Goal: Communication & Community: Participate in discussion

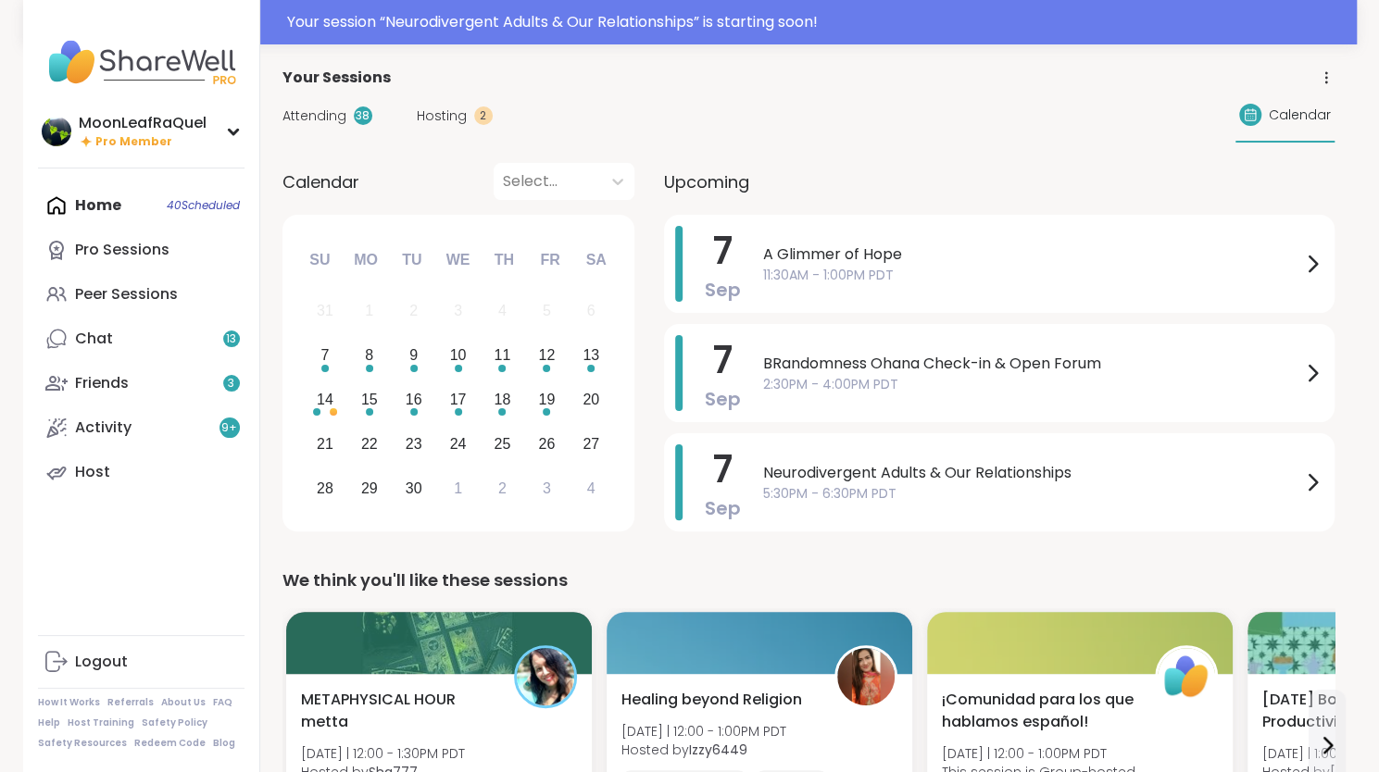
click at [87, 211] on div "Home 40 Scheduled Pro Sessions Peer Sessions Chat 13 Friends 3 Activity 9 + Host" at bounding box center [141, 338] width 207 height 311
click at [1034, 486] on span "5:30PM - 6:30PM PDT" at bounding box center [1032, 493] width 538 height 19
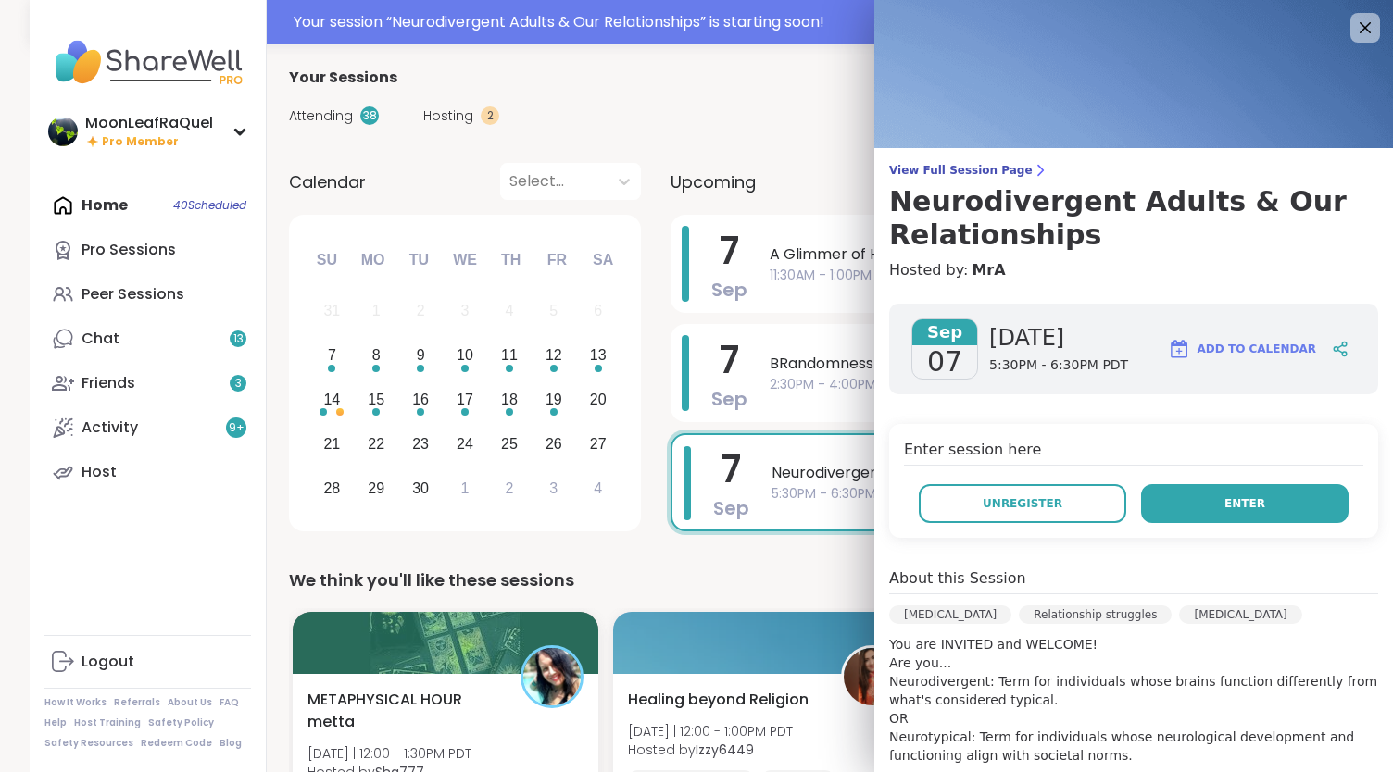
click at [1184, 507] on button "Enter" at bounding box center [1244, 503] width 207 height 39
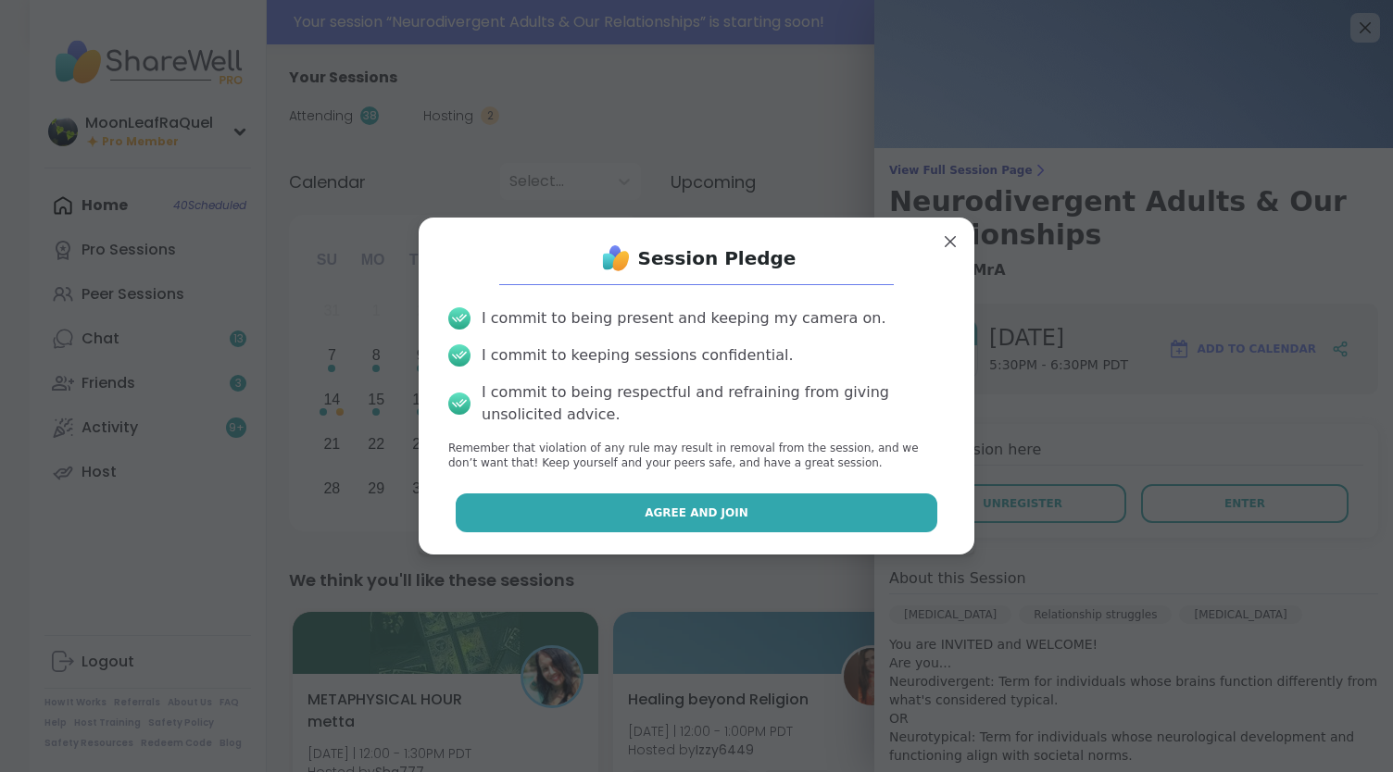
click at [792, 514] on button "Agree and Join" at bounding box center [697, 513] width 483 height 39
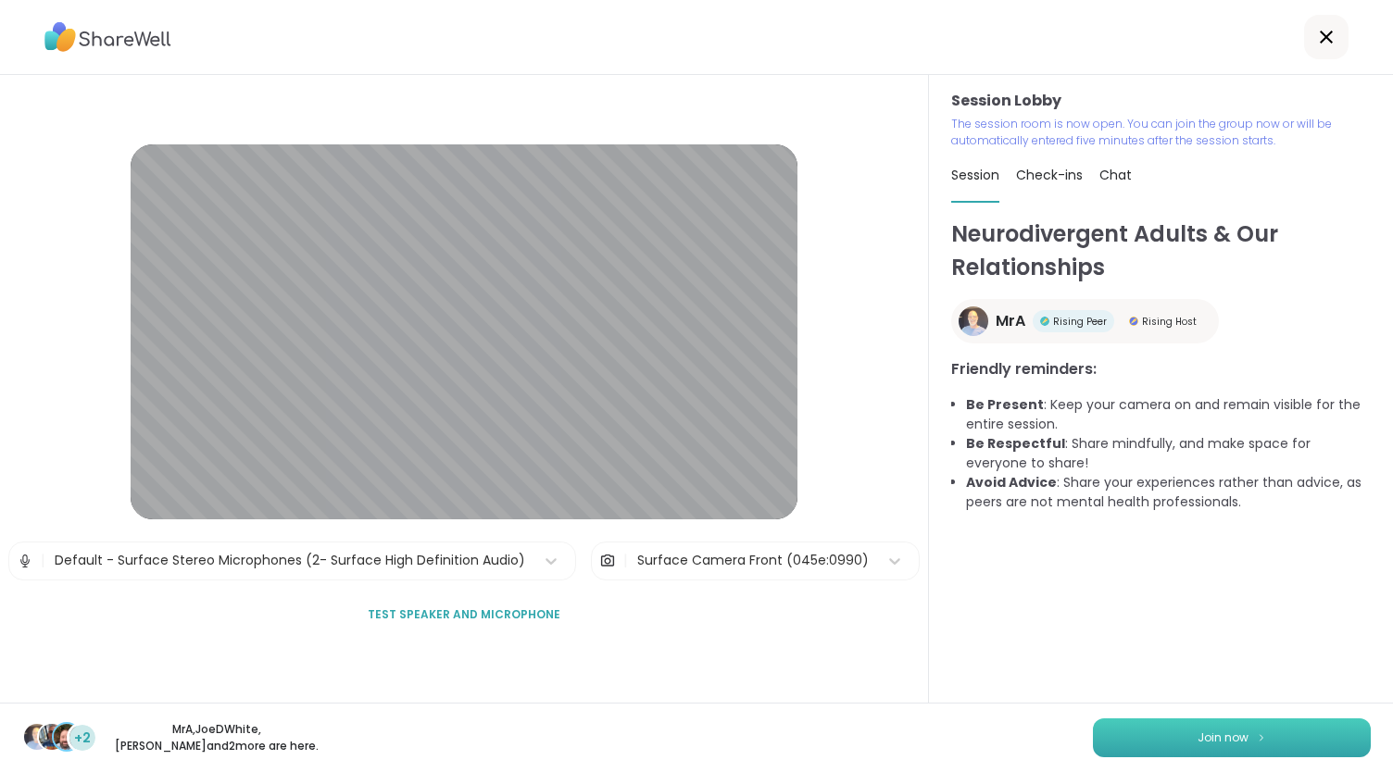
click at [1198, 746] on span "Join now" at bounding box center [1223, 738] width 51 height 17
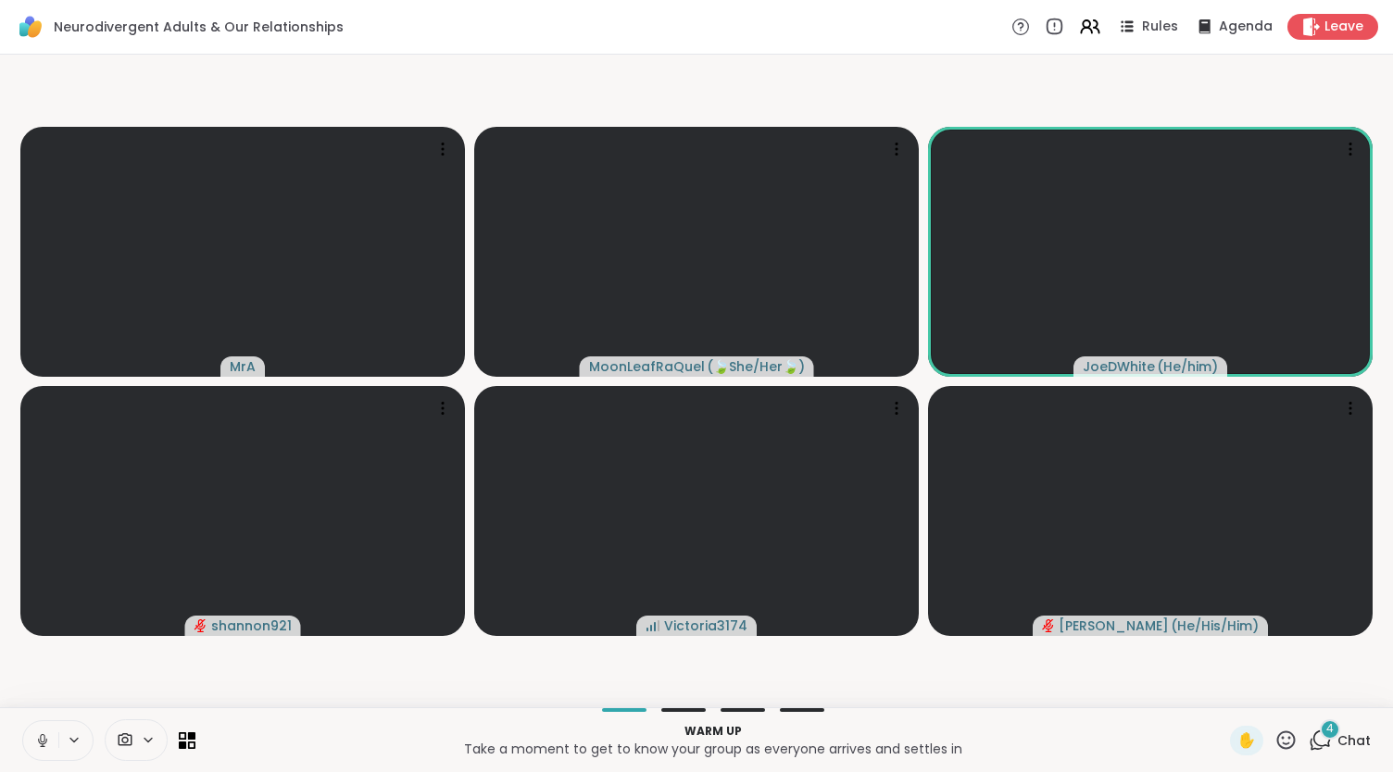
click at [44, 738] on icon at bounding box center [42, 741] width 17 height 17
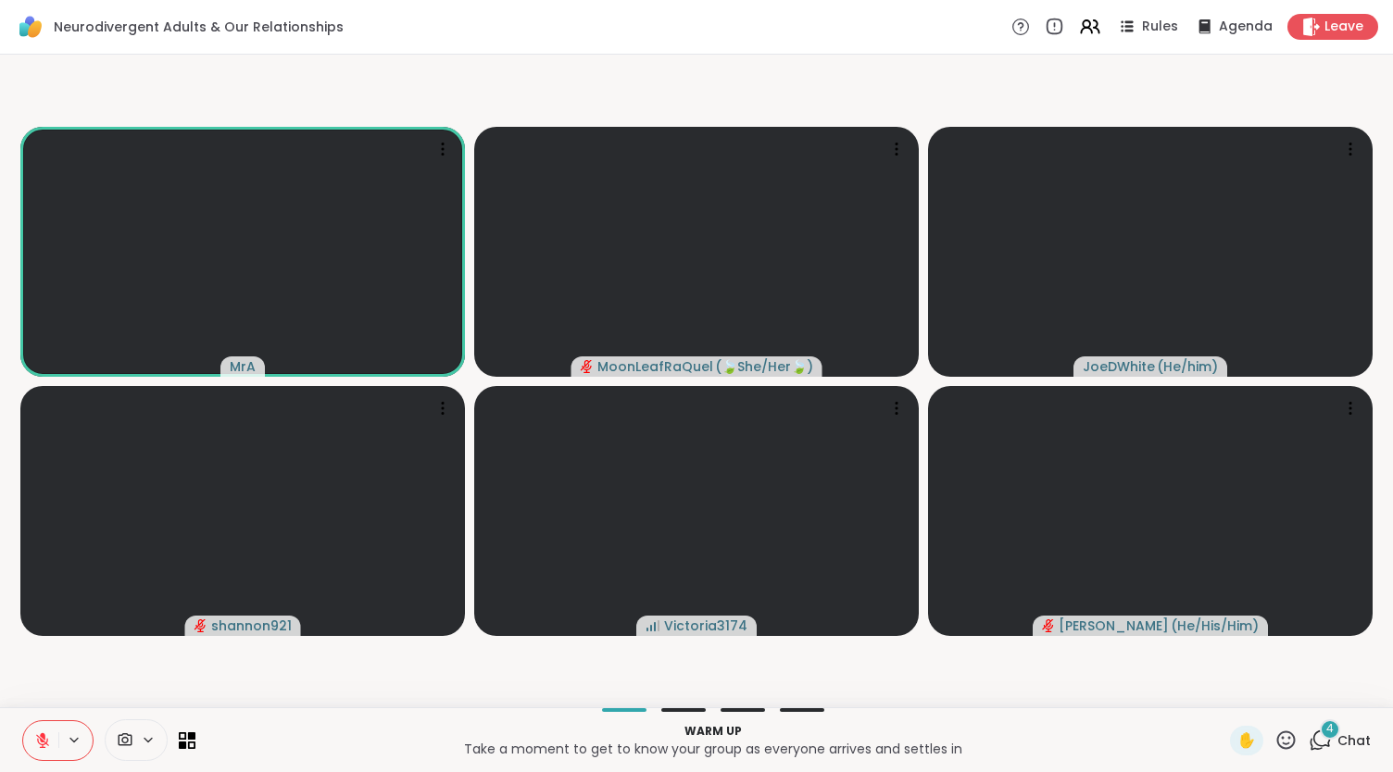
click at [1326, 726] on span "4" at bounding box center [1329, 730] width 7 height 16
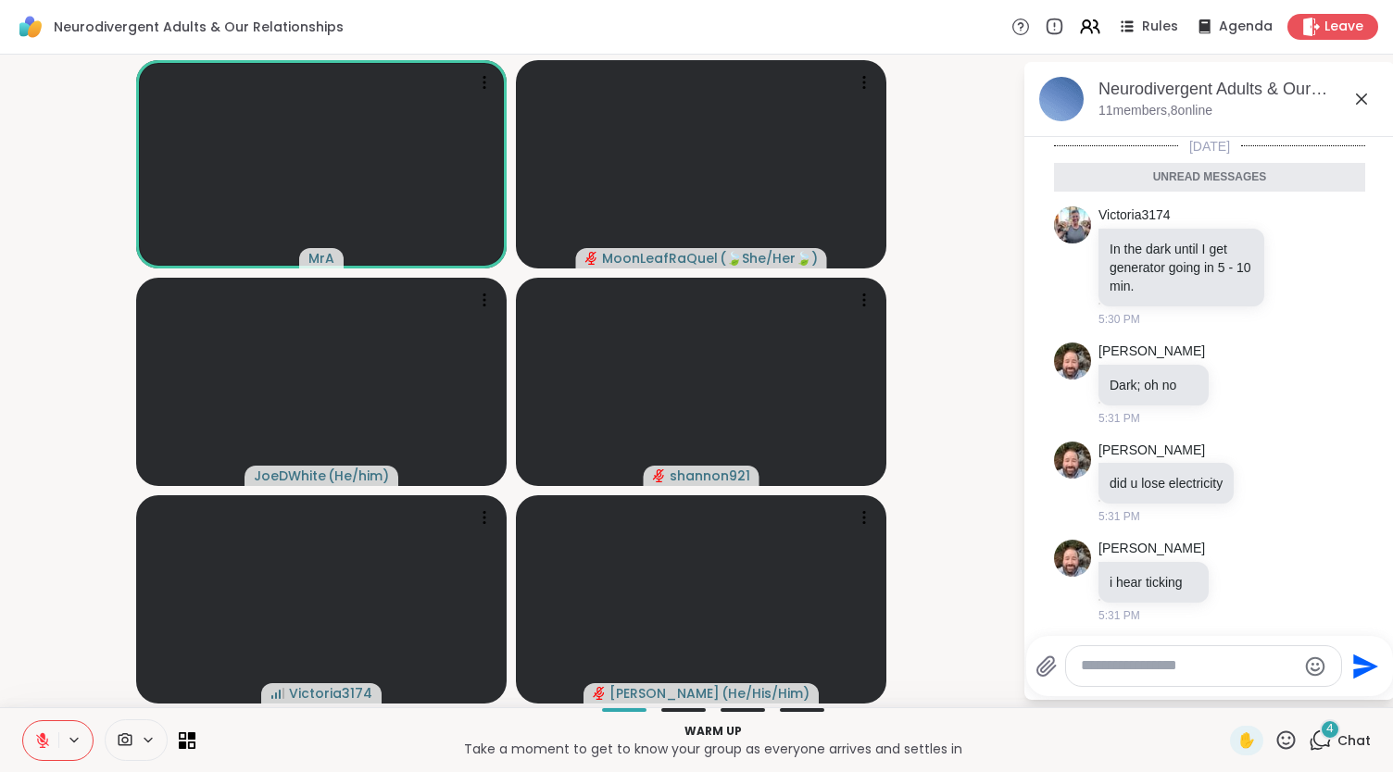
scroll to position [2, 0]
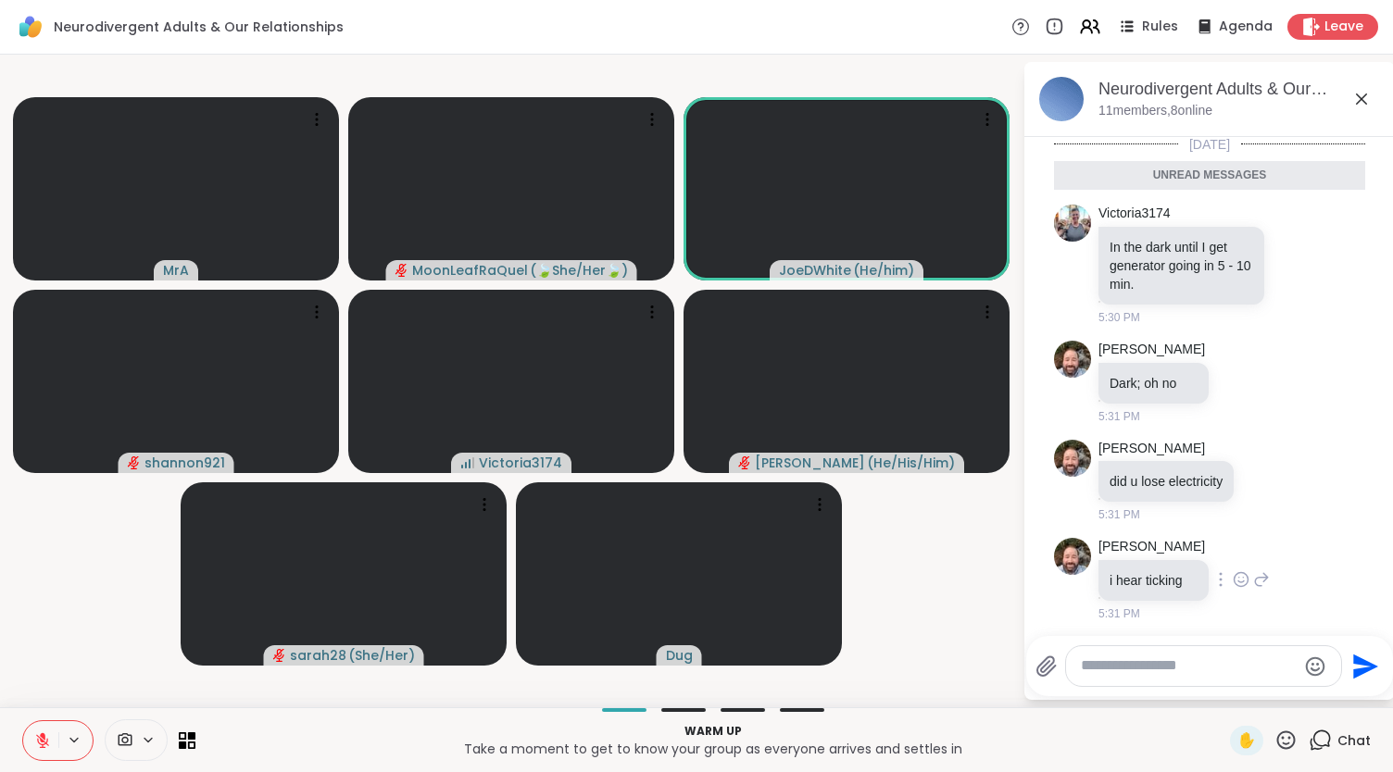
click at [1233, 575] on icon at bounding box center [1241, 580] width 17 height 19
click at [1151, 546] on div "Select Reaction: Joy" at bounding box center [1159, 550] width 17 height 17
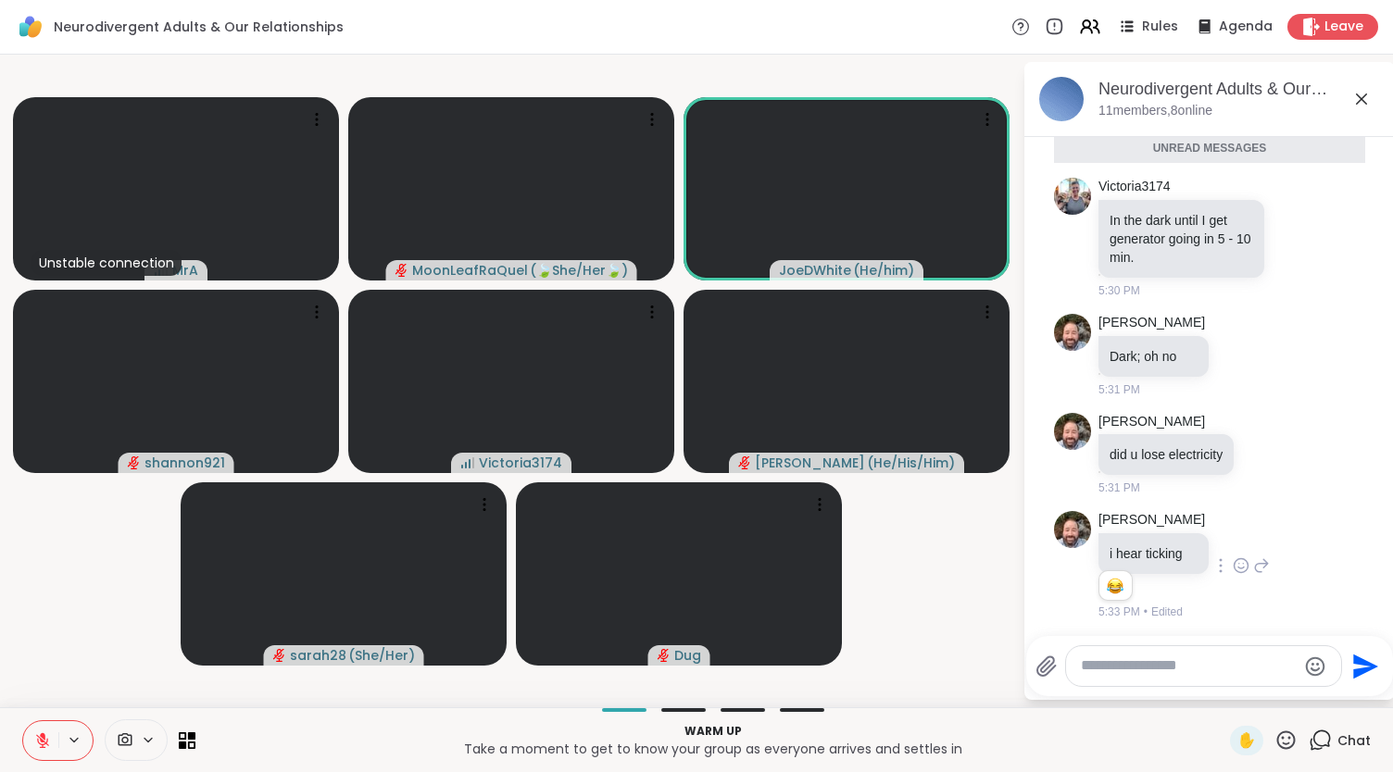
click at [1126, 665] on textarea "Type your message" at bounding box center [1189, 666] width 216 height 19
type textarea "**********"
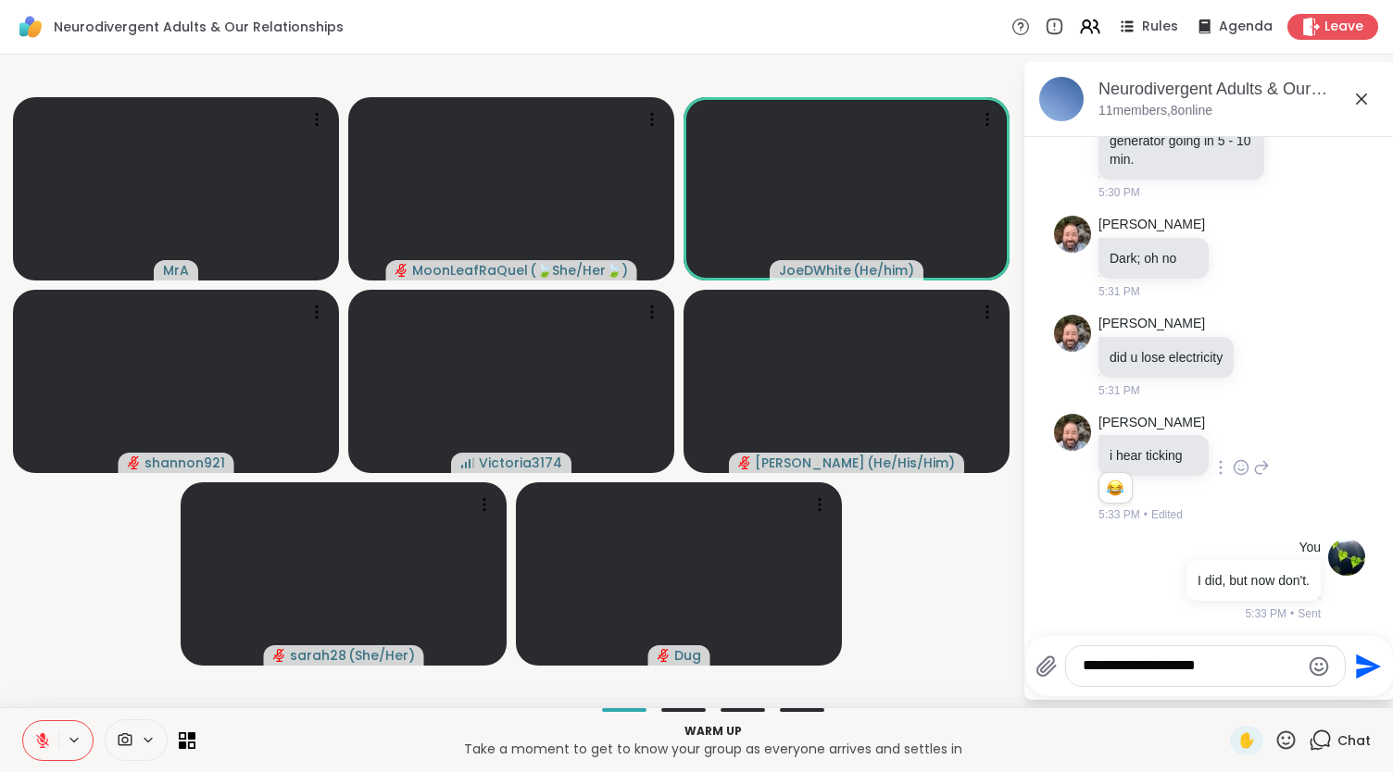
type textarea "**********"
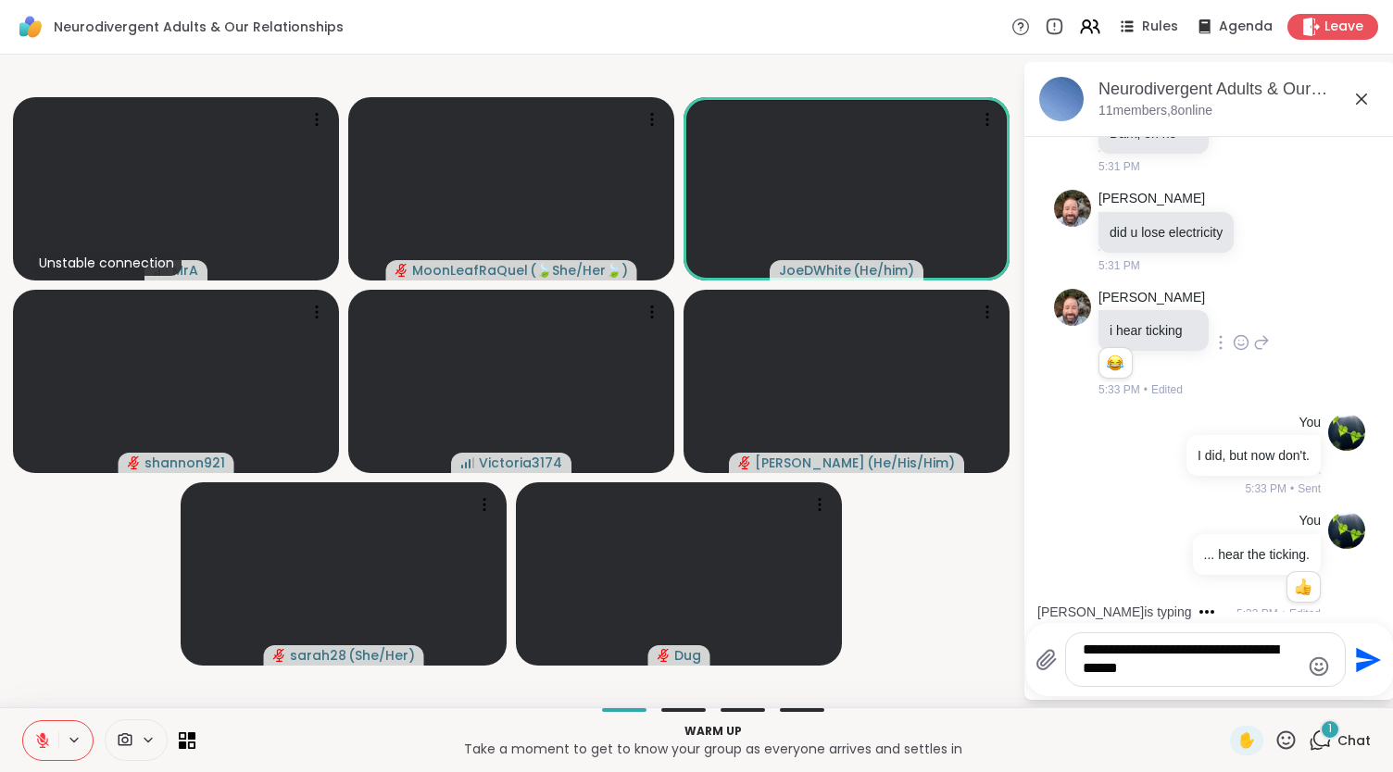
scroll to position [318, 0]
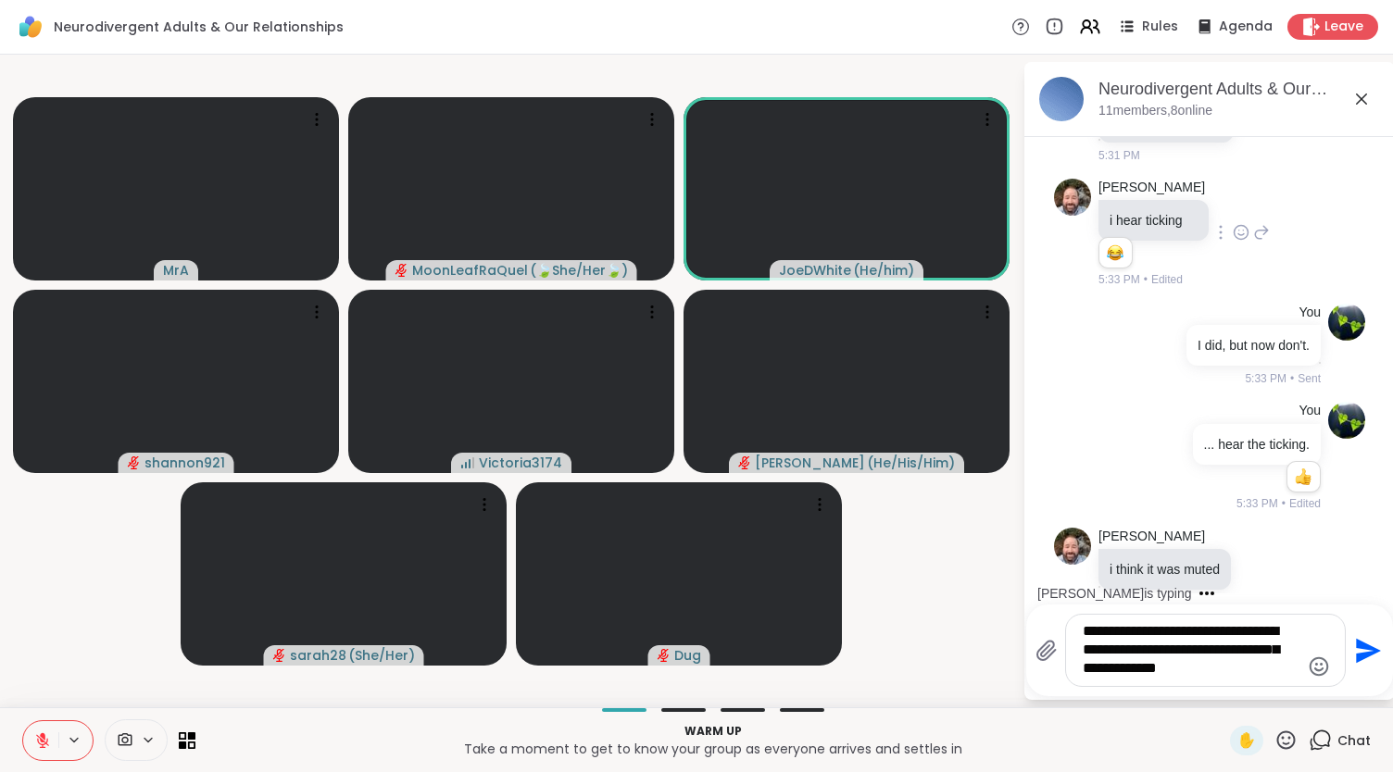
type textarea "**********"
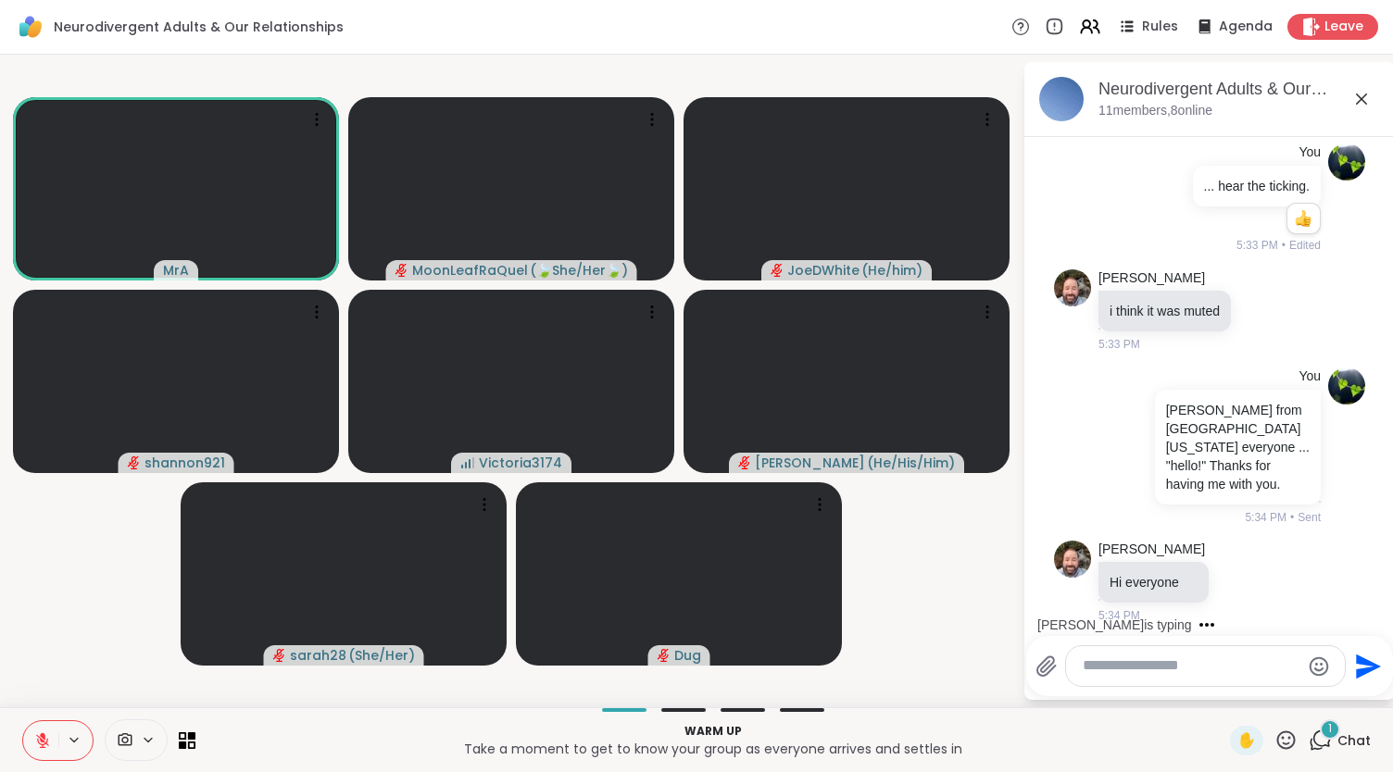
scroll to position [711, 0]
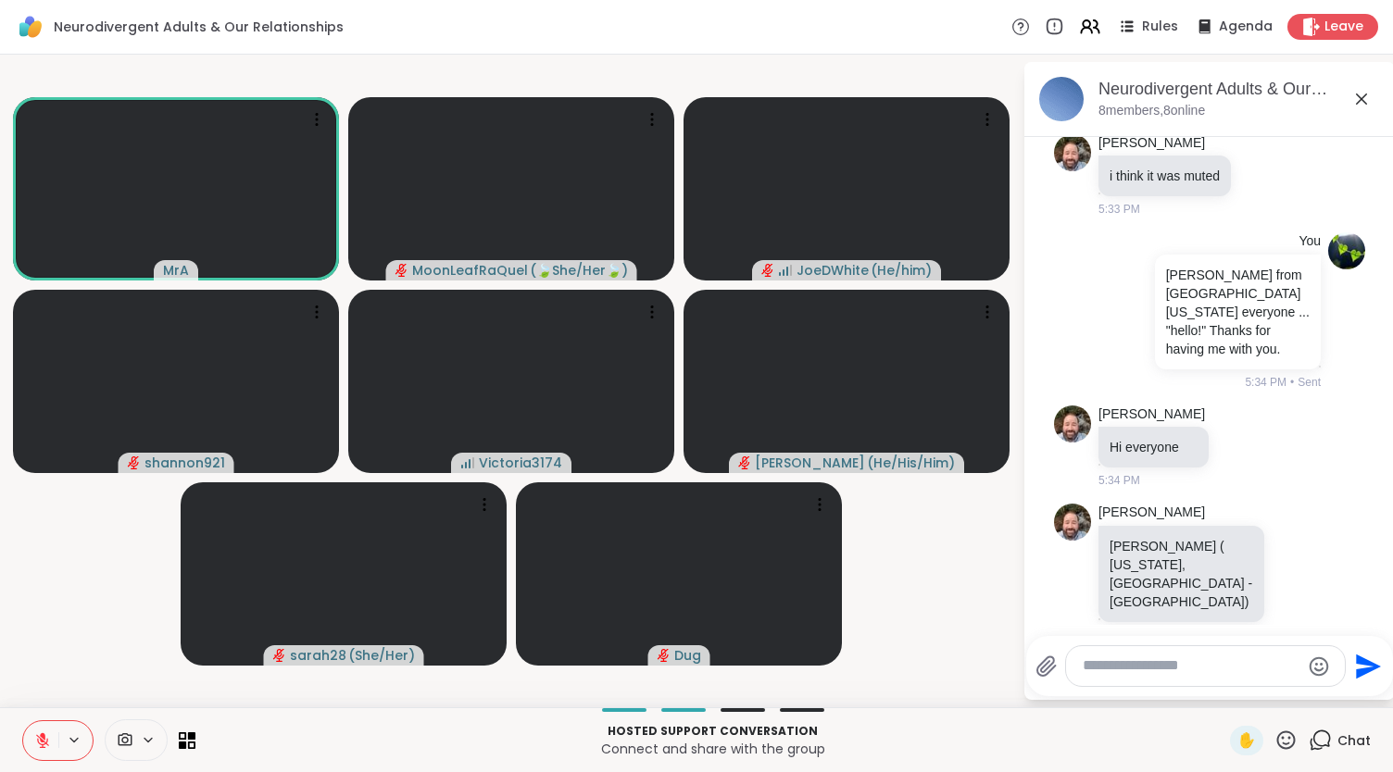
click at [1358, 97] on icon at bounding box center [1361, 99] width 22 height 22
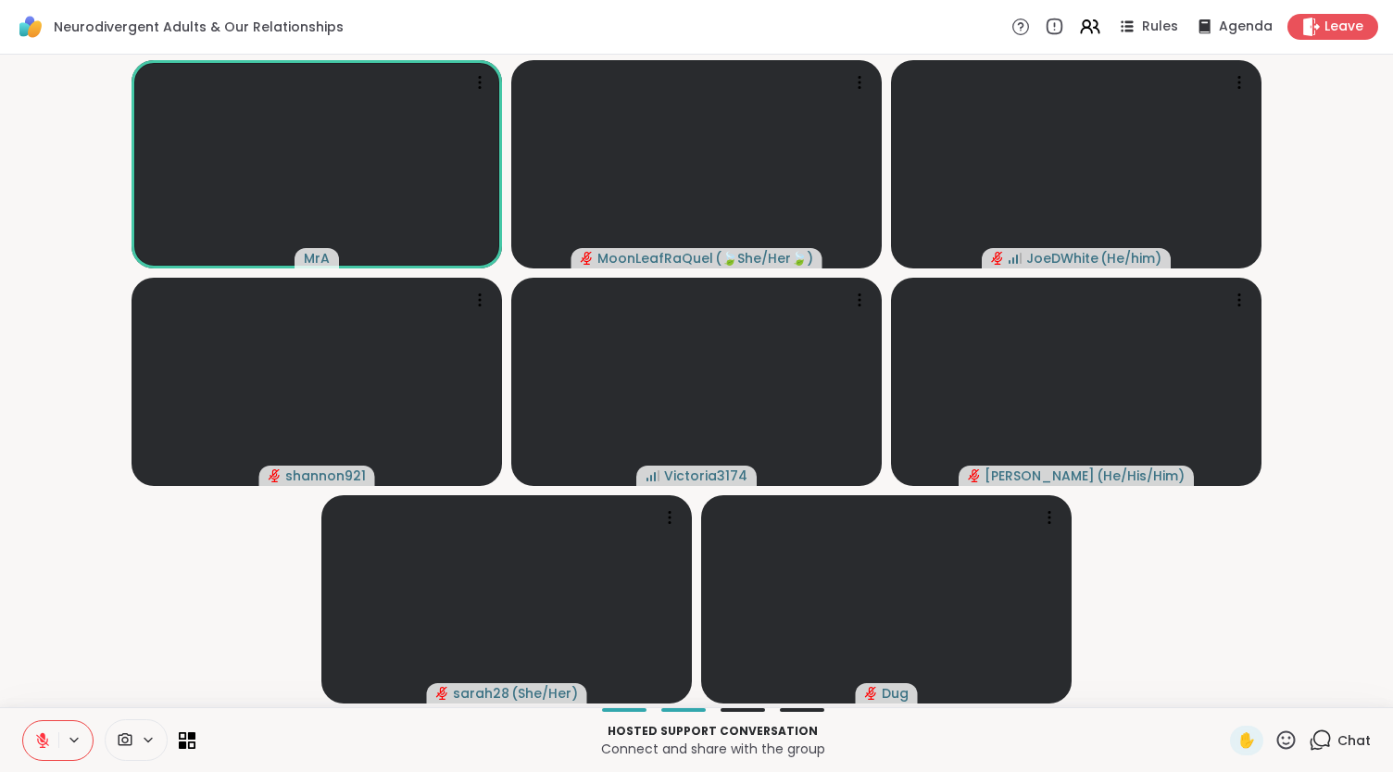
click at [1316, 743] on icon at bounding box center [1320, 740] width 23 height 23
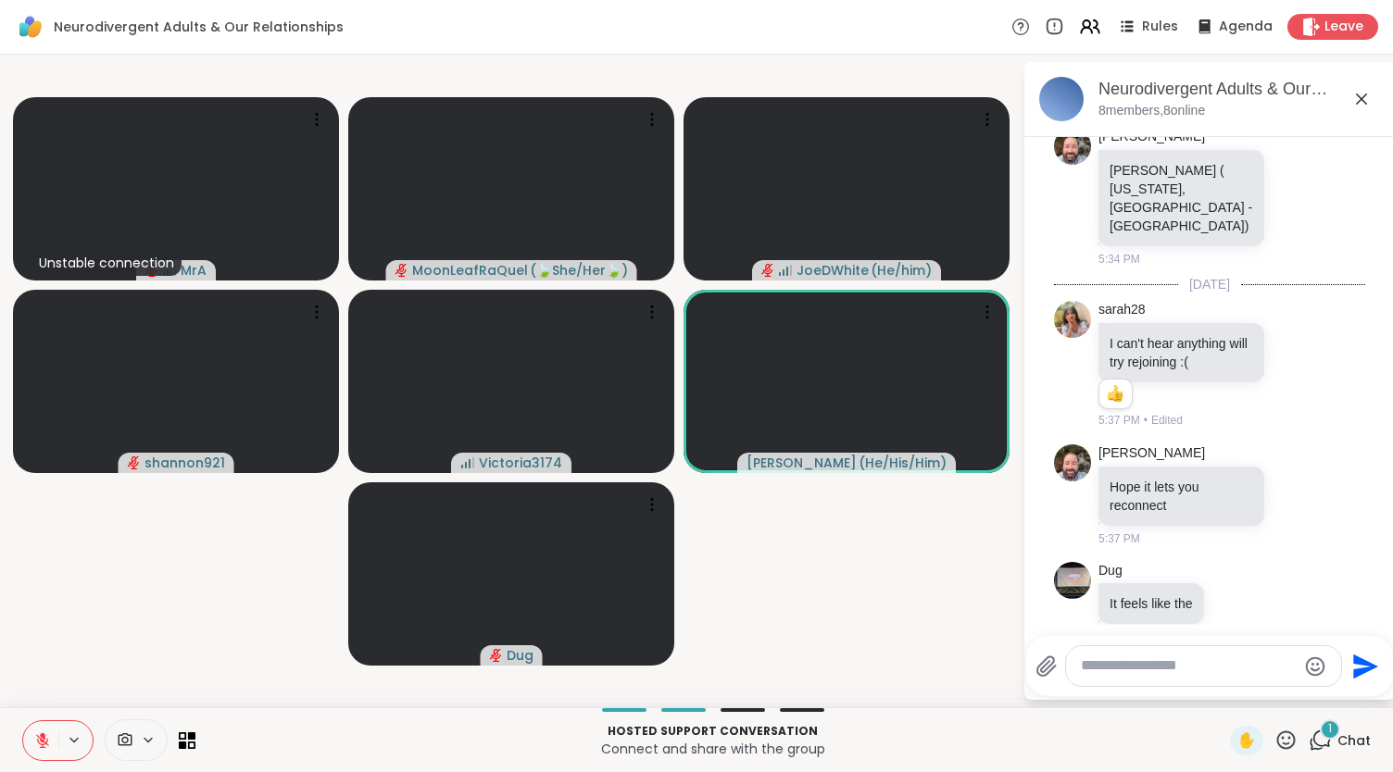
scroll to position [1186, 0]
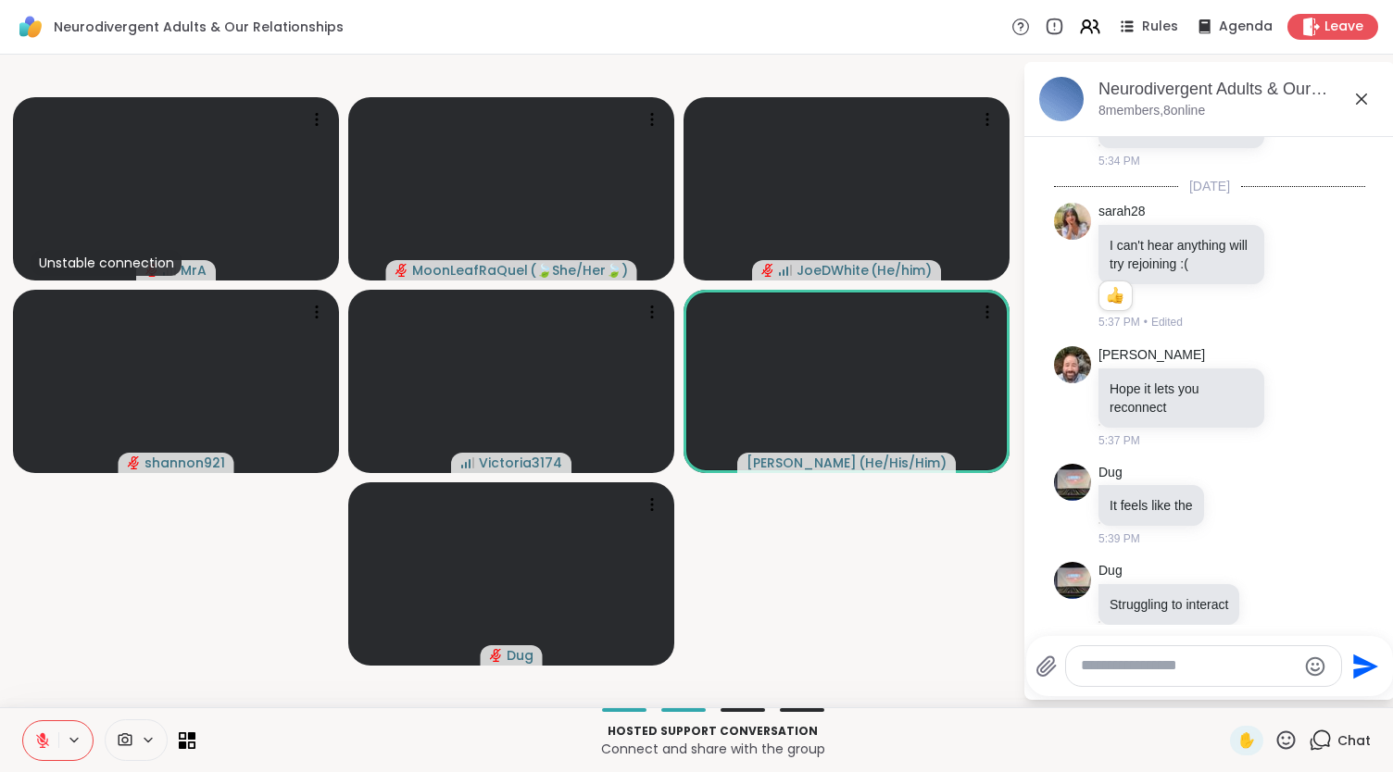
click at [42, 733] on icon at bounding box center [42, 741] width 17 height 17
click at [1275, 595] on icon at bounding box center [1271, 604] width 17 height 19
click at [1280, 566] on div "Select Reaction: Heart" at bounding box center [1271, 574] width 17 height 17
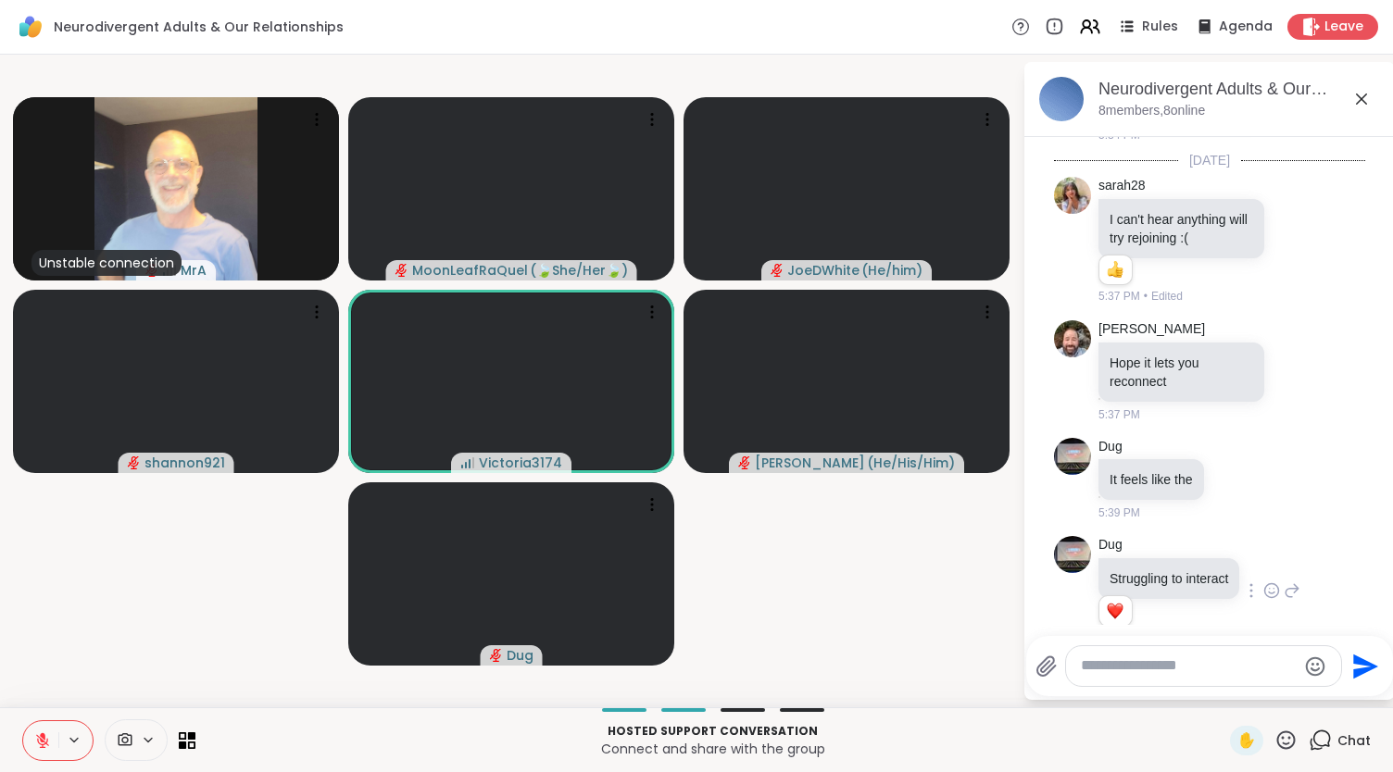
click at [32, 747] on button at bounding box center [40, 741] width 35 height 39
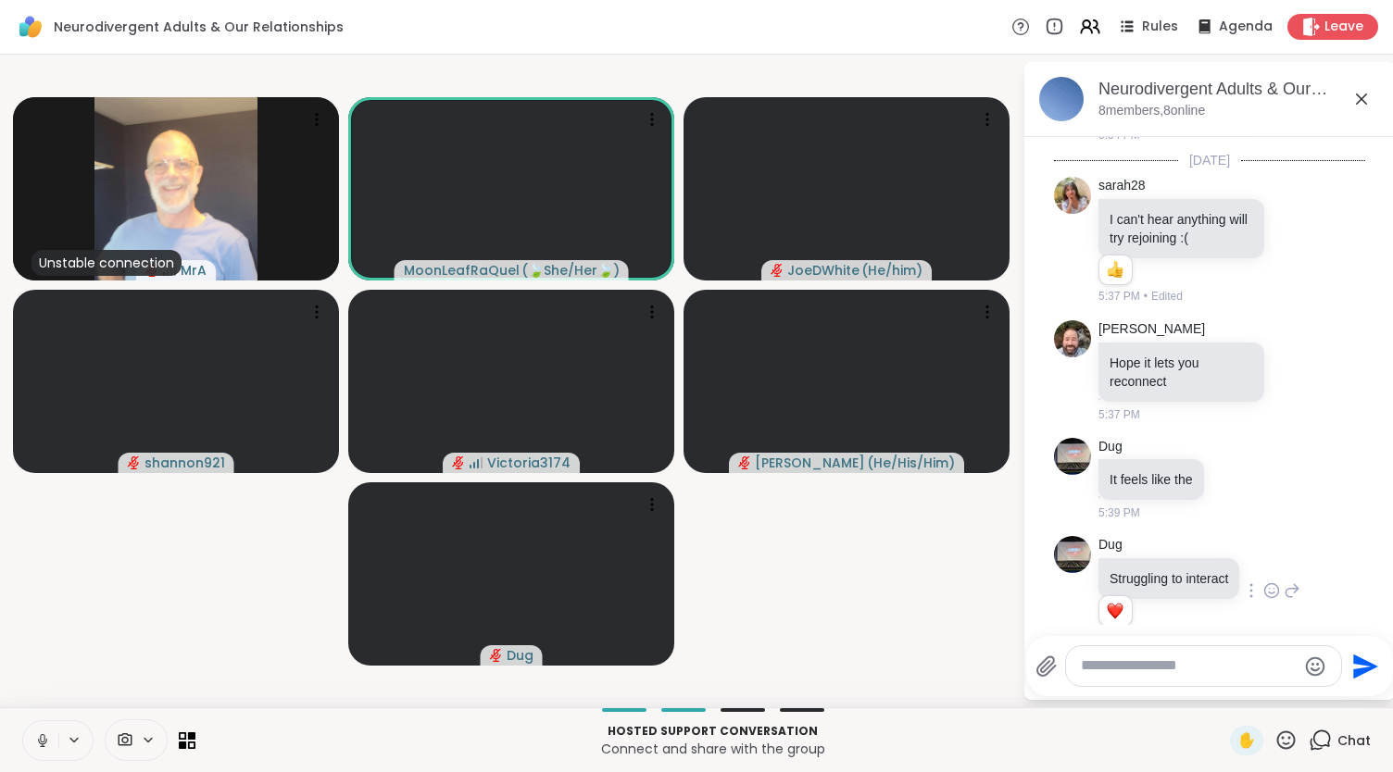
click at [43, 735] on icon at bounding box center [42, 741] width 17 height 17
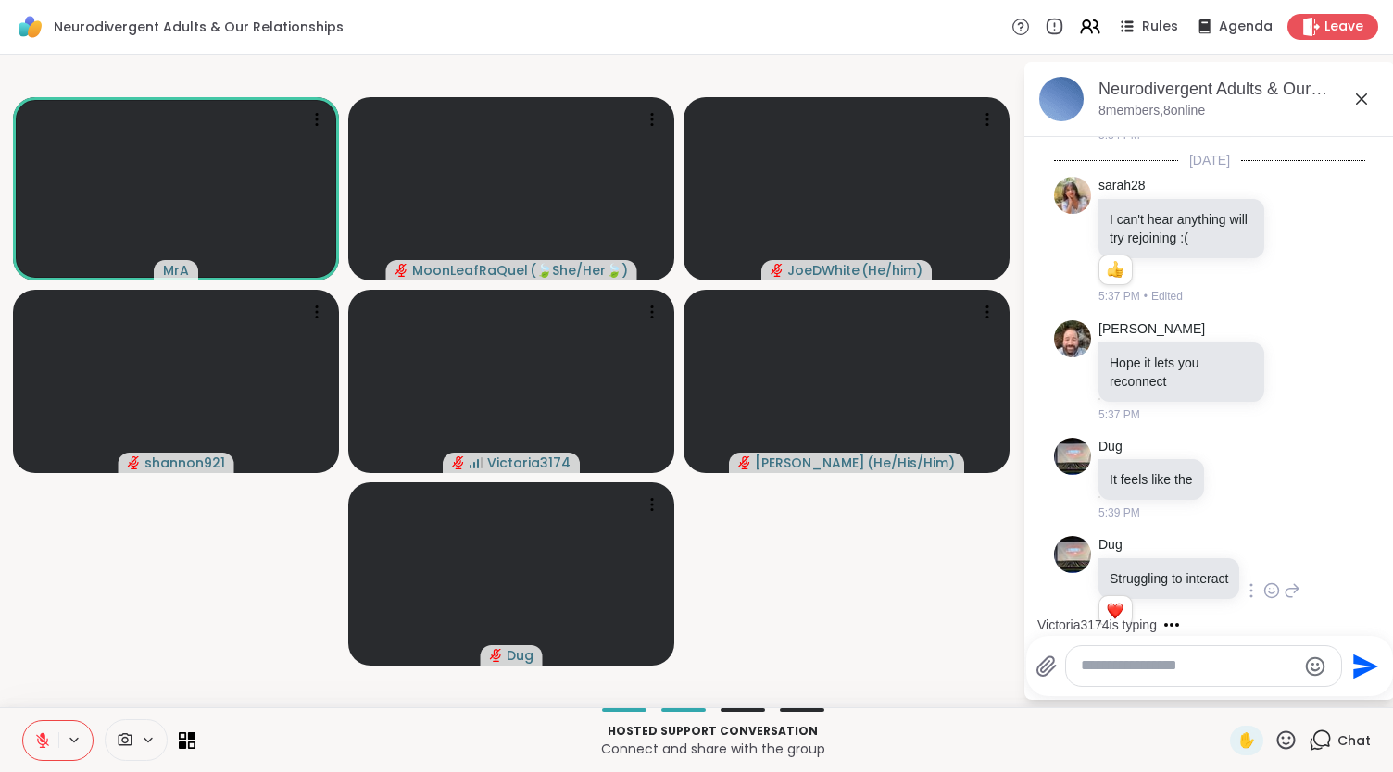
click at [38, 747] on button at bounding box center [40, 741] width 35 height 39
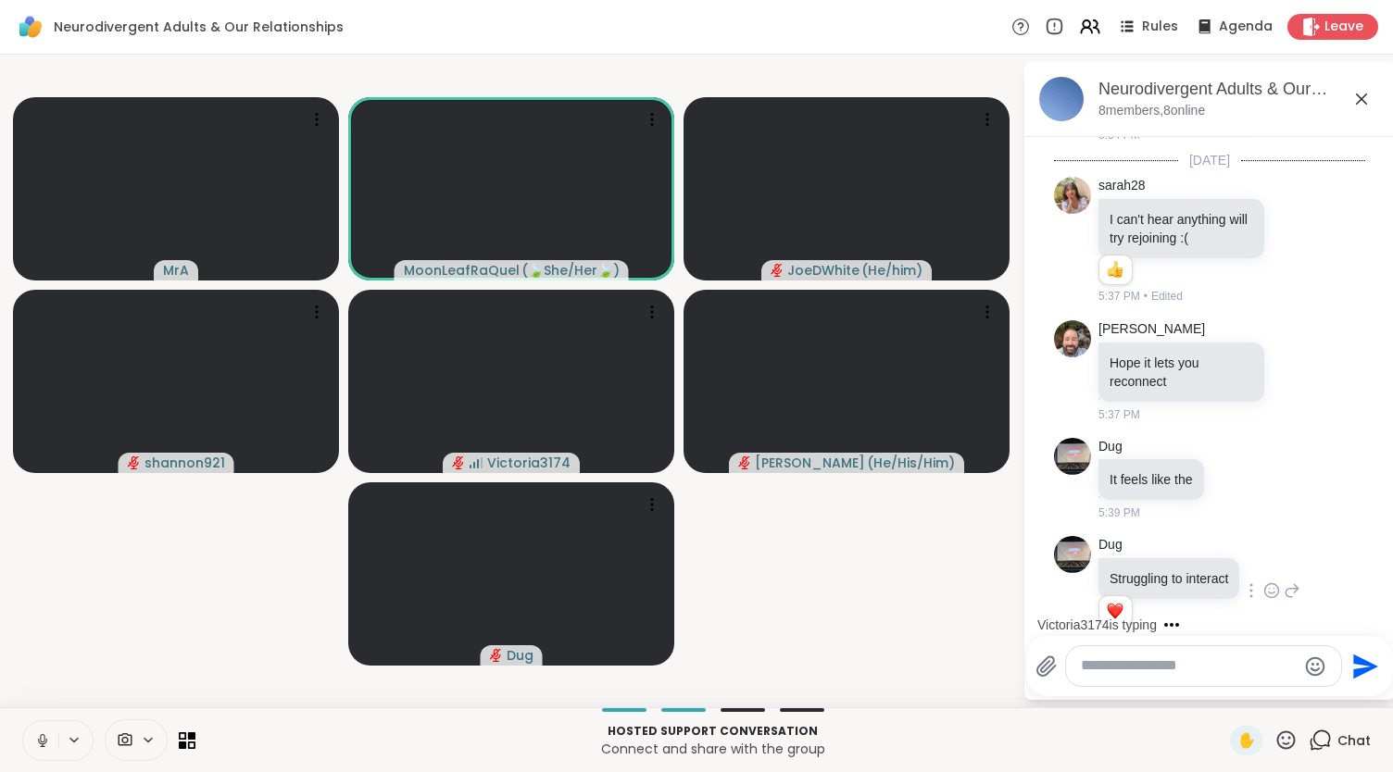
scroll to position [1365, 0]
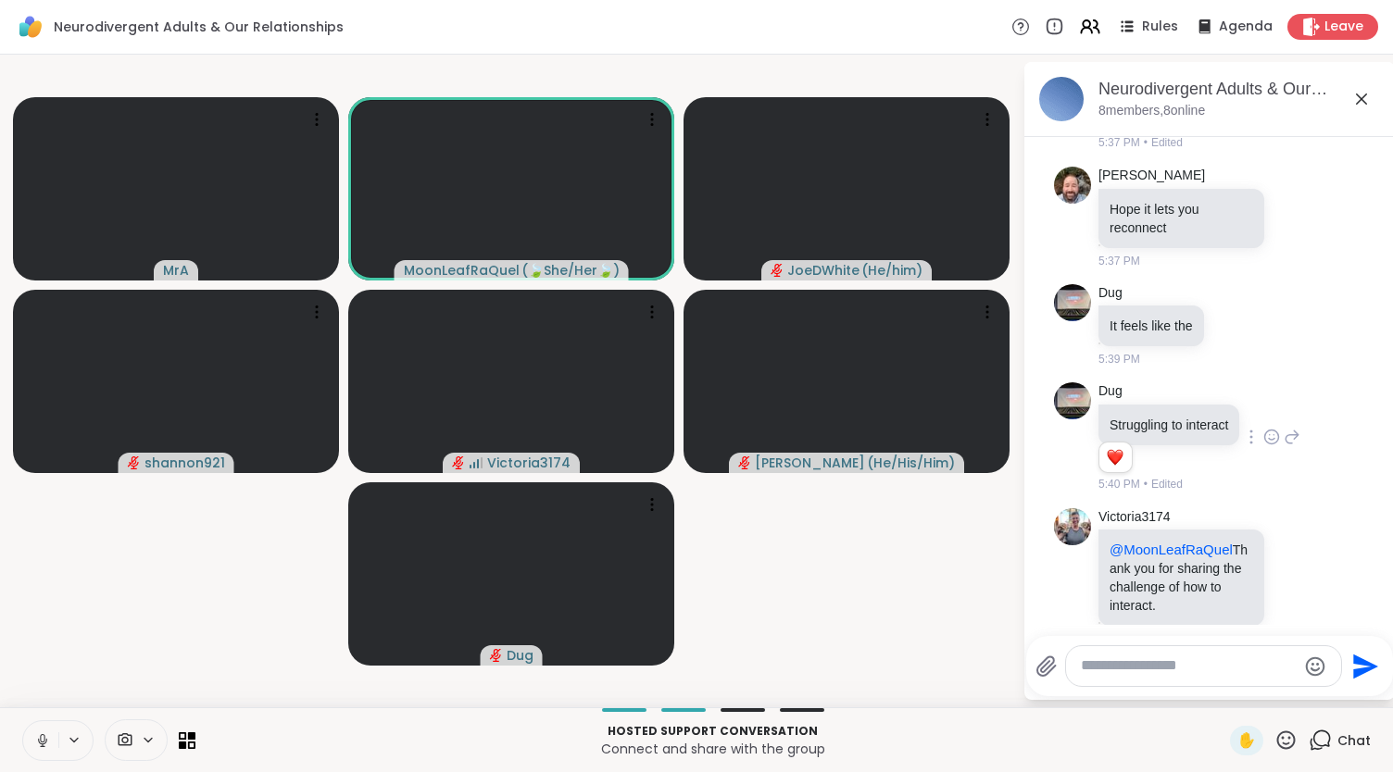
click at [43, 735] on icon at bounding box center [42, 739] width 5 height 8
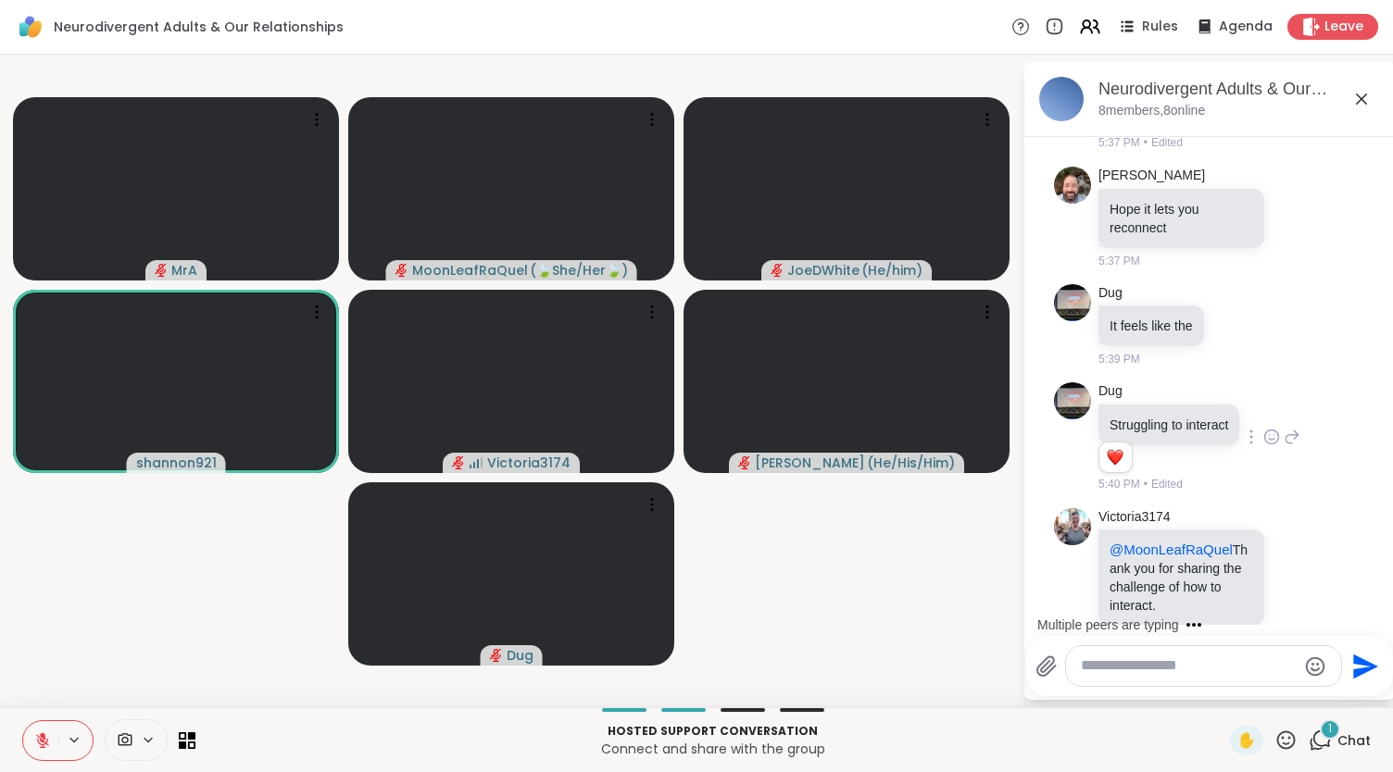
scroll to position [1556, 0]
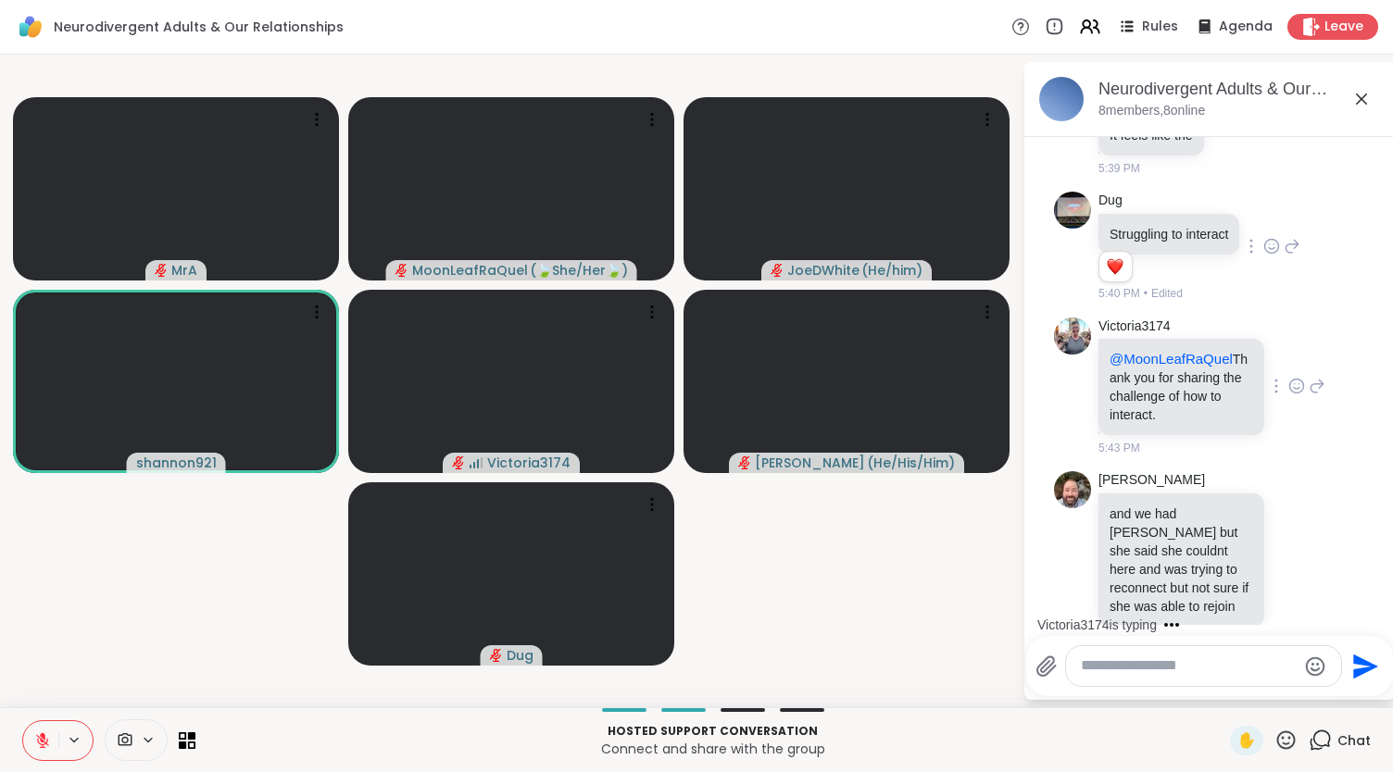
click at [1290, 379] on icon at bounding box center [1297, 386] width 14 height 14
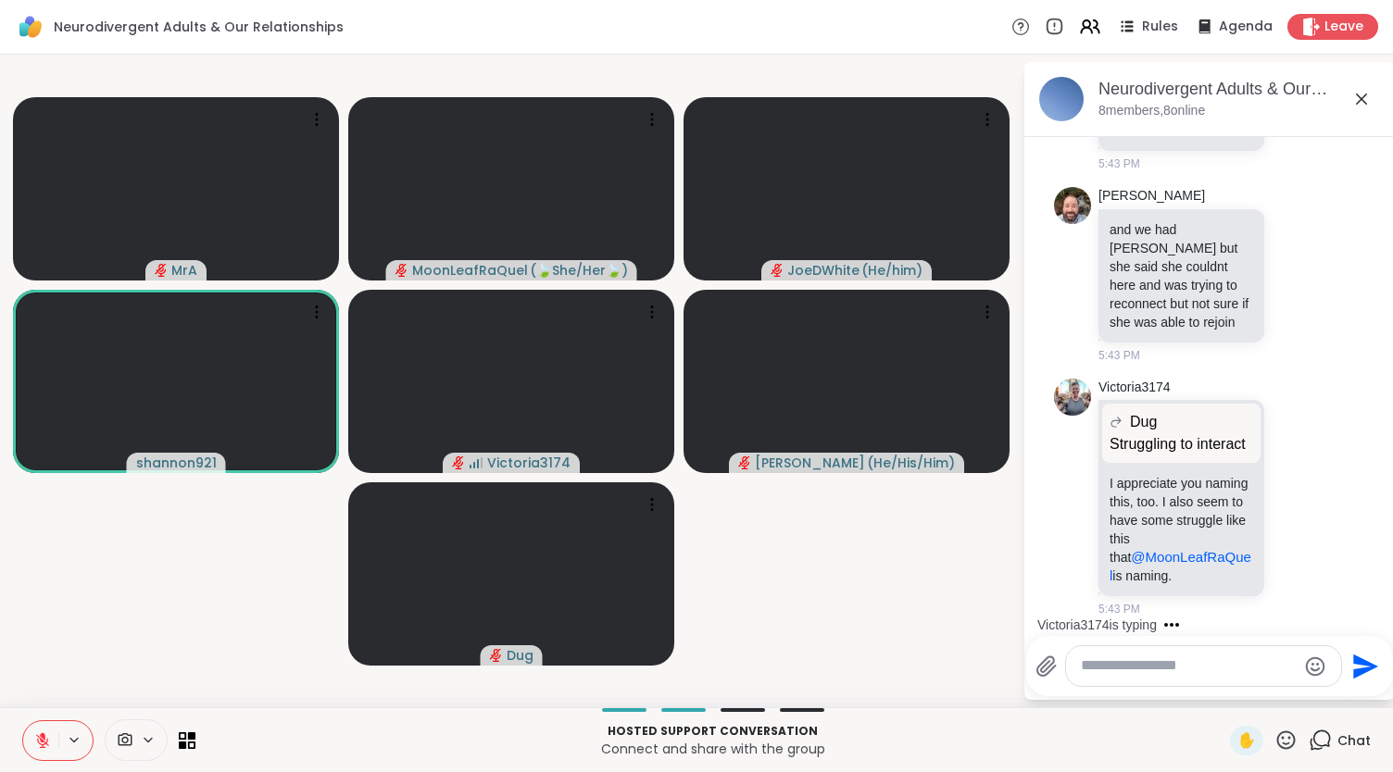
click at [1268, 371] on div "Victoria3174 Dug Struggling to interact Struggling to interact I appreciate you…" at bounding box center [1209, 498] width 311 height 255
click at [1372, 135] on div "Neurodivergent Adults & Our Relationships, [DATE] 8 members, 8 online" at bounding box center [1209, 99] width 370 height 75
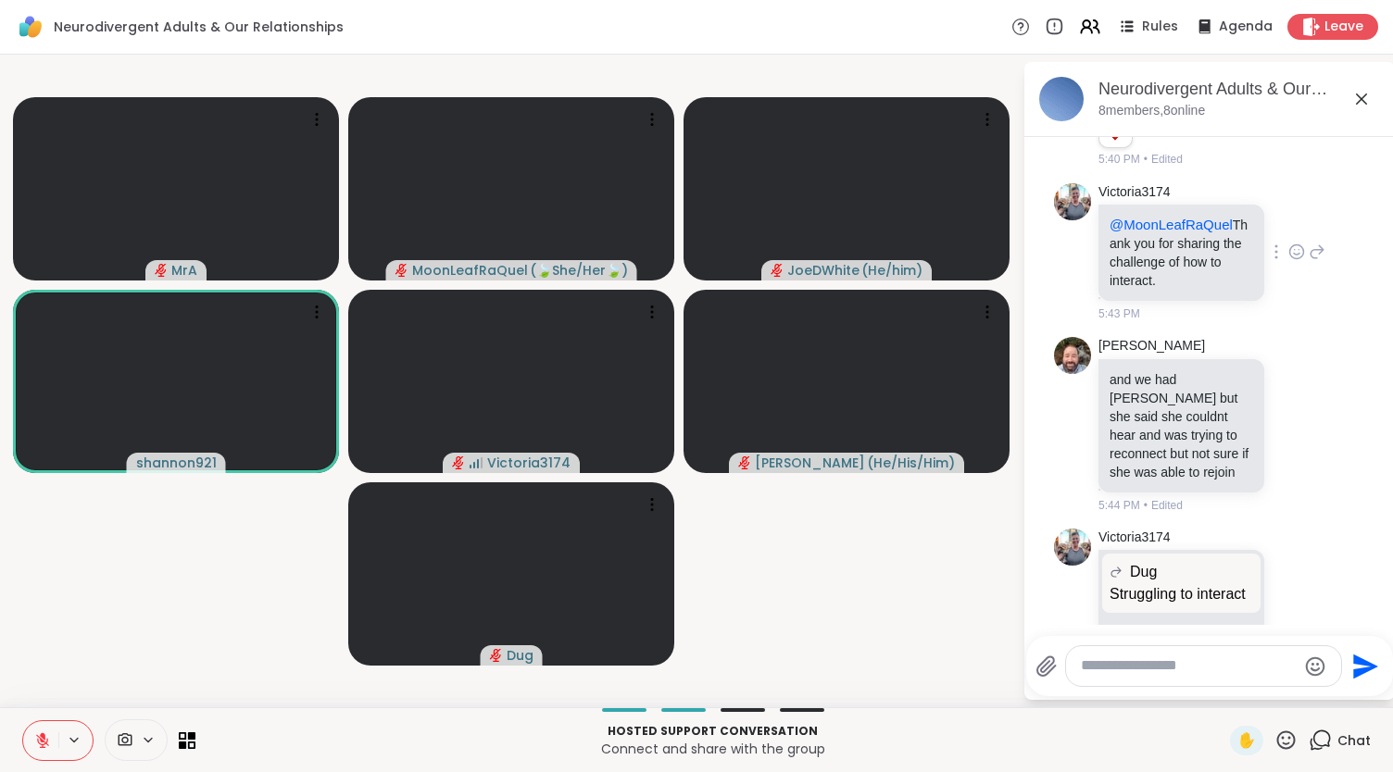
scroll to position [1591, 0]
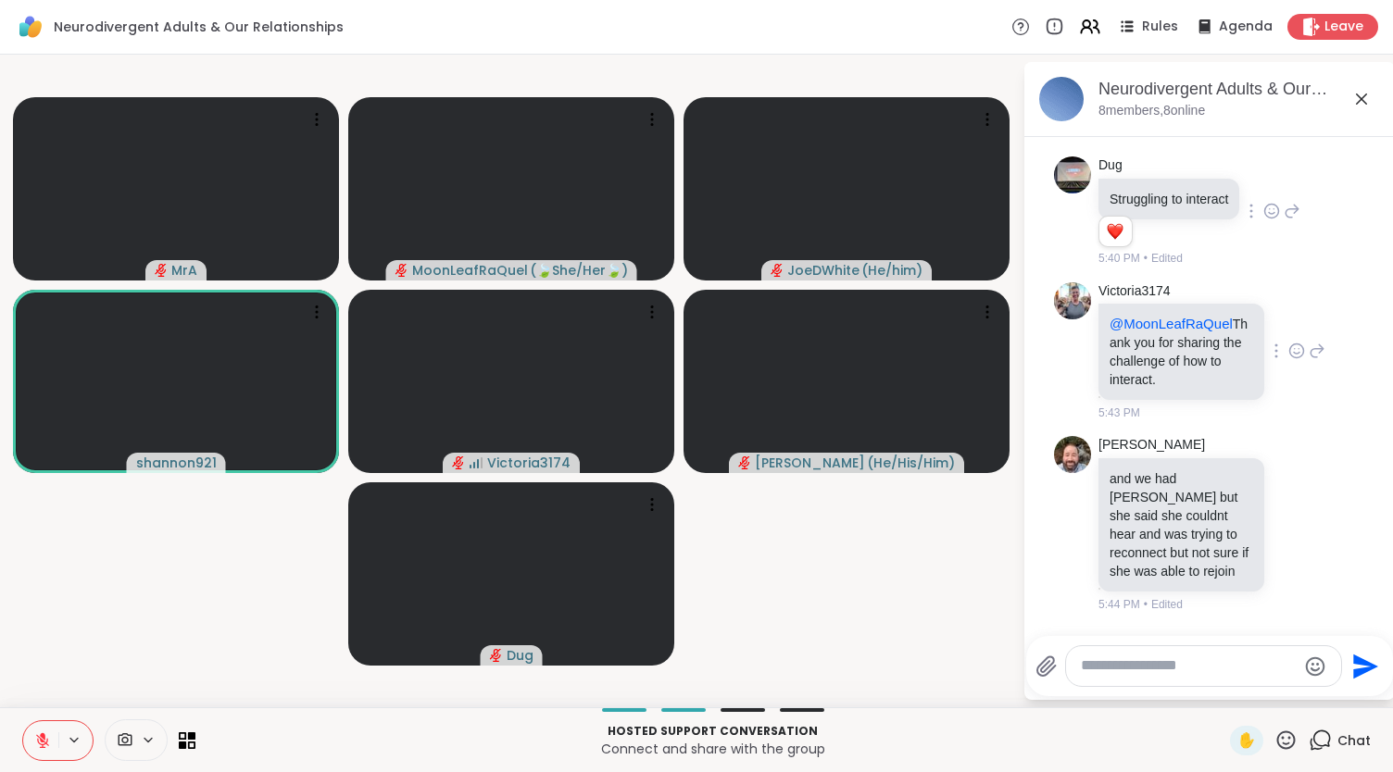
click at [1288, 342] on icon at bounding box center [1296, 351] width 17 height 19
click at [1288, 313] on div "Select Reaction: Heart" at bounding box center [1296, 321] width 17 height 17
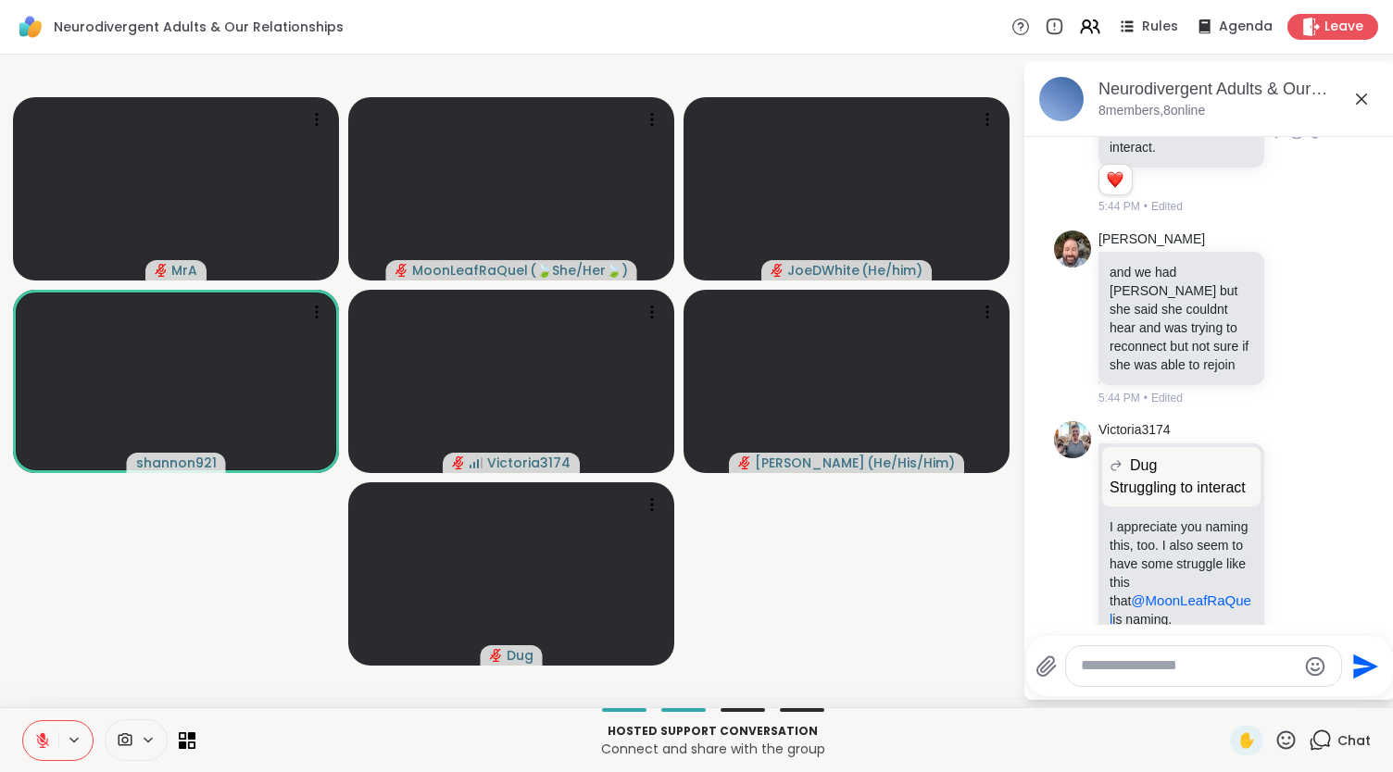
scroll to position [1877, 0]
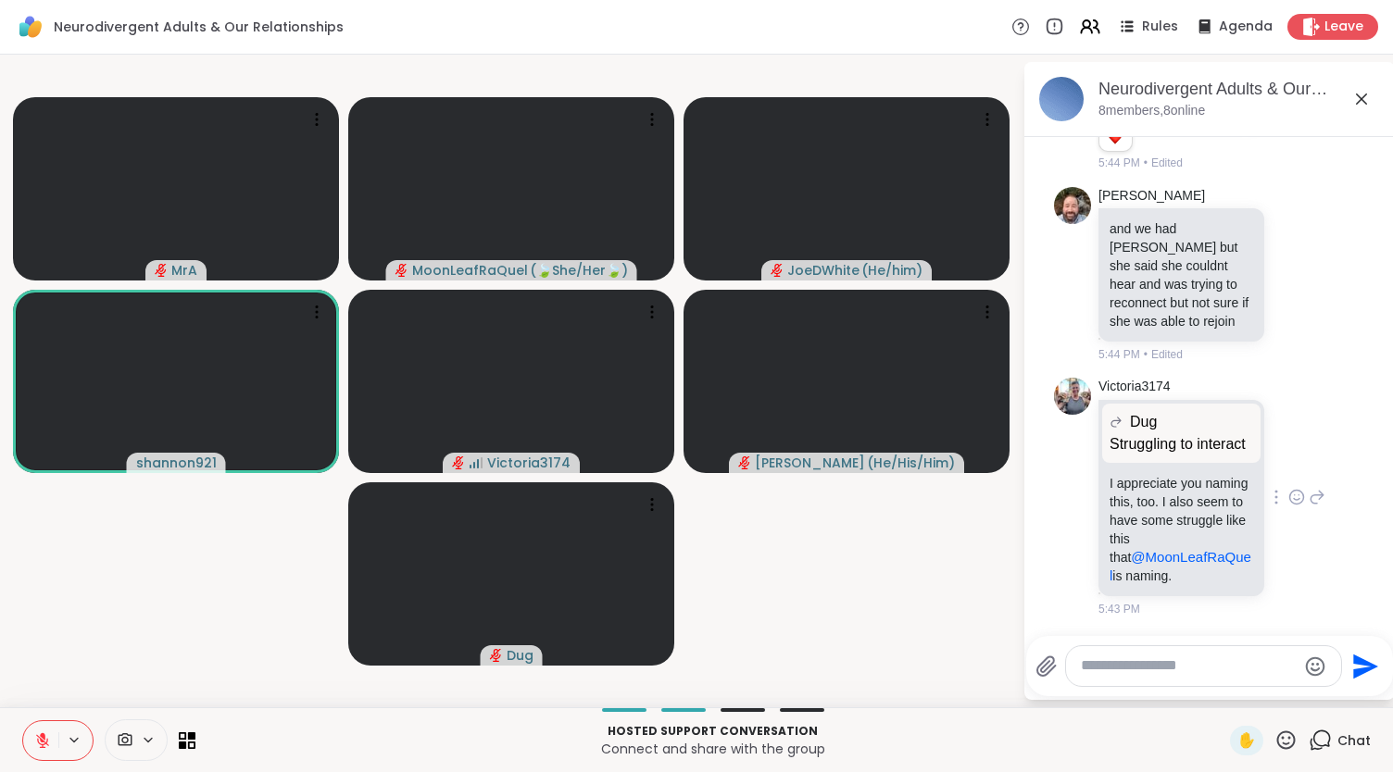
click at [1290, 490] on icon at bounding box center [1297, 497] width 14 height 14
click at [1288, 459] on div "Select Reaction: Heart" at bounding box center [1296, 467] width 17 height 17
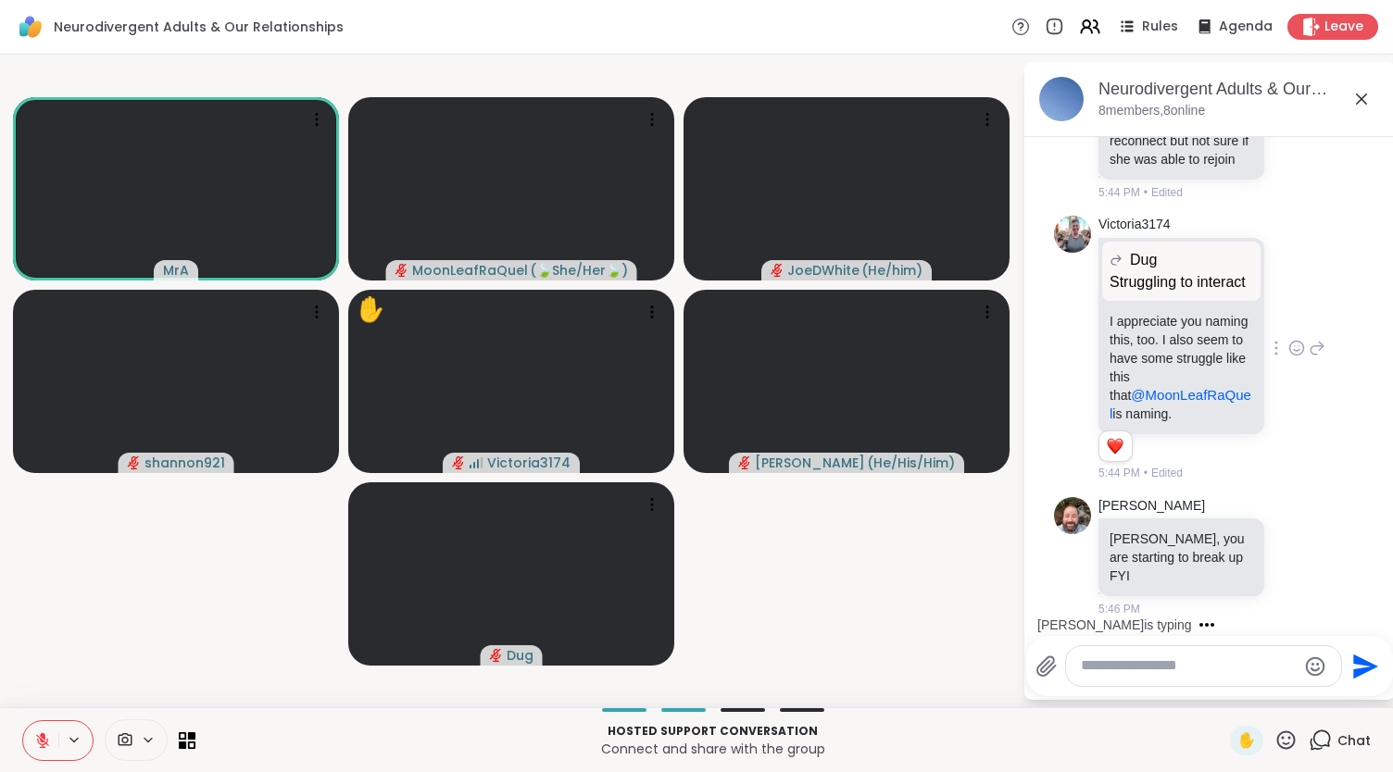
scroll to position [2175, 0]
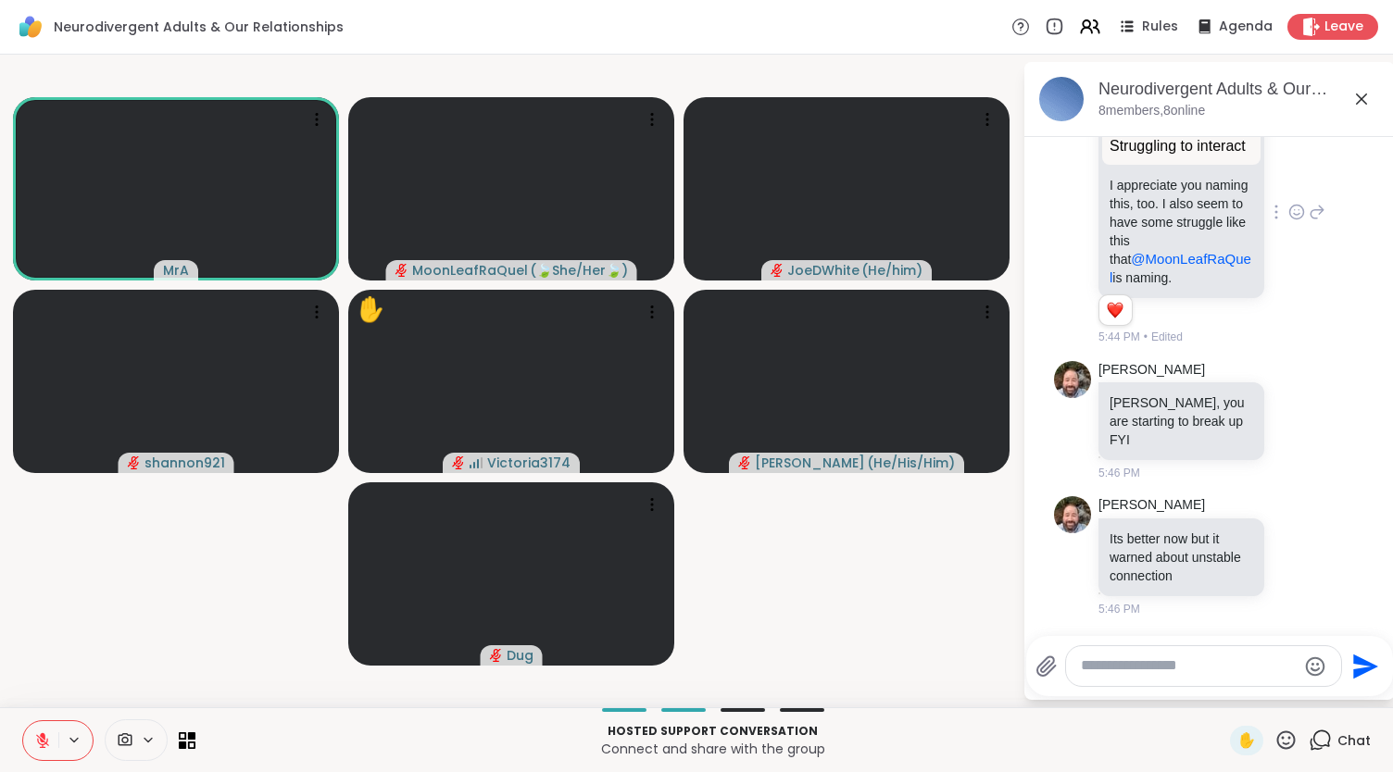
click at [39, 735] on icon at bounding box center [42, 741] width 17 height 17
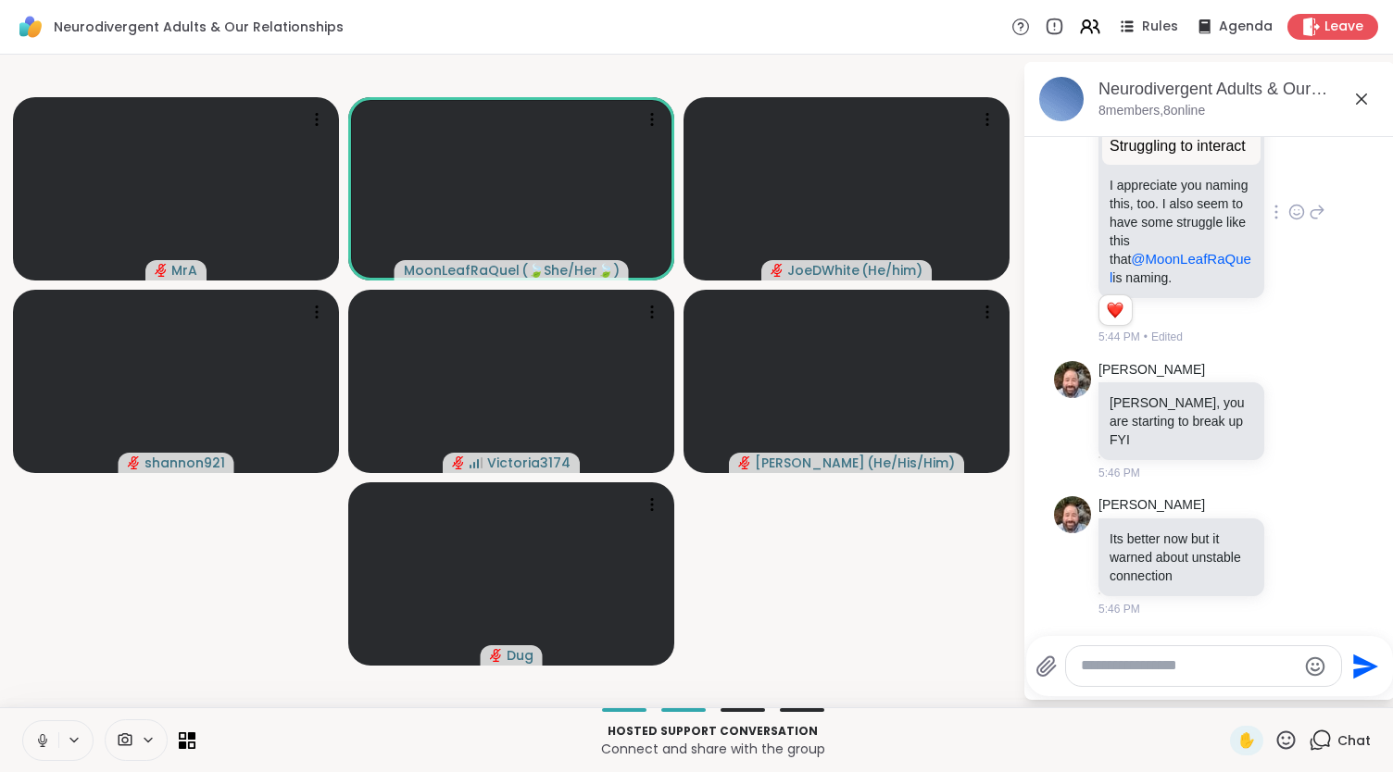
click at [41, 738] on icon at bounding box center [42, 741] width 17 height 17
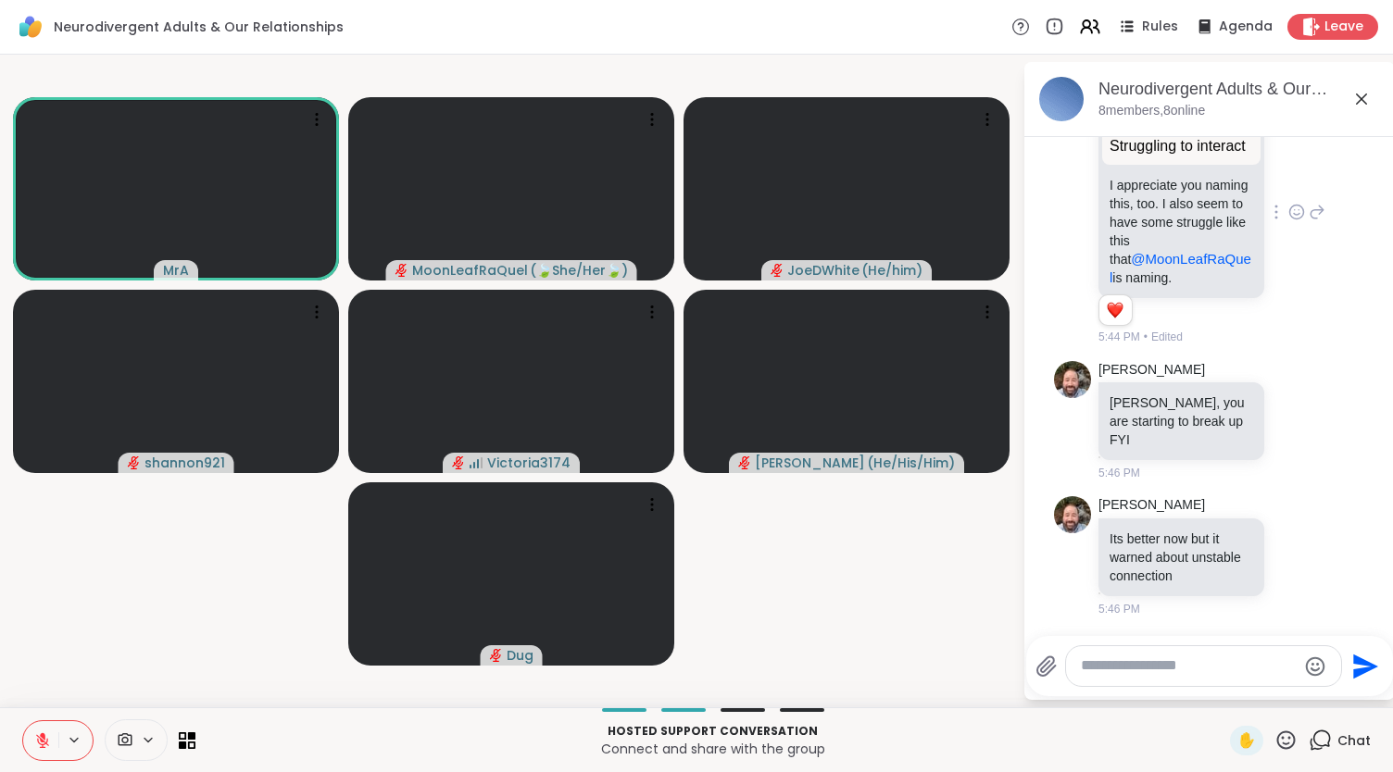
click at [1148, 667] on textarea "Type your message" at bounding box center [1189, 666] width 216 height 19
click at [1149, 664] on textarea "Type your message" at bounding box center [1189, 666] width 216 height 19
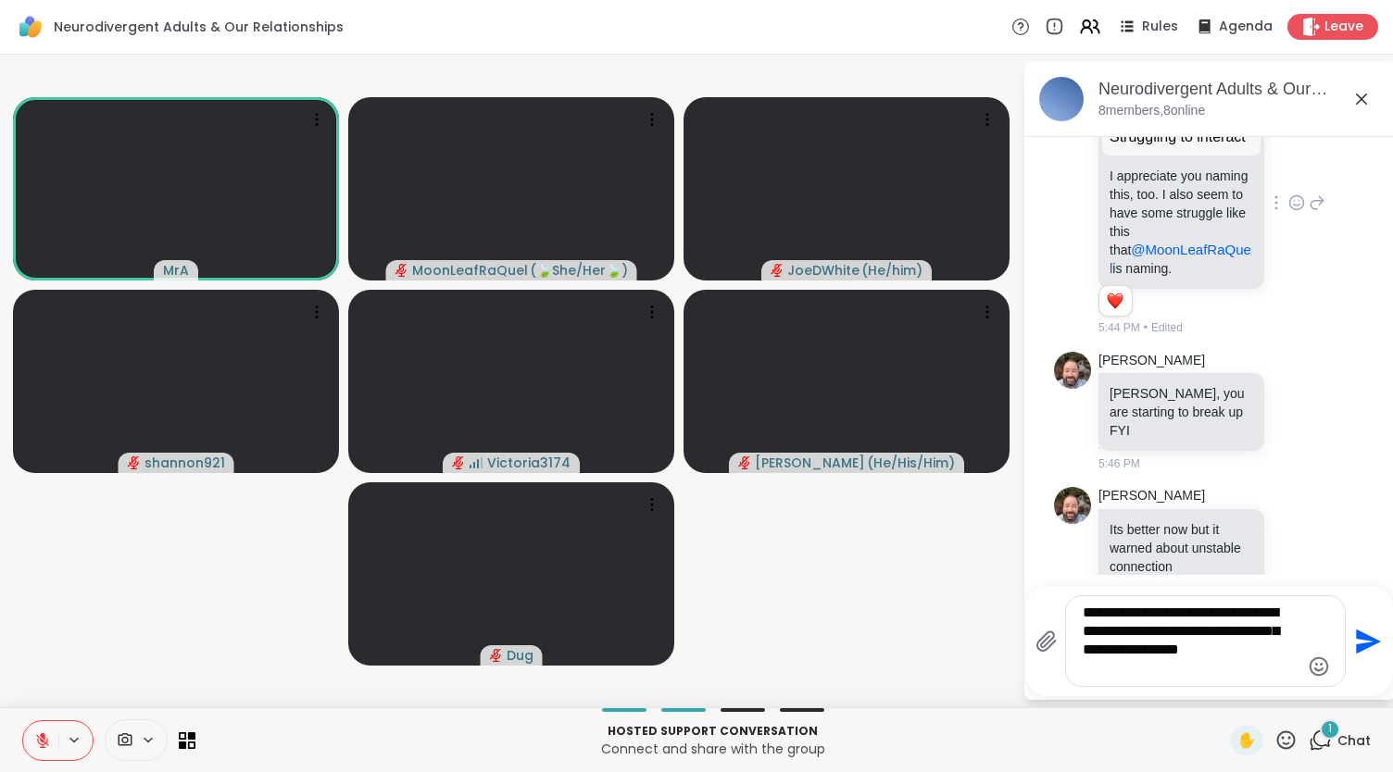
scroll to position [2432, 0]
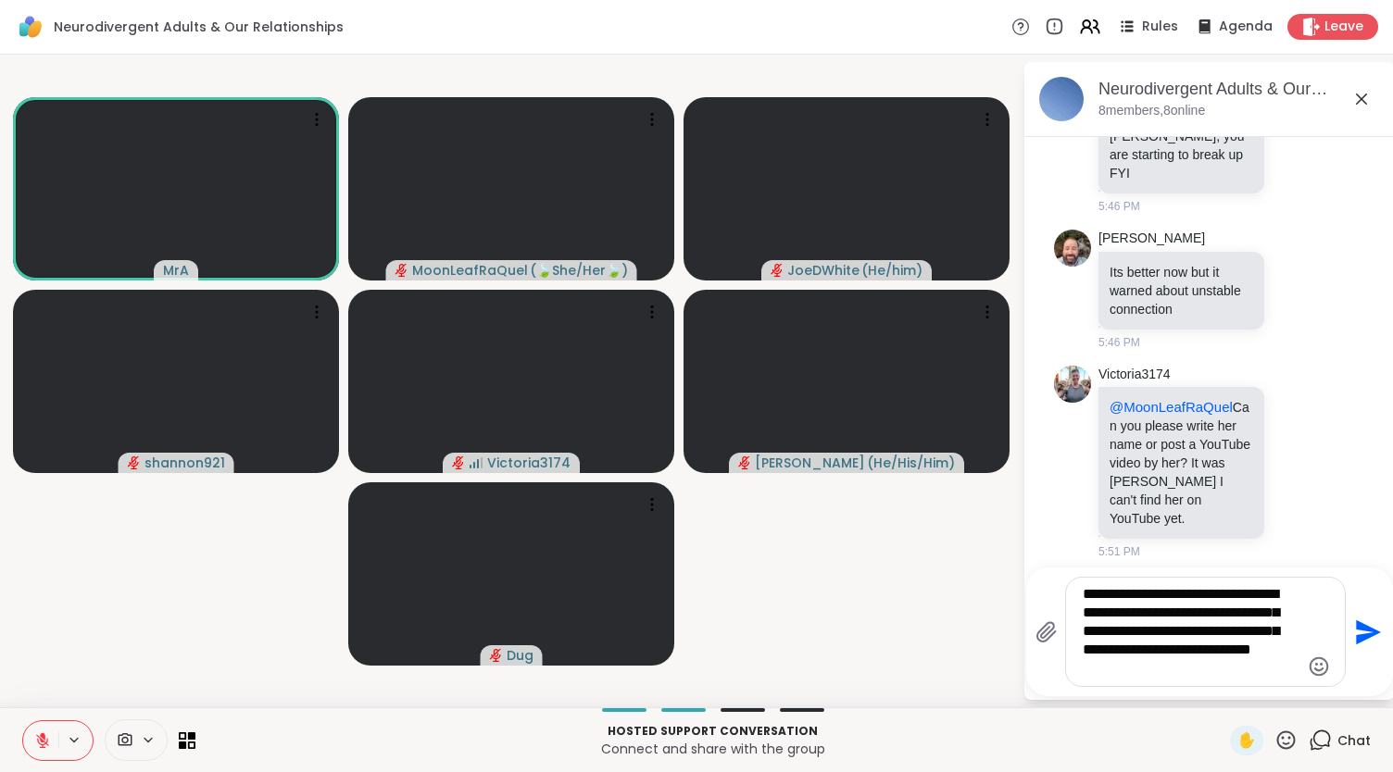
paste textarea "**********"
type textarea "**********"
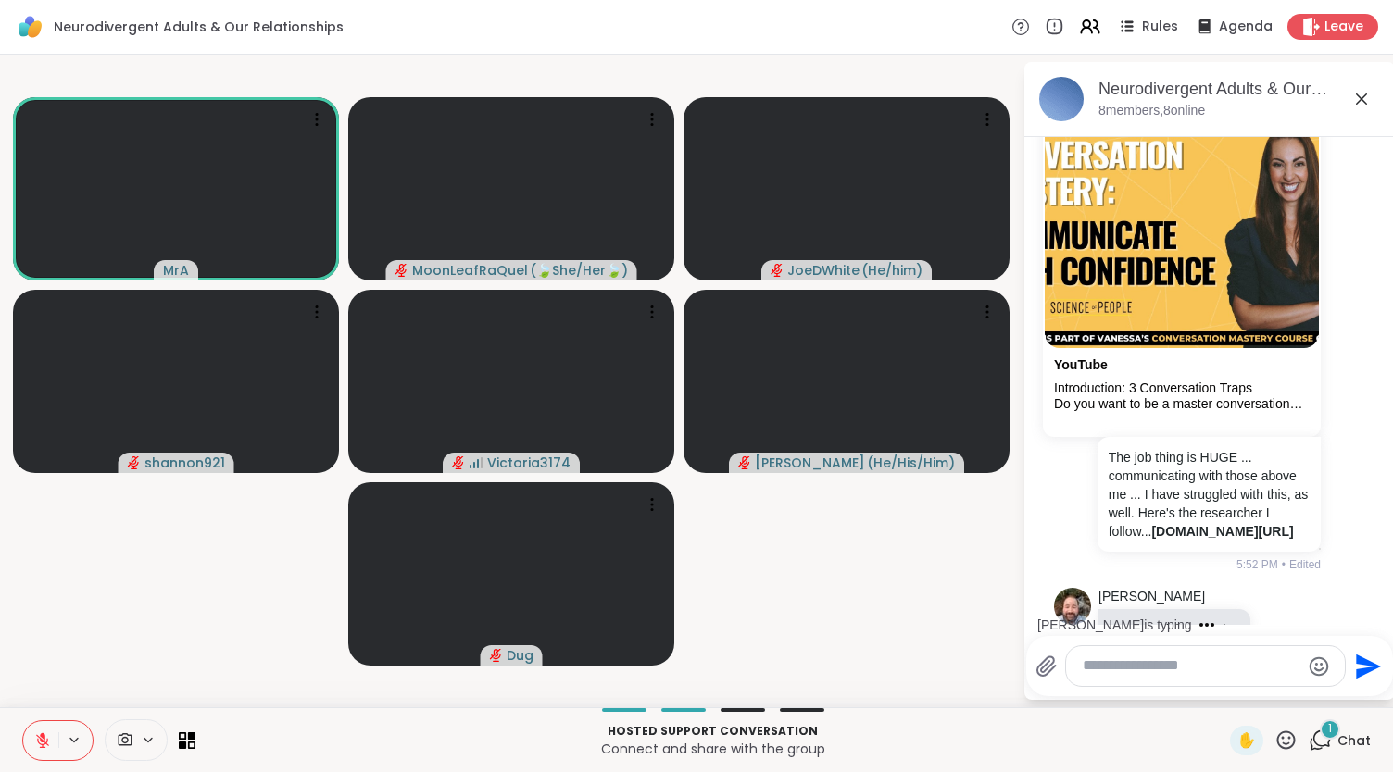
scroll to position [3031, 0]
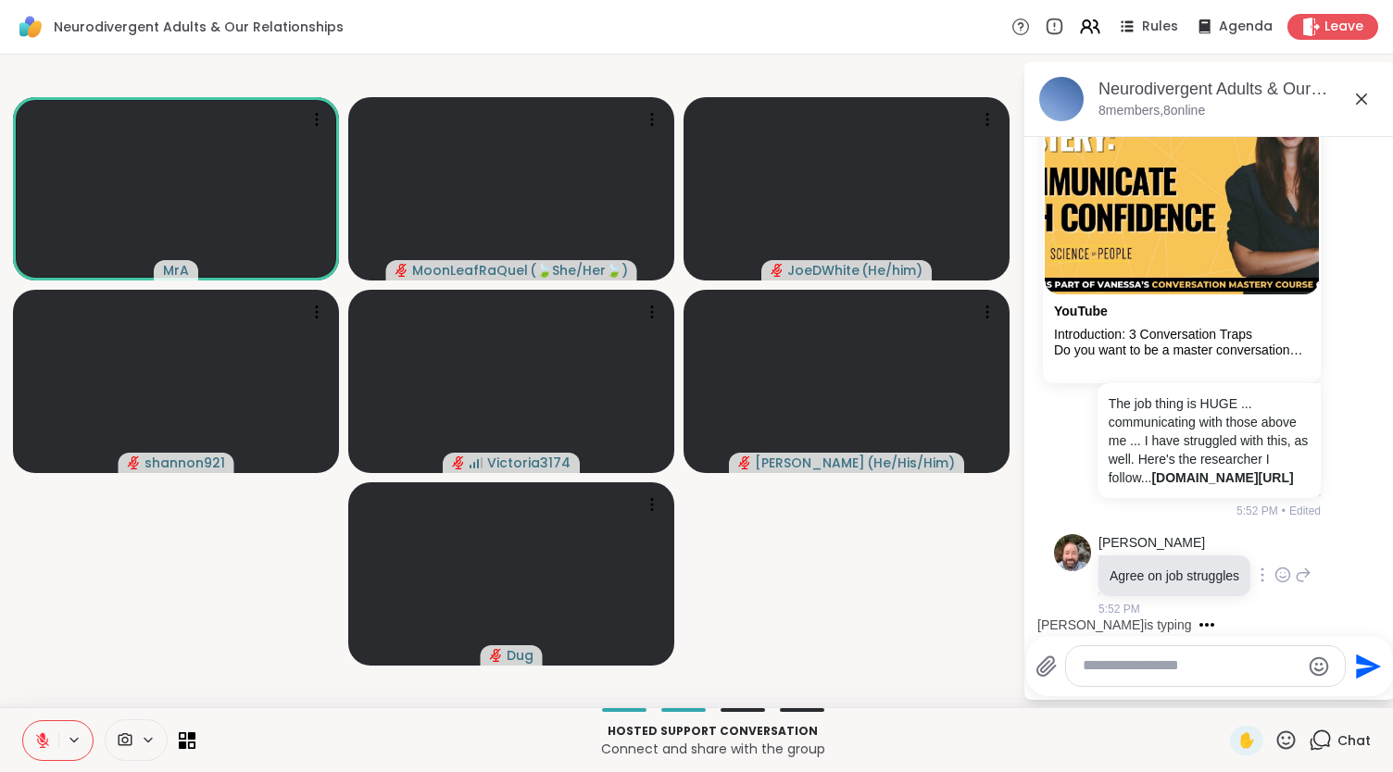
click at [1283, 566] on icon at bounding box center [1283, 575] width 17 height 19
click at [1237, 544] on div "Select Reaction: Thumbs up" at bounding box center [1242, 545] width 17 height 17
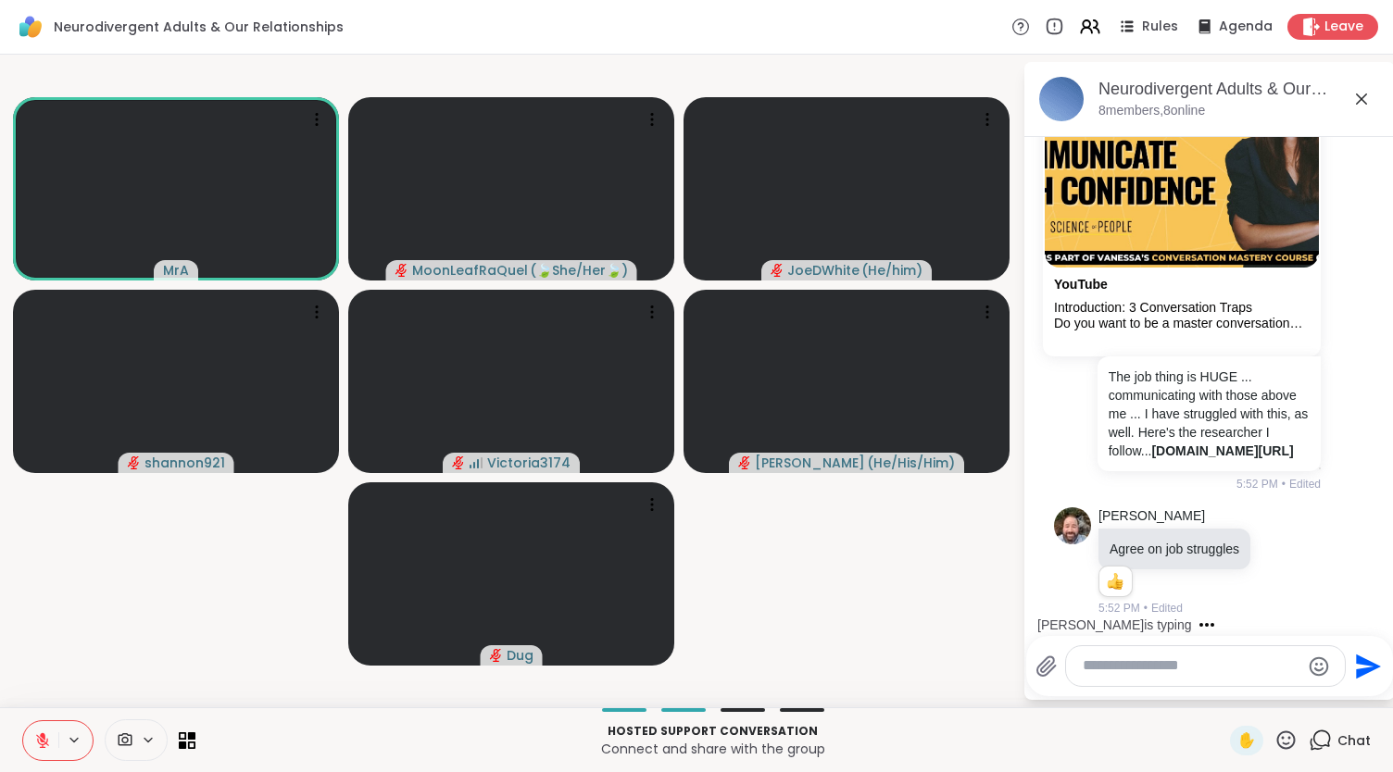
scroll to position [3173, 0]
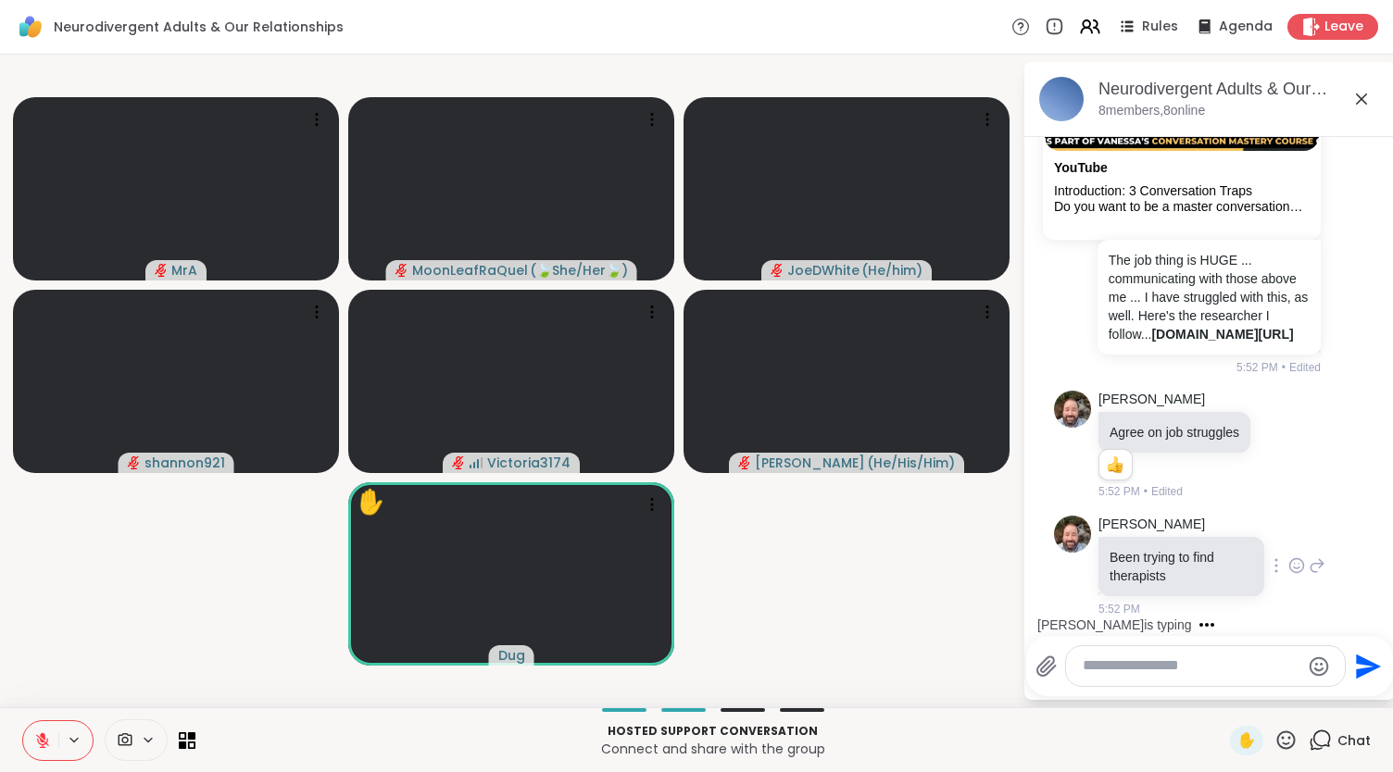
click at [1288, 564] on icon at bounding box center [1296, 566] width 17 height 19
click at [1288, 544] on div "Select Reaction: Heart" at bounding box center [1296, 536] width 17 height 17
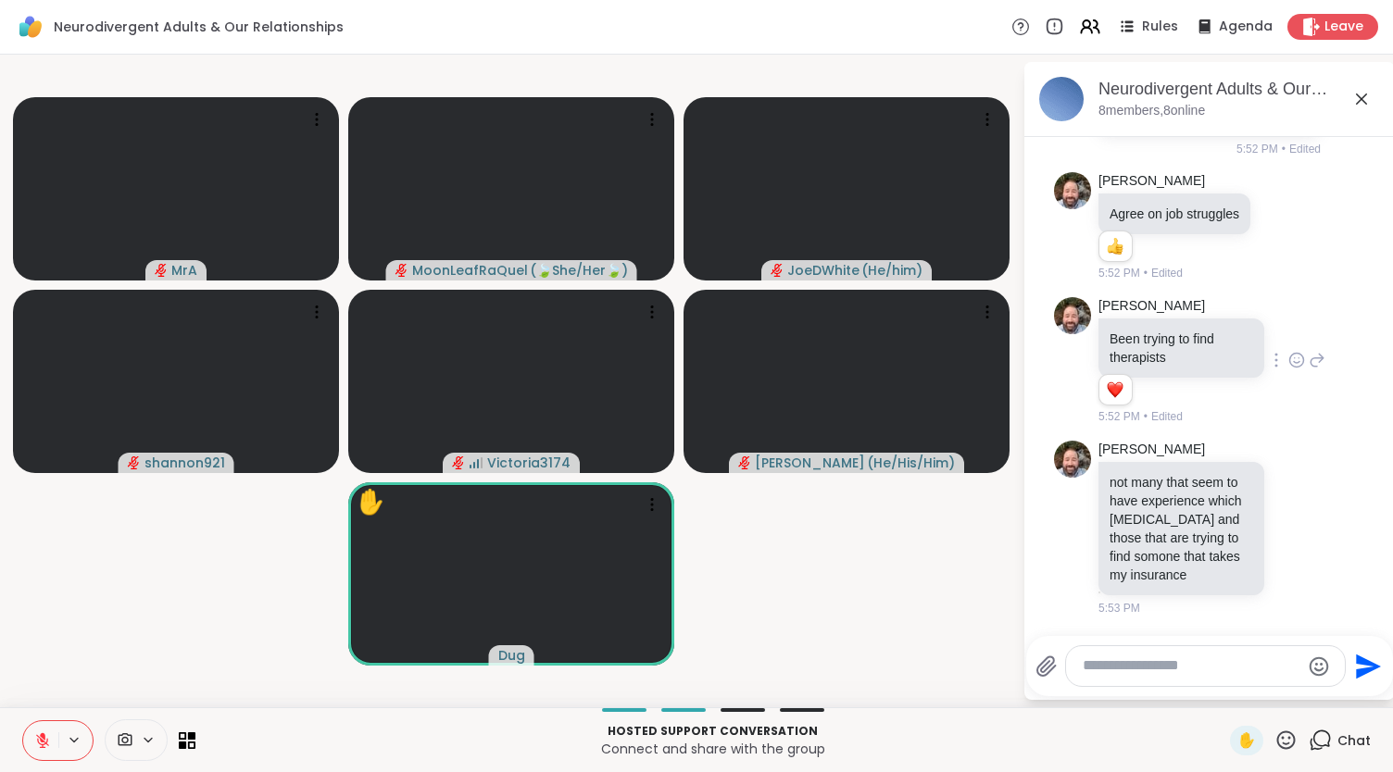
scroll to position [3545, 0]
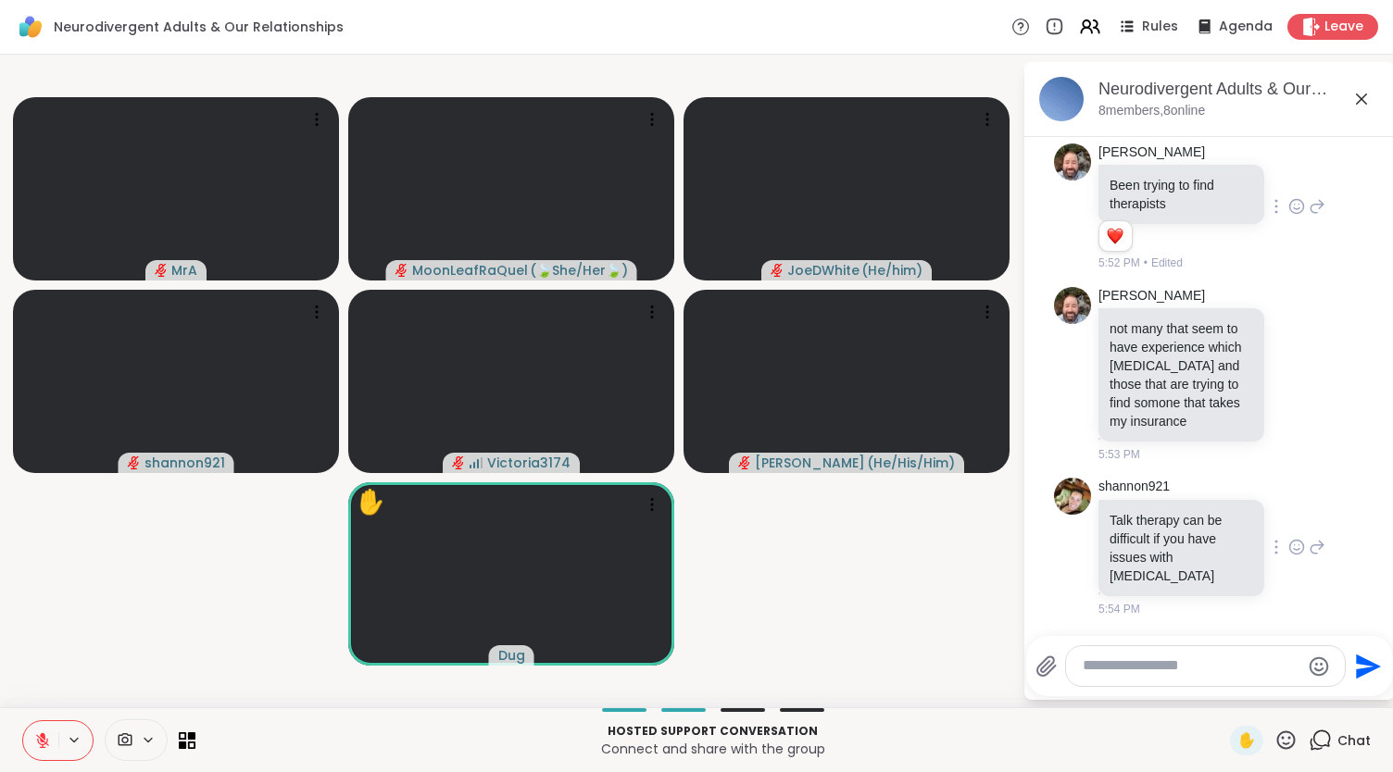
click at [1268, 545] on div at bounding box center [1296, 547] width 57 height 22
click at [1288, 544] on icon at bounding box center [1296, 547] width 17 height 19
click at [1280, 535] on button "Select Reaction: Heart" at bounding box center [1296, 517] width 37 height 37
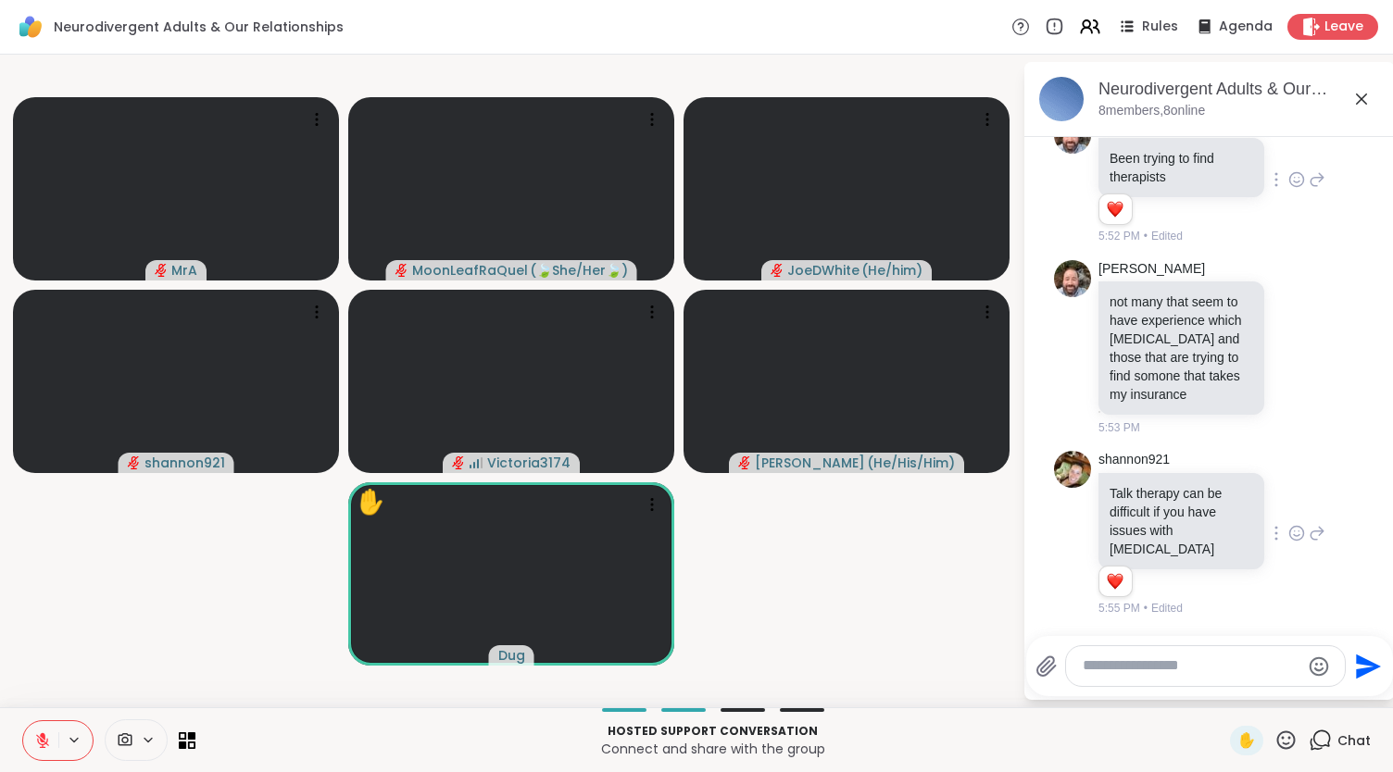
scroll to position [3572, 0]
click at [1309, 347] on icon at bounding box center [1317, 347] width 17 height 22
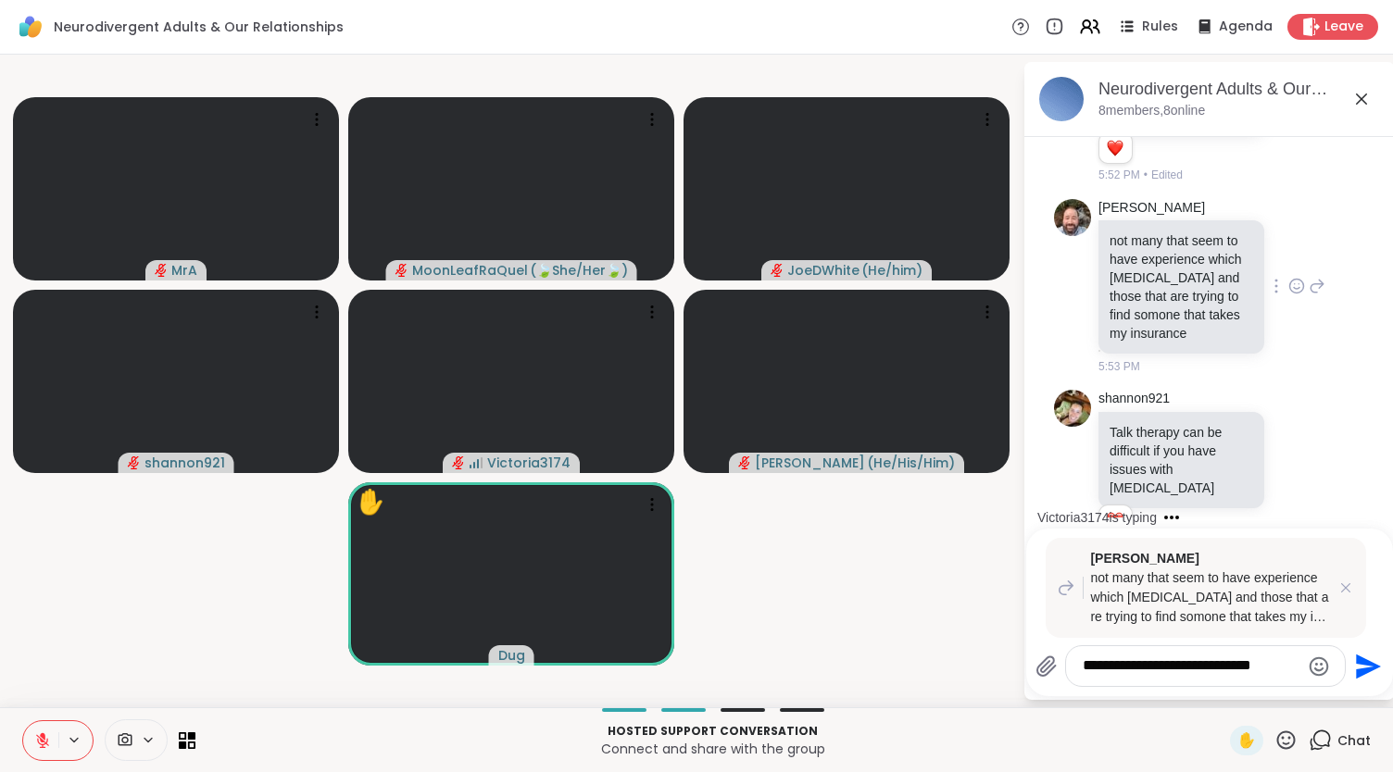
scroll to position [3850, 0]
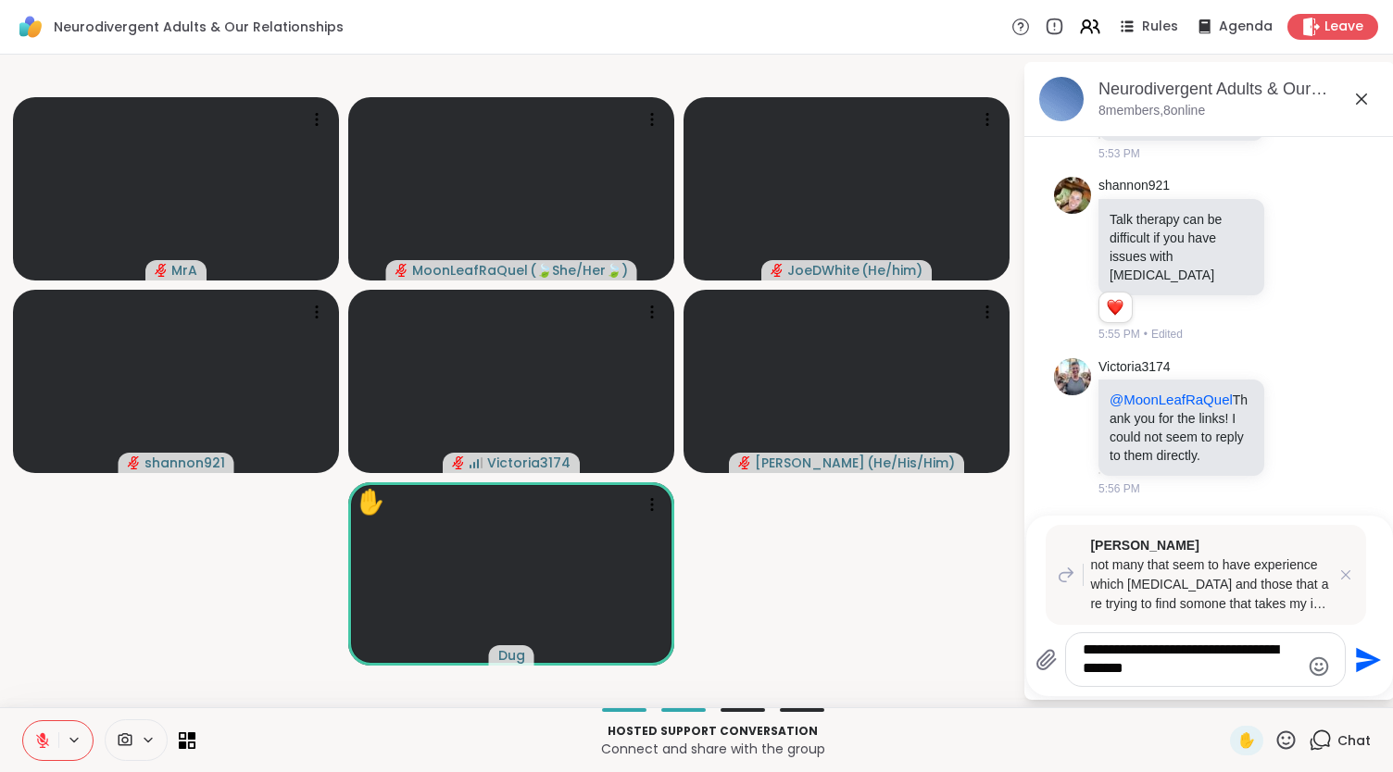
type textarea "**********"
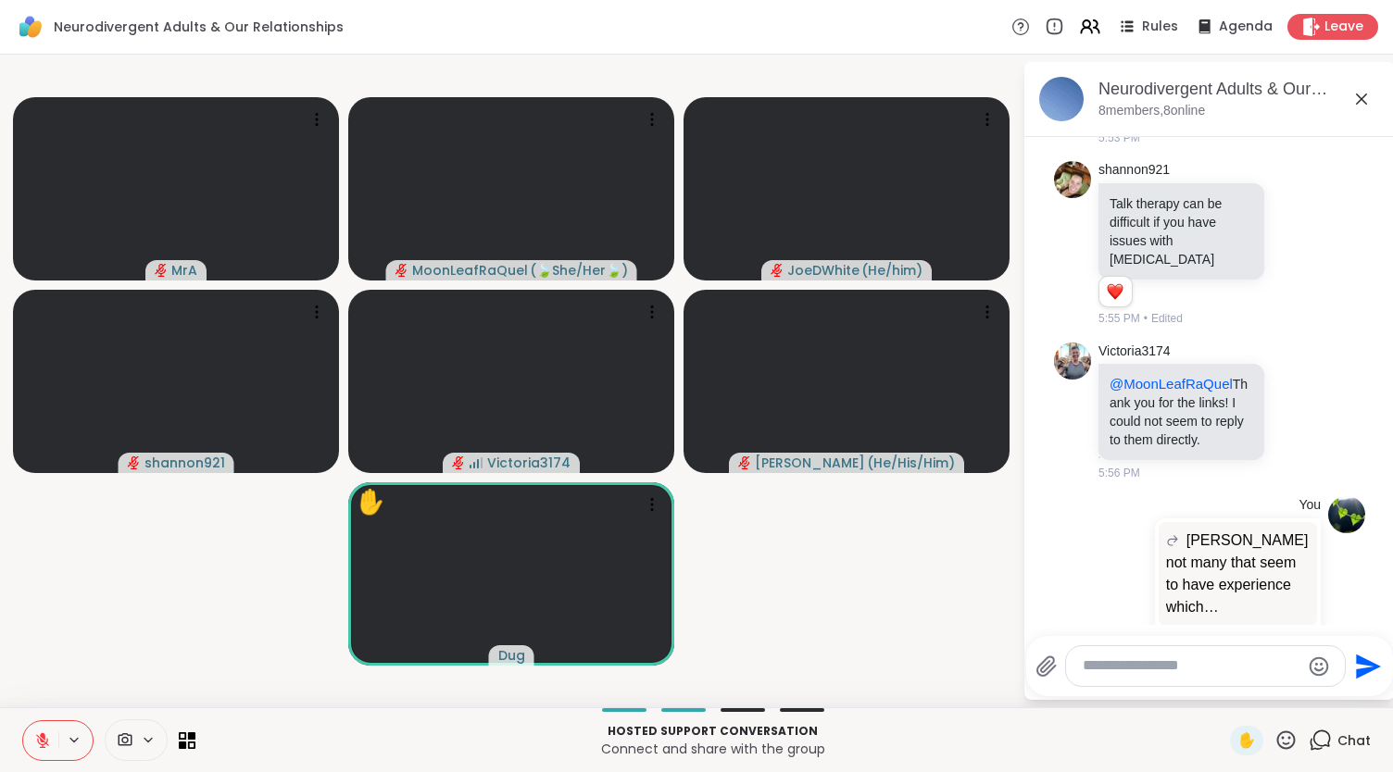
scroll to position [3787, 0]
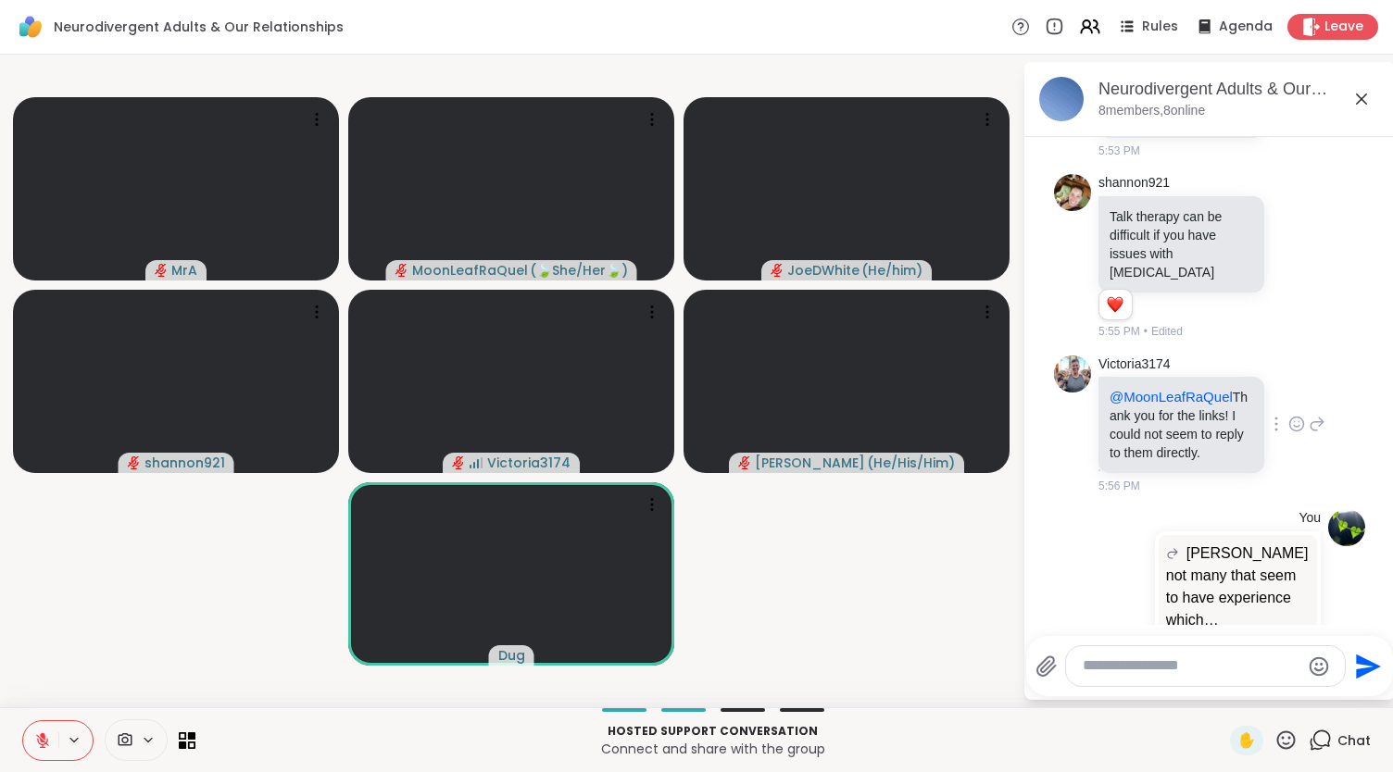
click at [1288, 433] on icon at bounding box center [1296, 424] width 17 height 19
click at [1286, 413] on button "Select Reaction: Heart" at bounding box center [1296, 394] width 37 height 37
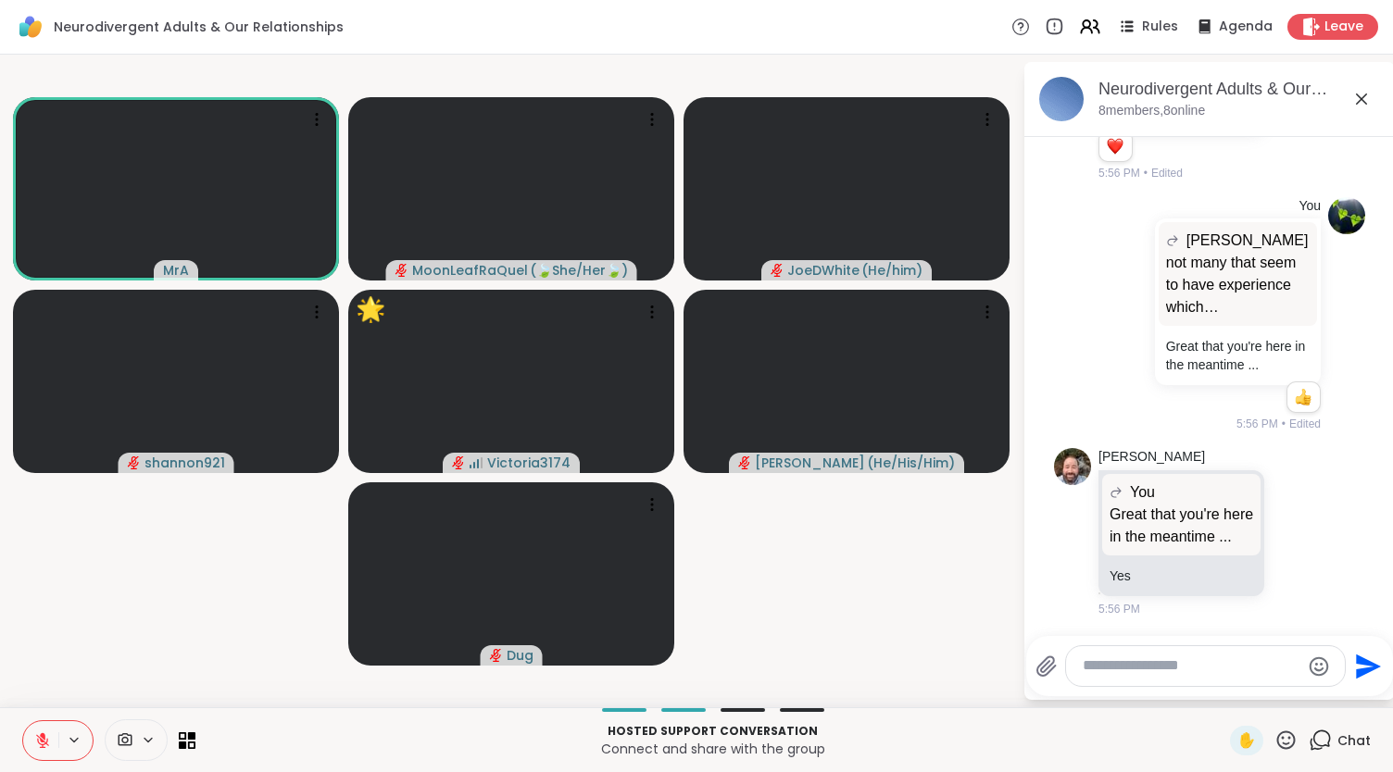
scroll to position [4244, 0]
click at [1275, 736] on icon at bounding box center [1286, 740] width 23 height 23
click at [1223, 700] on span "❤️" at bounding box center [1232, 692] width 19 height 22
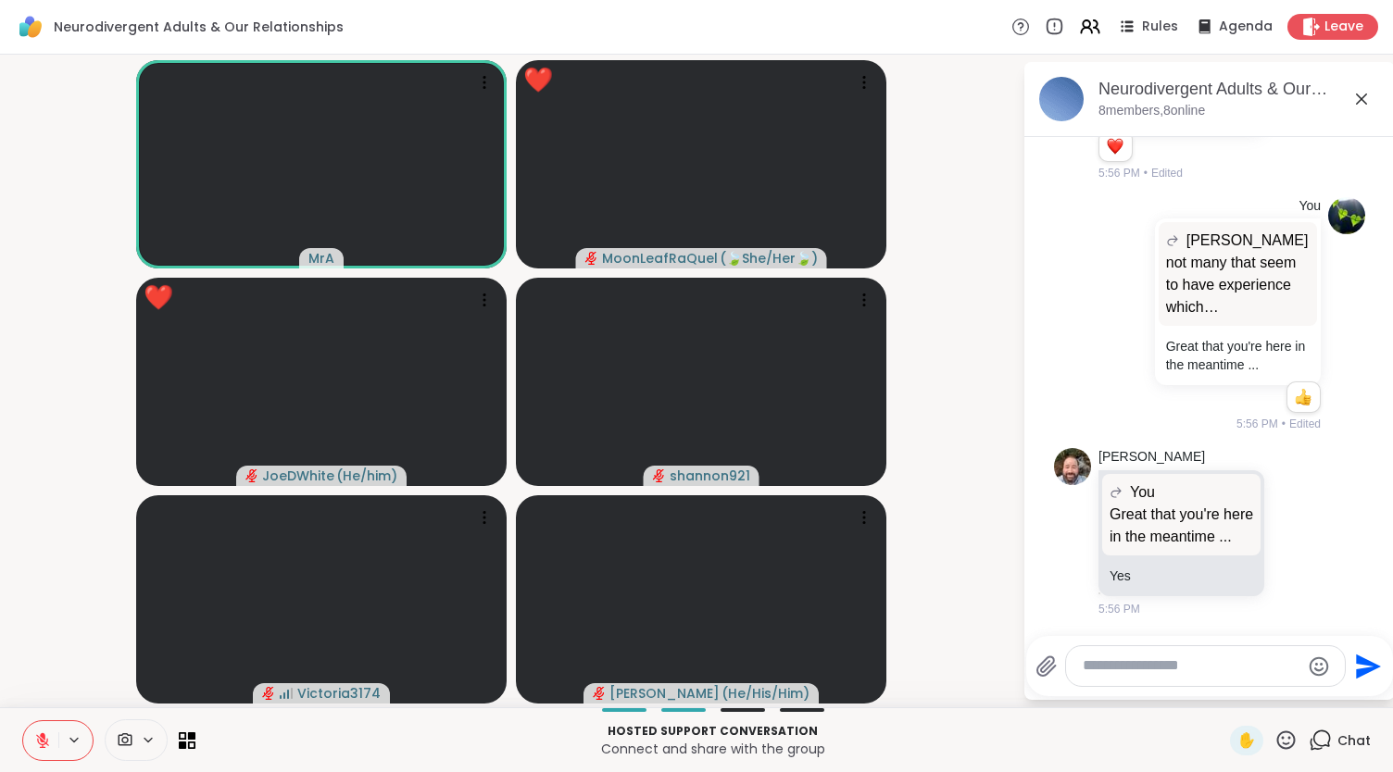
drag, startPoint x: 1380, startPoint y: 578, endPoint x: 1380, endPoint y: 590, distance: 12.0
click at [1378, 590] on html "Neurodivergent Adults & Our Relationships Rules Agenda Leave MrA ❤️ MoonLeafRaQ…" at bounding box center [696, 386] width 1393 height 772
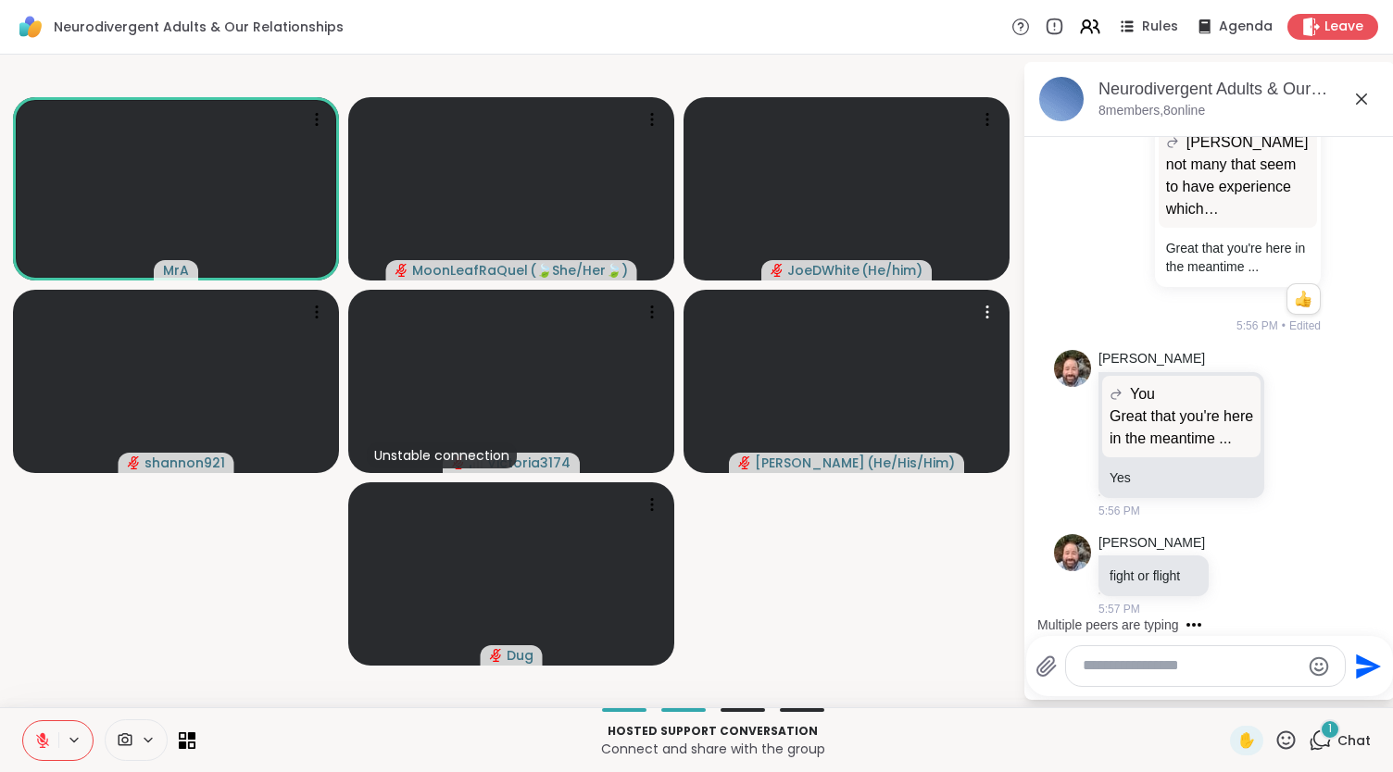
scroll to position [4342, 0]
click at [1115, 665] on textarea "Type your message" at bounding box center [1191, 666] width 217 height 19
type textarea "**********"
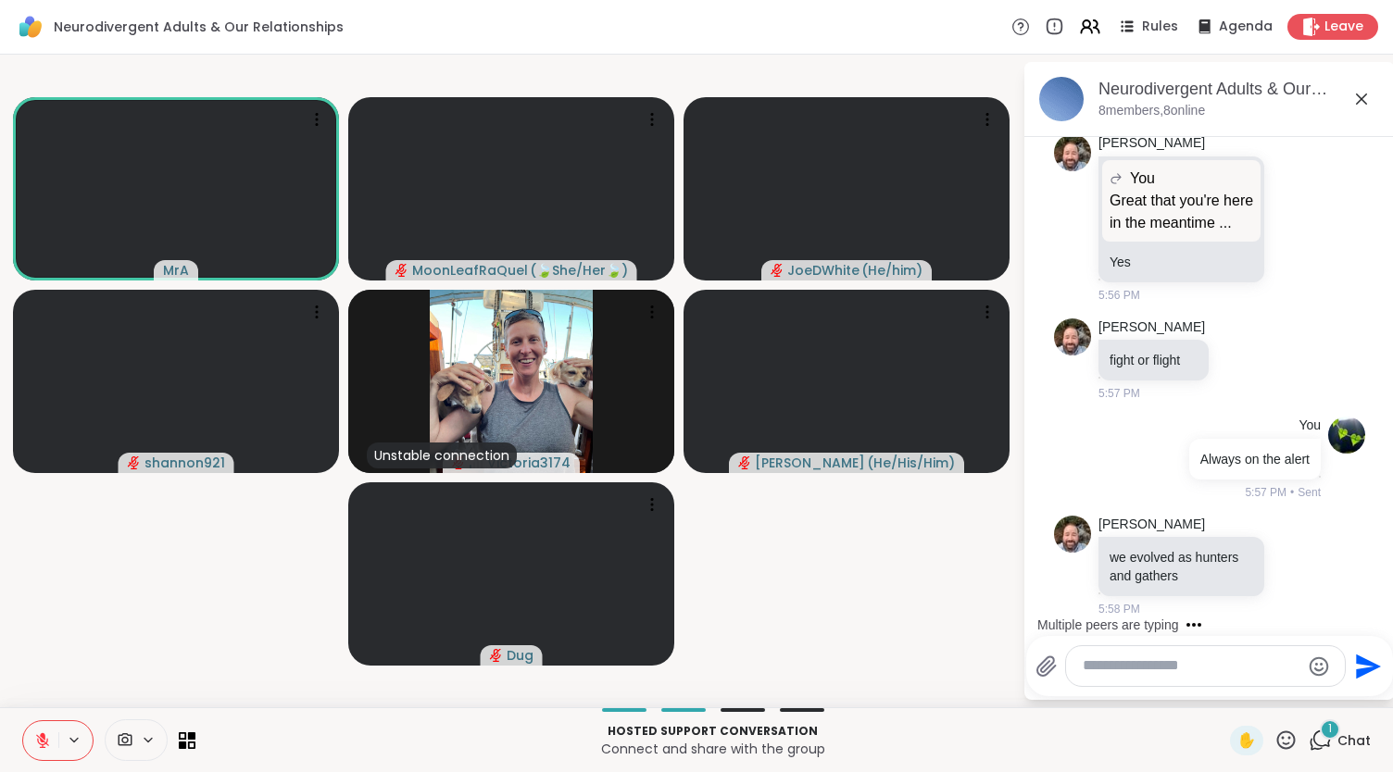
scroll to position [4557, 0]
click at [1365, 92] on icon at bounding box center [1361, 99] width 22 height 22
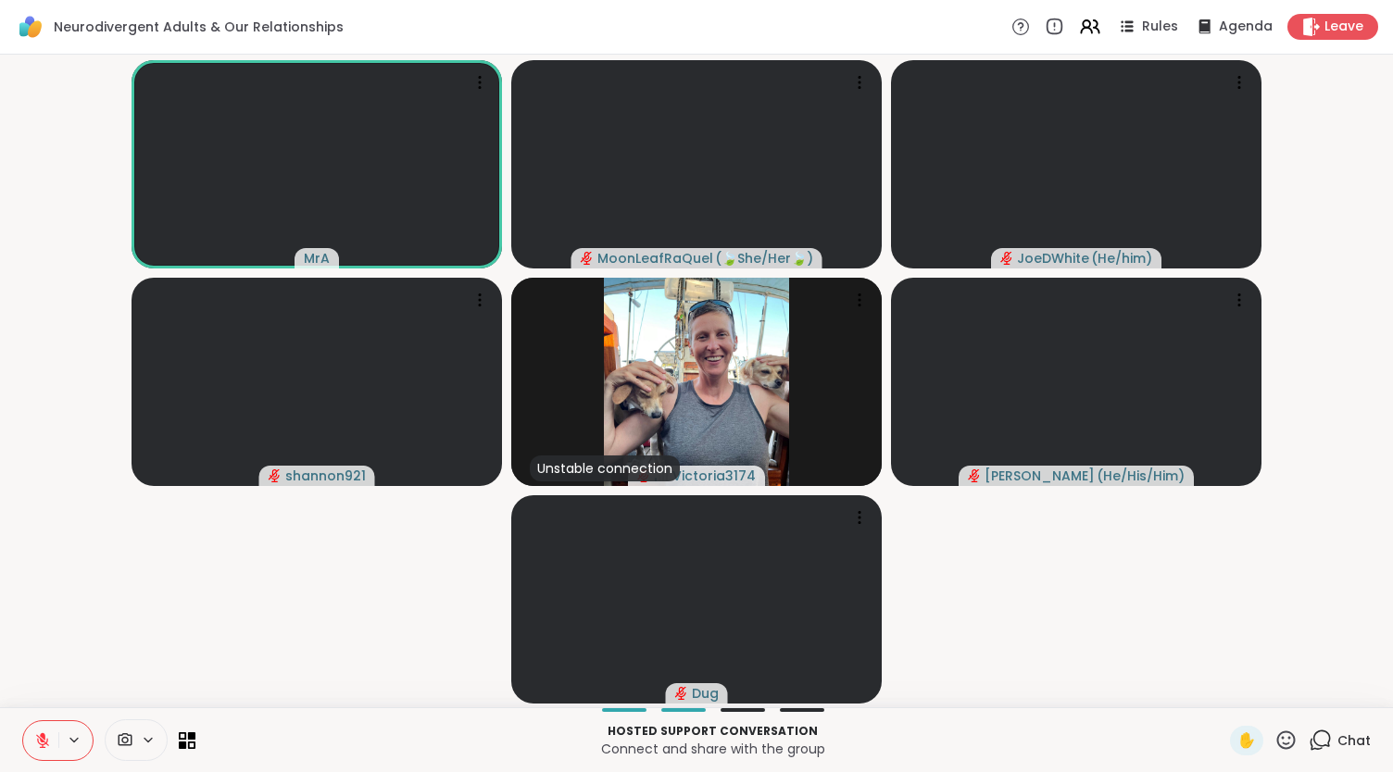
click at [1046, 594] on video-player-container "MrA [PERSON_NAME] ( 🍃She/Her🍃 ) JoeDWhite ( He/him ) shannon921 Unstable connec…" at bounding box center [696, 381] width 1371 height 638
click at [1337, 744] on span "Chat" at bounding box center [1353, 741] width 33 height 19
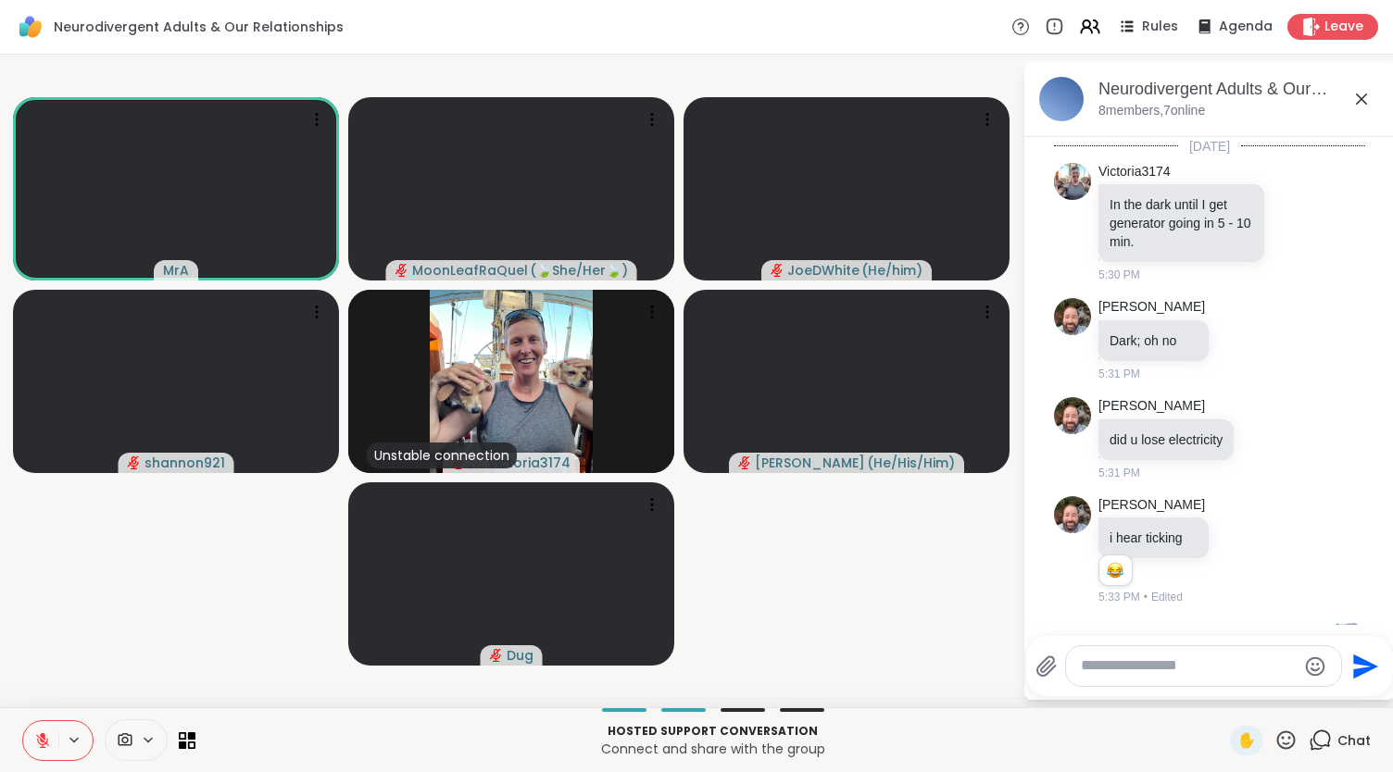
scroll to position [4539, 0]
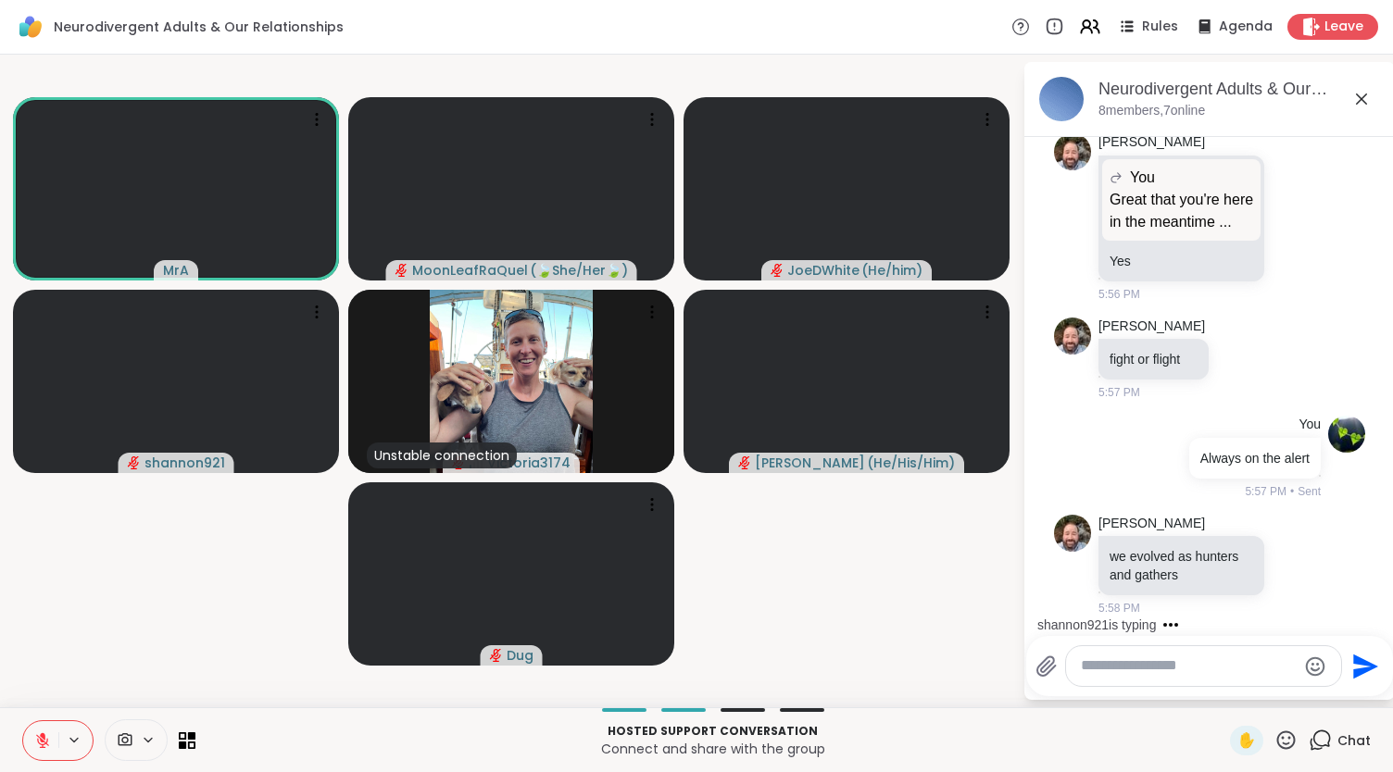
click at [1275, 736] on icon at bounding box center [1286, 740] width 23 height 23
click at [1256, 681] on div "👍" at bounding box center [1272, 692] width 33 height 30
click at [1290, 568] on icon at bounding box center [1297, 566] width 14 height 14
click at [1248, 545] on span "Select Reaction: Thumbs up" at bounding box center [1256, 535] width 17 height 19
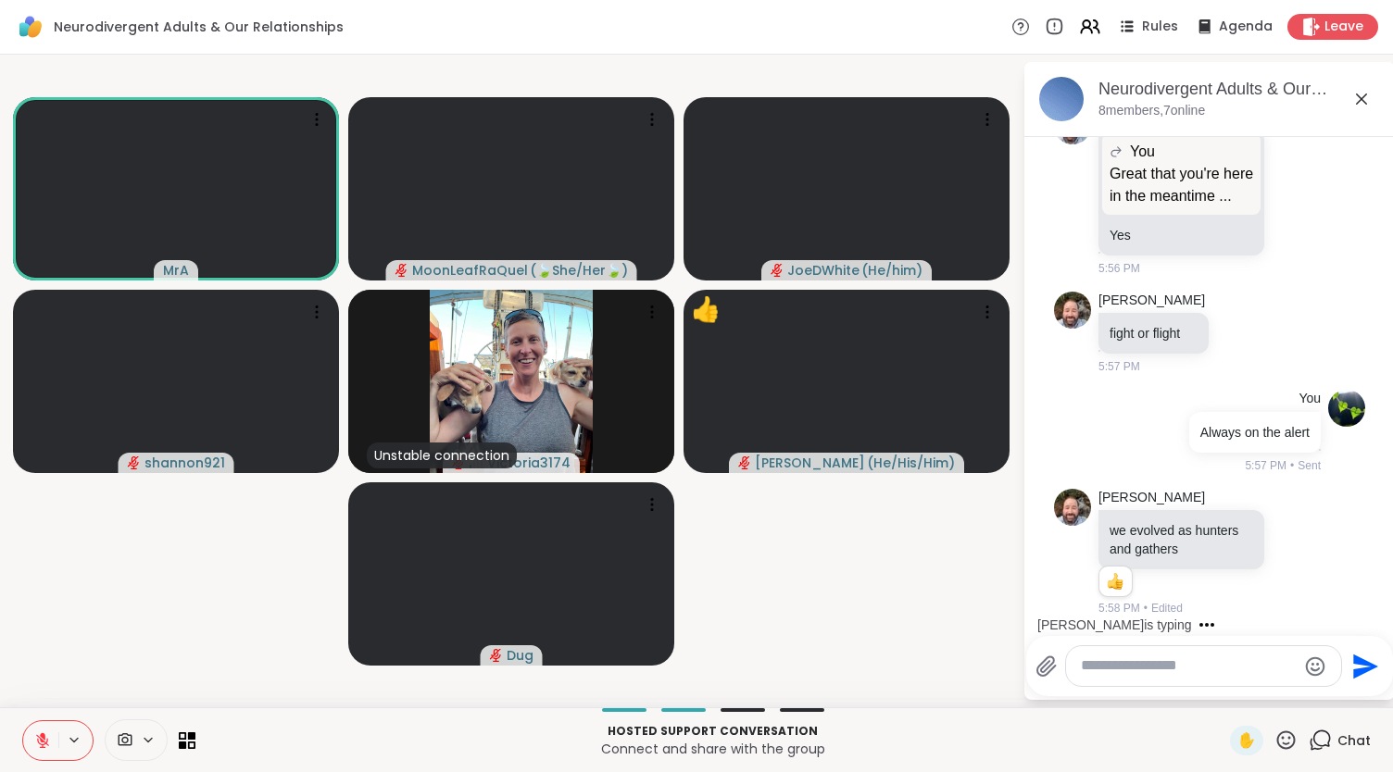
scroll to position [4793, 0]
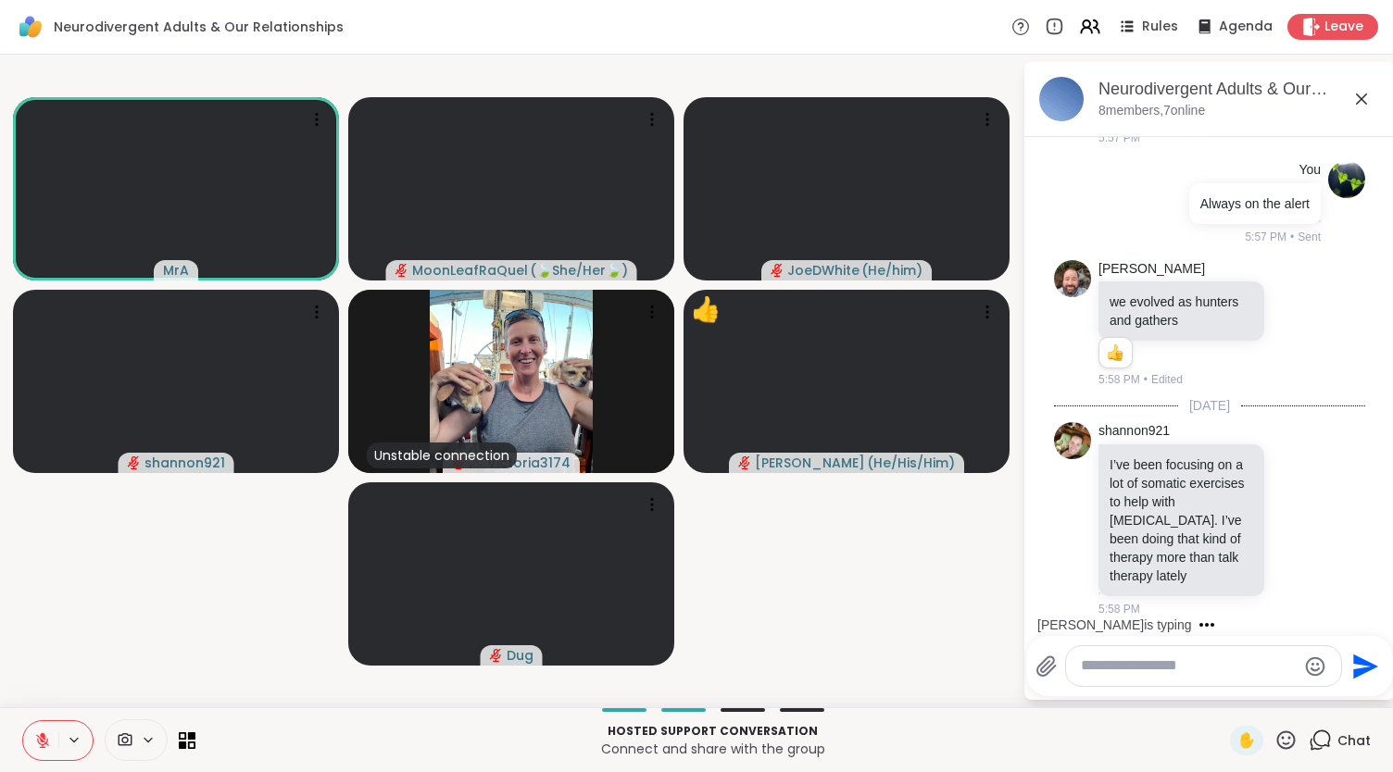
click at [1121, 670] on textarea "Type your message" at bounding box center [1189, 666] width 216 height 19
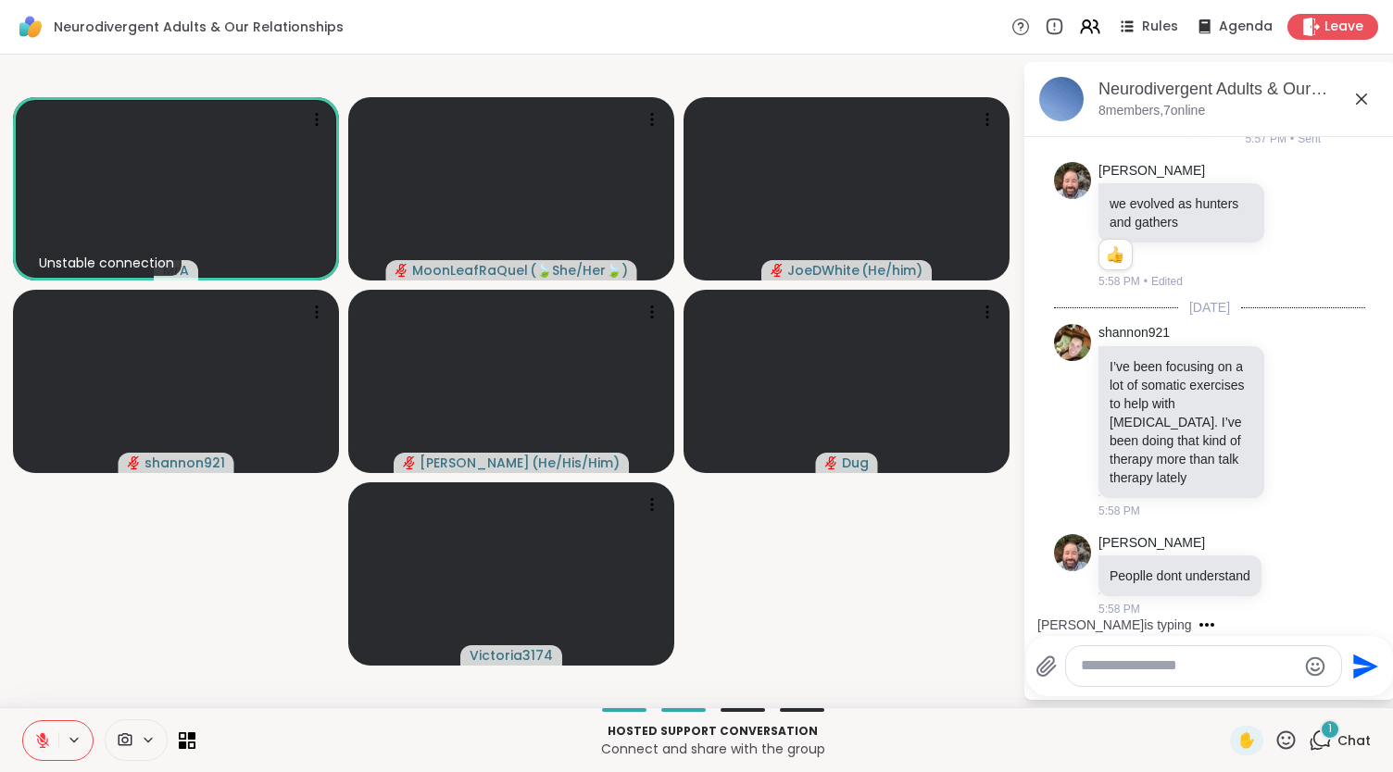
scroll to position [4909, 0]
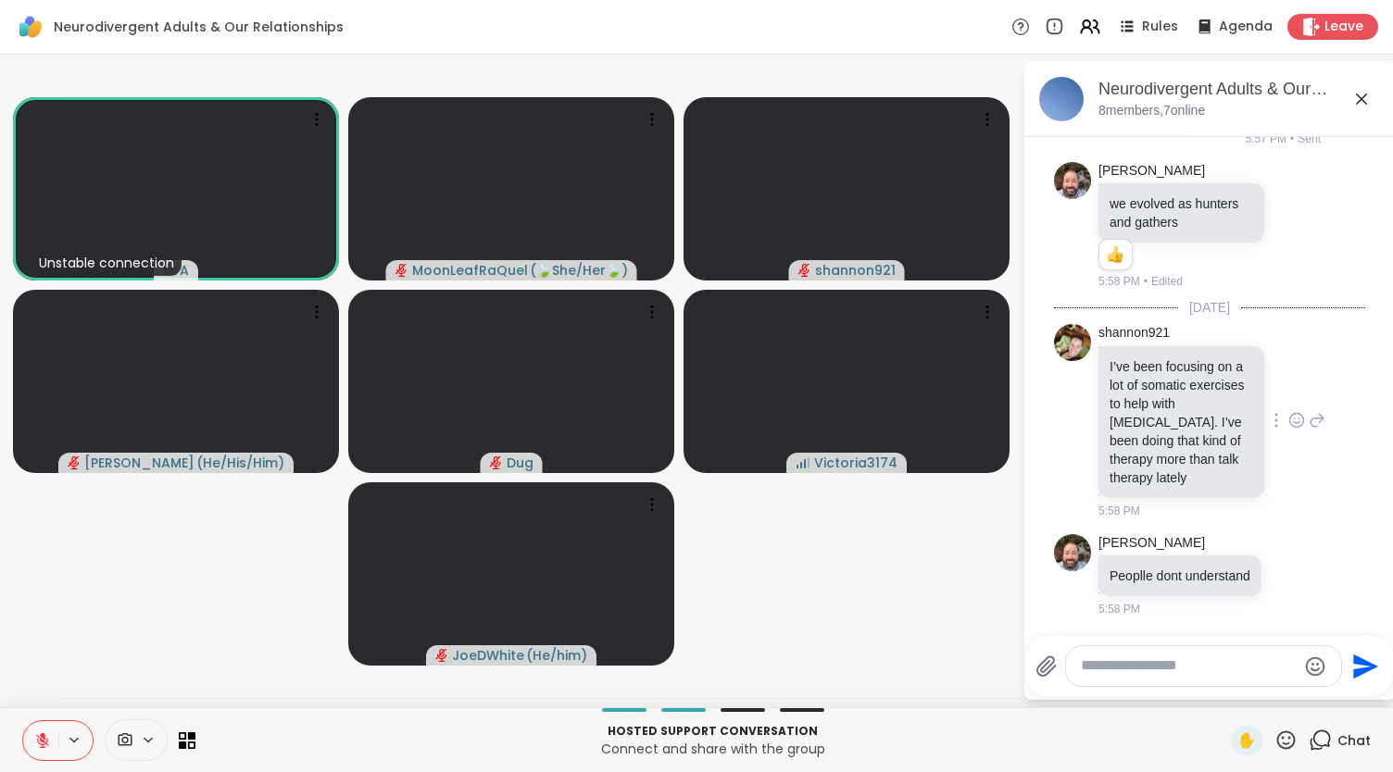
click at [1288, 411] on icon at bounding box center [1296, 420] width 17 height 19
click at [1288, 383] on div "Select Reaction: Heart" at bounding box center [1296, 391] width 17 height 17
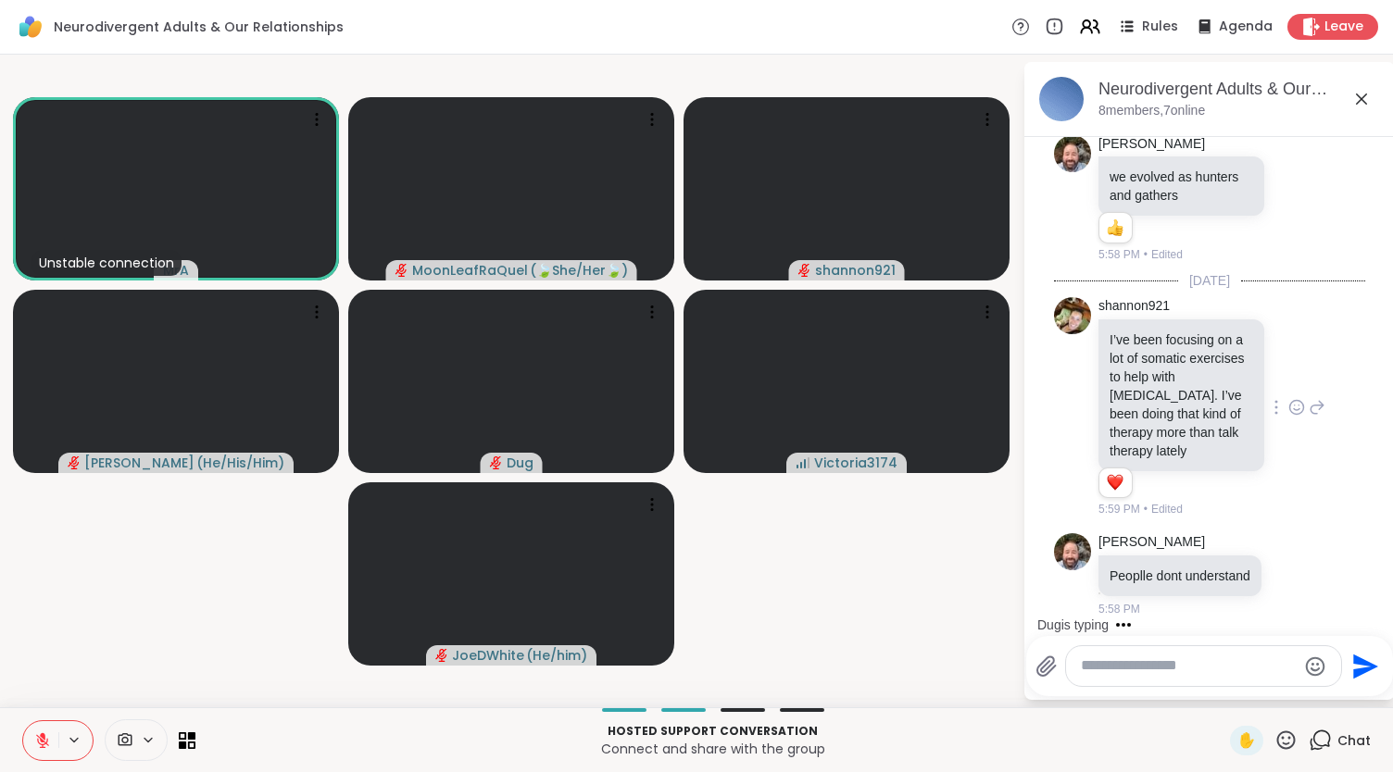
click at [1097, 663] on textarea "Type your message" at bounding box center [1189, 666] width 216 height 19
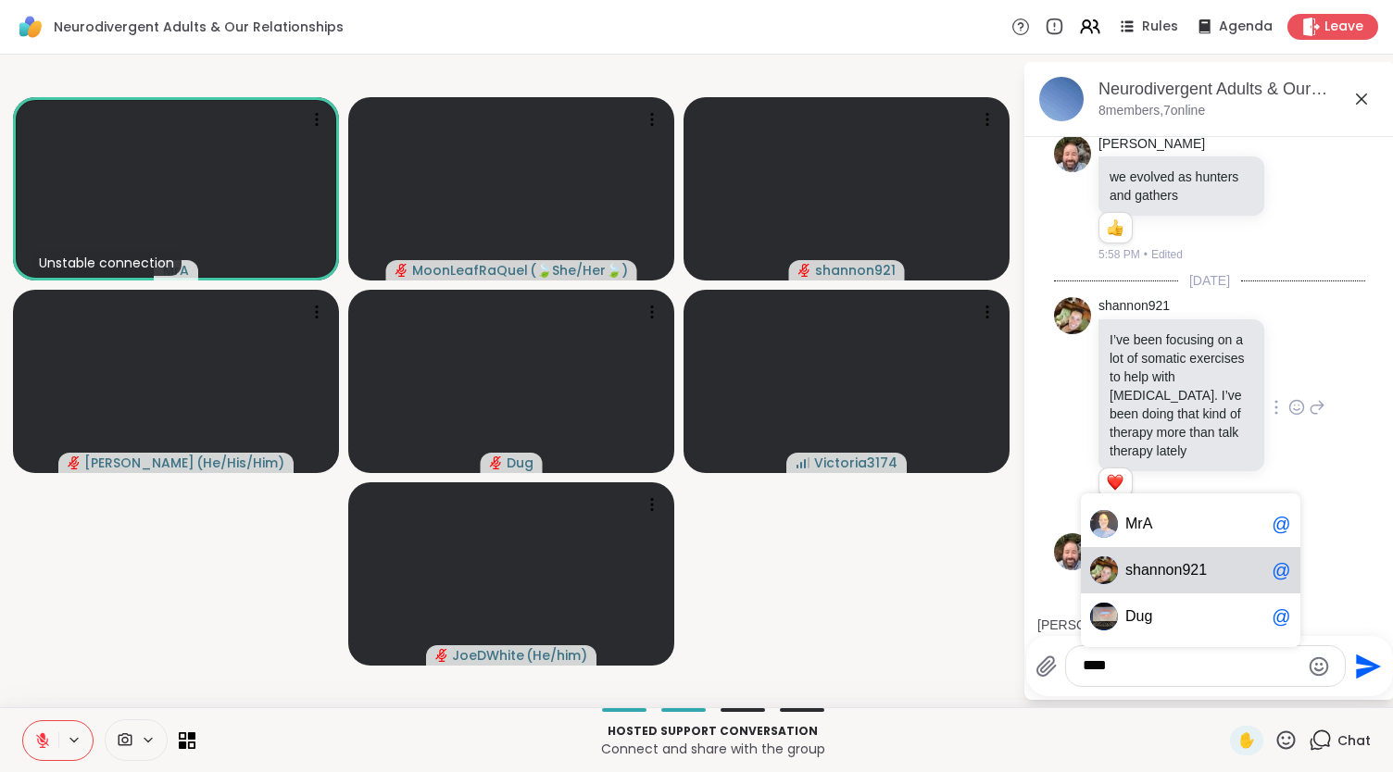
click at [1160, 568] on span "nnon921" at bounding box center [1177, 570] width 57 height 19
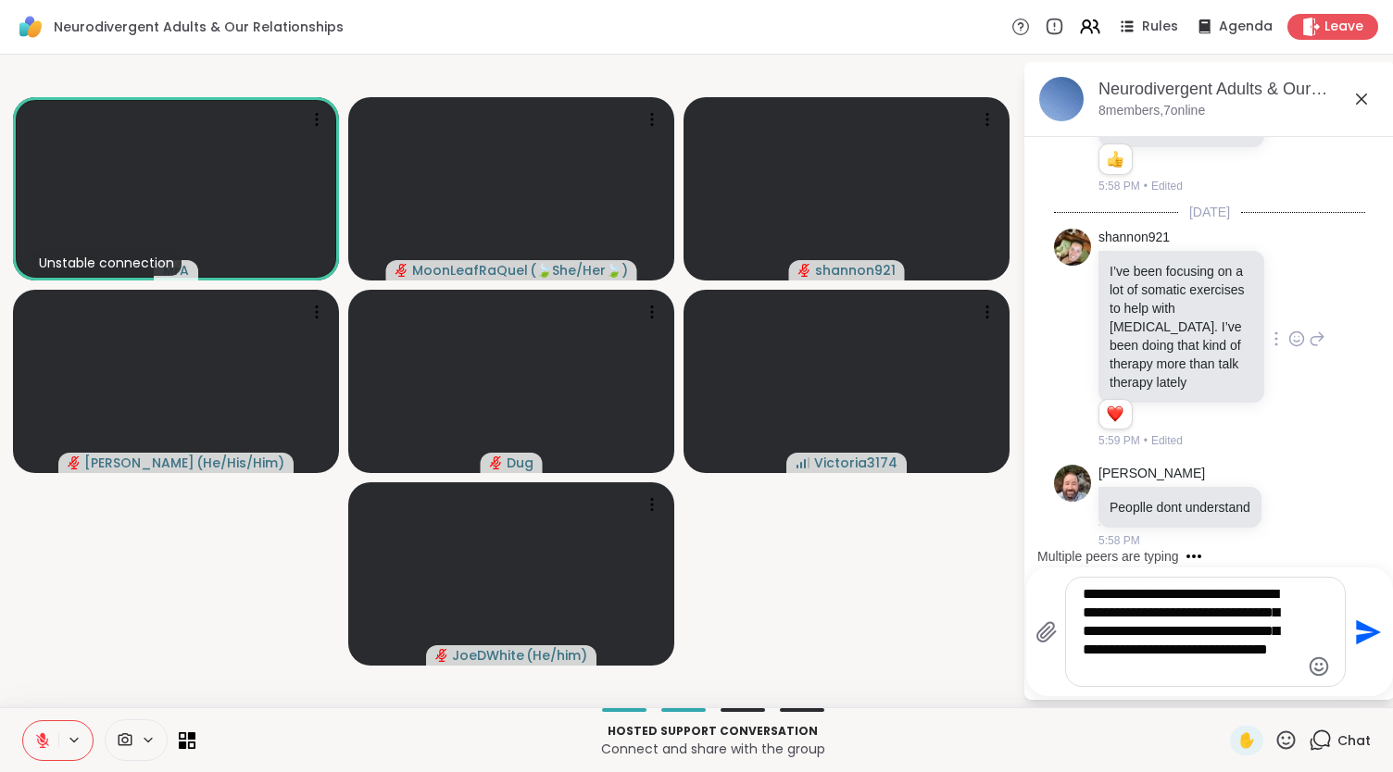
scroll to position [5231, 0]
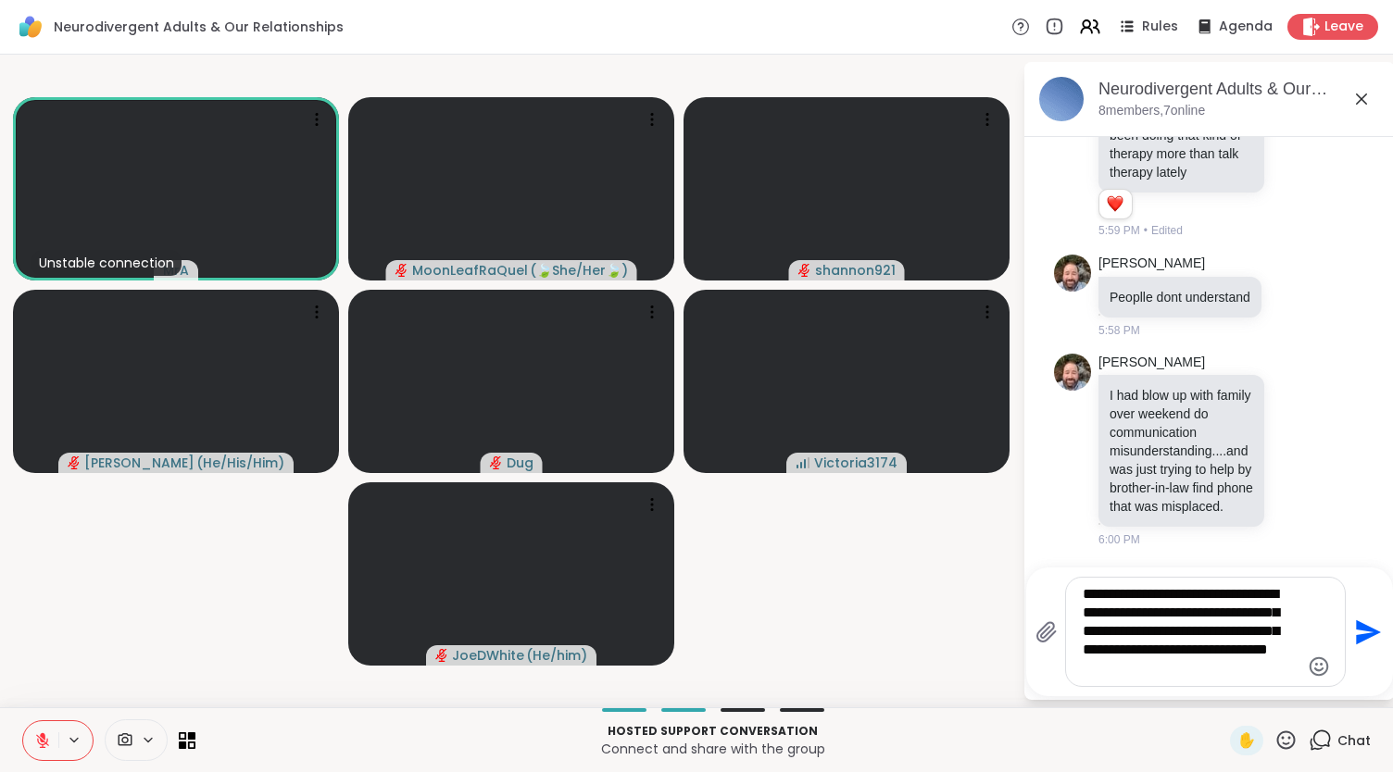
click at [1113, 620] on textarea "**********" at bounding box center [1191, 632] width 217 height 94
type textarea "**********"
click at [1362, 625] on icon "Send" at bounding box center [1366, 633] width 30 height 30
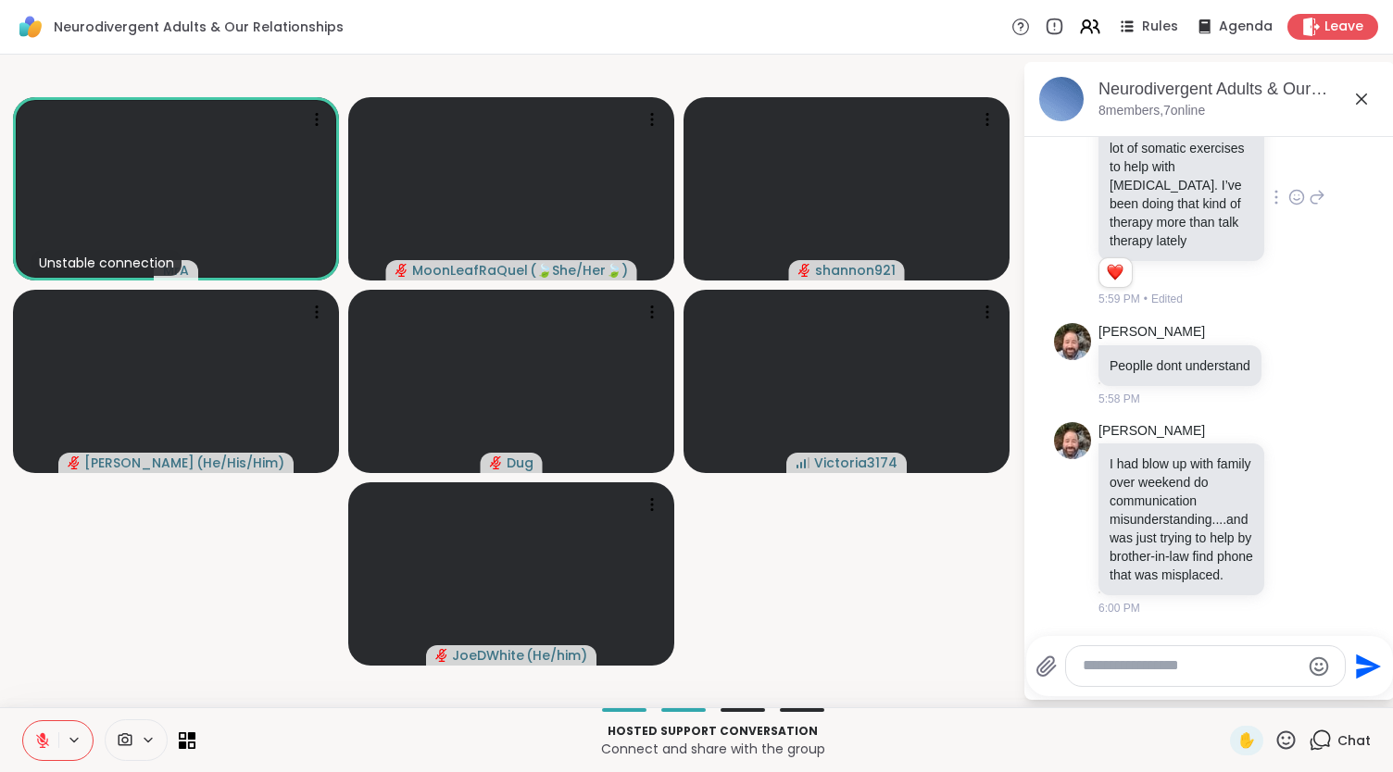
scroll to position [5410, 0]
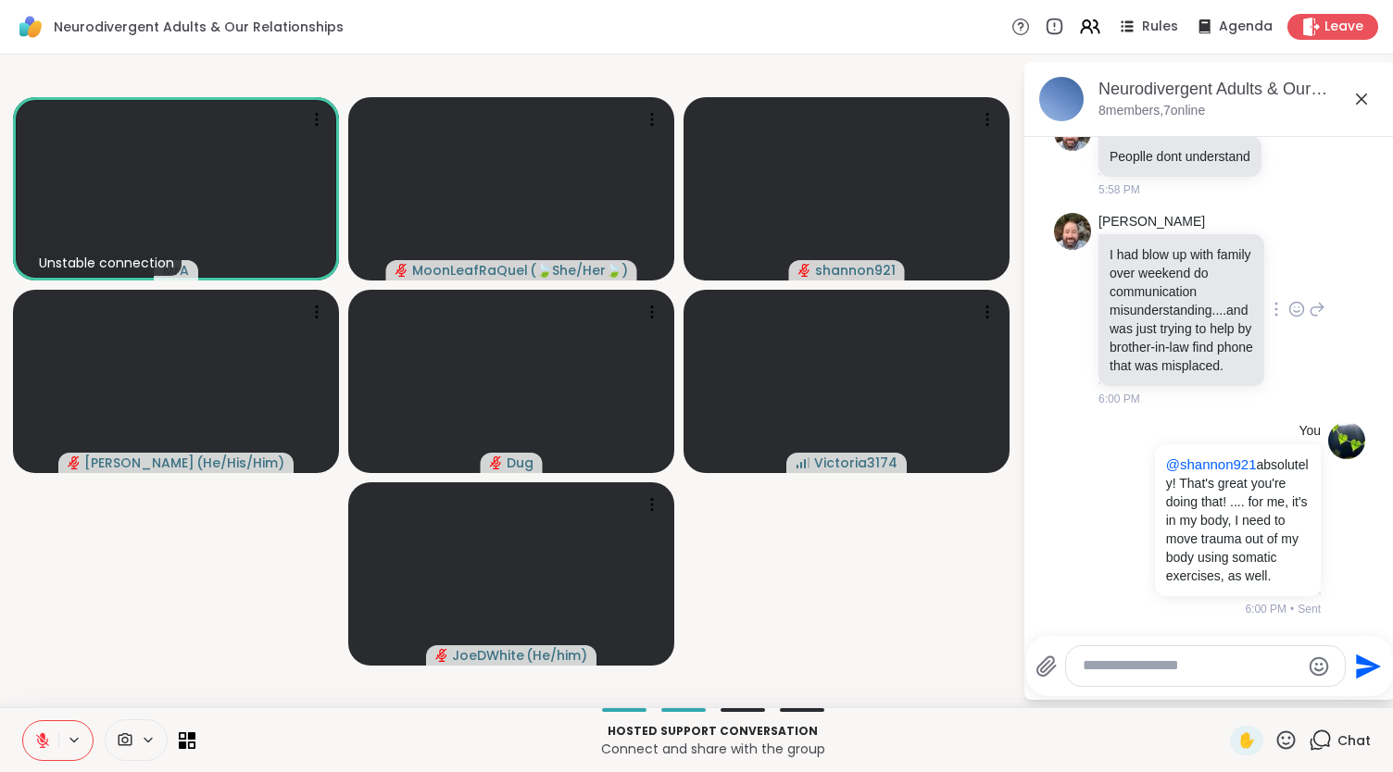
click at [1288, 300] on icon at bounding box center [1296, 309] width 17 height 19
click at [1280, 261] on button "Select Reaction: Heart" at bounding box center [1296, 279] width 37 height 37
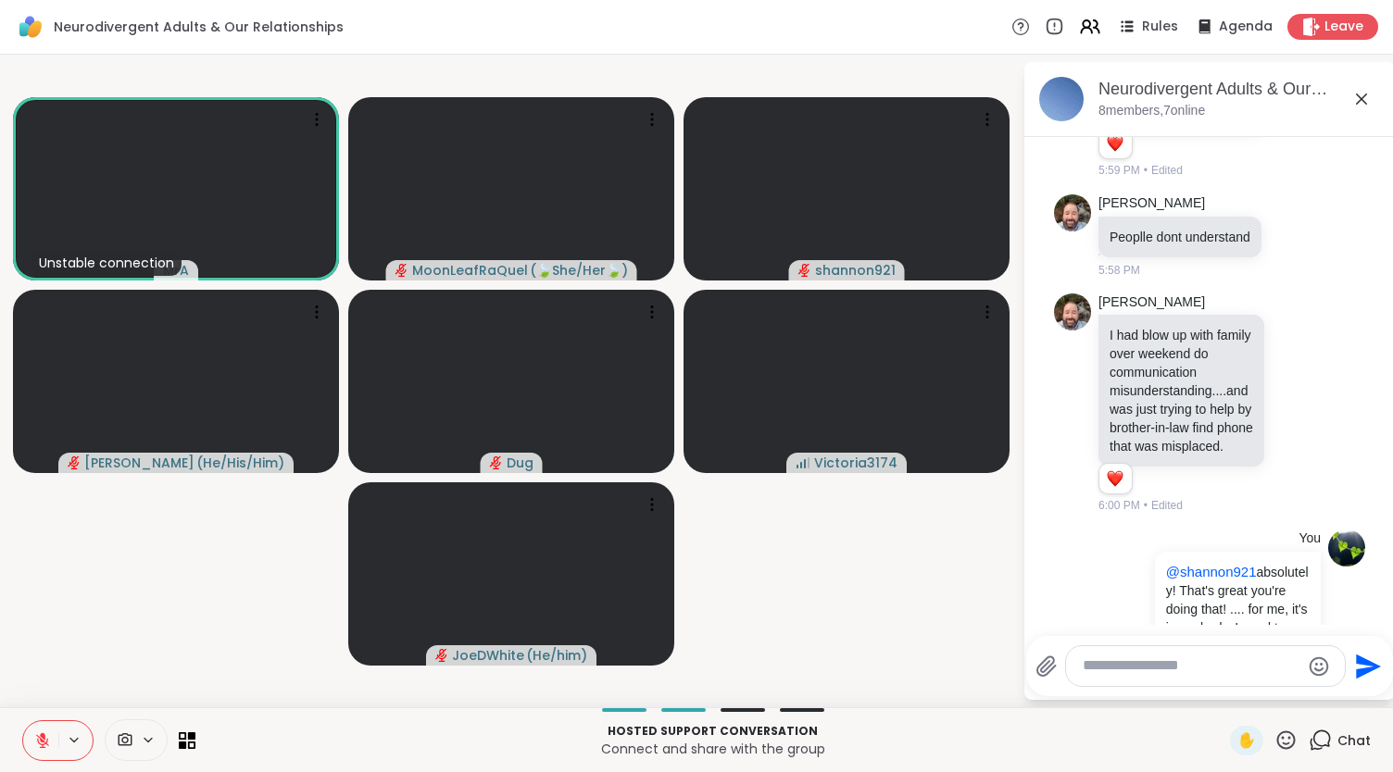
scroll to position [5437, 0]
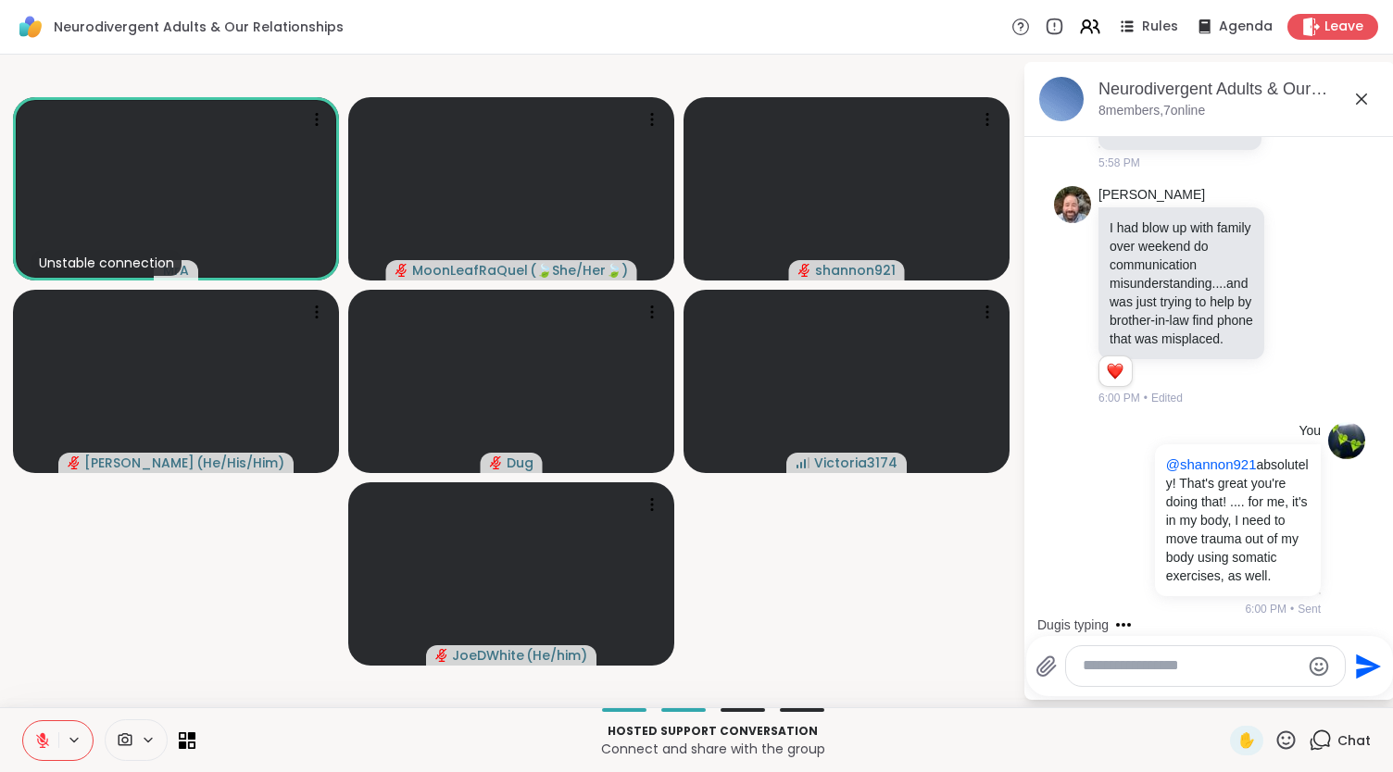
click at [937, 607] on video-player-container "Unstable connection MrA [PERSON_NAME] ( 🍃She/Her🍃 ) shannon921 [PERSON_NAME] ( …" at bounding box center [511, 381] width 1000 height 638
click at [1275, 742] on icon at bounding box center [1286, 740] width 23 height 23
click at [1263, 693] on span "👍" at bounding box center [1272, 692] width 19 height 22
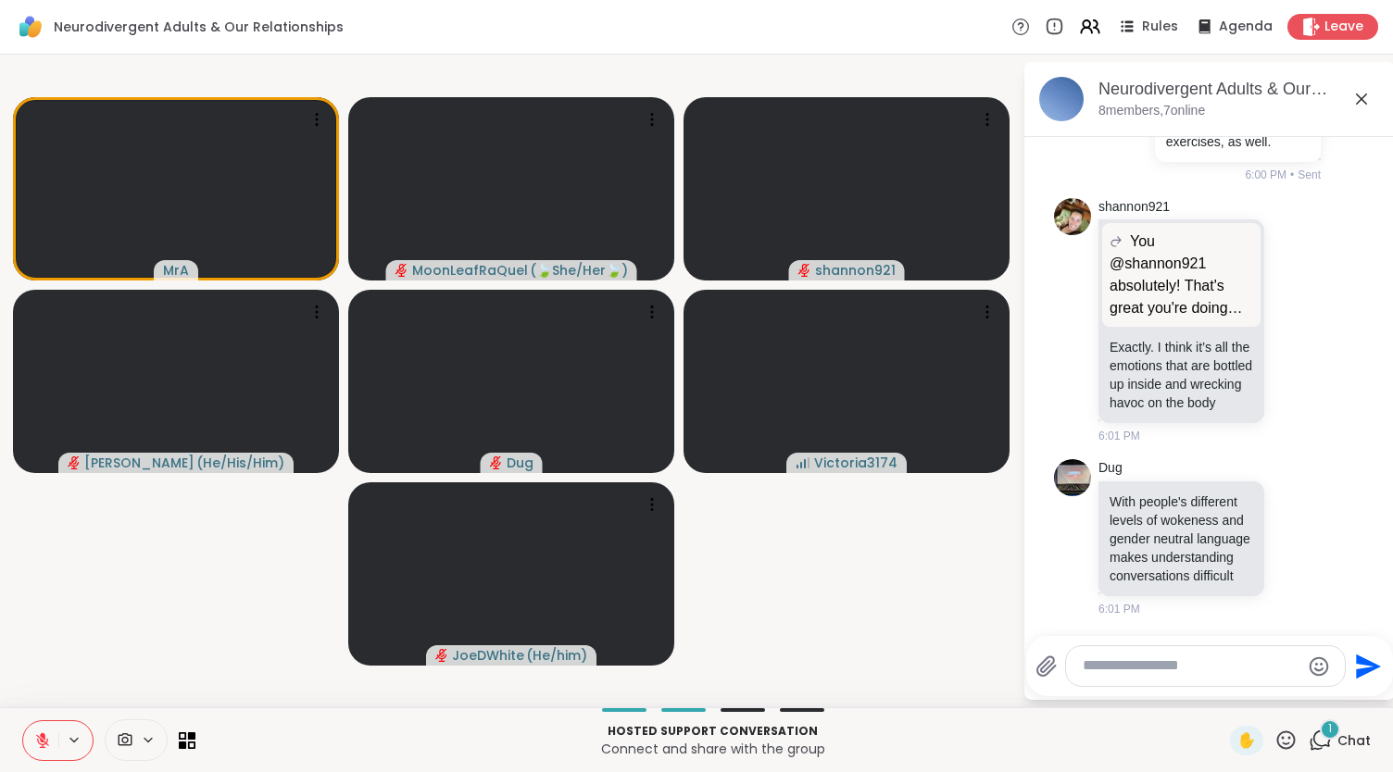
scroll to position [5926, 0]
click at [1288, 528] on icon at bounding box center [1296, 537] width 17 height 19
click at [1237, 499] on button "Select Reaction: Thumbs up" at bounding box center [1255, 507] width 37 height 37
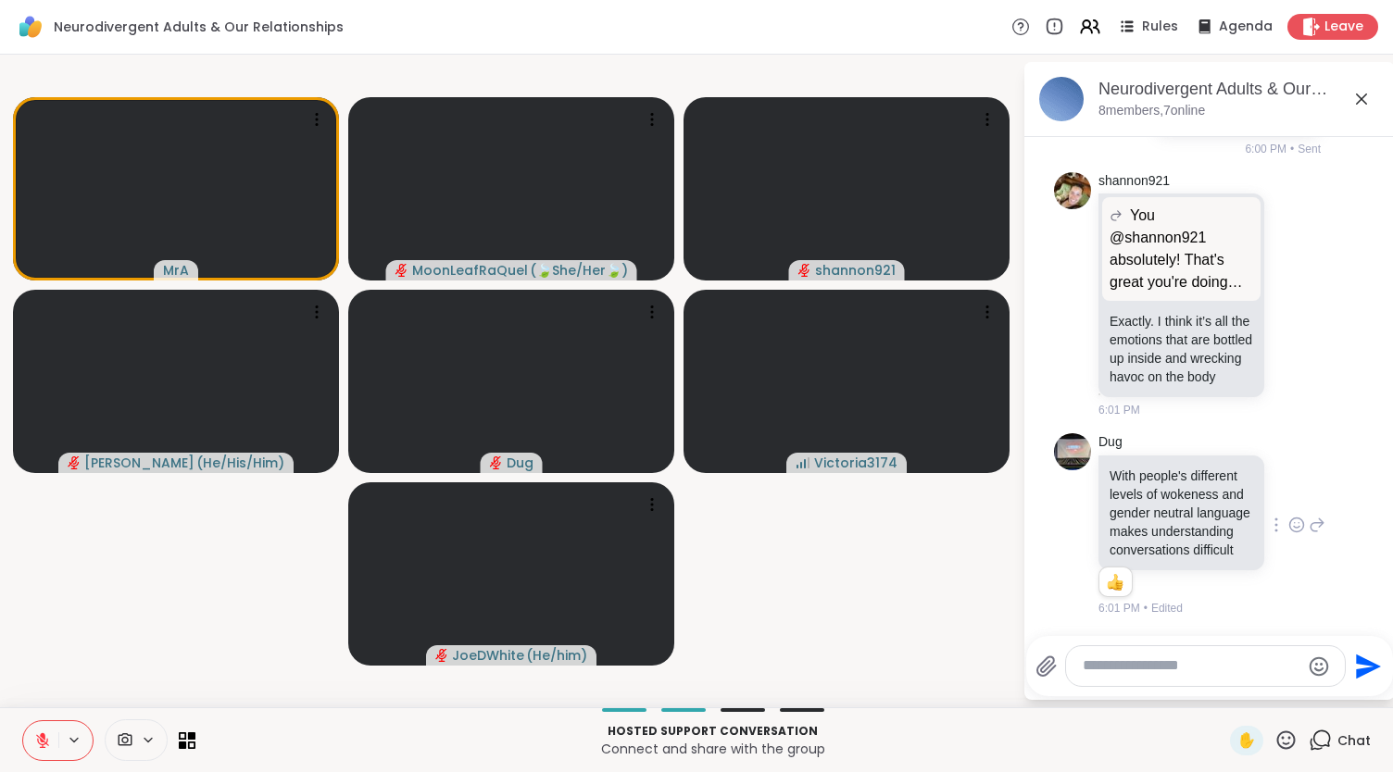
scroll to position [5952, 0]
click at [1288, 285] on icon at bounding box center [1296, 294] width 17 height 19
click at [1248, 257] on div "Select Reaction: Thumbs up" at bounding box center [1256, 265] width 17 height 17
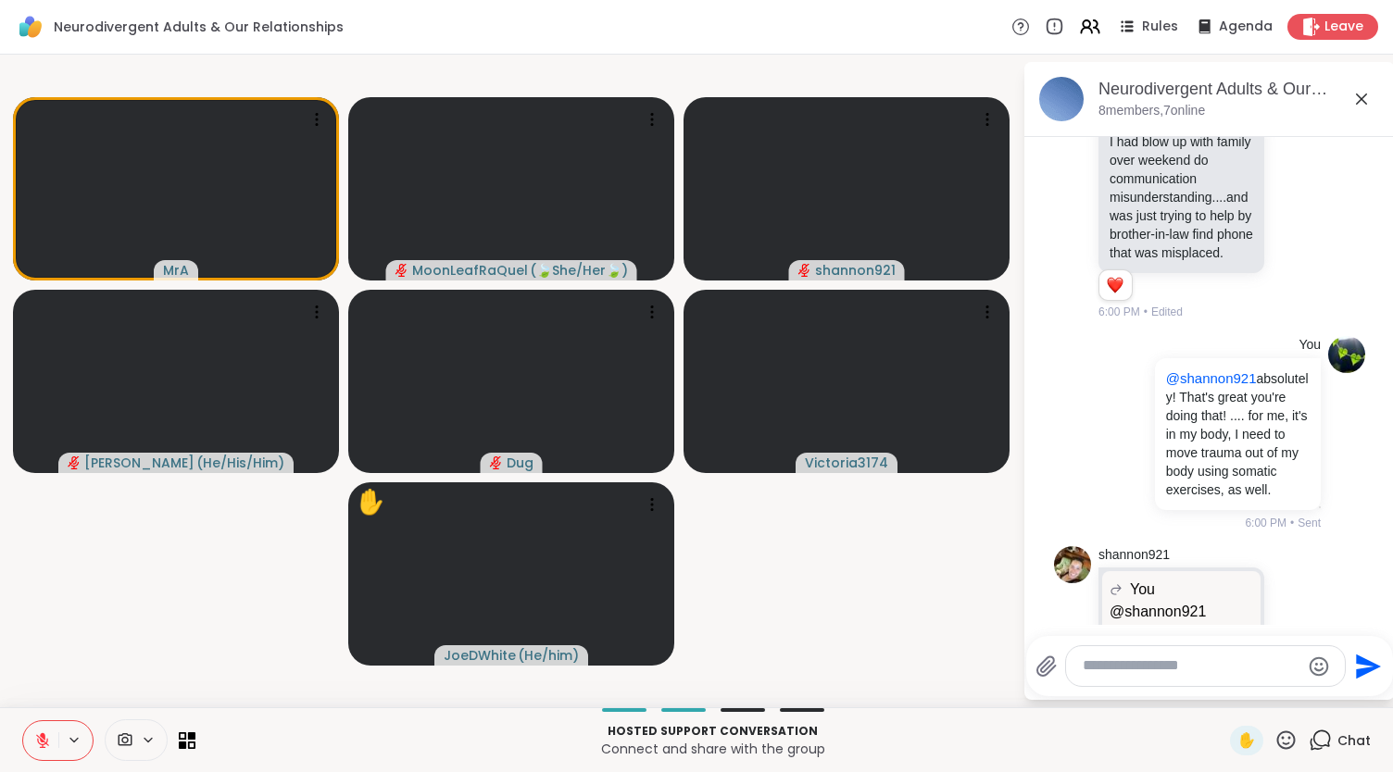
scroll to position [5978, 0]
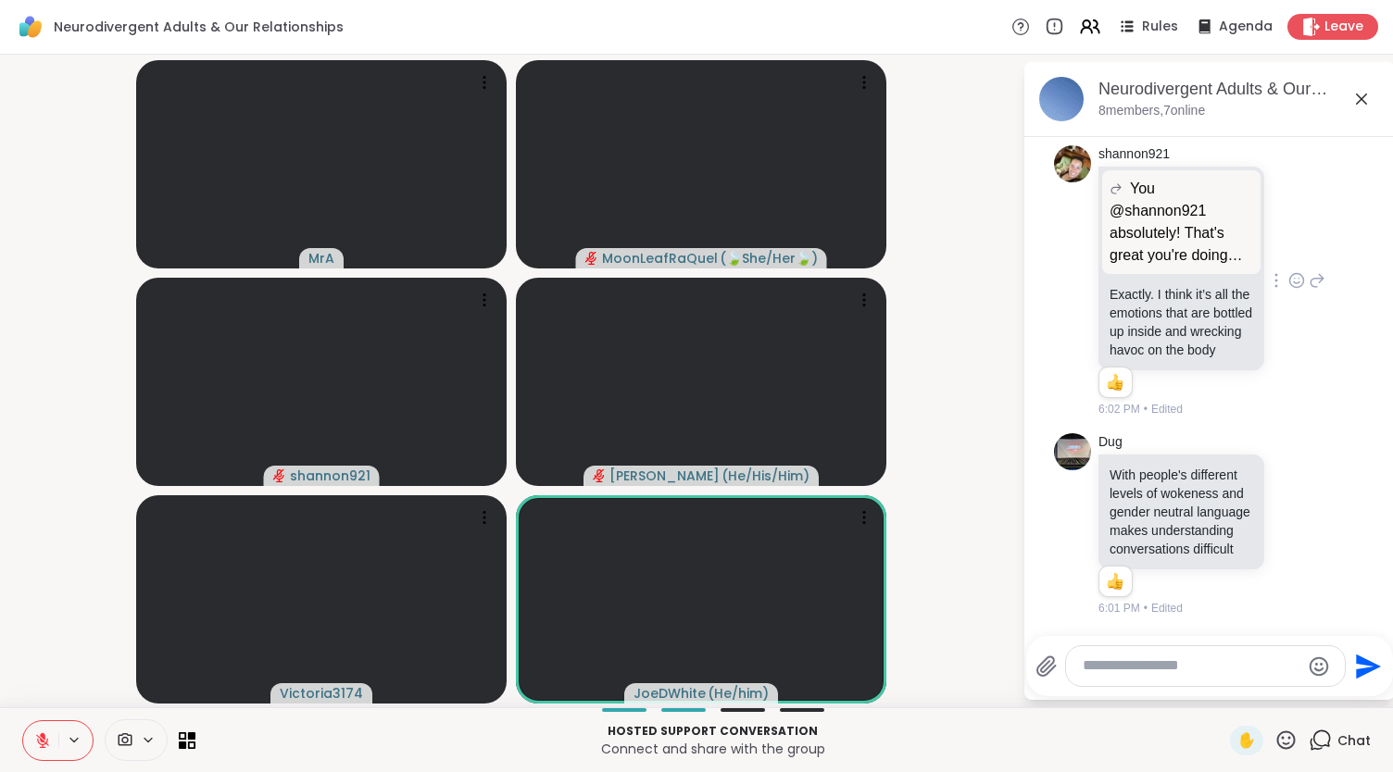
click at [1277, 736] on icon at bounding box center [1286, 740] width 19 height 19
click at [1304, 689] on span "🌟" at bounding box center [1313, 692] width 19 height 22
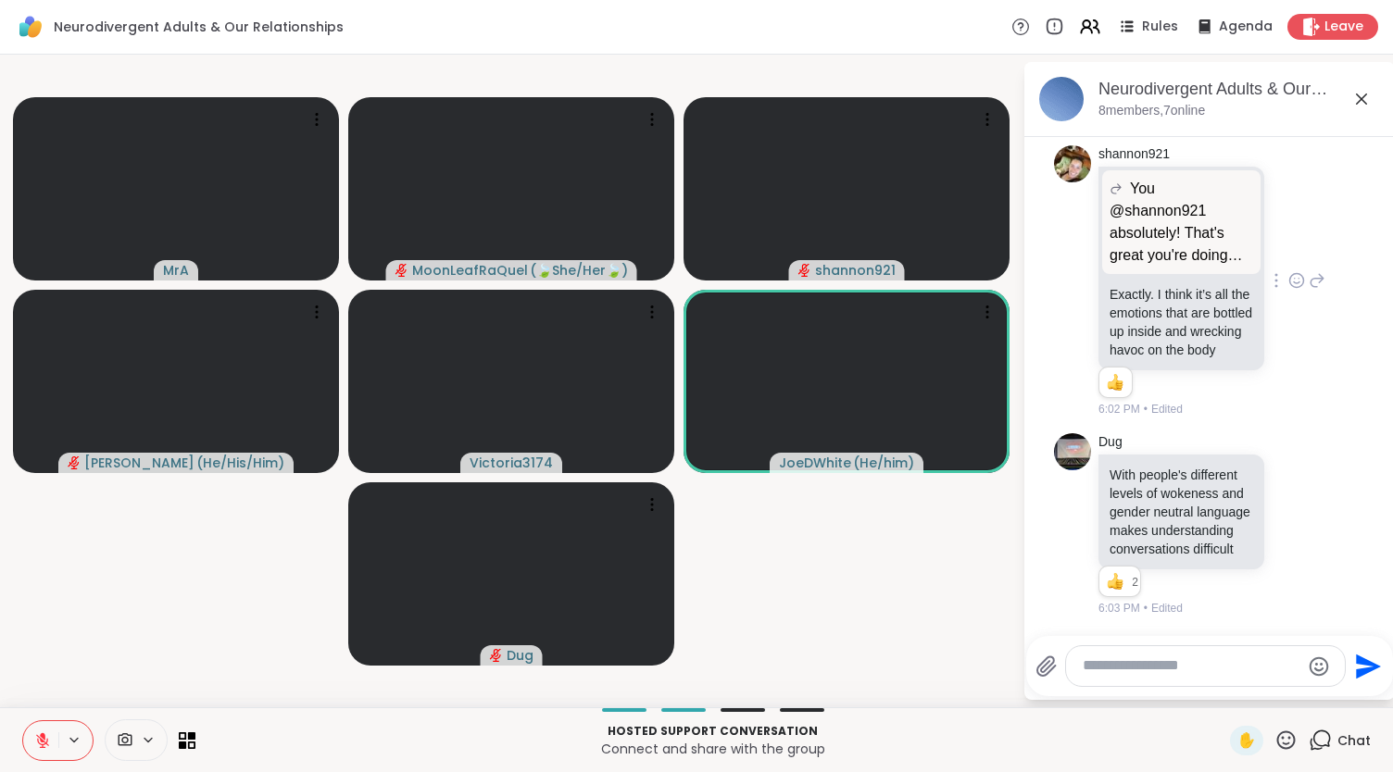
scroll to position [5979, 0]
click at [1237, 731] on span "✋" at bounding box center [1246, 741] width 19 height 22
click at [1276, 741] on icon at bounding box center [1286, 740] width 23 height 23
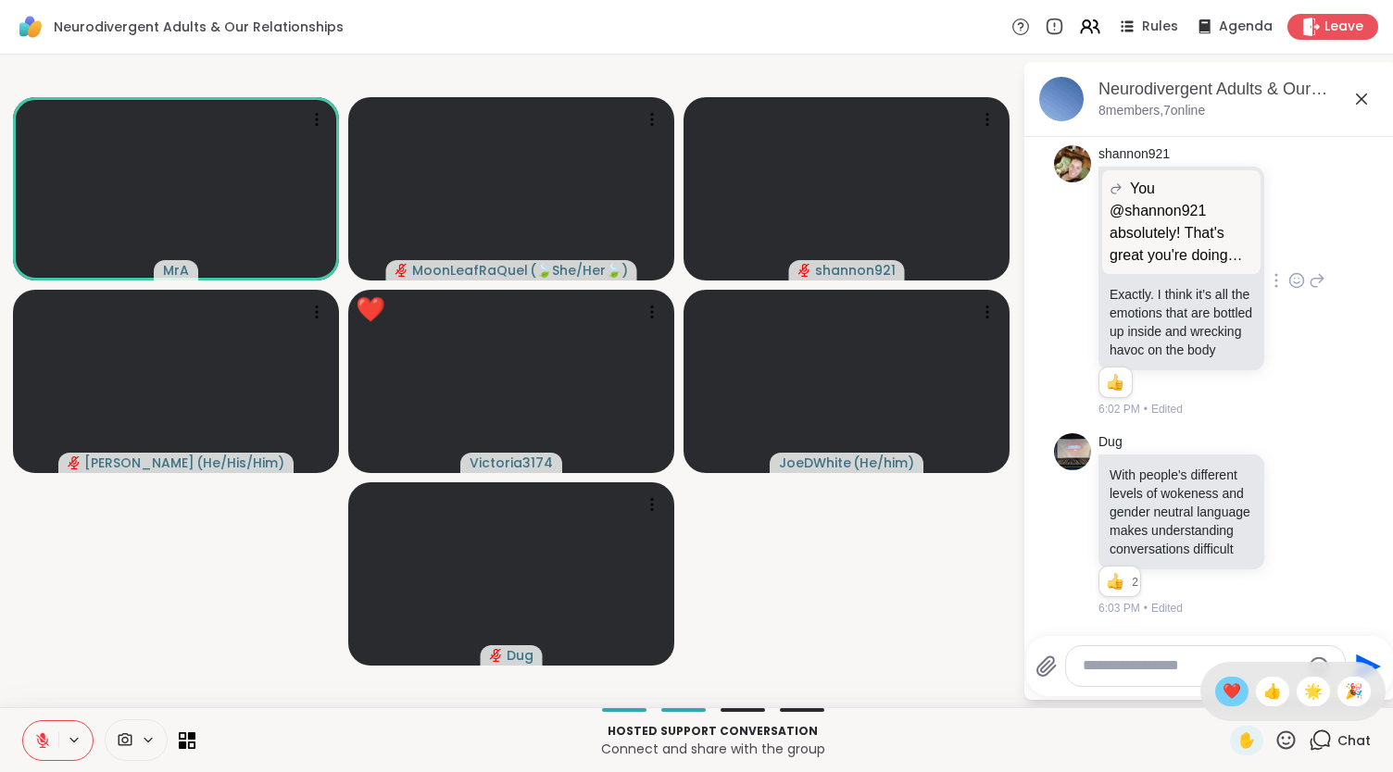
click at [1223, 685] on span "❤️" at bounding box center [1232, 692] width 19 height 22
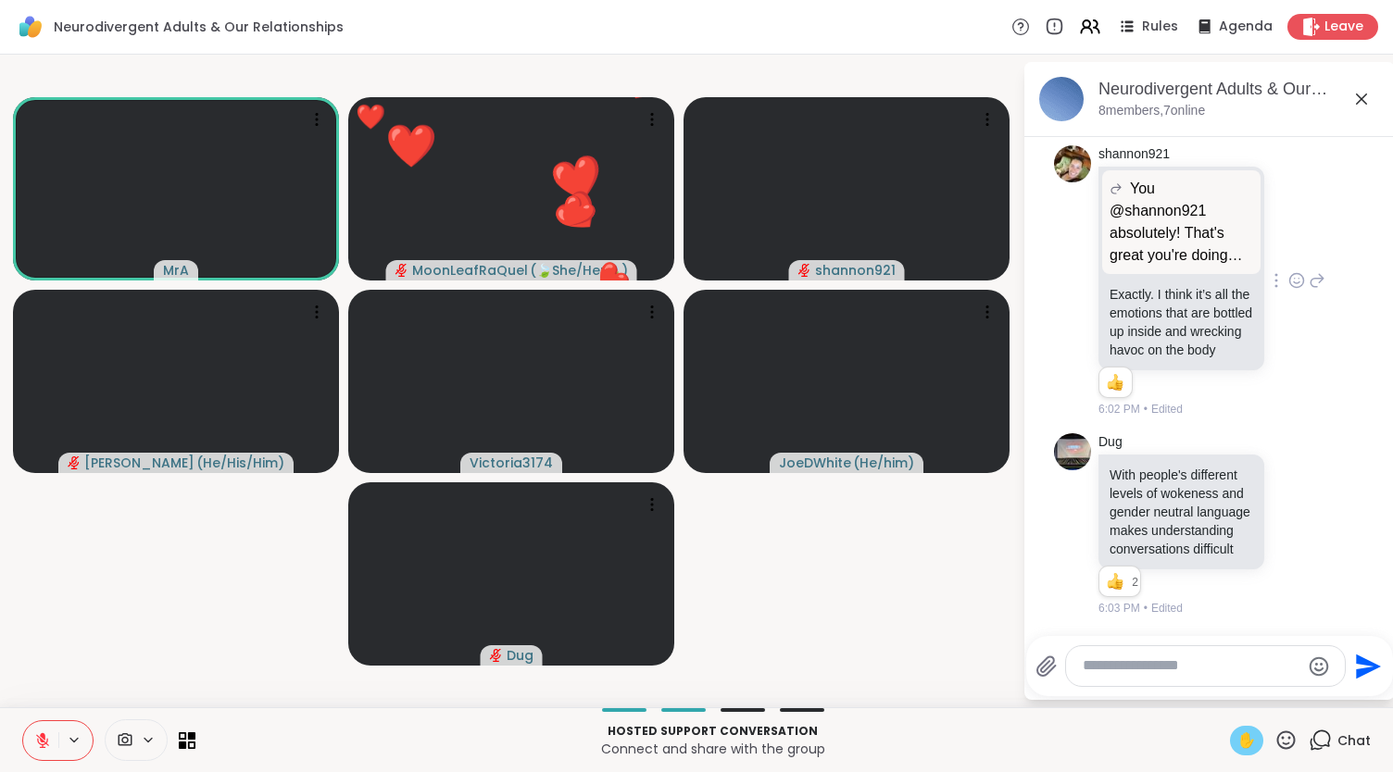
click at [1239, 747] on span "✋" at bounding box center [1246, 741] width 19 height 22
click at [41, 735] on icon at bounding box center [43, 736] width 6 height 7
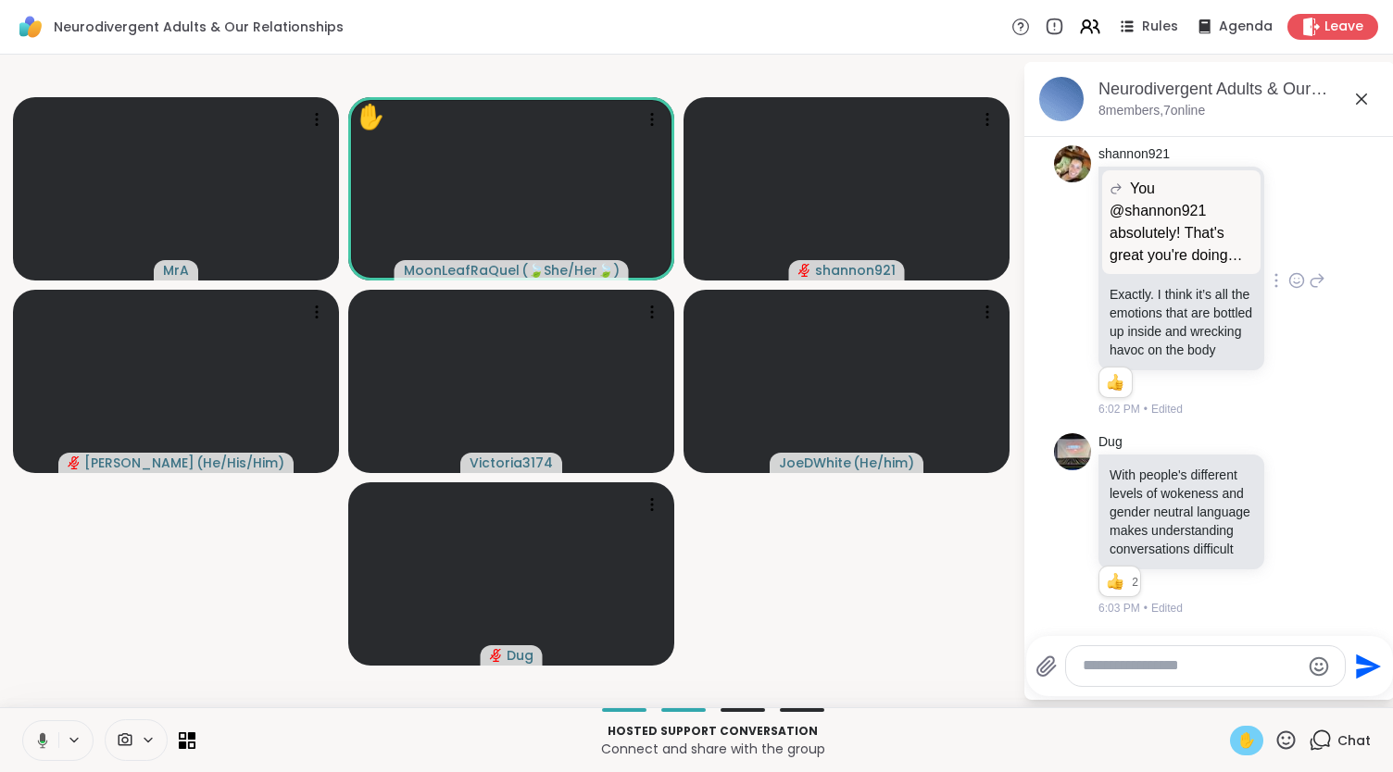
click at [42, 740] on icon at bounding box center [43, 741] width 10 height 16
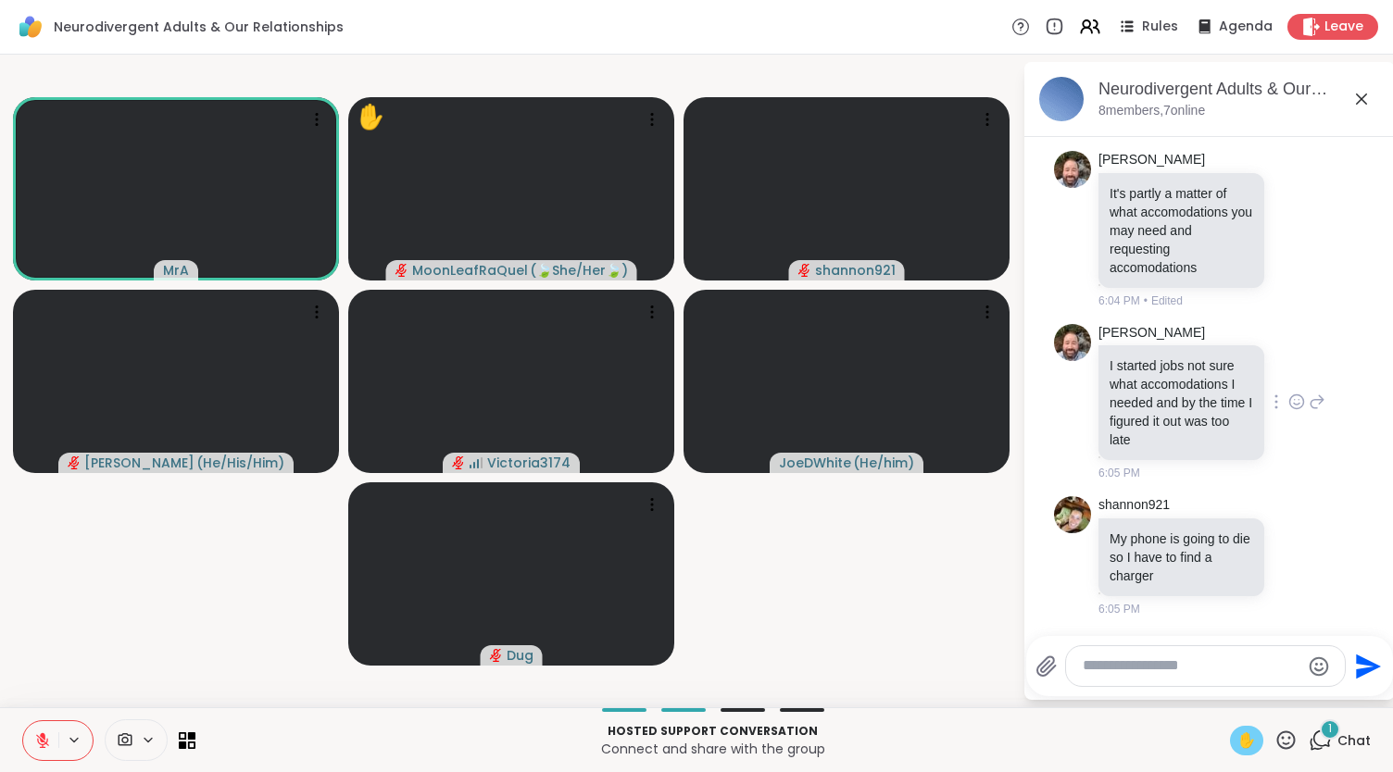
scroll to position [6476, 0]
click at [1288, 393] on icon at bounding box center [1296, 402] width 17 height 19
click at [1288, 364] on div "Select Reaction: Heart" at bounding box center [1296, 372] width 17 height 17
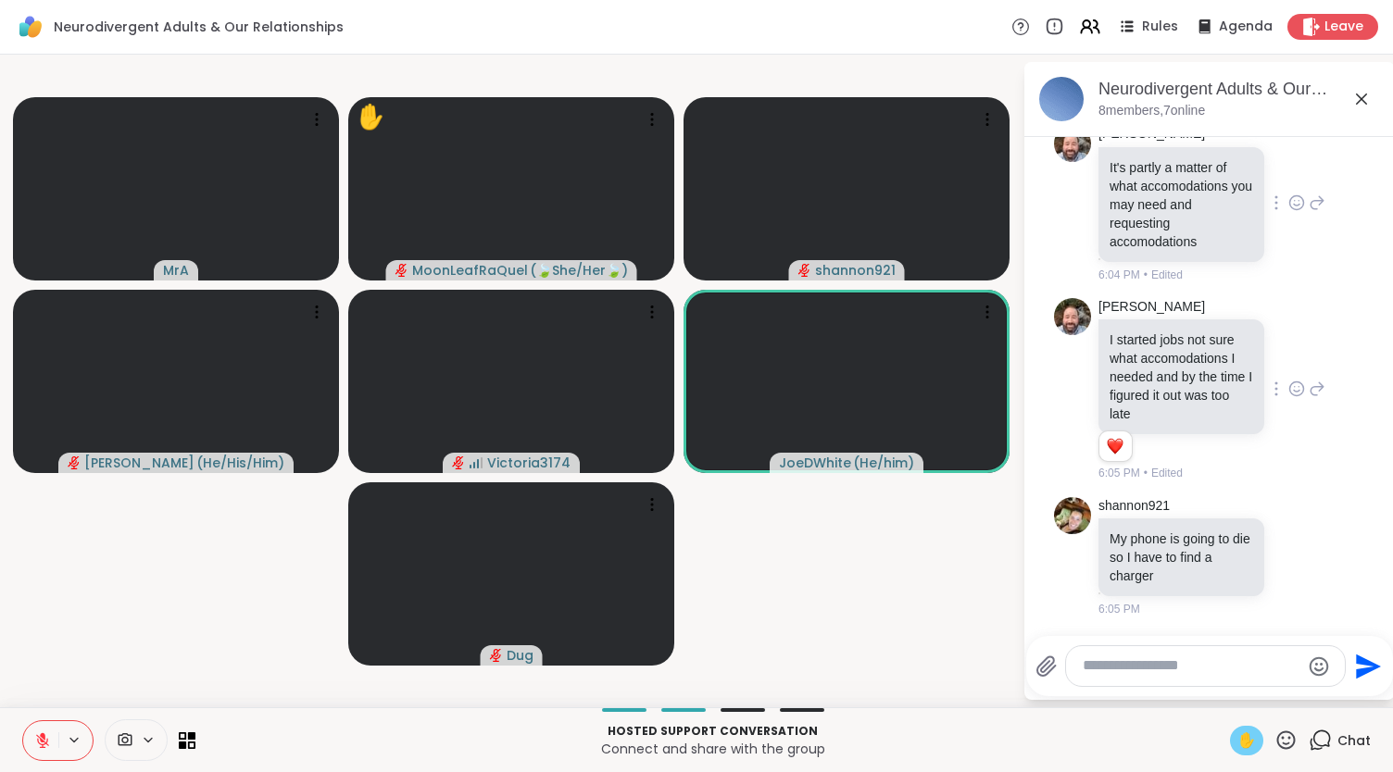
click at [1288, 204] on icon at bounding box center [1296, 203] width 17 height 19
click at [1288, 181] on div "Select Reaction: Heart" at bounding box center [1296, 173] width 17 height 17
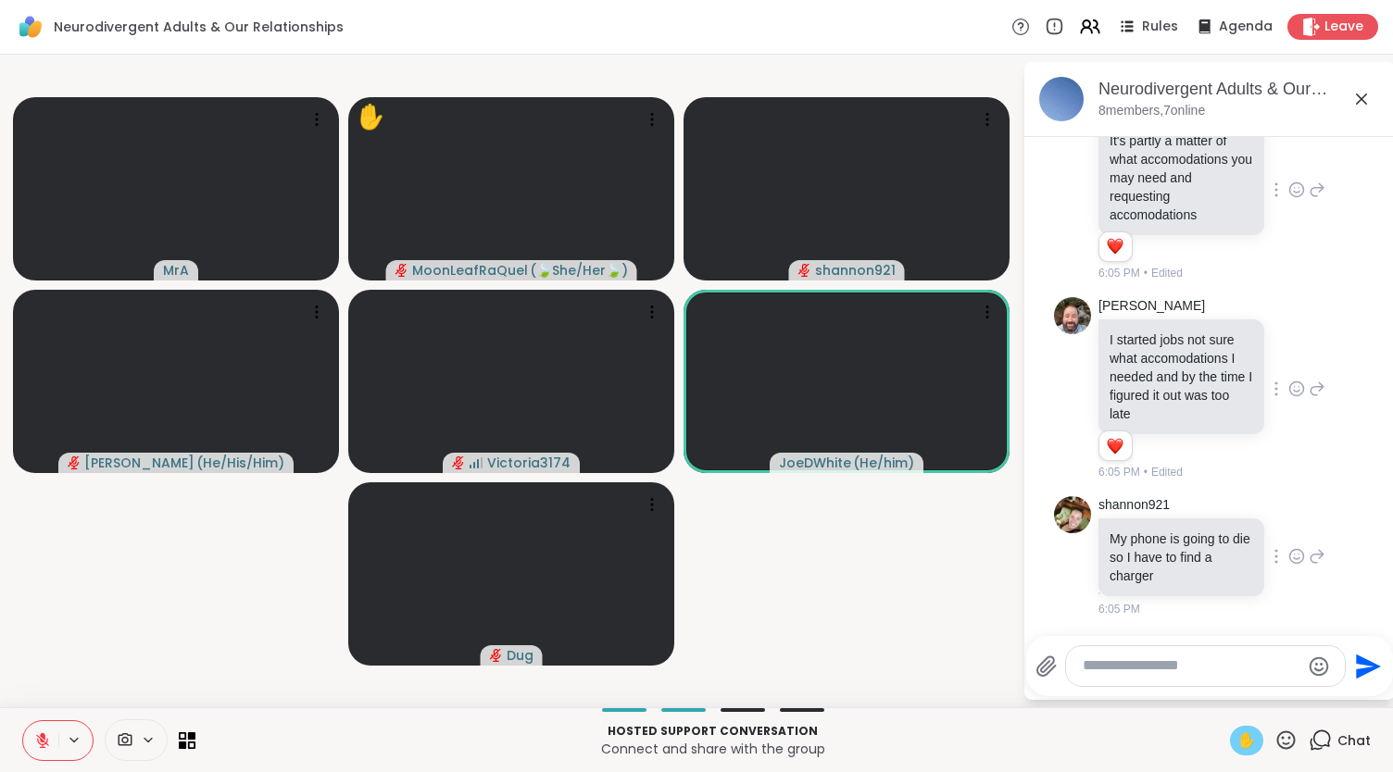
click at [1288, 557] on icon at bounding box center [1296, 556] width 17 height 19
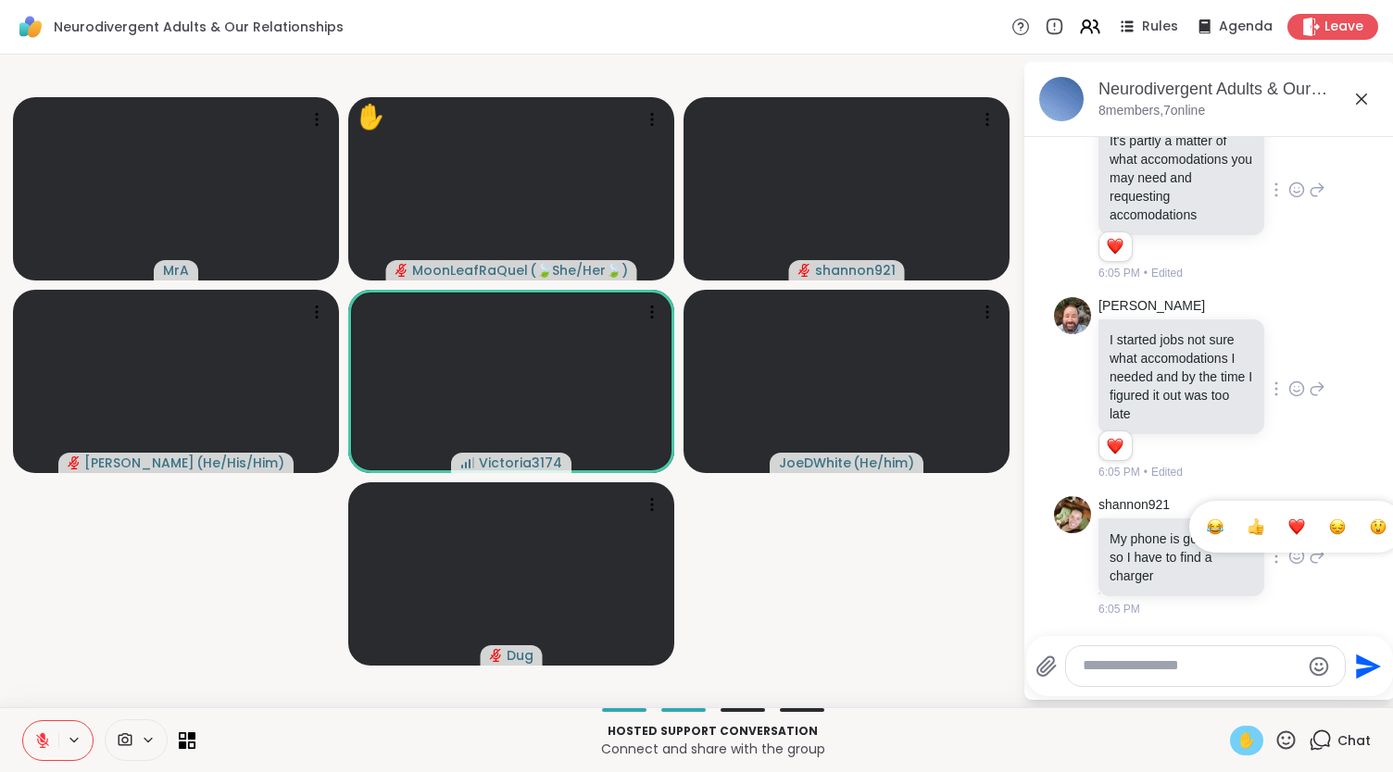
click at [1248, 531] on div "Select Reaction: Thumbs up" at bounding box center [1256, 527] width 17 height 17
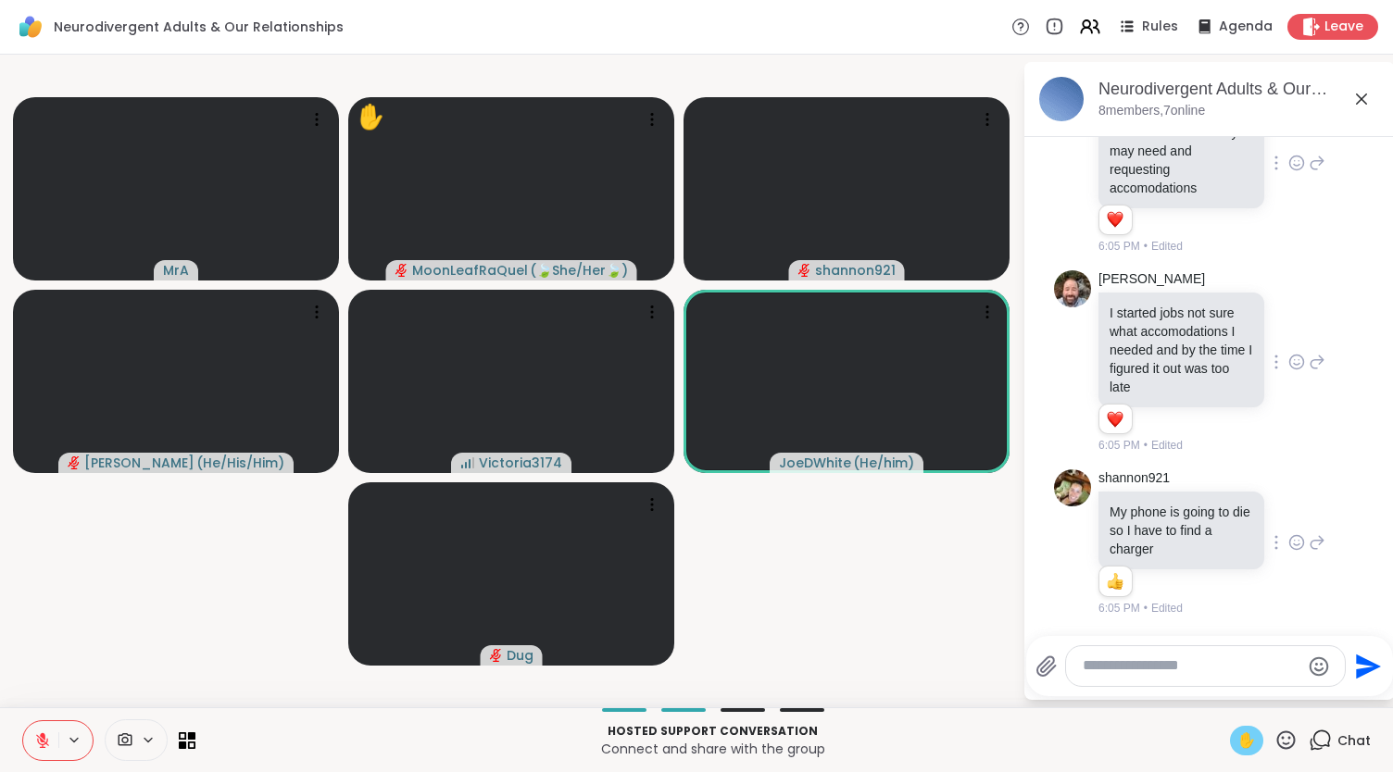
scroll to position [6556, 0]
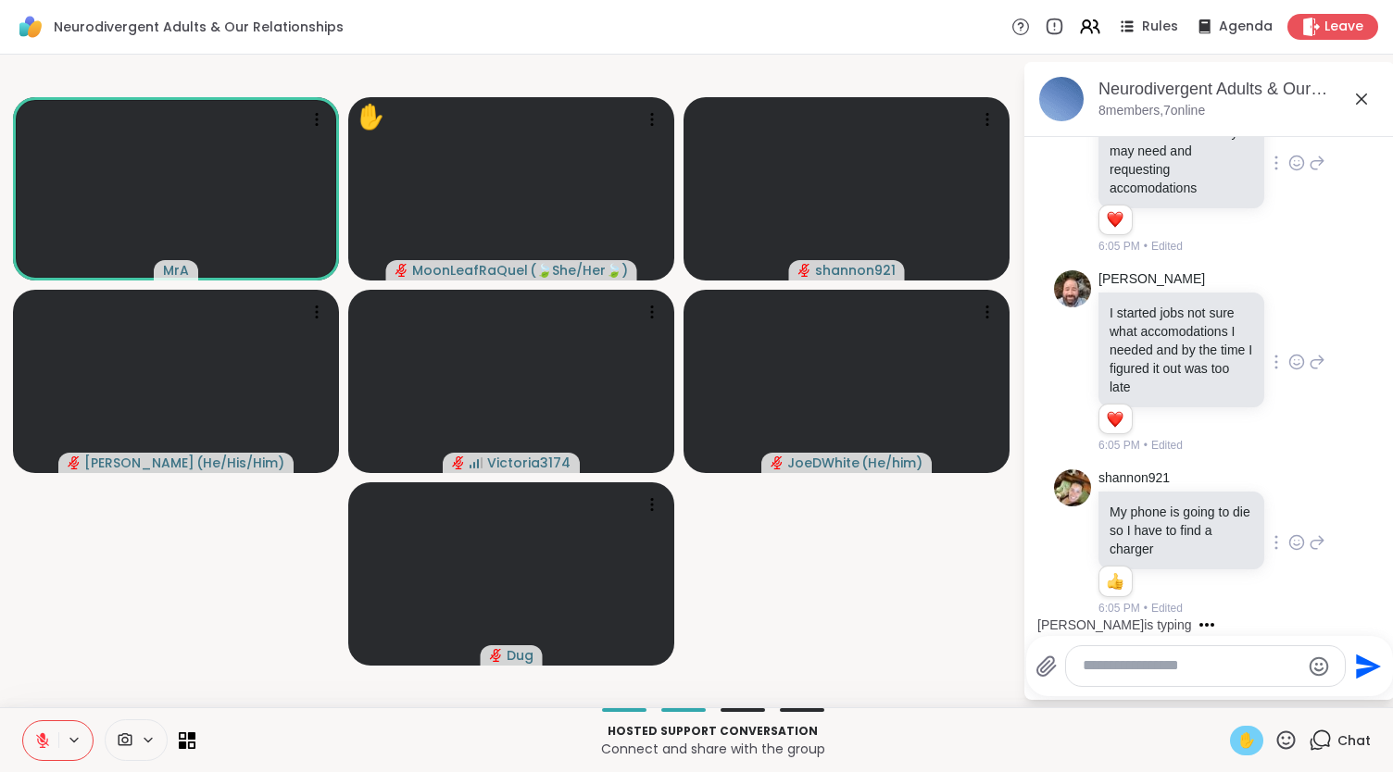
click at [1237, 731] on span "✋" at bounding box center [1246, 741] width 19 height 22
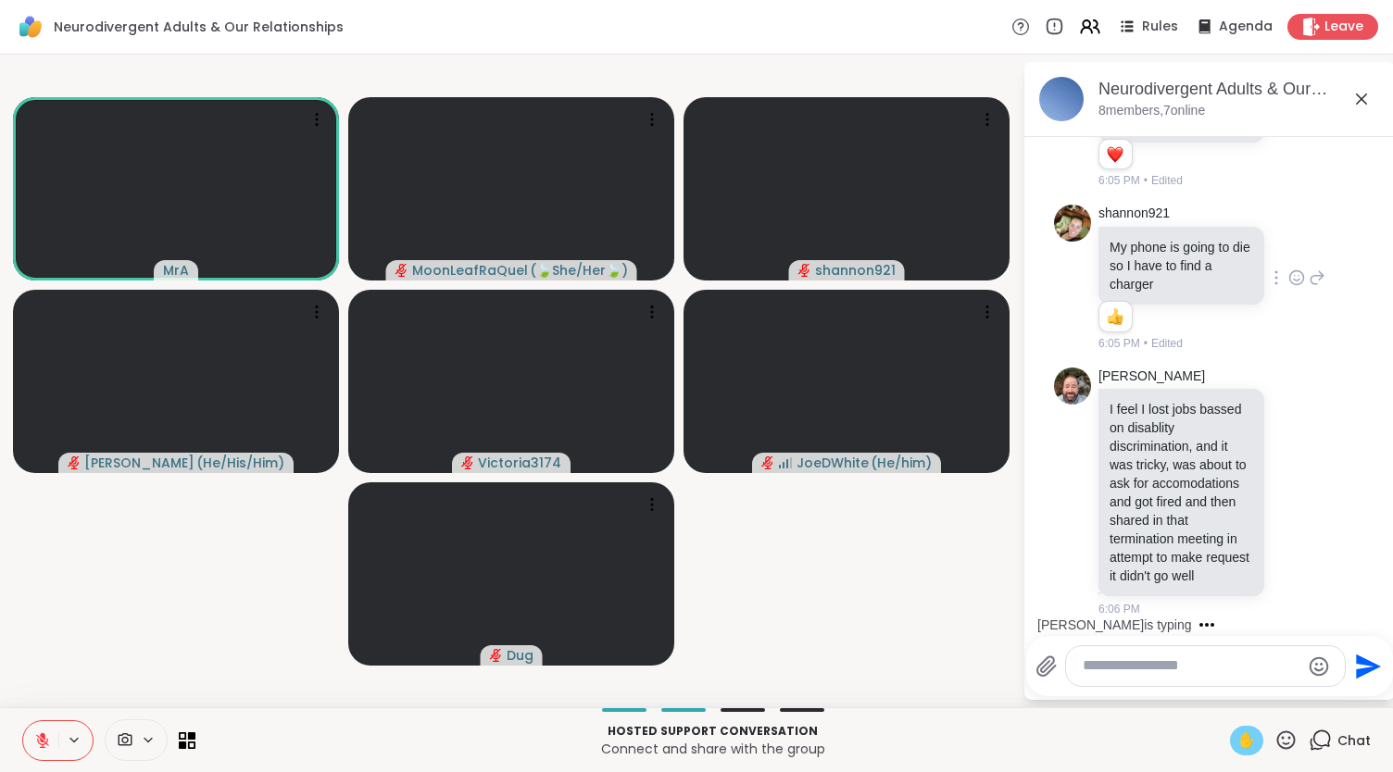
click at [1237, 742] on span "✋" at bounding box center [1246, 741] width 19 height 22
click at [1230, 737] on div "✋" at bounding box center [1246, 741] width 33 height 30
click at [1114, 667] on textarea "Type your message" at bounding box center [1191, 666] width 217 height 19
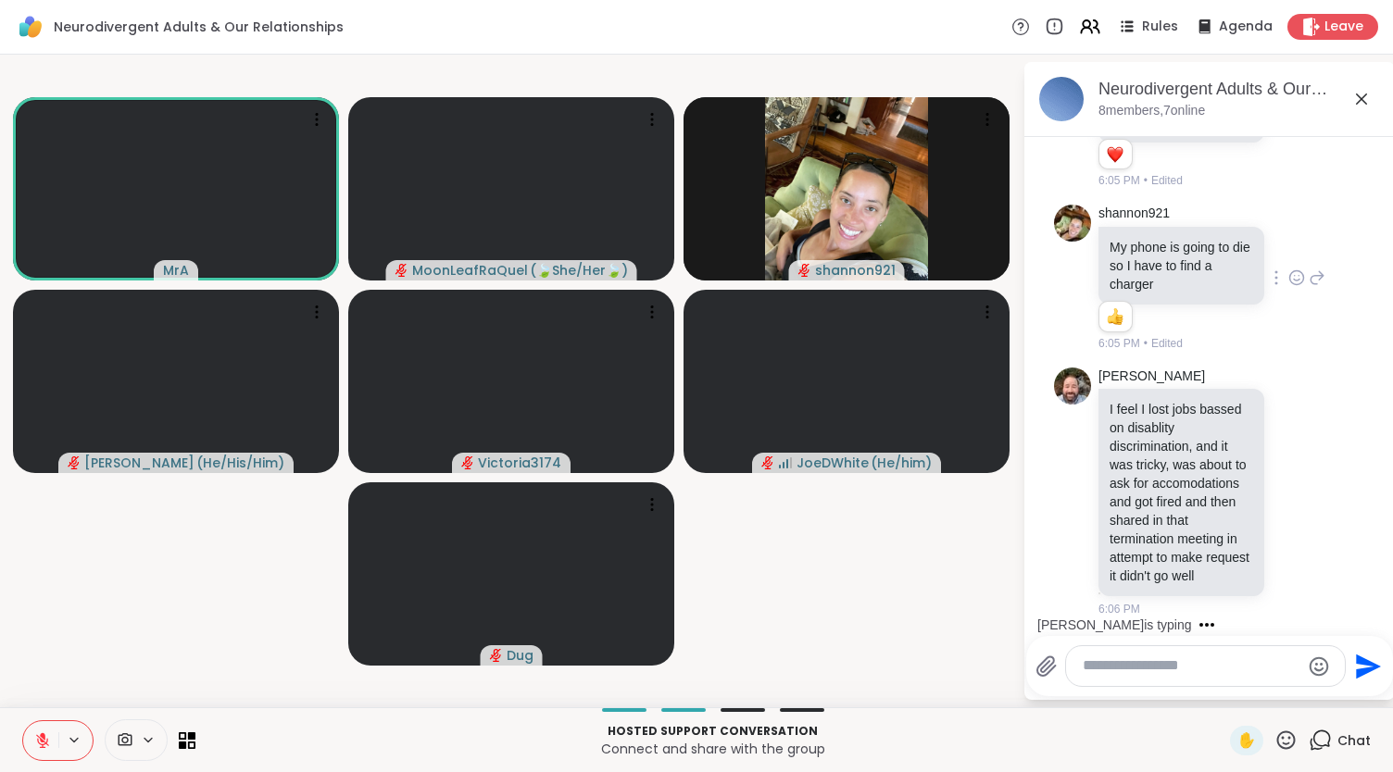
click at [1357, 95] on icon at bounding box center [1361, 99] width 22 height 22
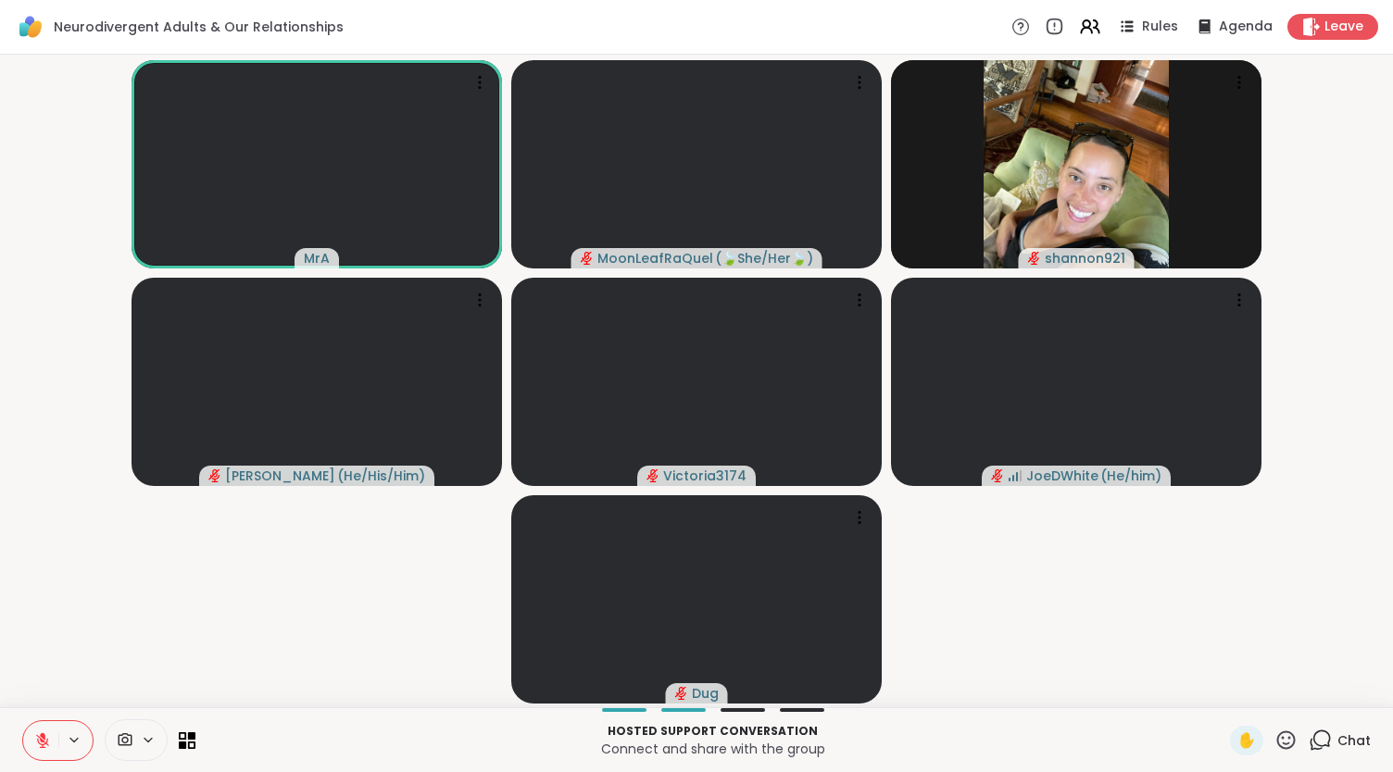
click at [1337, 741] on span "Chat" at bounding box center [1353, 741] width 33 height 19
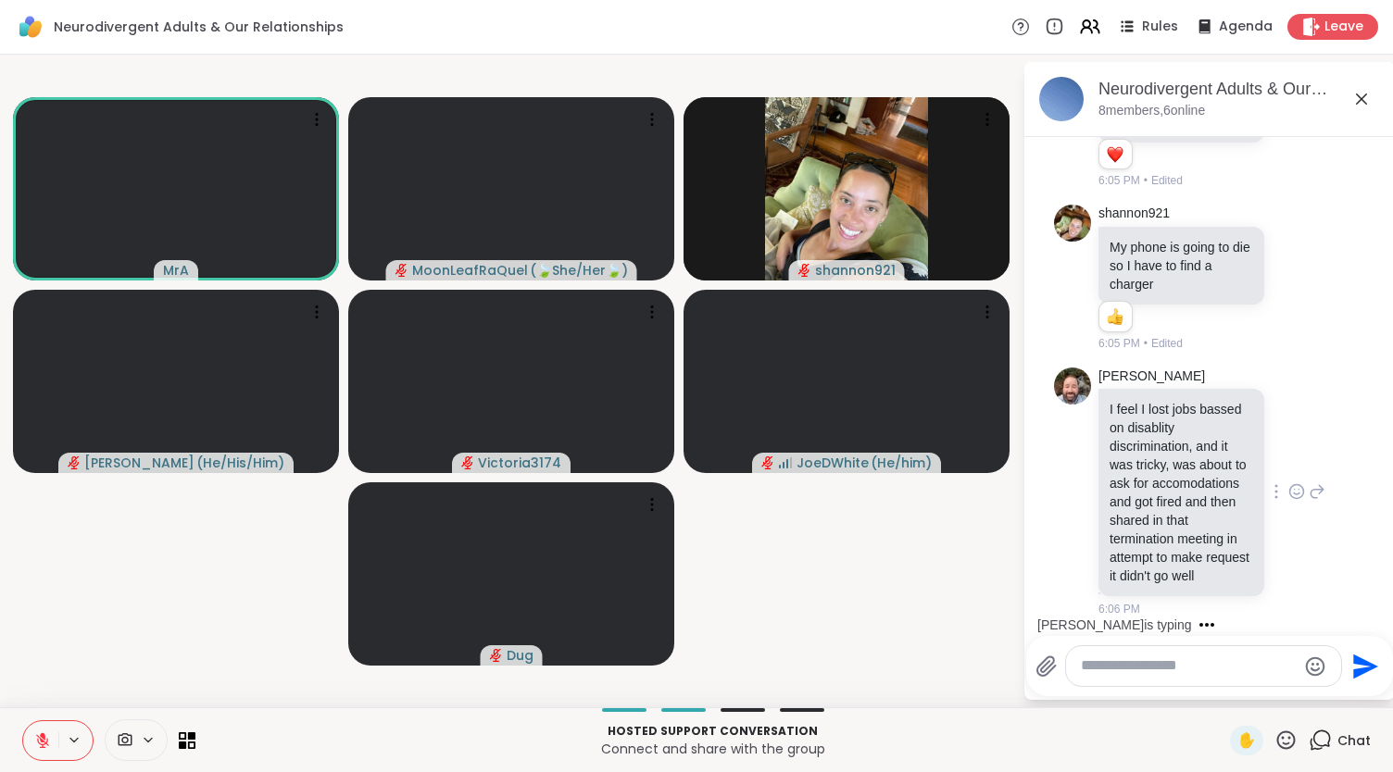
scroll to position [7030, 0]
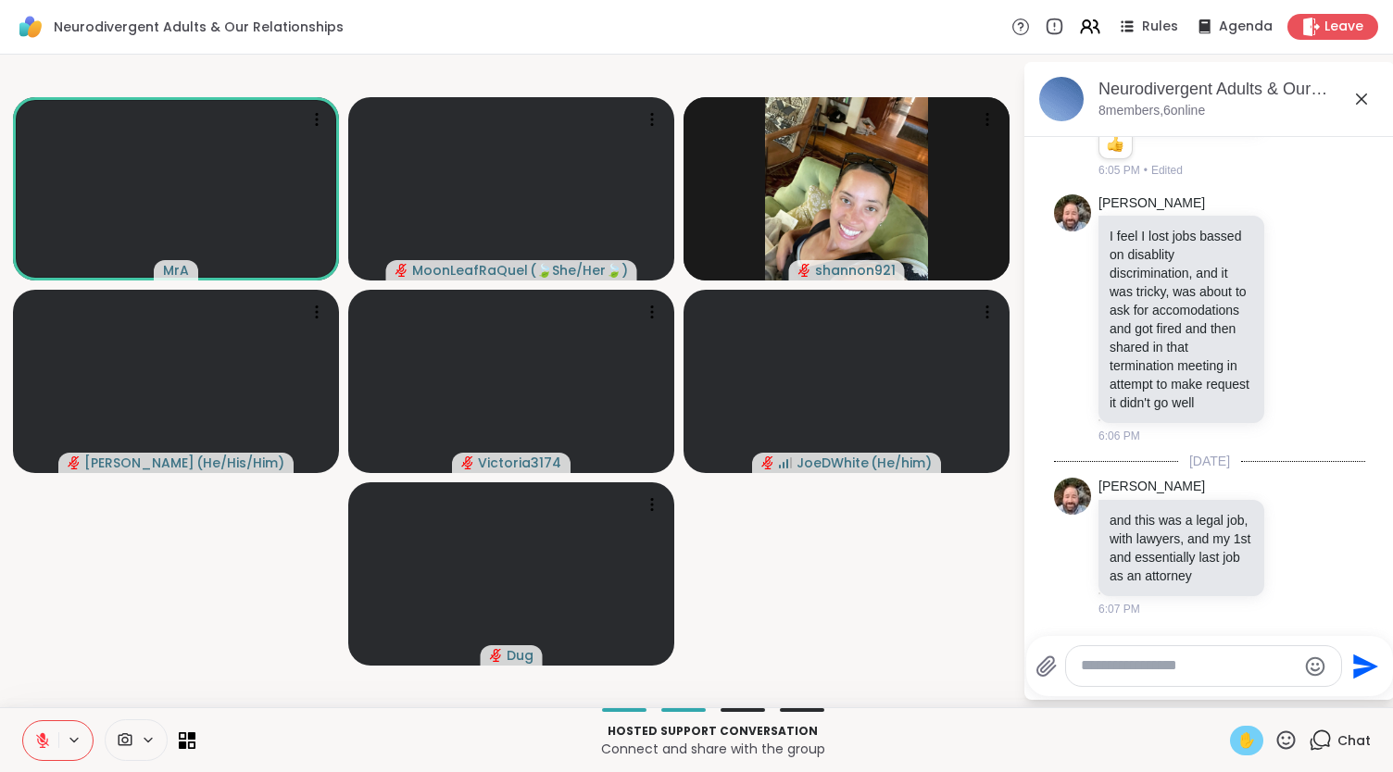
click at [1237, 739] on span "✋" at bounding box center [1246, 741] width 19 height 22
click at [50, 744] on button at bounding box center [40, 741] width 35 height 39
click at [48, 740] on icon at bounding box center [42, 741] width 17 height 17
click at [1237, 735] on span "✋" at bounding box center [1246, 741] width 19 height 22
click at [54, 736] on button at bounding box center [40, 741] width 35 height 39
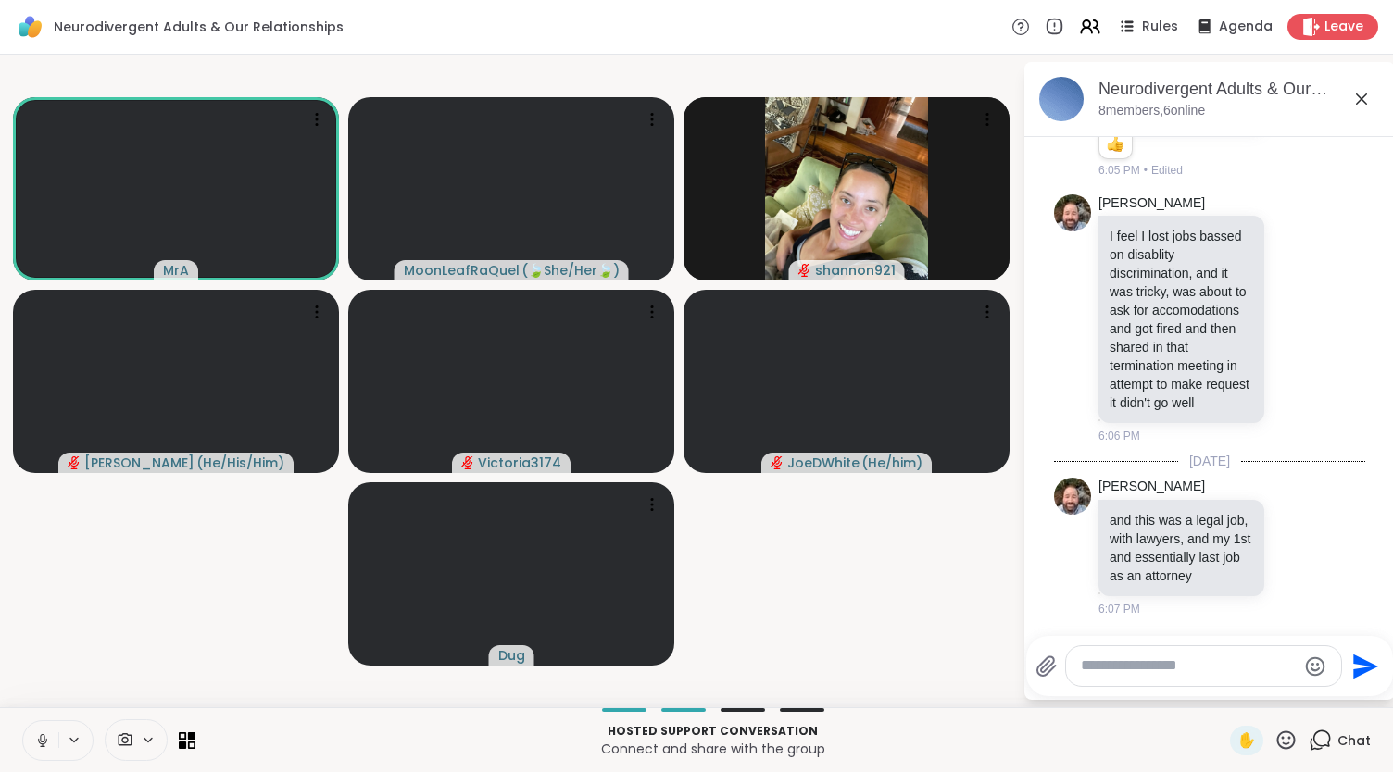
click at [54, 736] on button at bounding box center [40, 741] width 35 height 39
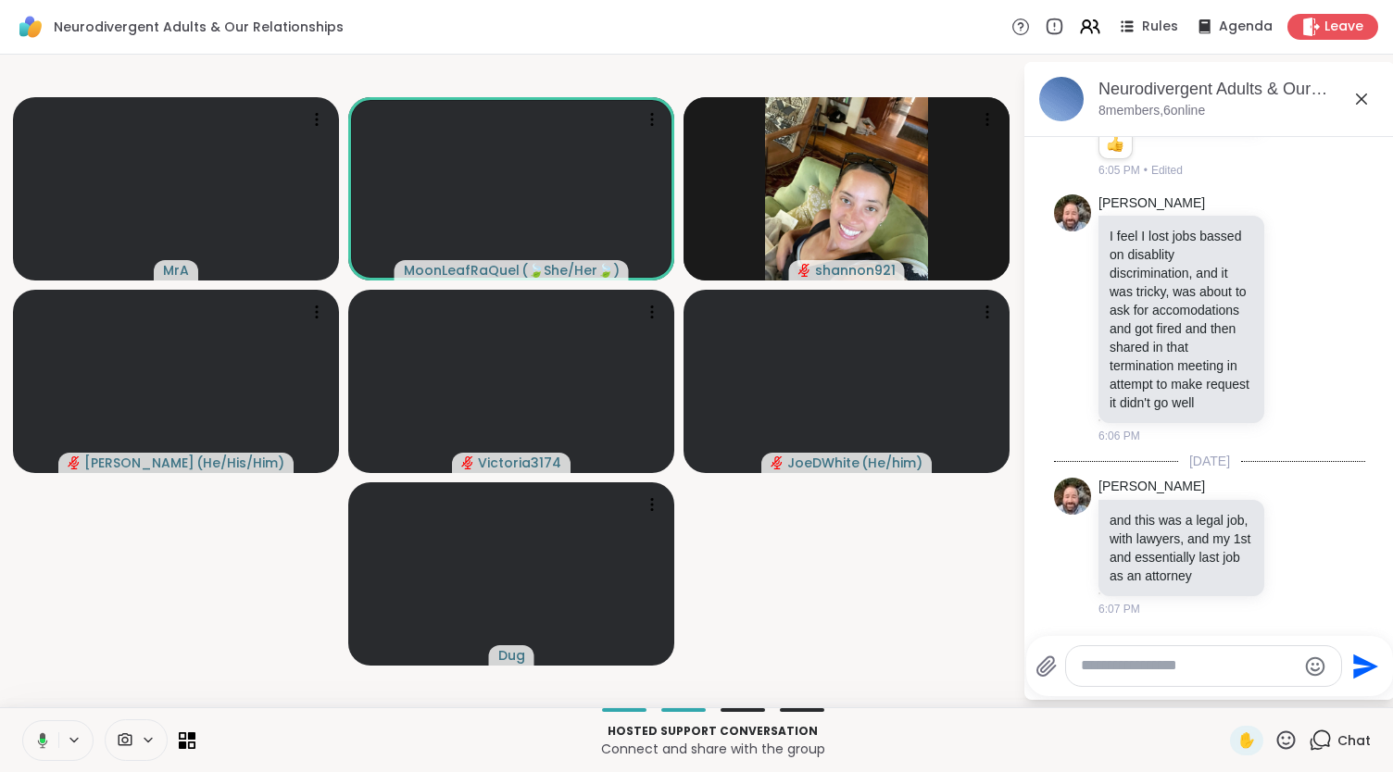
scroll to position [7128, 0]
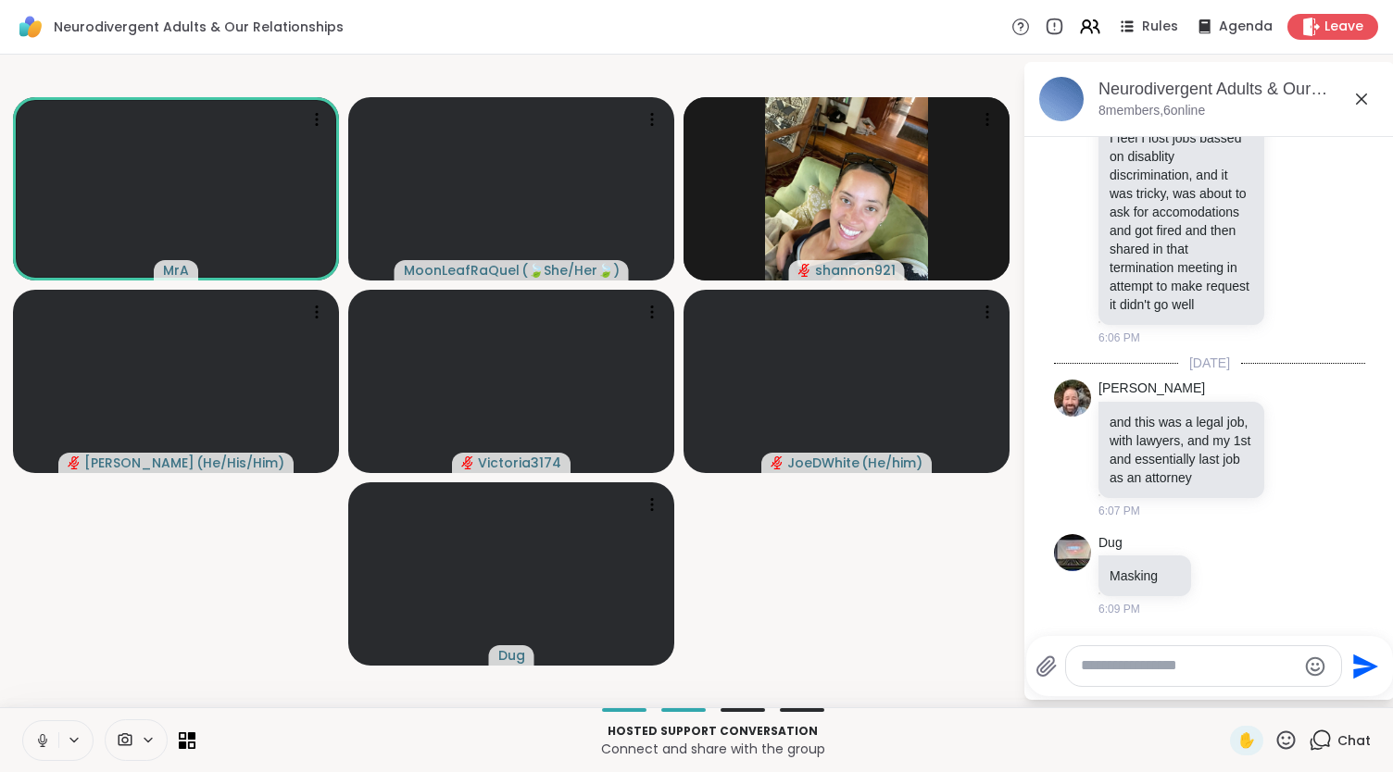
click at [43, 731] on button at bounding box center [40, 741] width 35 height 39
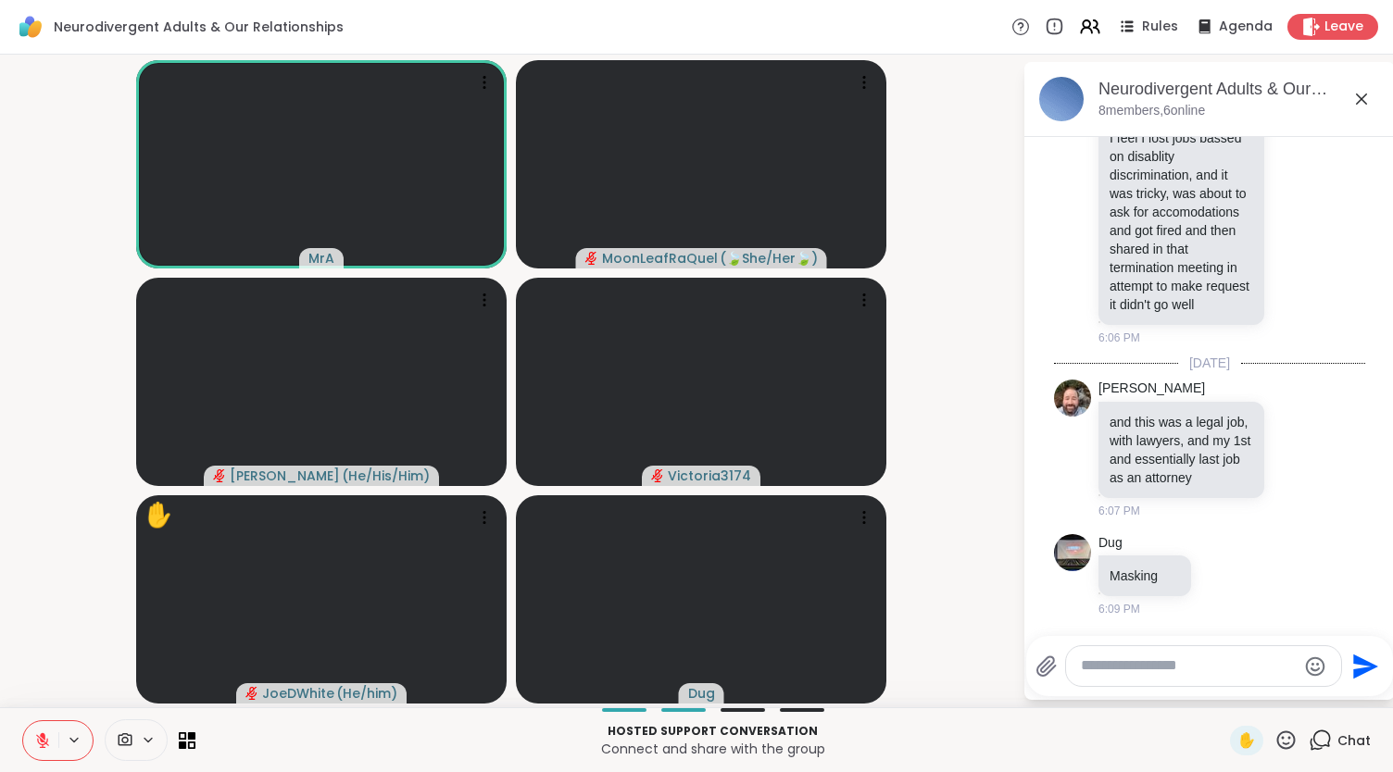
click at [1325, 729] on div "Chat" at bounding box center [1340, 741] width 62 height 30
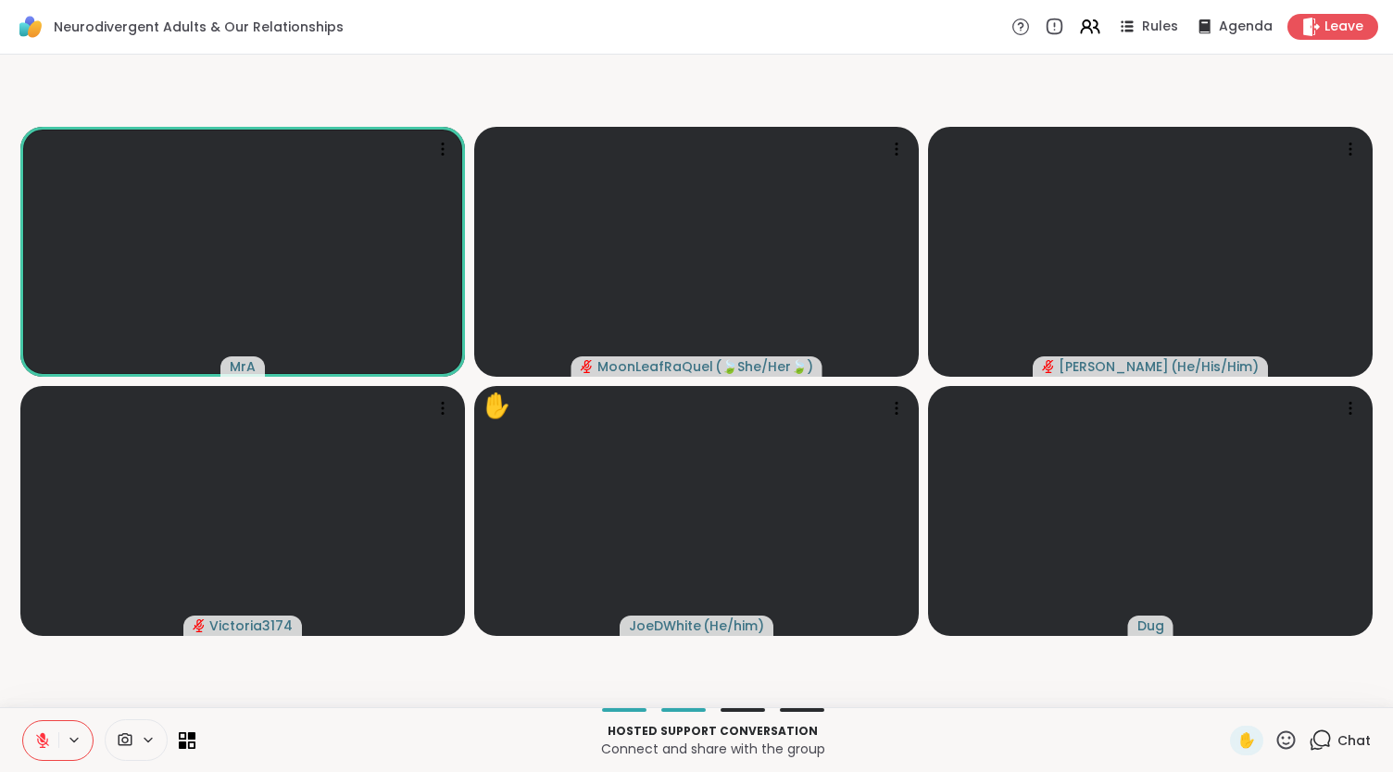
click at [1337, 736] on span "Chat" at bounding box center [1353, 741] width 33 height 19
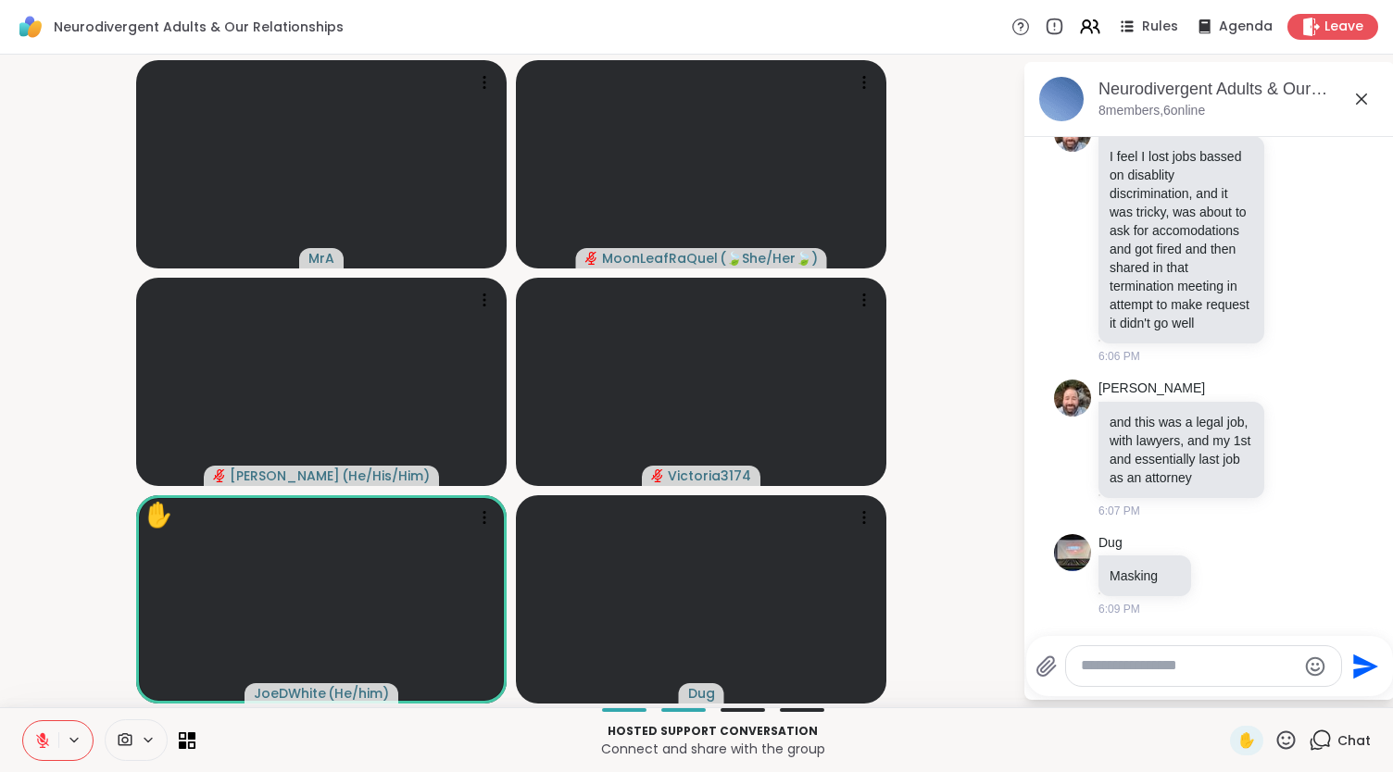
scroll to position [7036, 0]
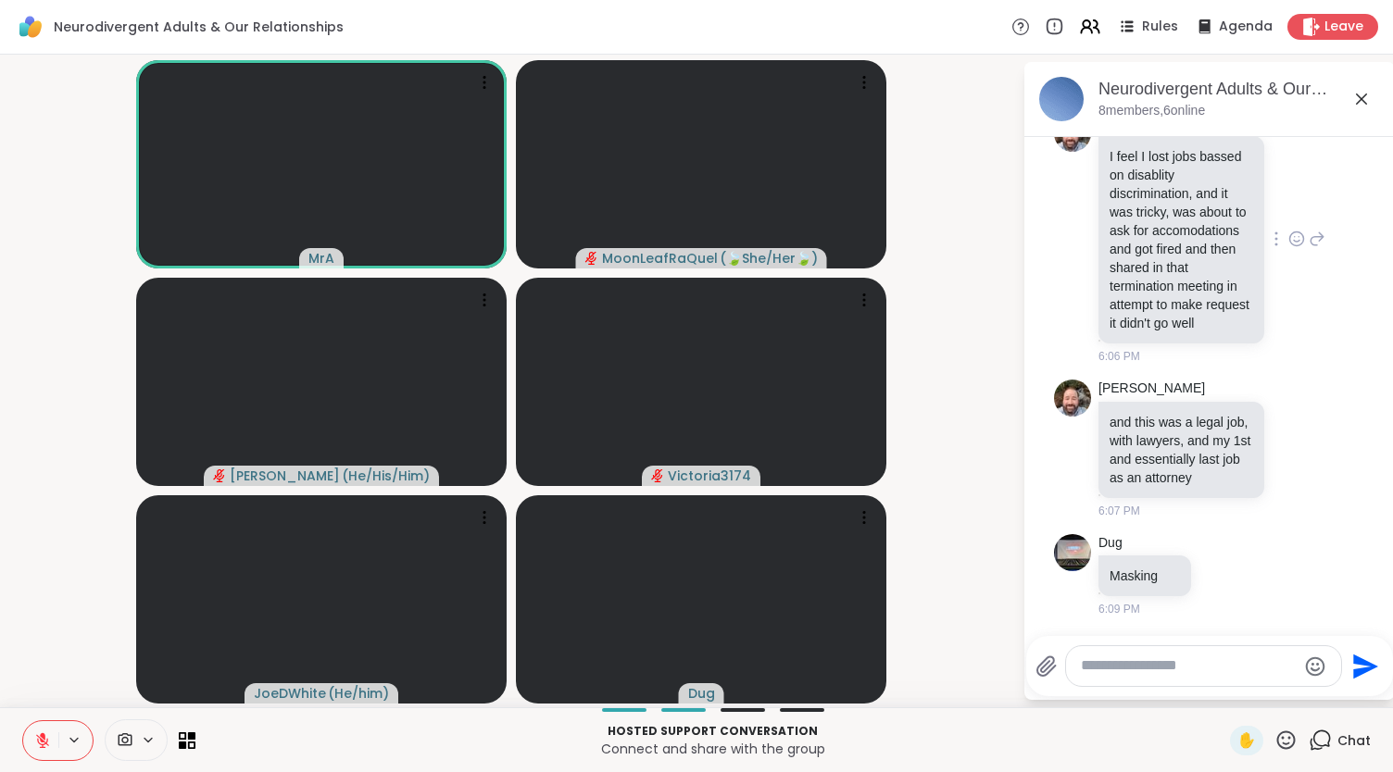
click at [1300, 237] on icon at bounding box center [1300, 237] width 0 height 0
click at [1288, 218] on div "Select Reaction: Heart" at bounding box center [1296, 209] width 17 height 17
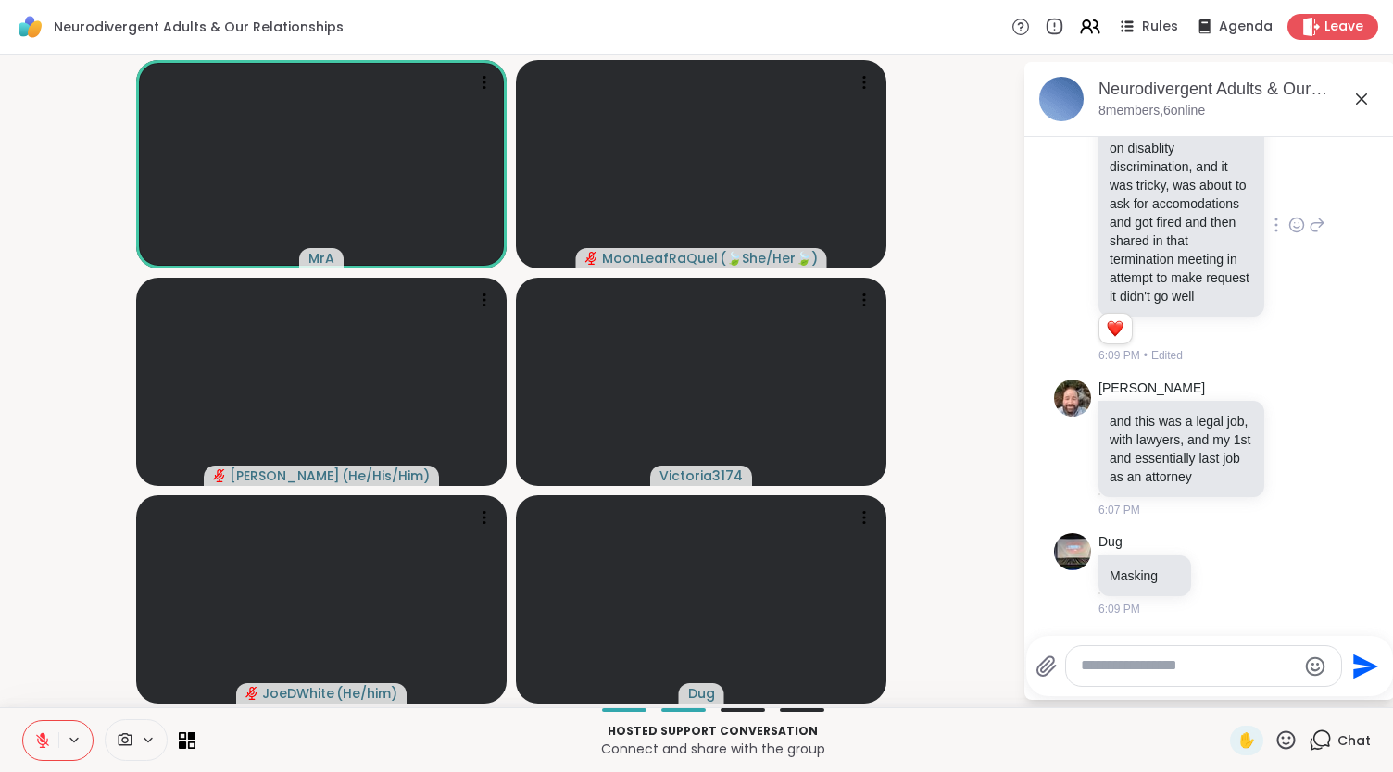
scroll to position [7136, 0]
click at [1277, 745] on icon at bounding box center [1286, 740] width 19 height 19
click at [1223, 695] on div "❤️" at bounding box center [1231, 692] width 33 height 30
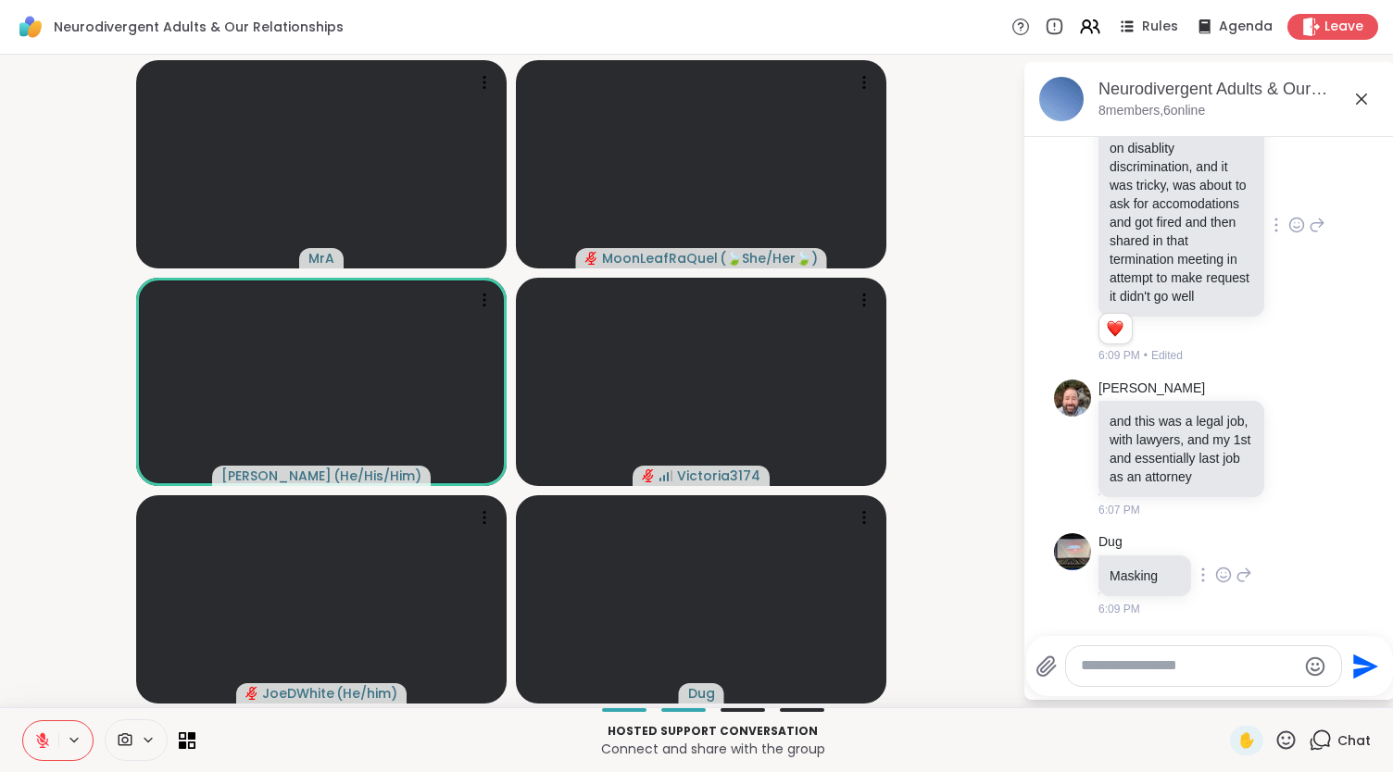
click at [1222, 568] on icon at bounding box center [1223, 575] width 17 height 19
click at [1169, 549] on button "Select Reaction: Thumbs up" at bounding box center [1182, 545] width 37 height 37
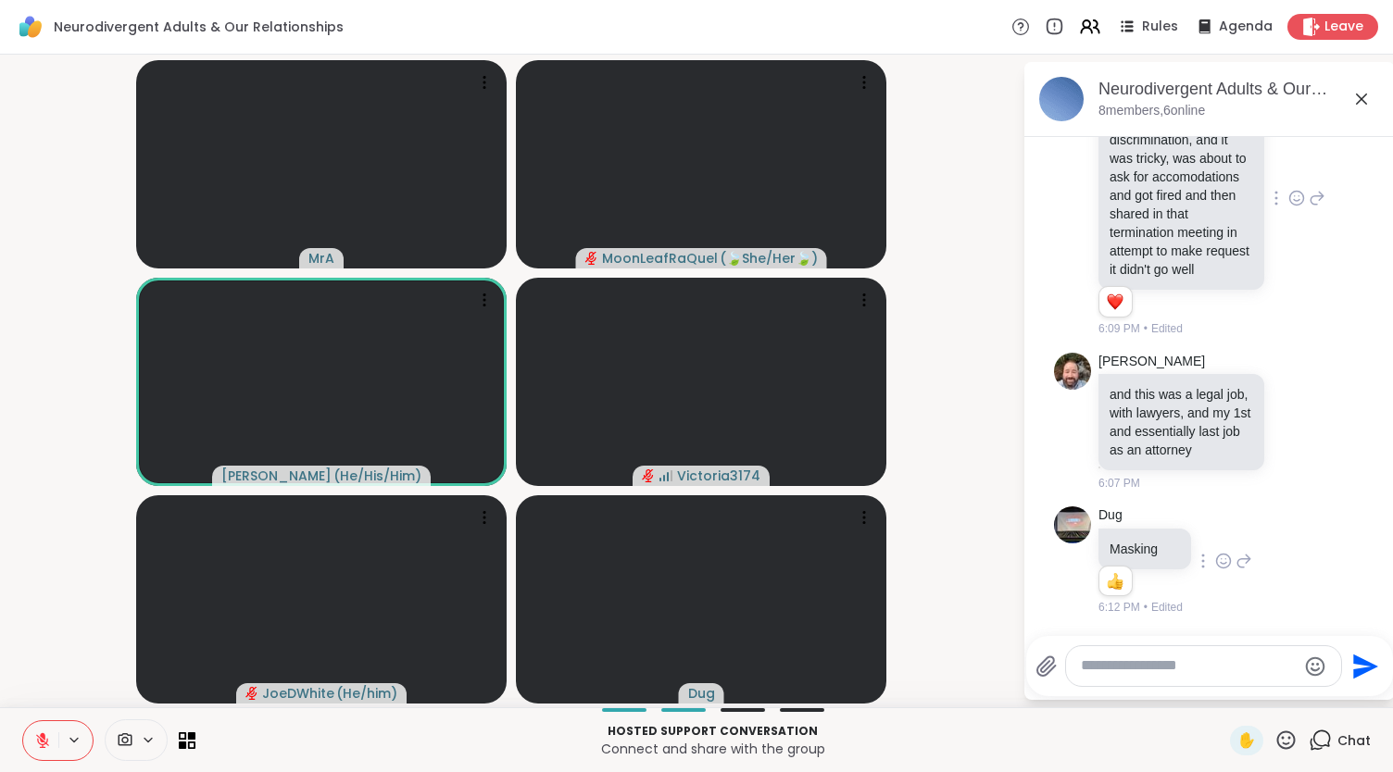
scroll to position [7164, 0]
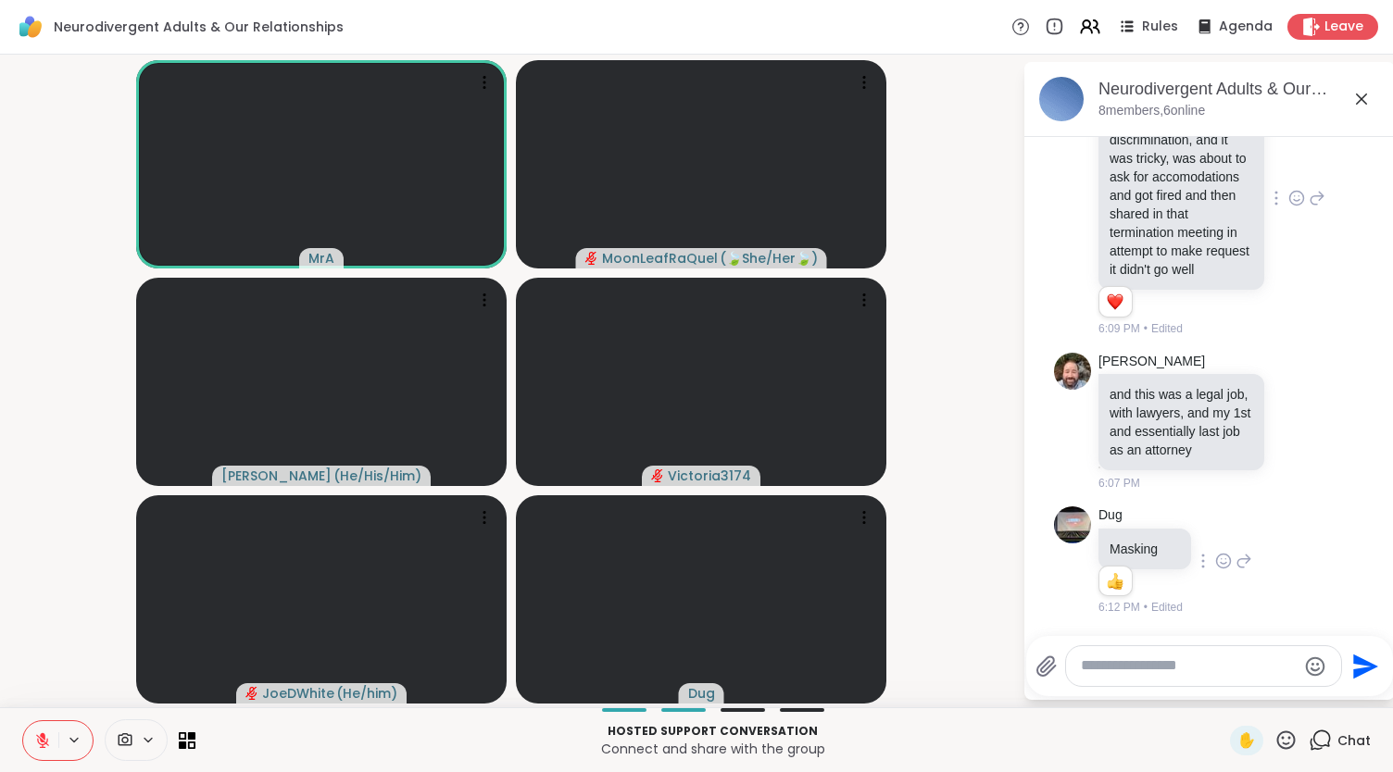
click at [1277, 738] on icon at bounding box center [1286, 740] width 19 height 19
click at [1215, 690] on div "❤️" at bounding box center [1231, 692] width 33 height 30
click at [1107, 670] on textarea "Type your message" at bounding box center [1189, 666] width 216 height 19
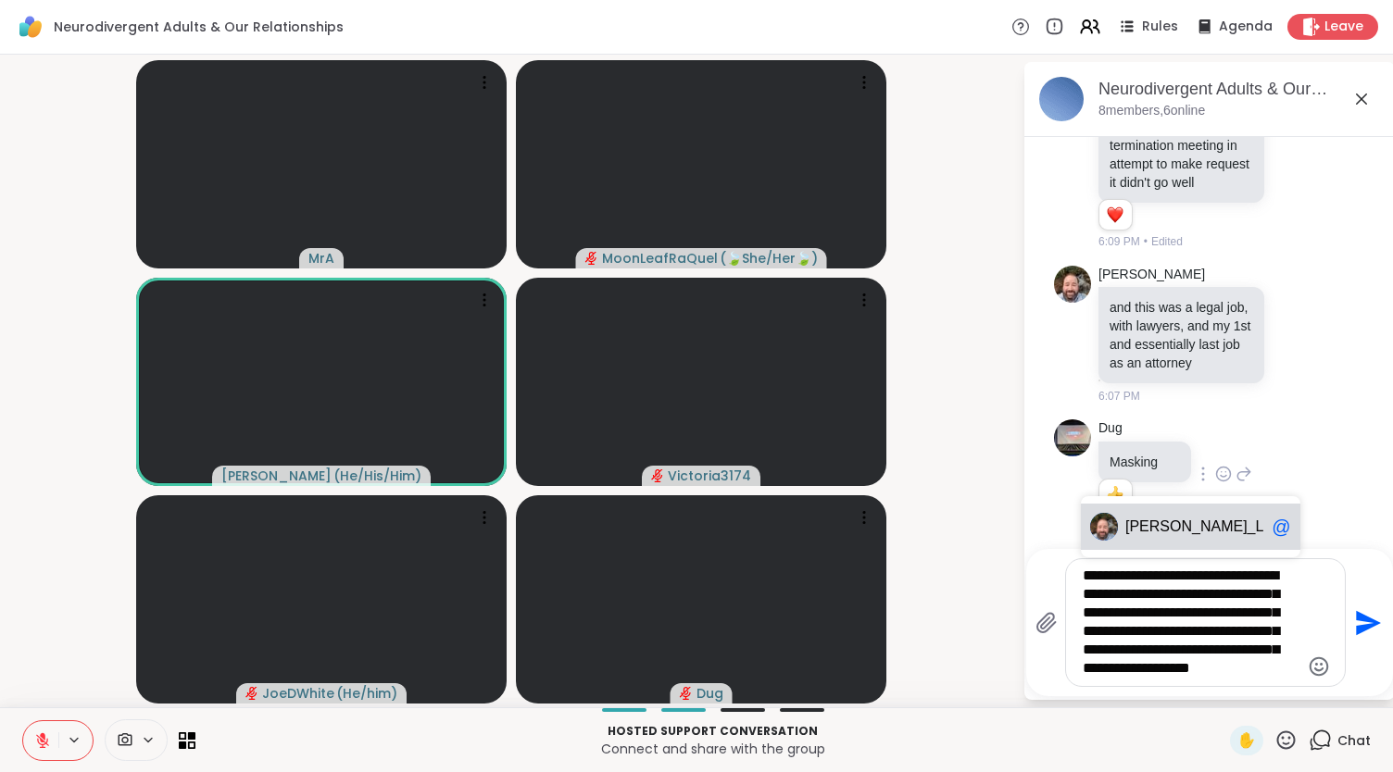
click at [1194, 520] on span "[PERSON_NAME] _L" at bounding box center [1194, 527] width 139 height 19
type textarea "**********"
click at [1363, 620] on icon "Send" at bounding box center [1368, 622] width 25 height 25
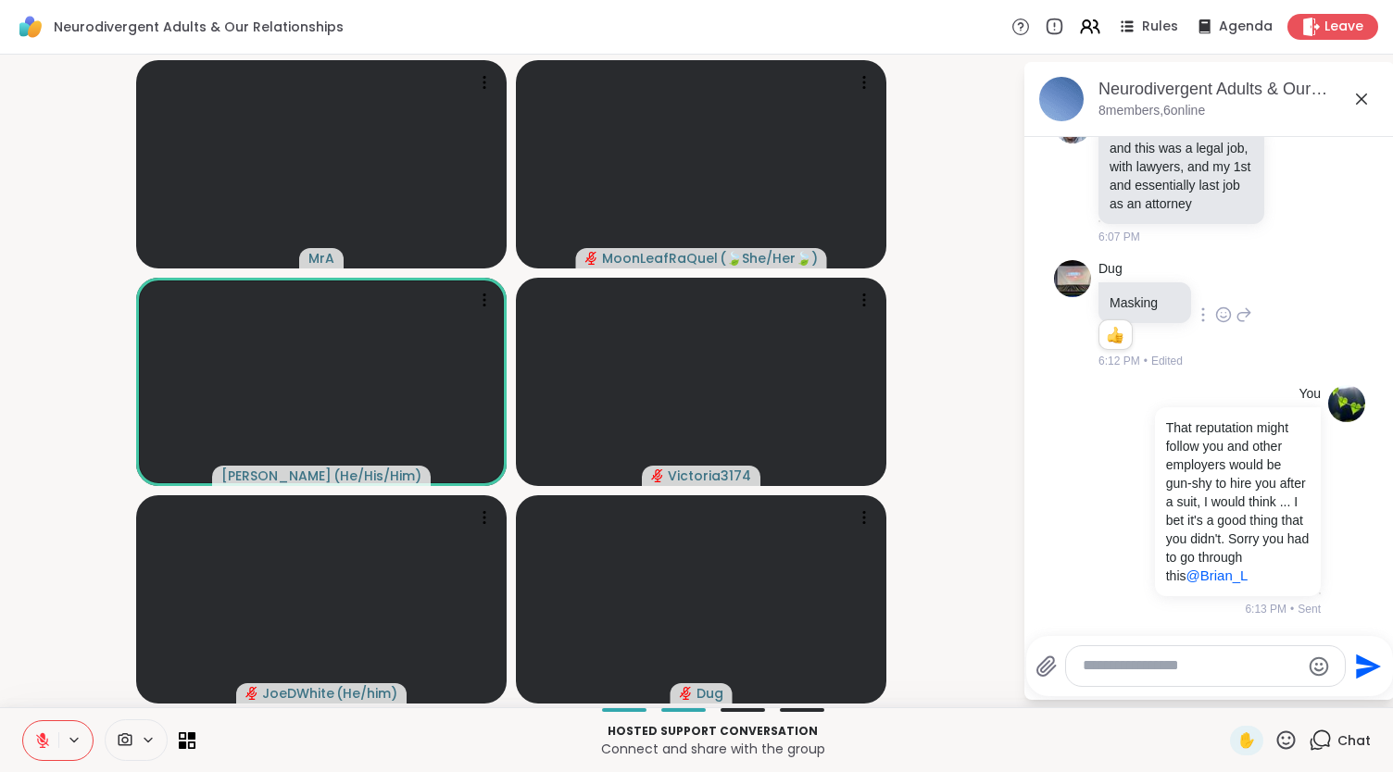
scroll to position [7428, 0]
click at [1207, 653] on div at bounding box center [1205, 667] width 279 height 40
click at [1156, 676] on textarea "Type your message" at bounding box center [1191, 666] width 217 height 19
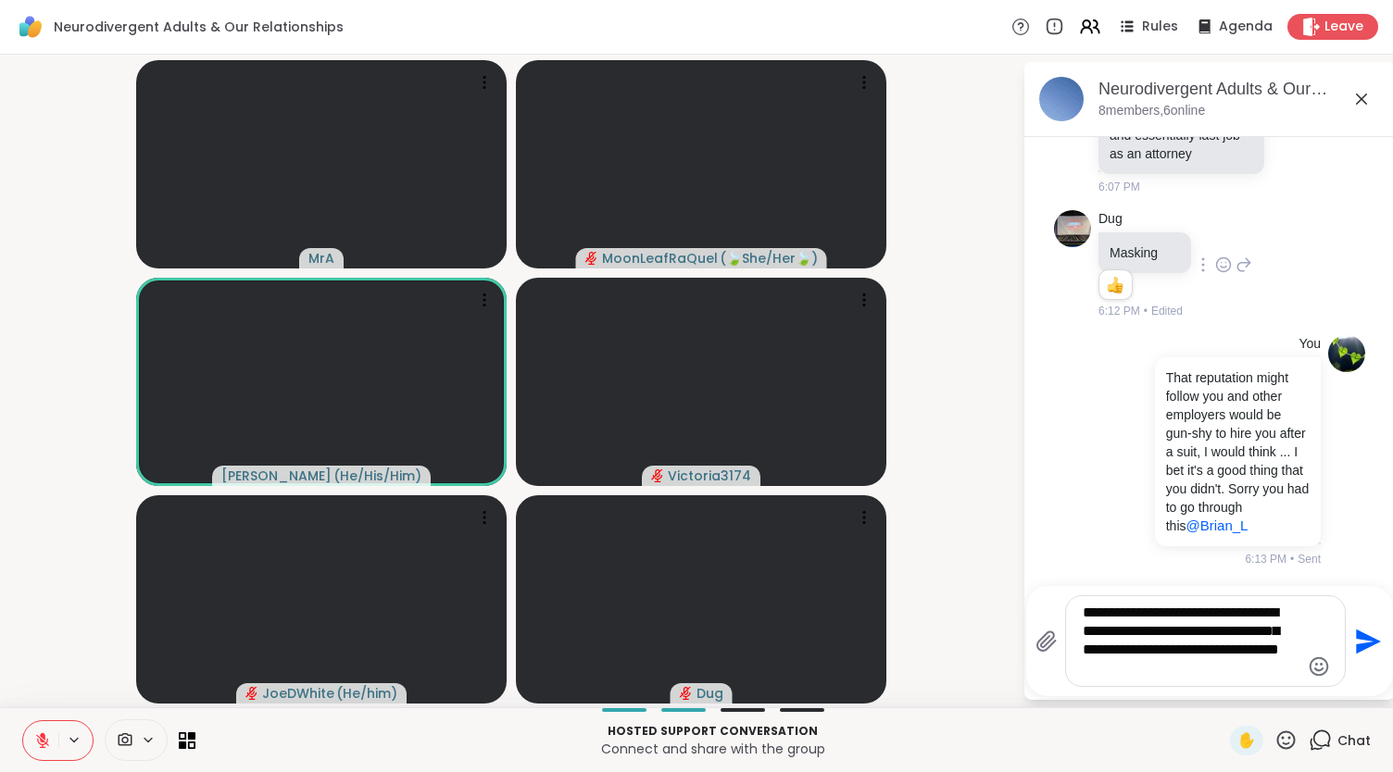
type textarea "**********"
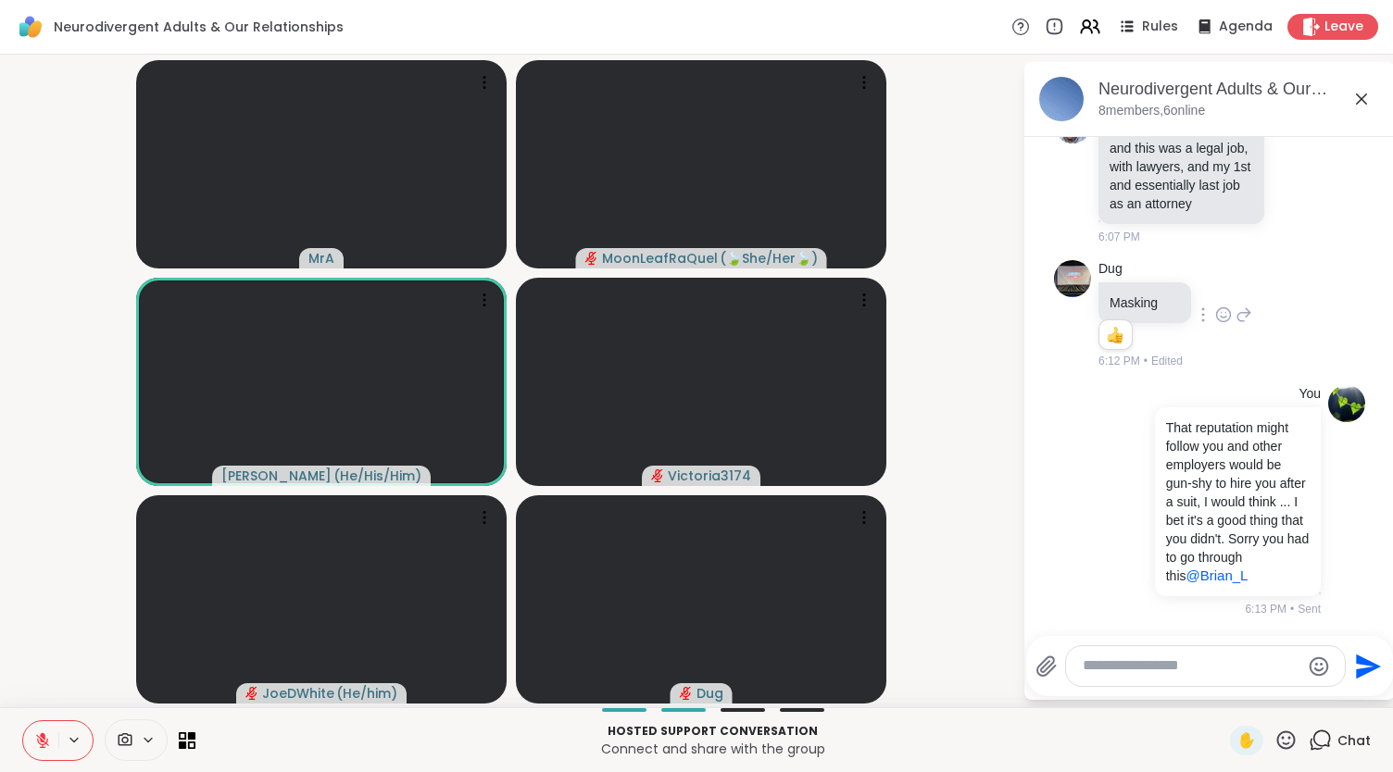
scroll to position [7618, 0]
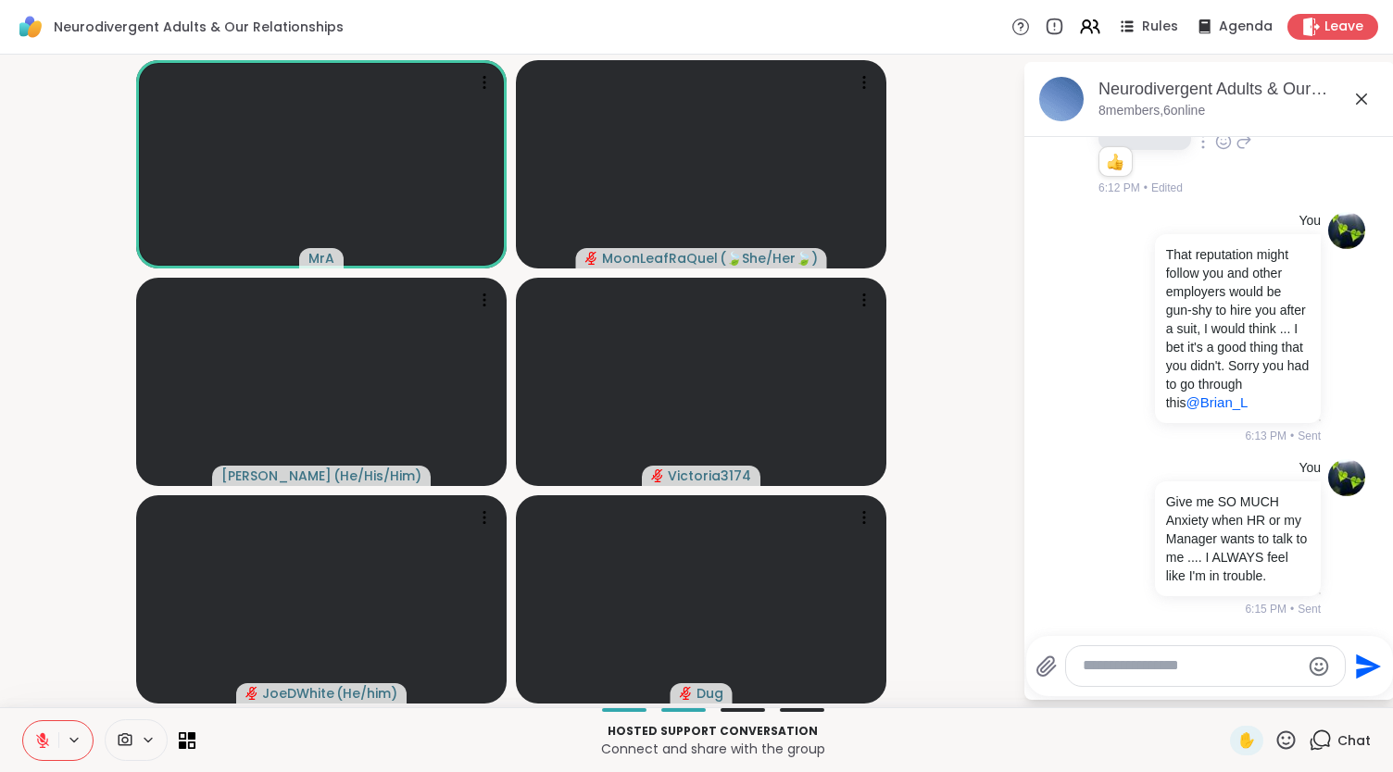
click at [1275, 740] on icon at bounding box center [1286, 740] width 23 height 23
click at [1223, 692] on span "❤️" at bounding box center [1232, 692] width 19 height 22
click at [1117, 676] on textarea "Type your message" at bounding box center [1191, 666] width 217 height 19
type textarea "**********"
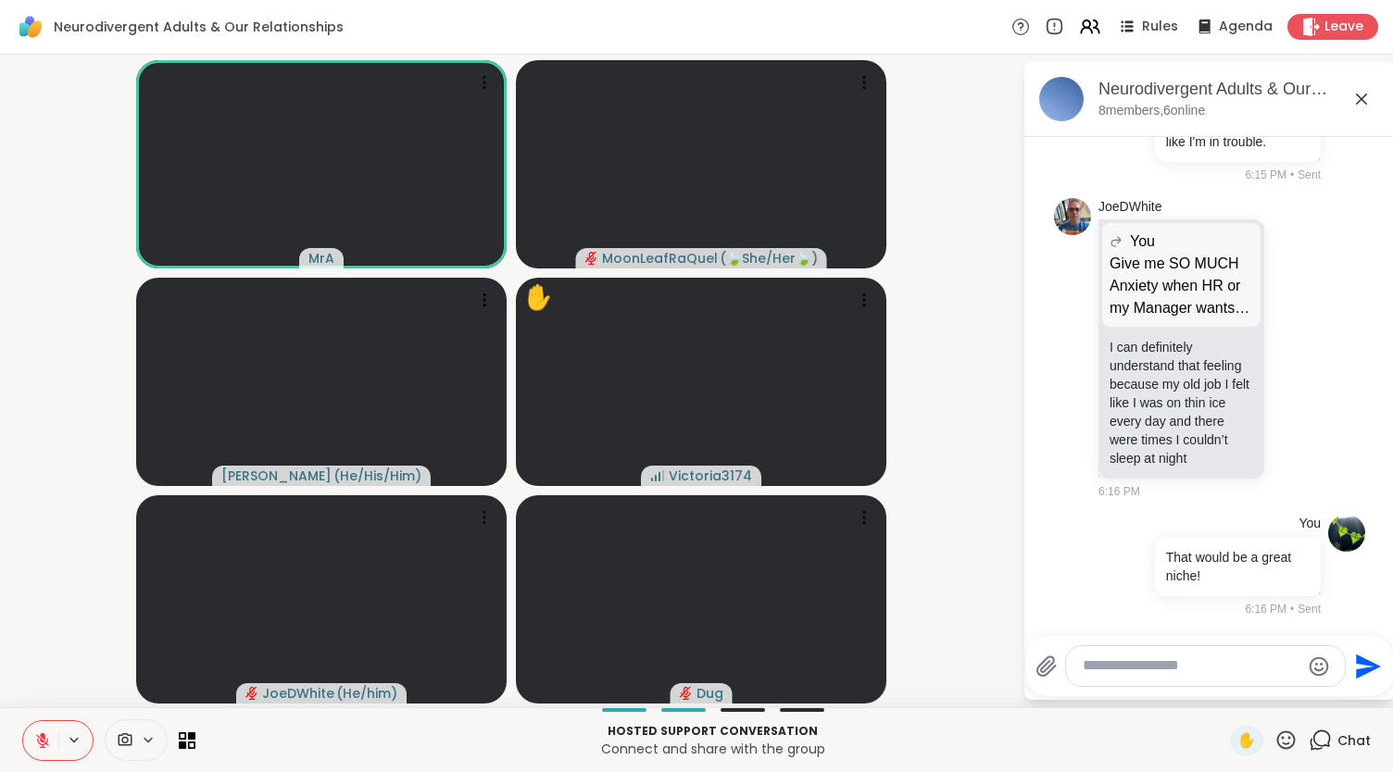
scroll to position [8070, 0]
click at [1288, 339] on icon at bounding box center [1296, 348] width 17 height 19
click at [1247, 314] on button "Select Reaction: Thumbs up" at bounding box center [1255, 318] width 37 height 37
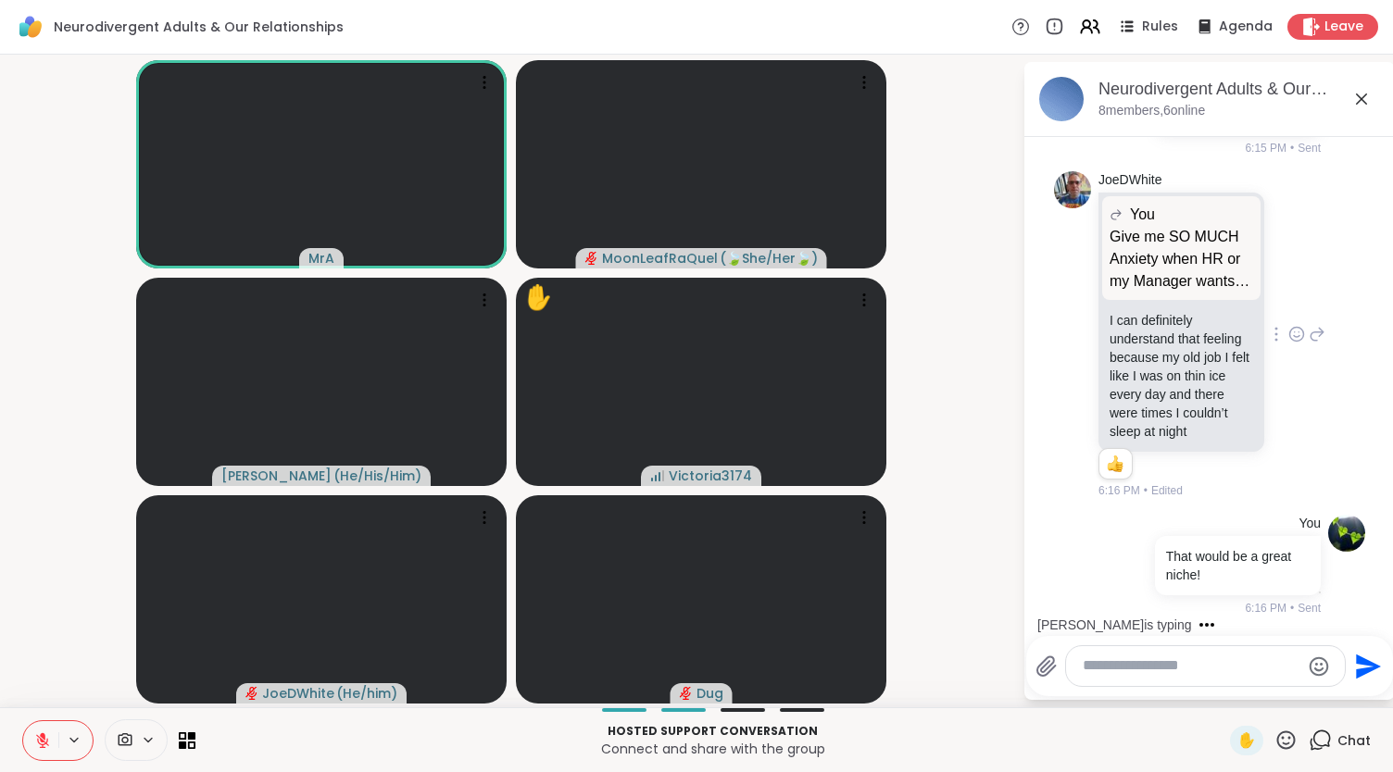
click at [1309, 345] on icon at bounding box center [1317, 334] width 17 height 22
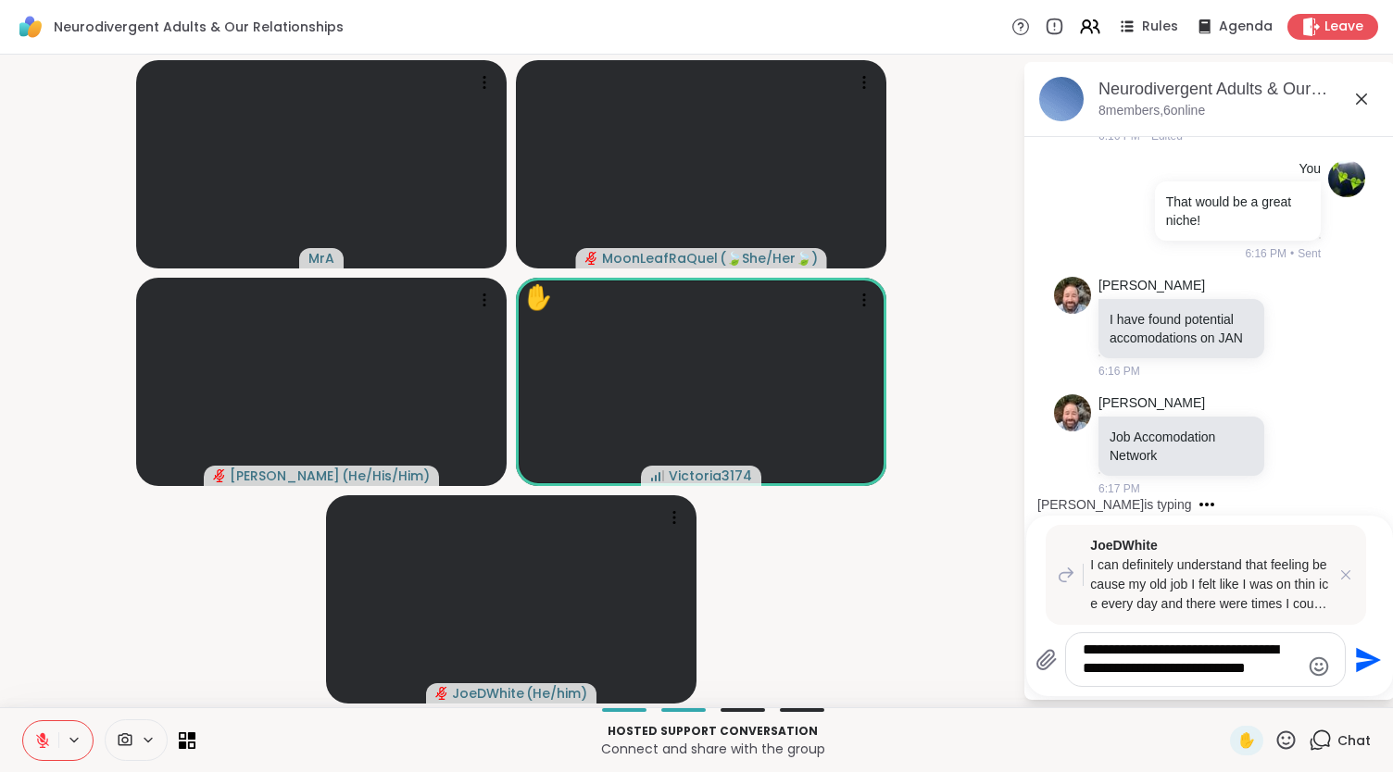
scroll to position [8487, 0]
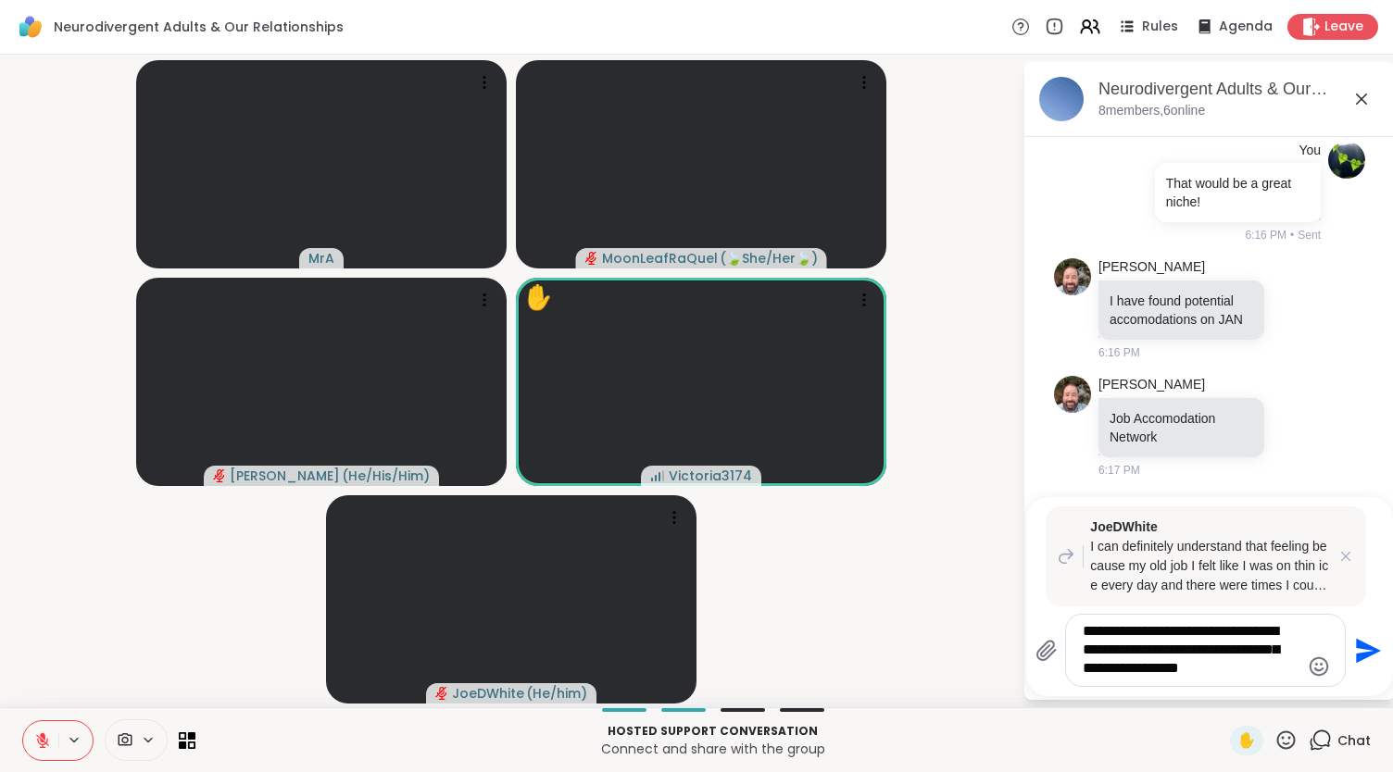
type textarea "**********"
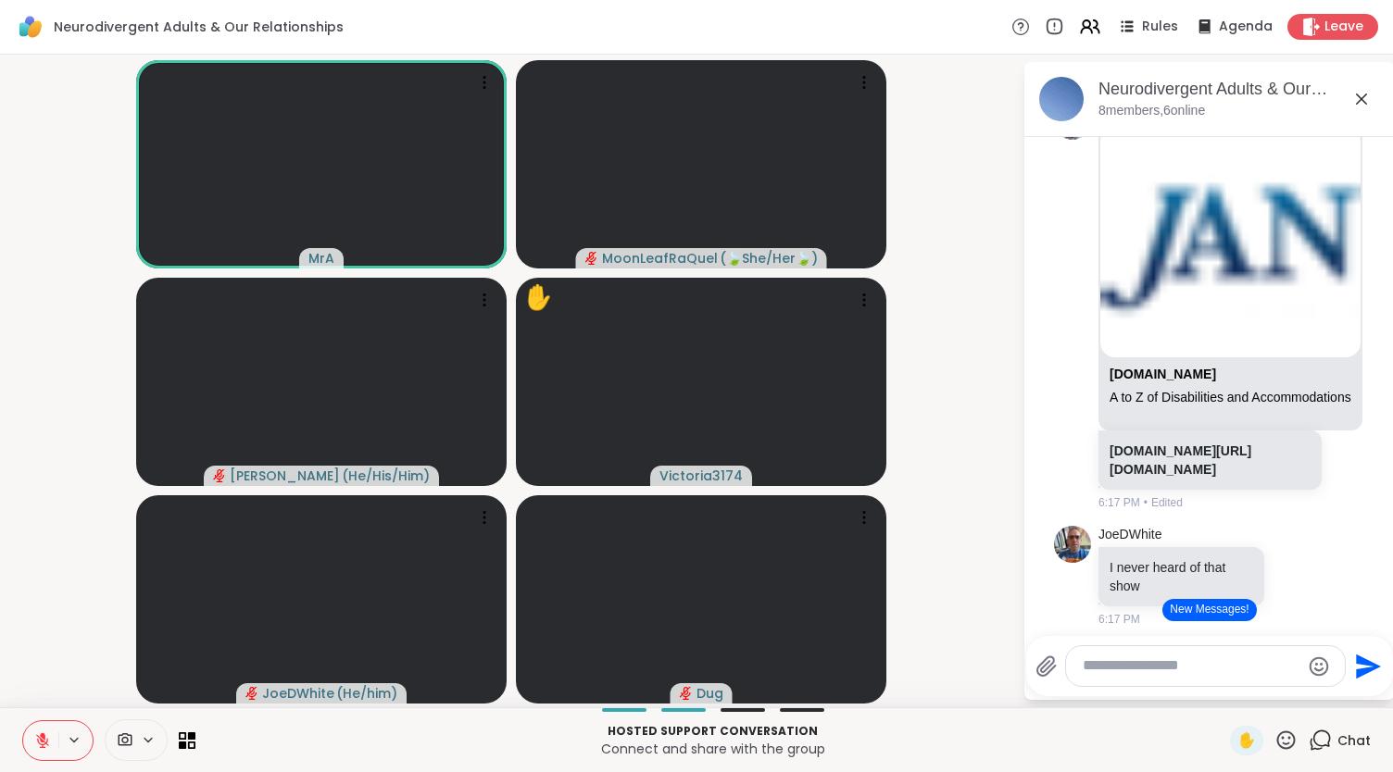
scroll to position [9265, 0]
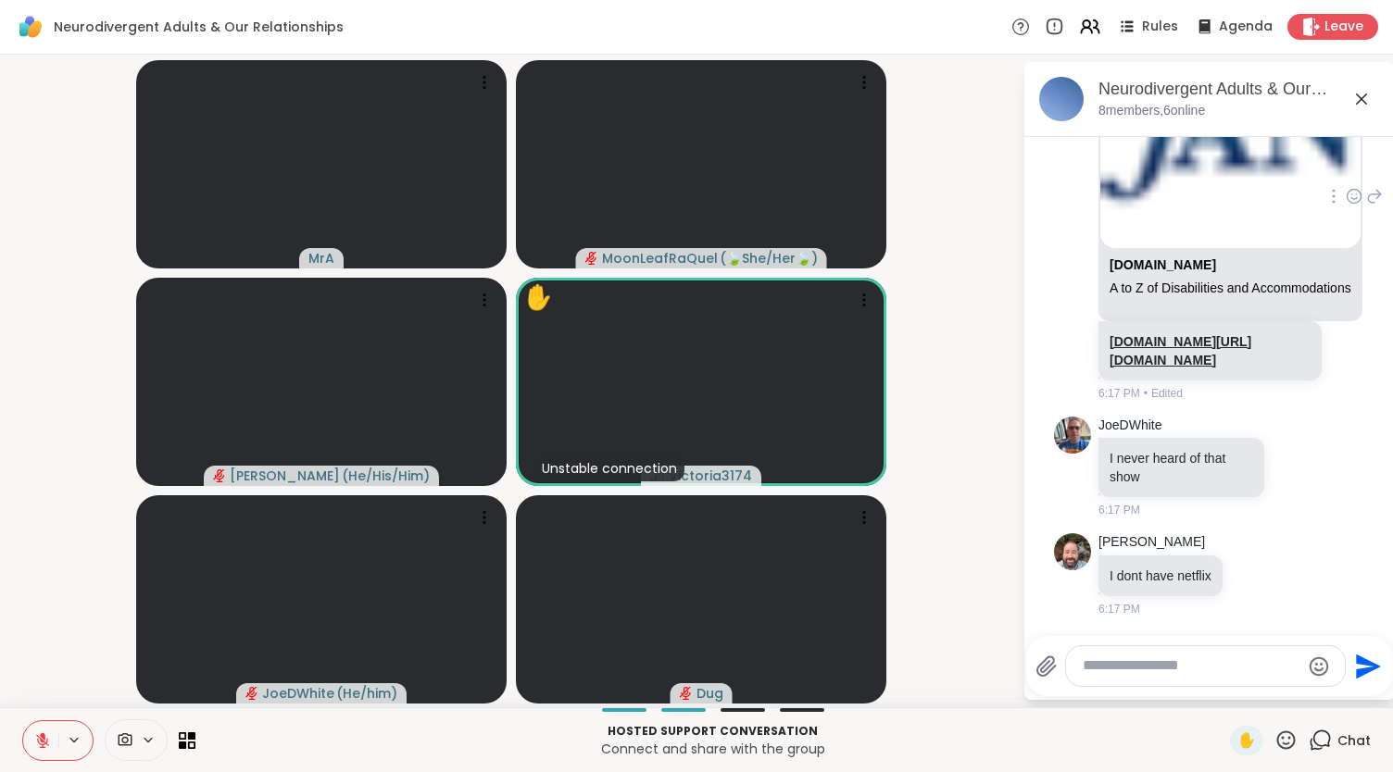
click at [1158, 358] on link "[DOMAIN_NAME][URL][DOMAIN_NAME]" at bounding box center [1181, 350] width 142 height 33
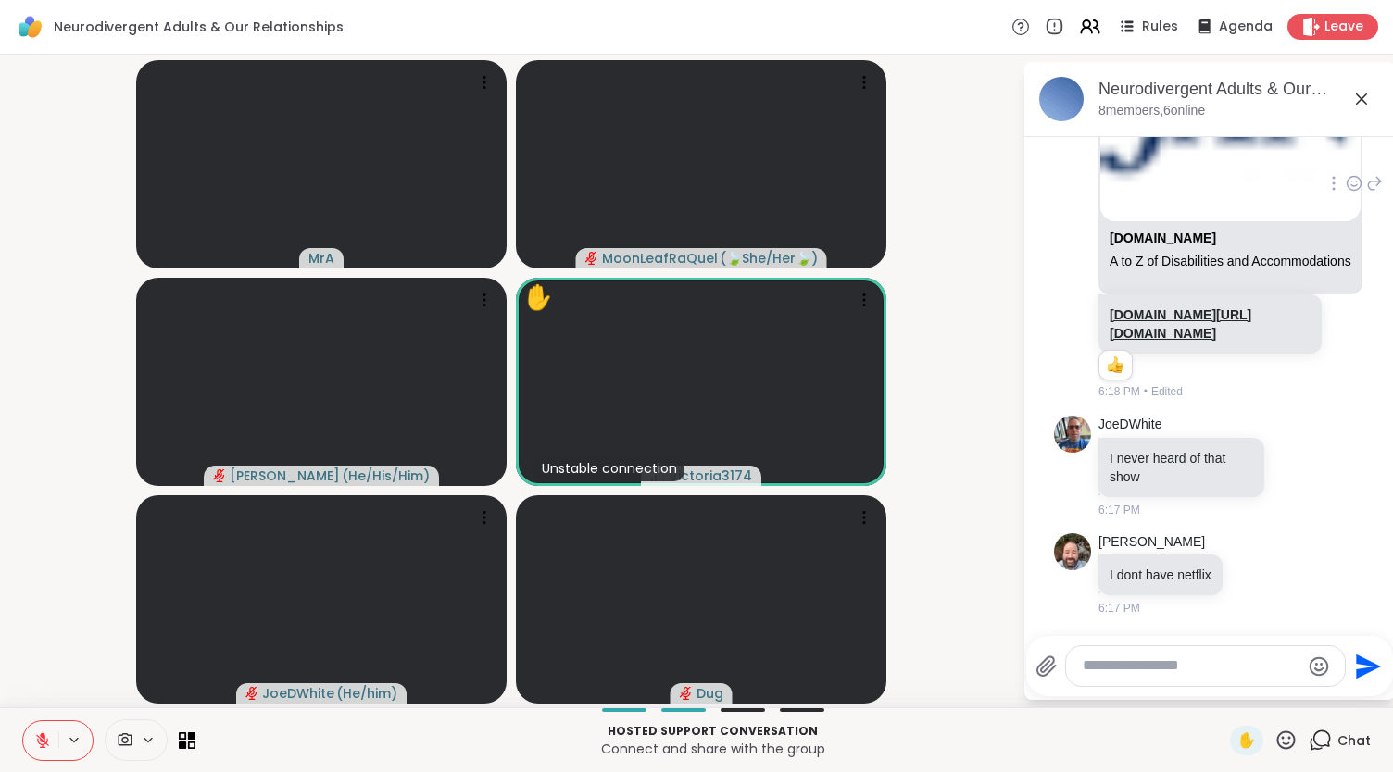
scroll to position [9409, 0]
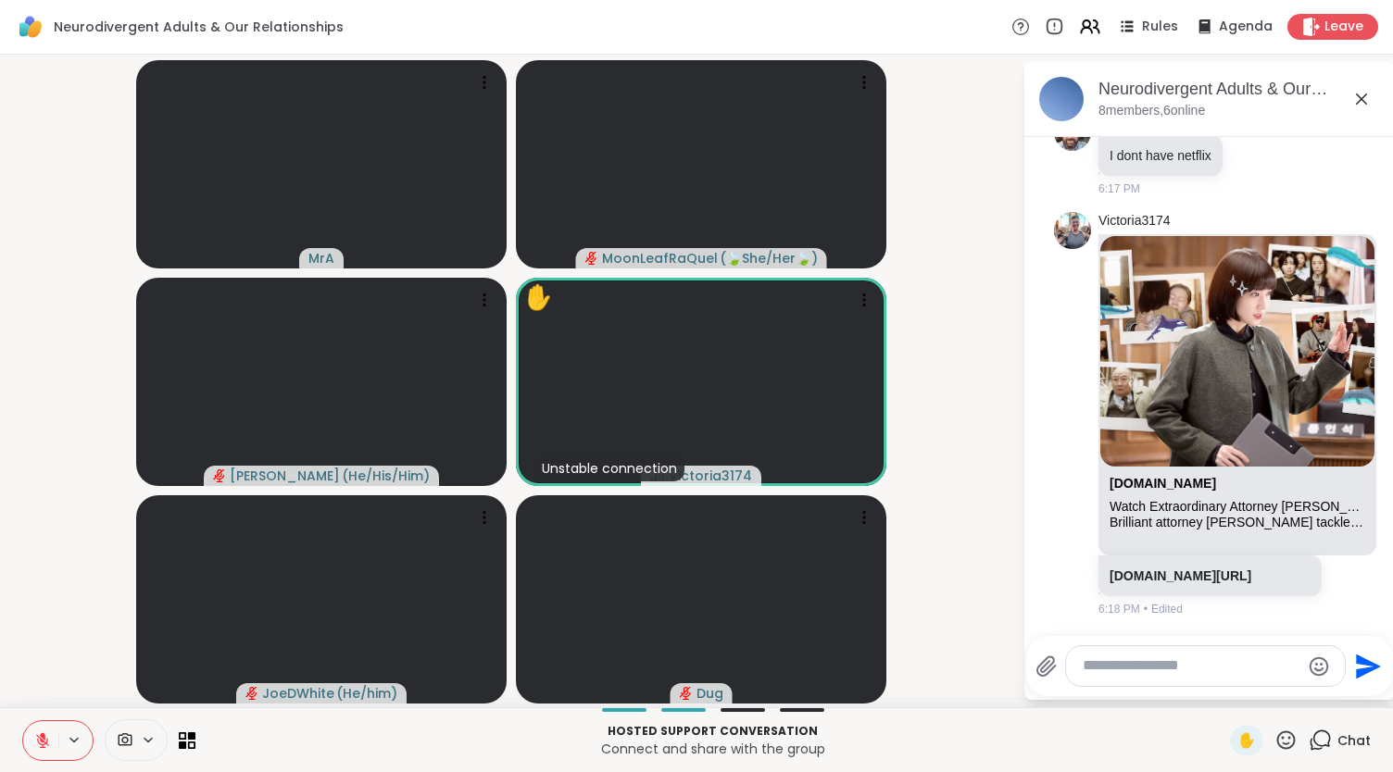
click at [1091, 672] on textarea "Type your message" at bounding box center [1191, 666] width 217 height 19
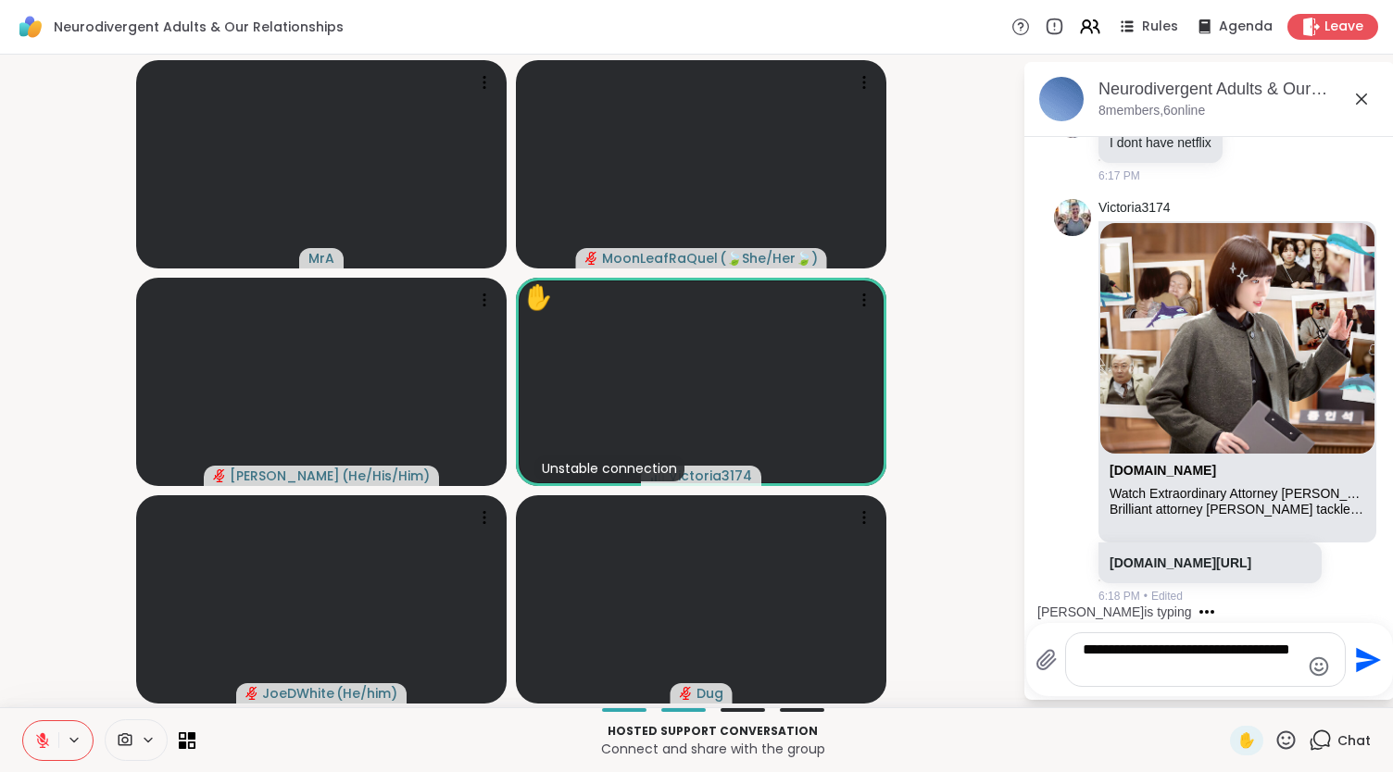
type textarea "**********"
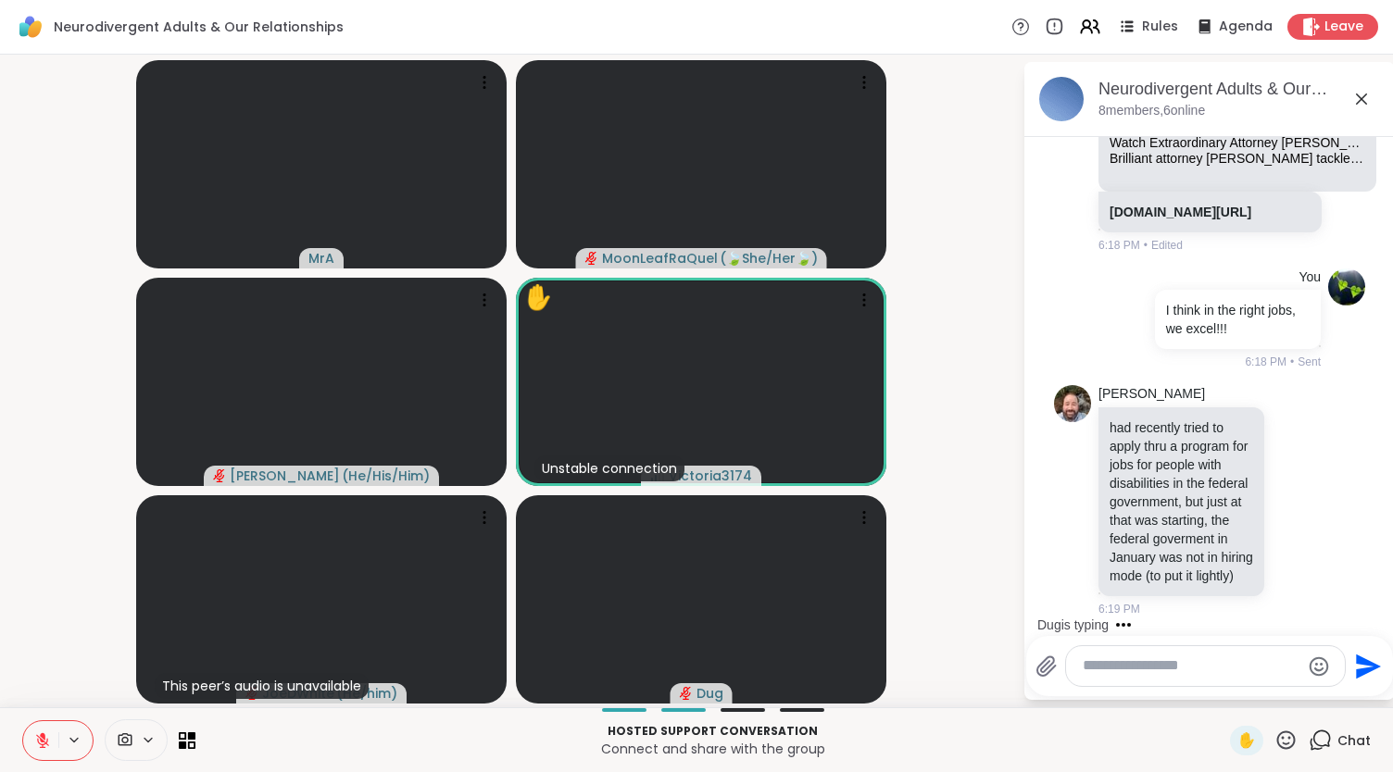
scroll to position [10111, 0]
click at [1288, 491] on icon at bounding box center [1296, 500] width 17 height 19
click at [1370, 462] on div "Select Reaction: Astonished" at bounding box center [1378, 470] width 17 height 17
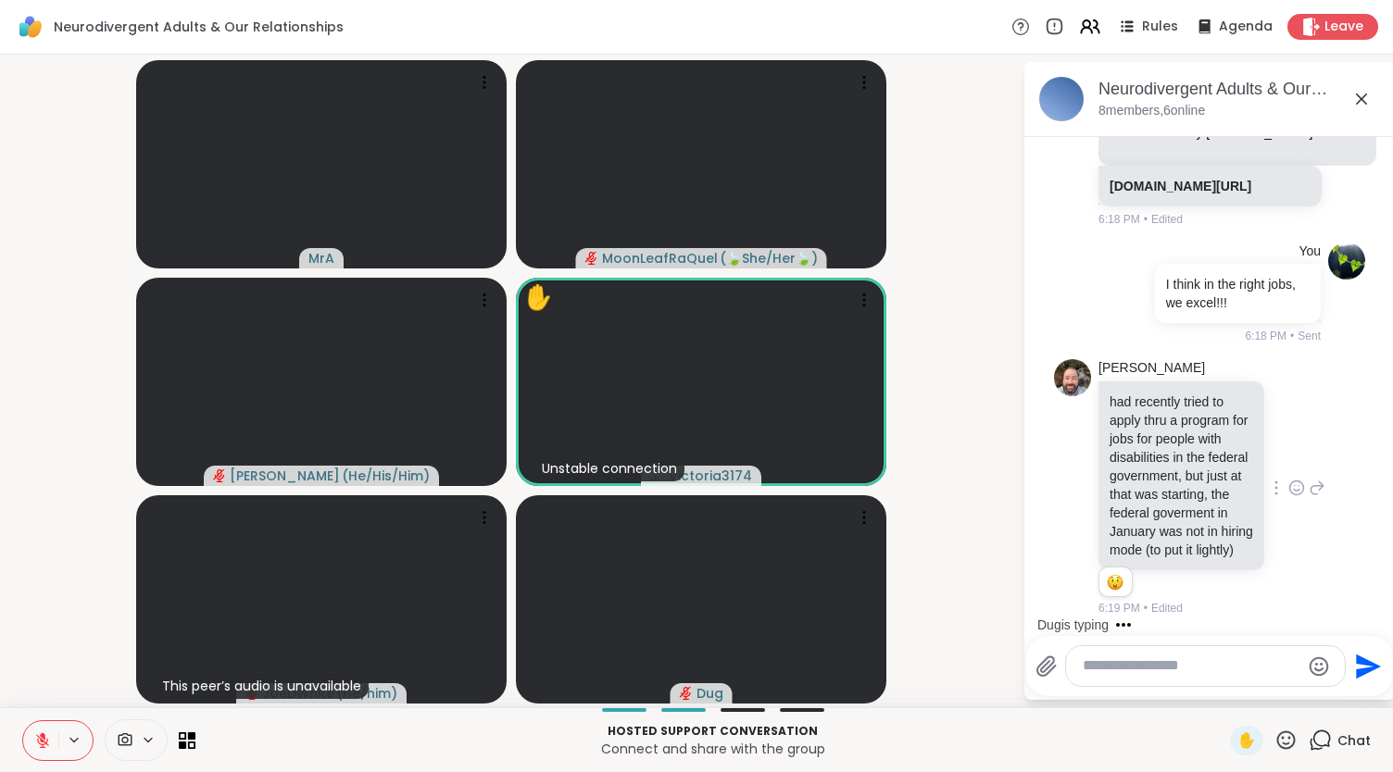
scroll to position [10138, 0]
click at [1149, 659] on textarea "Type your message" at bounding box center [1191, 666] width 217 height 19
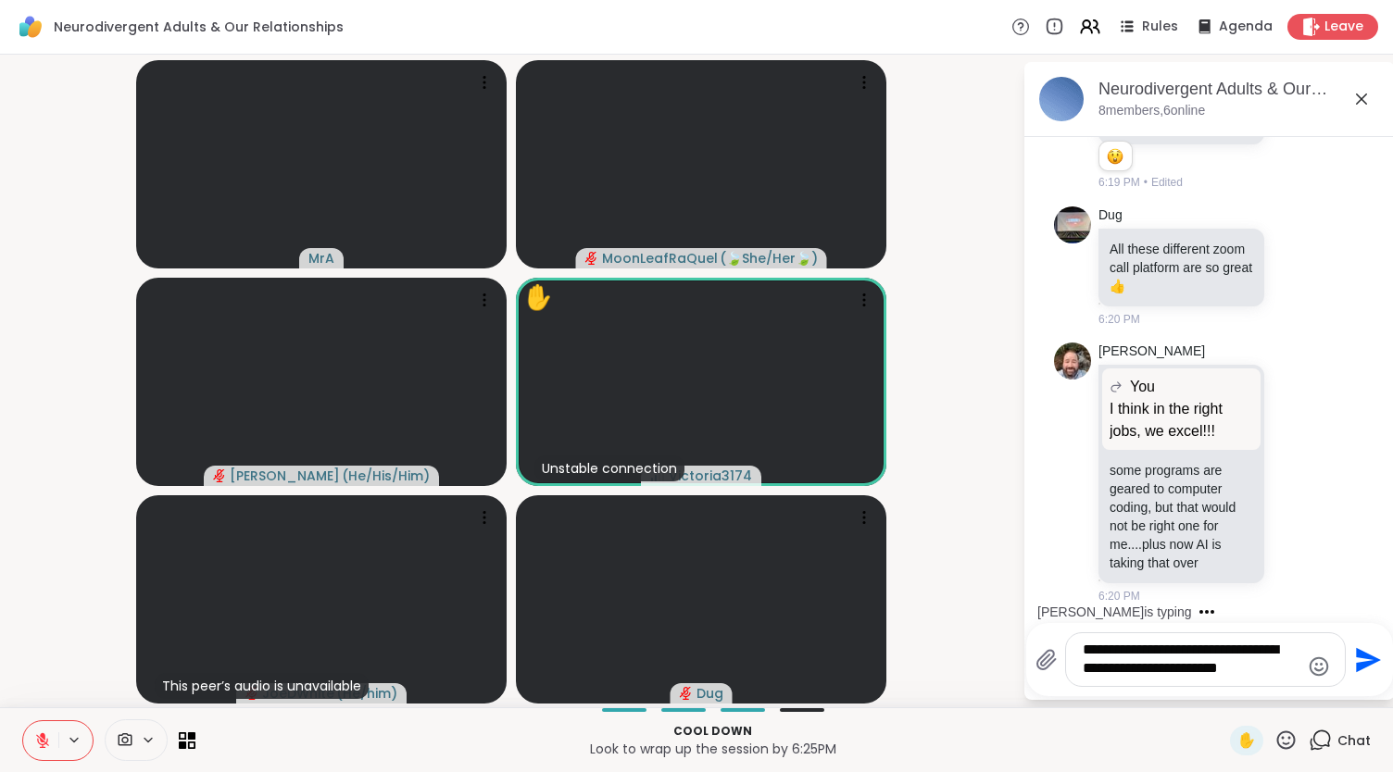
scroll to position [10580, 0]
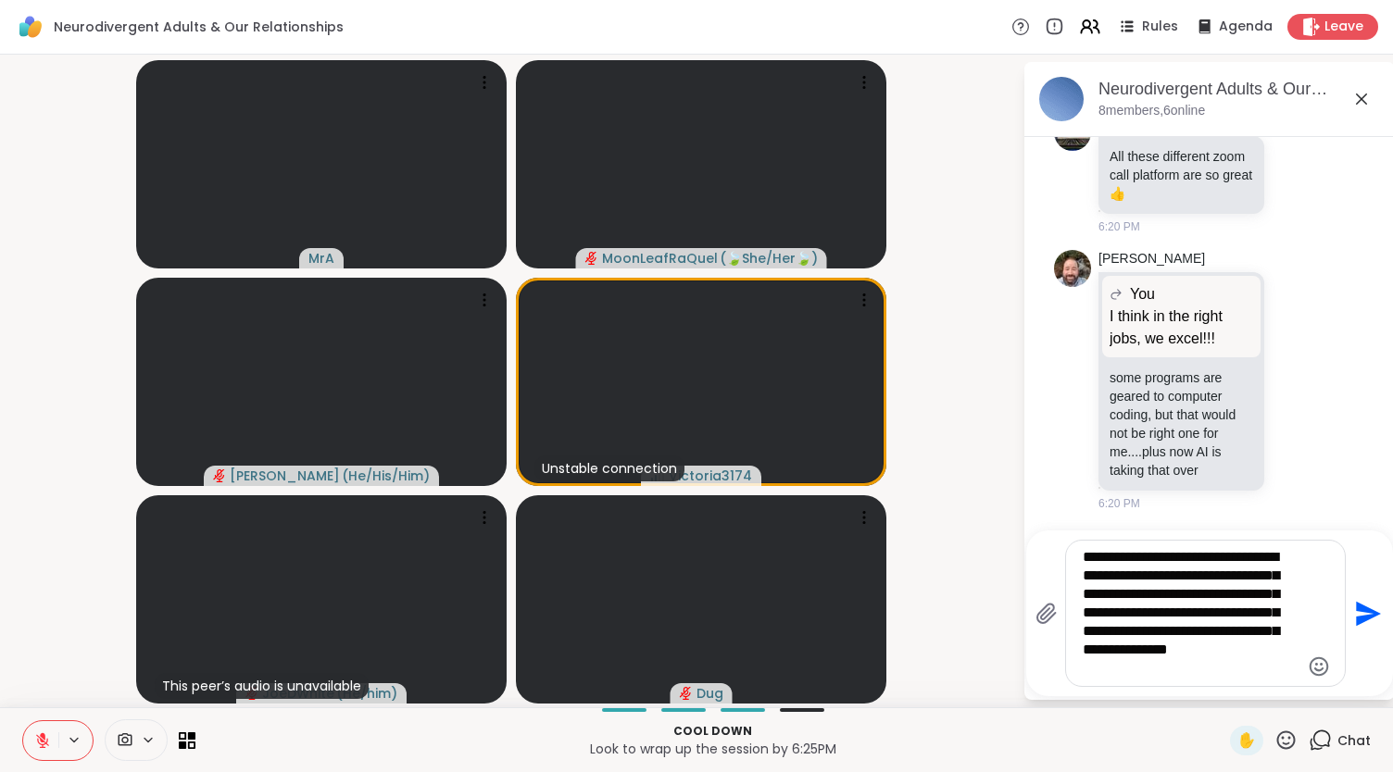
type textarea "**********"
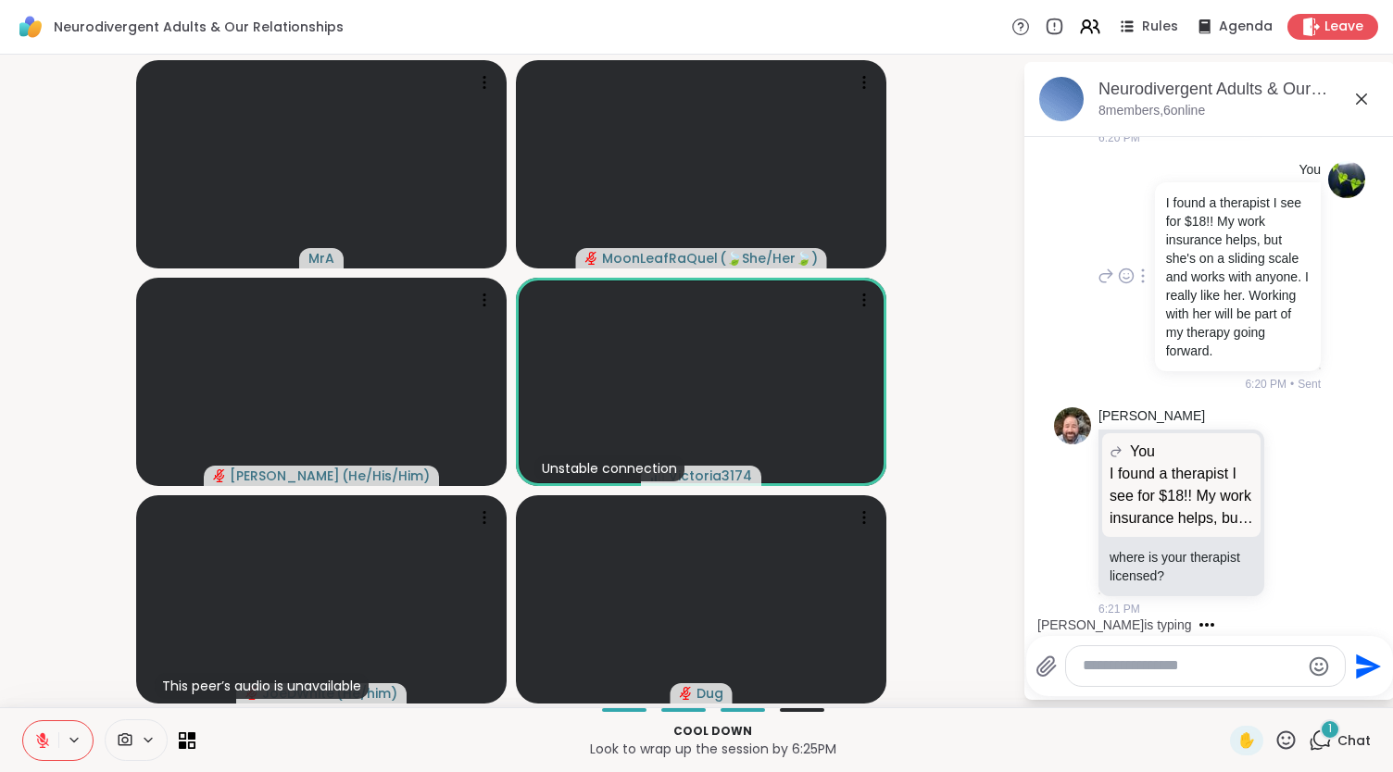
scroll to position [11056, 0]
click at [1288, 509] on icon at bounding box center [1296, 511] width 17 height 19
click at [1299, 508] on ul at bounding box center [1296, 482] width 215 height 52
click at [1309, 507] on icon at bounding box center [1317, 511] width 17 height 22
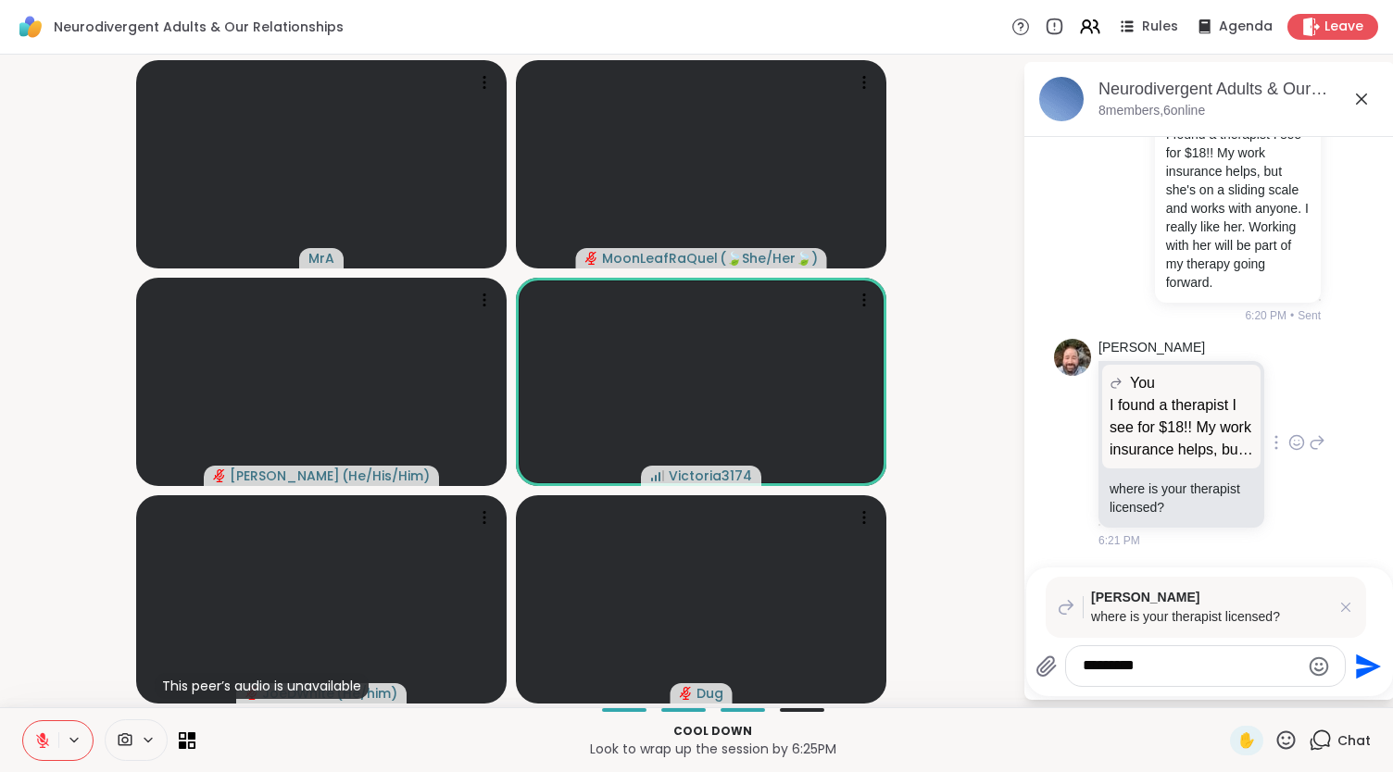
type textarea "**********"
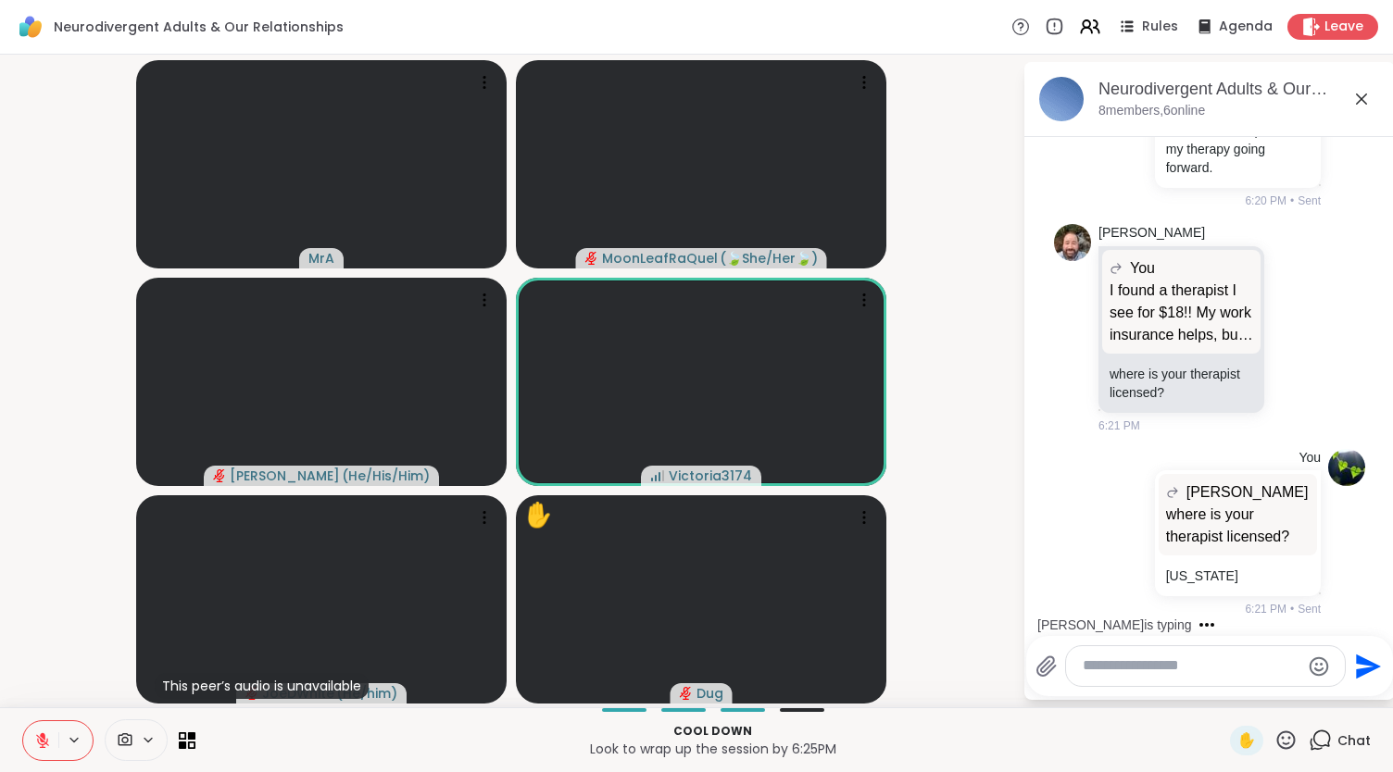
scroll to position [11337, 0]
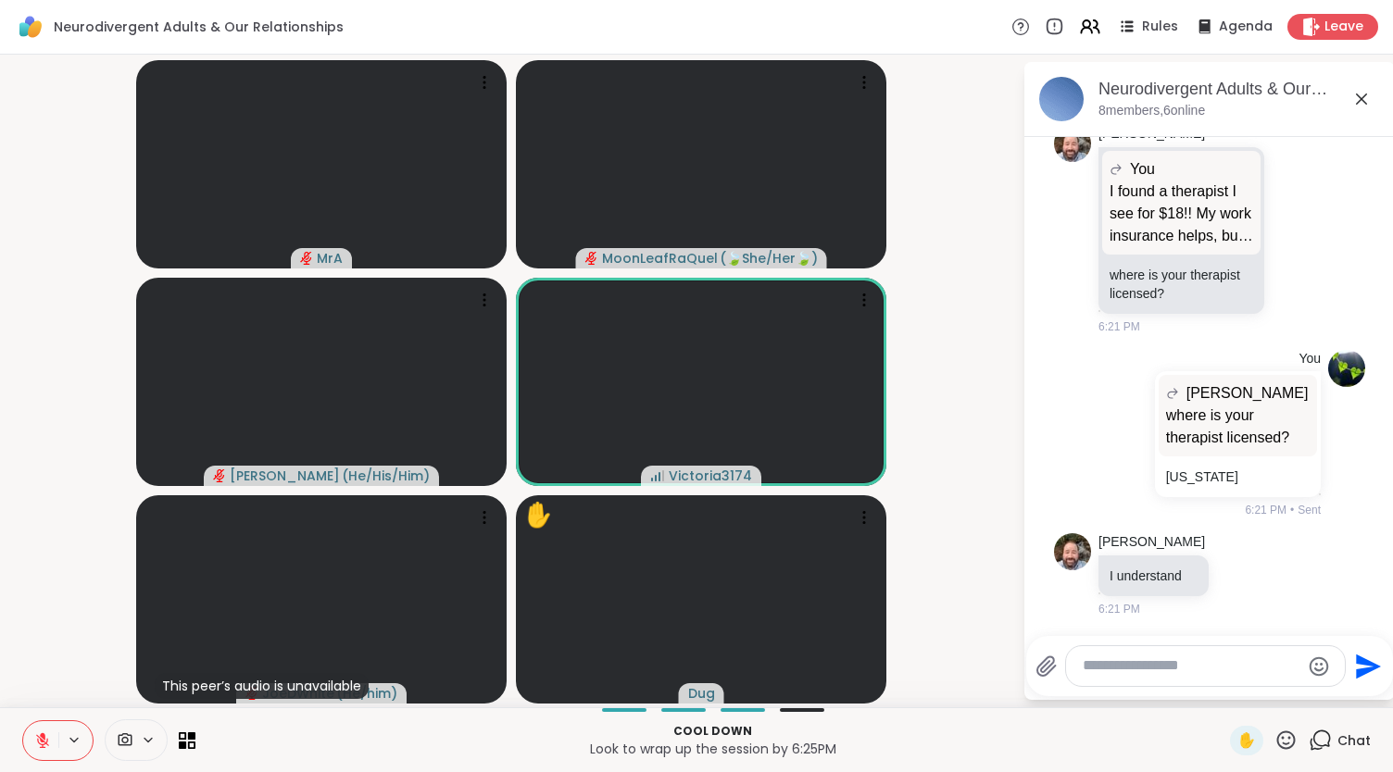
click at [1276, 742] on icon at bounding box center [1286, 740] width 23 height 23
click at [1263, 697] on span "👍" at bounding box center [1272, 692] width 19 height 22
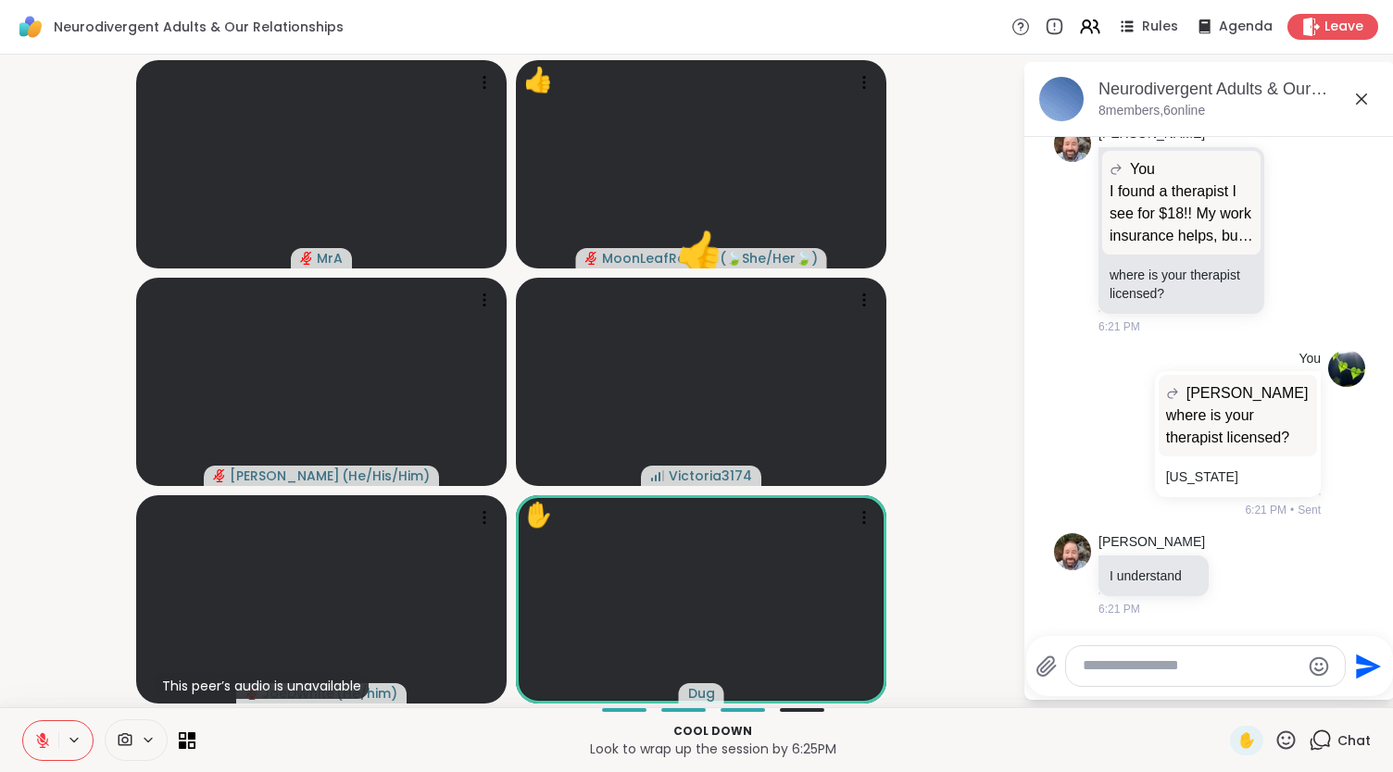
click at [1121, 658] on textarea "Type your message" at bounding box center [1191, 666] width 217 height 19
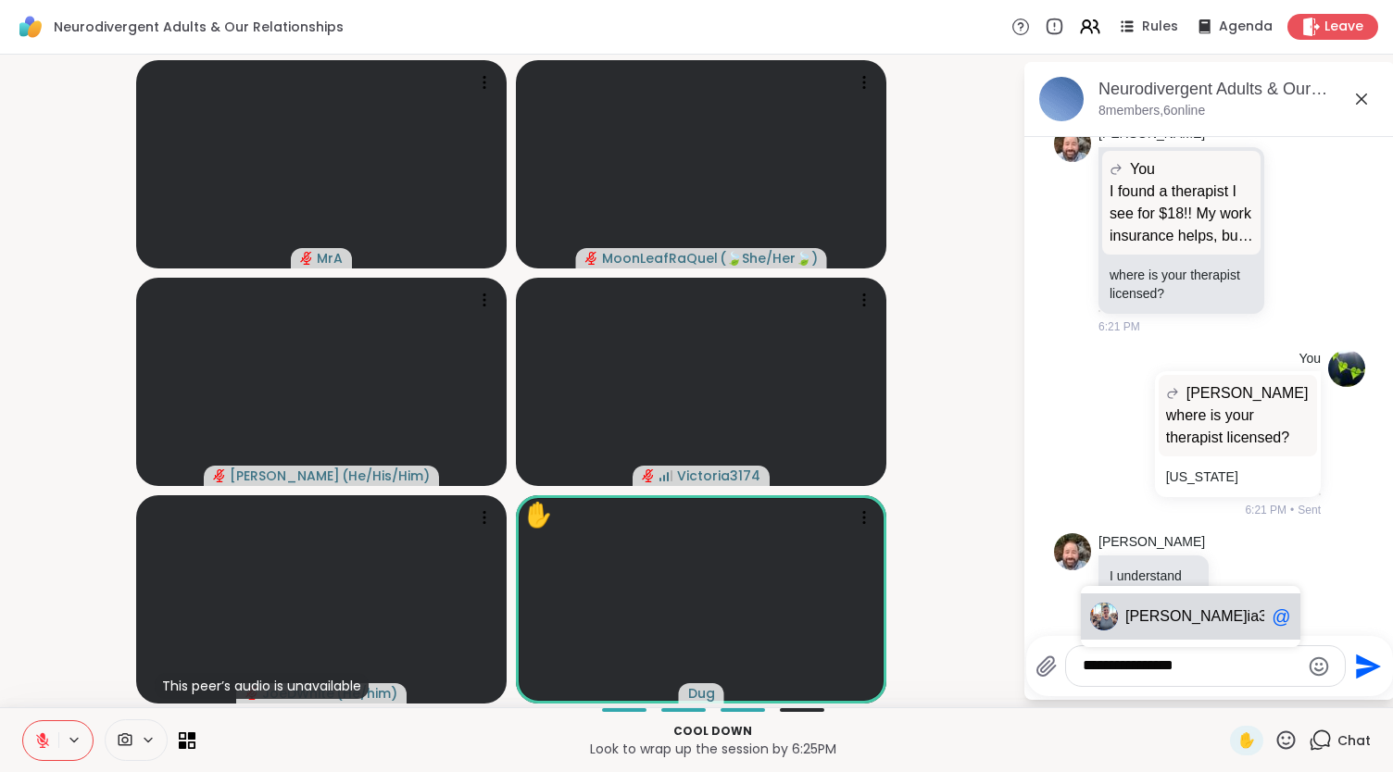
click at [1155, 612] on span "[PERSON_NAME]" at bounding box center [1186, 617] width 122 height 19
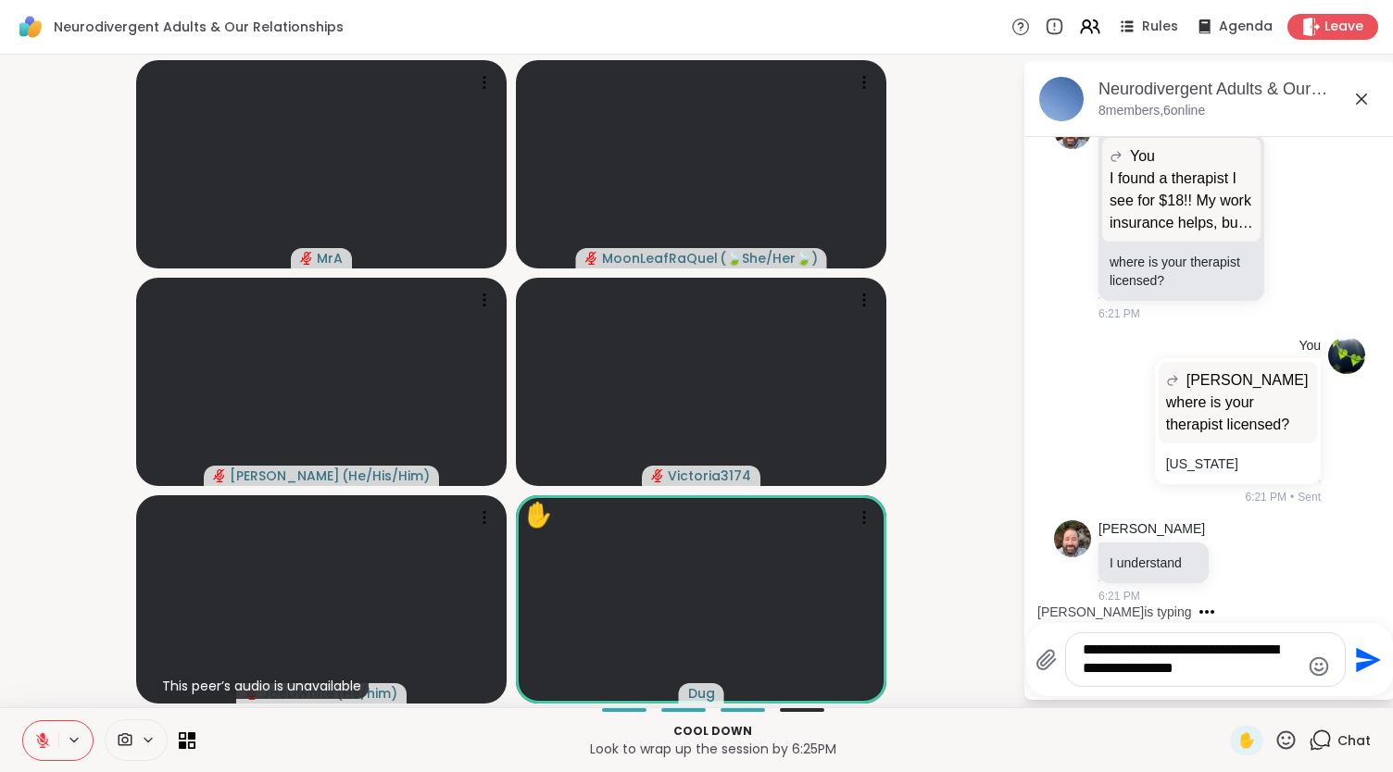
type textarea "**********"
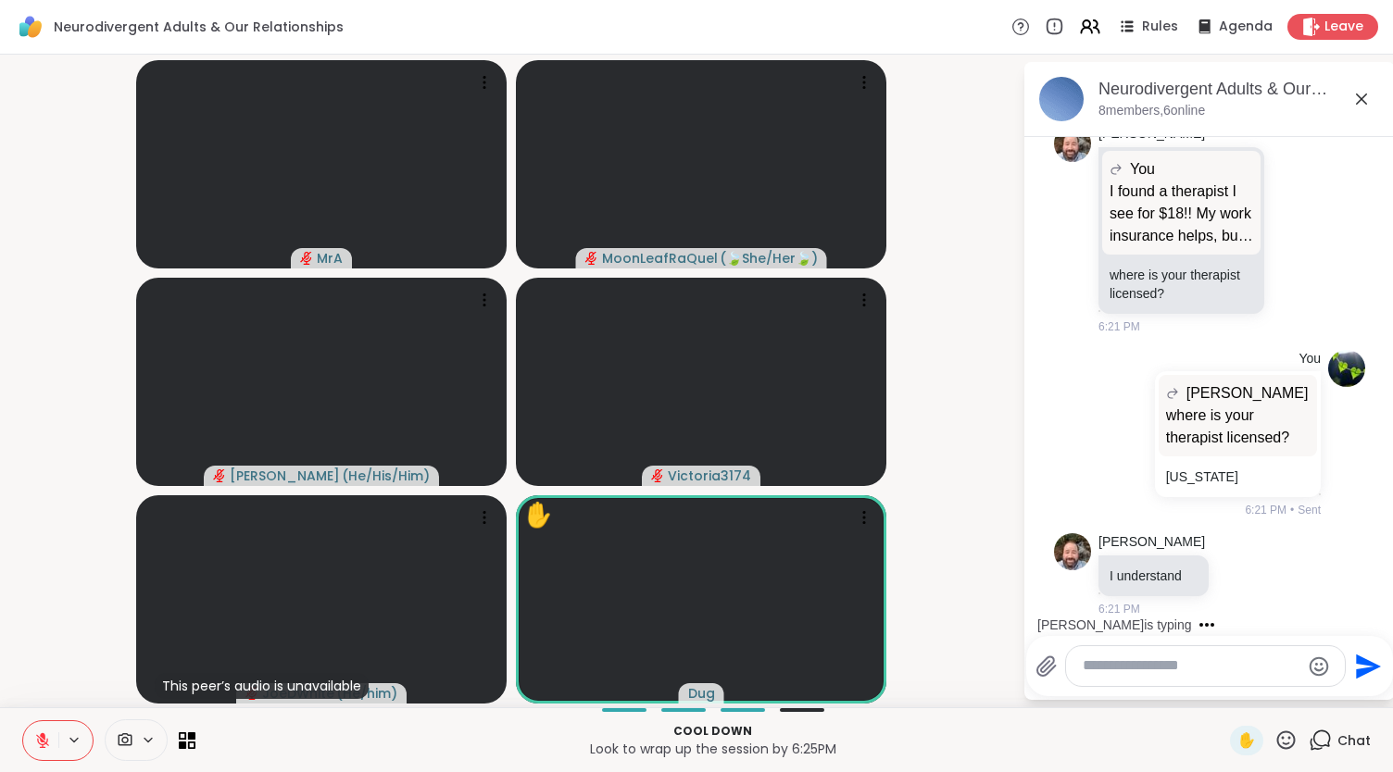
scroll to position [11472, 0]
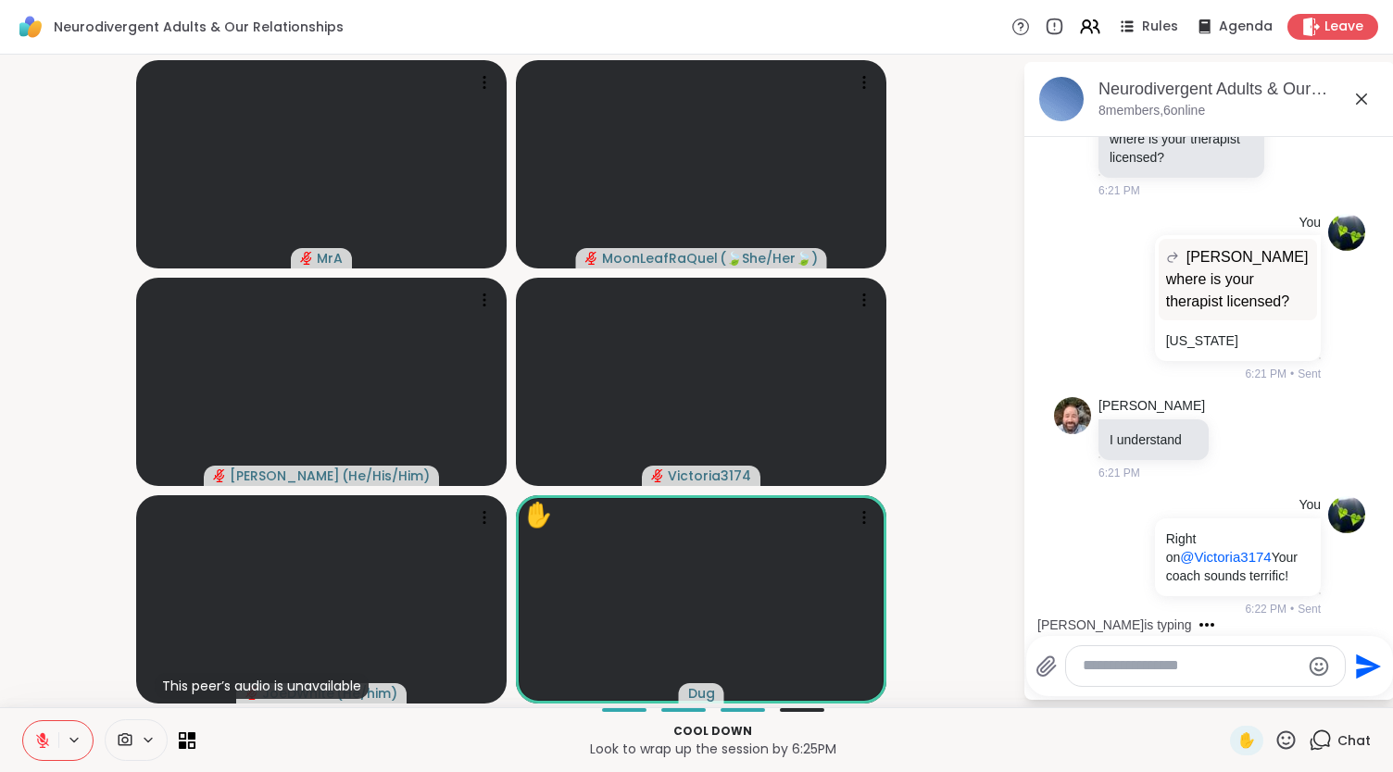
click at [1363, 100] on icon at bounding box center [1361, 99] width 11 height 11
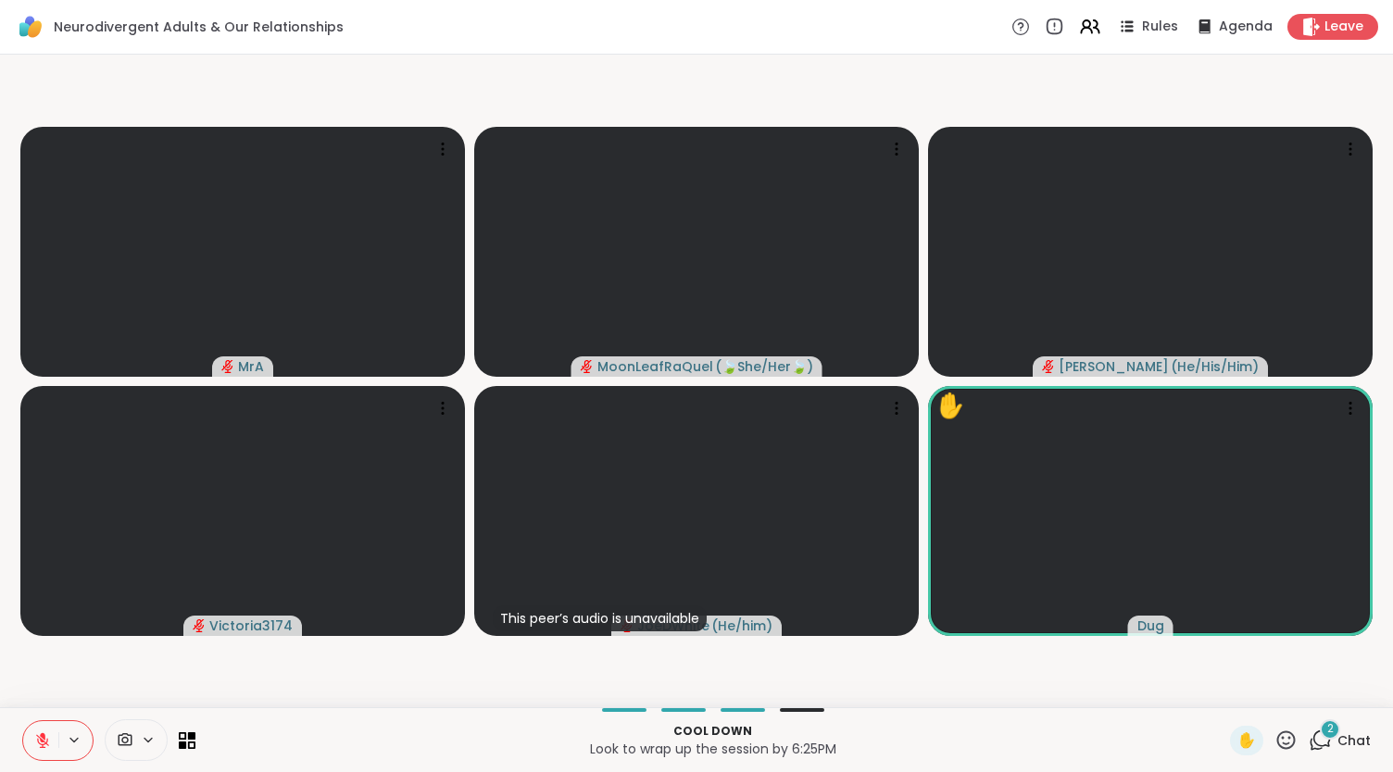
click at [1328, 729] on div "2 Chat" at bounding box center [1340, 741] width 62 height 30
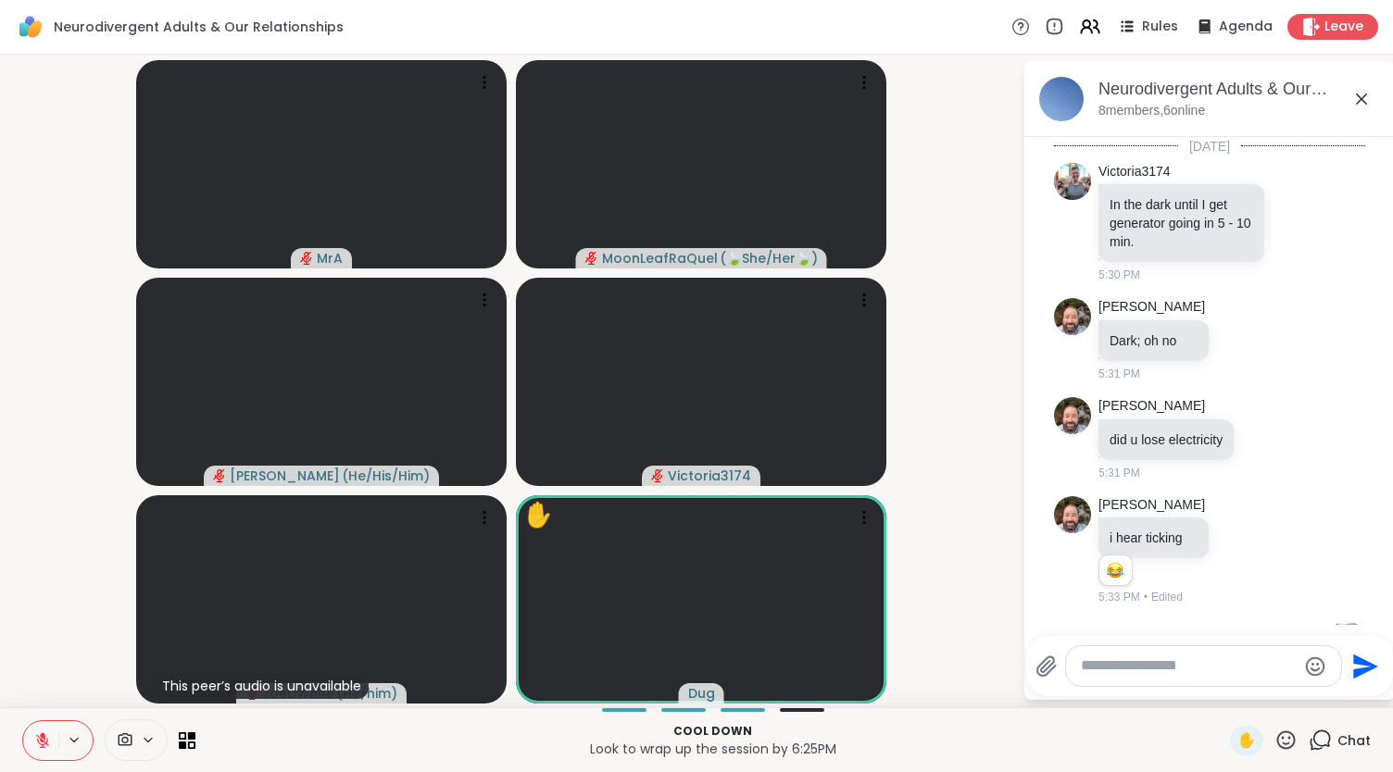
scroll to position [11921, 0]
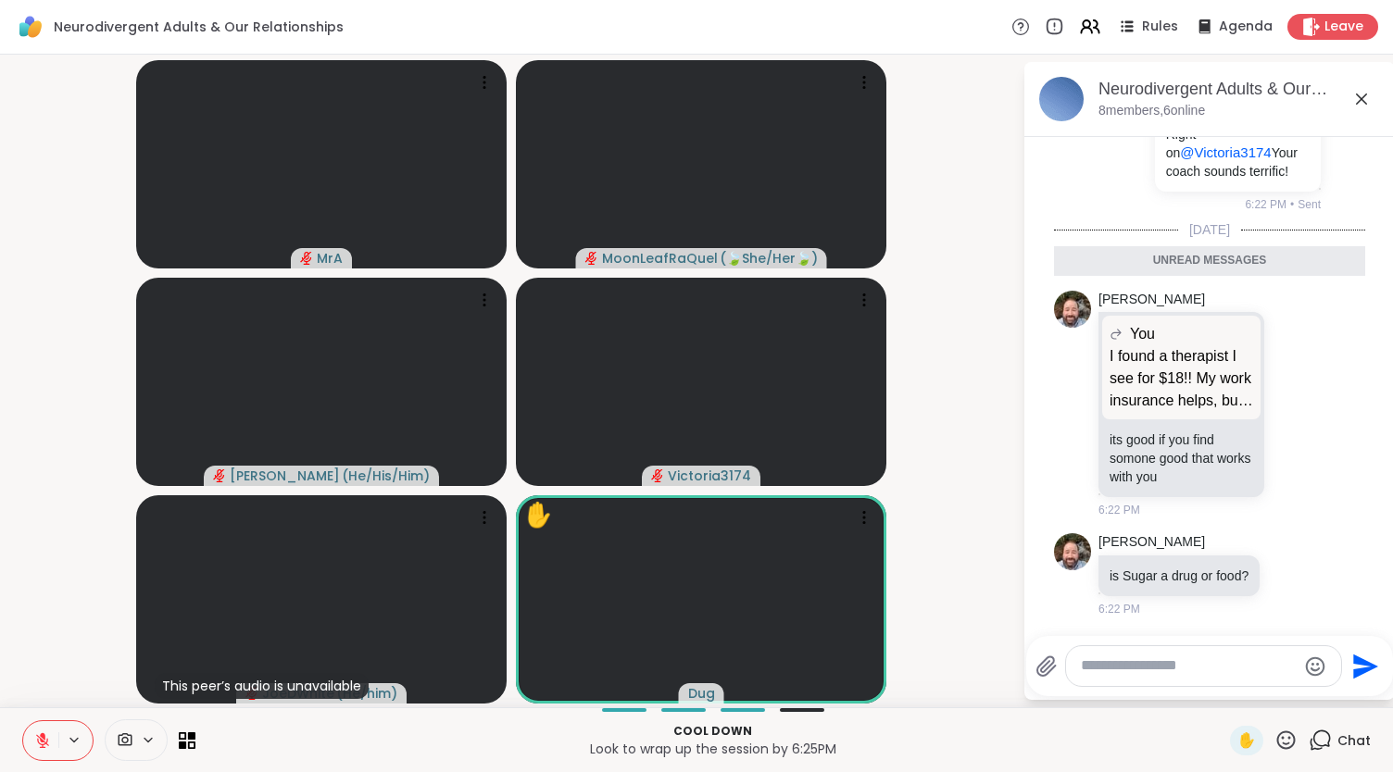
click at [1175, 664] on textarea "Type your message" at bounding box center [1189, 666] width 216 height 19
type textarea "**********"
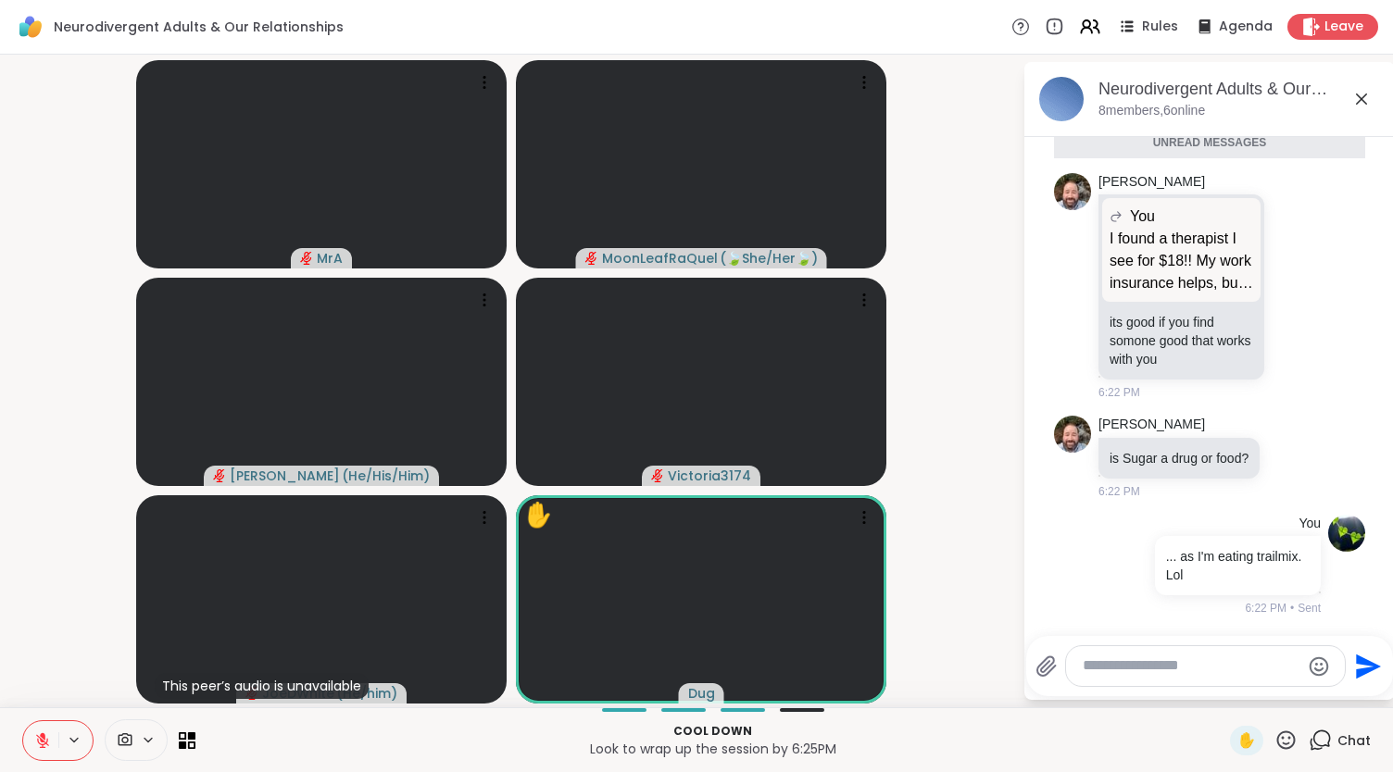
scroll to position [11994, 0]
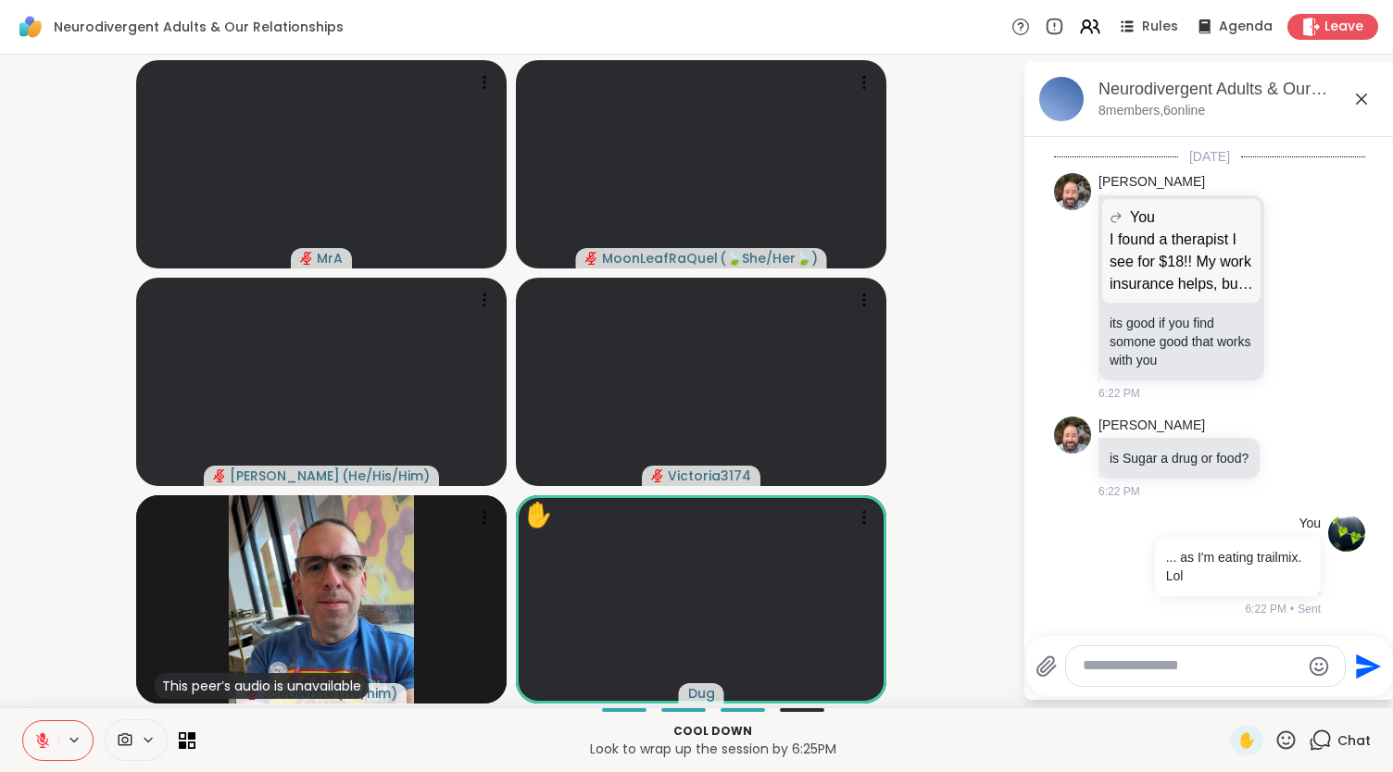
click at [1175, 664] on textarea "Type your message" at bounding box center [1191, 666] width 217 height 19
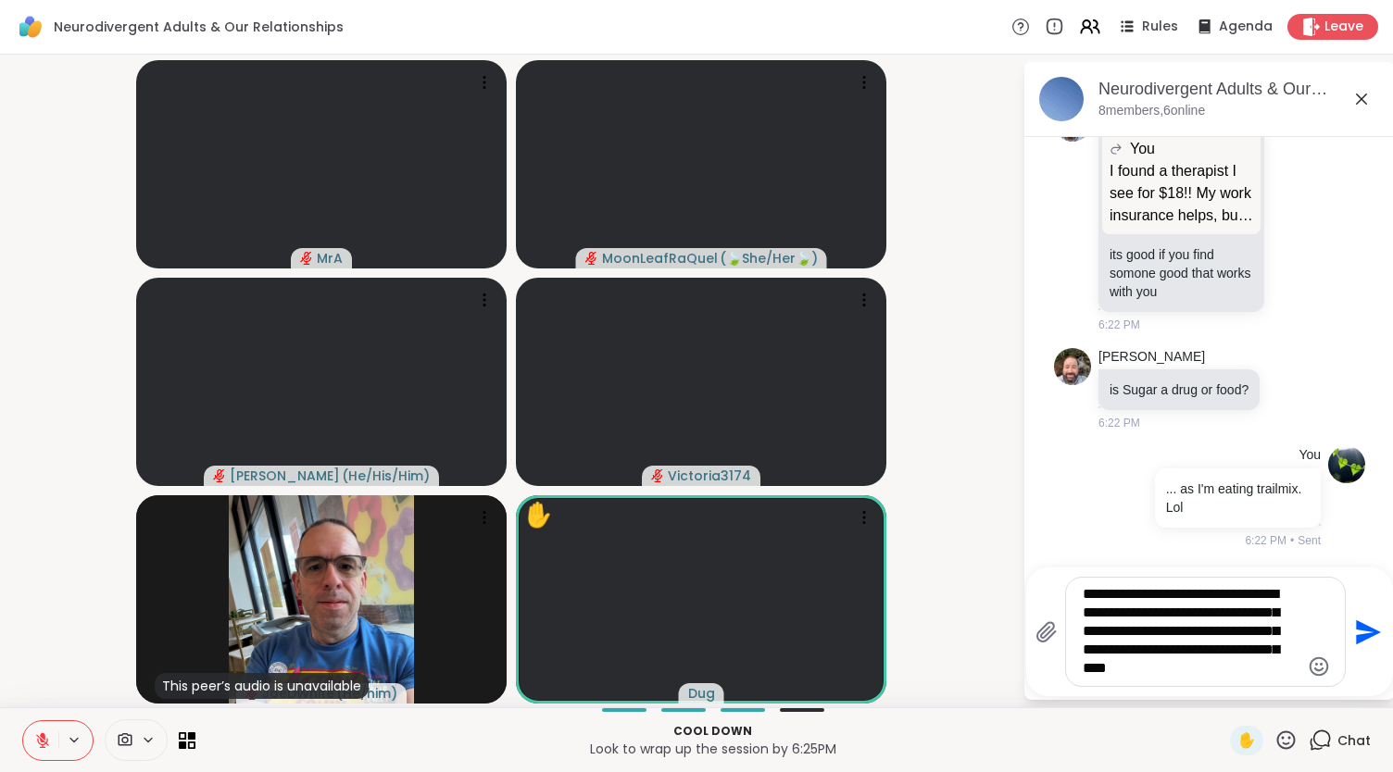
type textarea "**********"
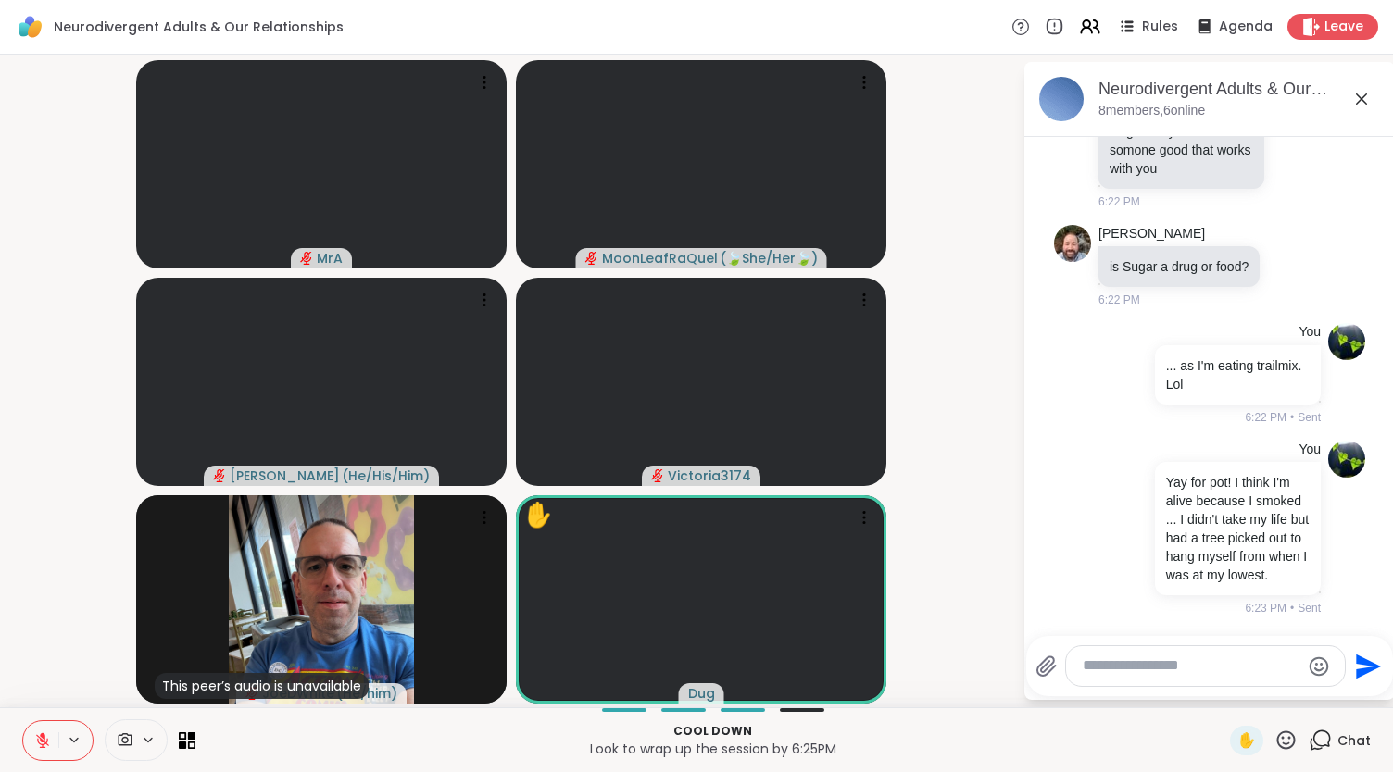
scroll to position [12221, 0]
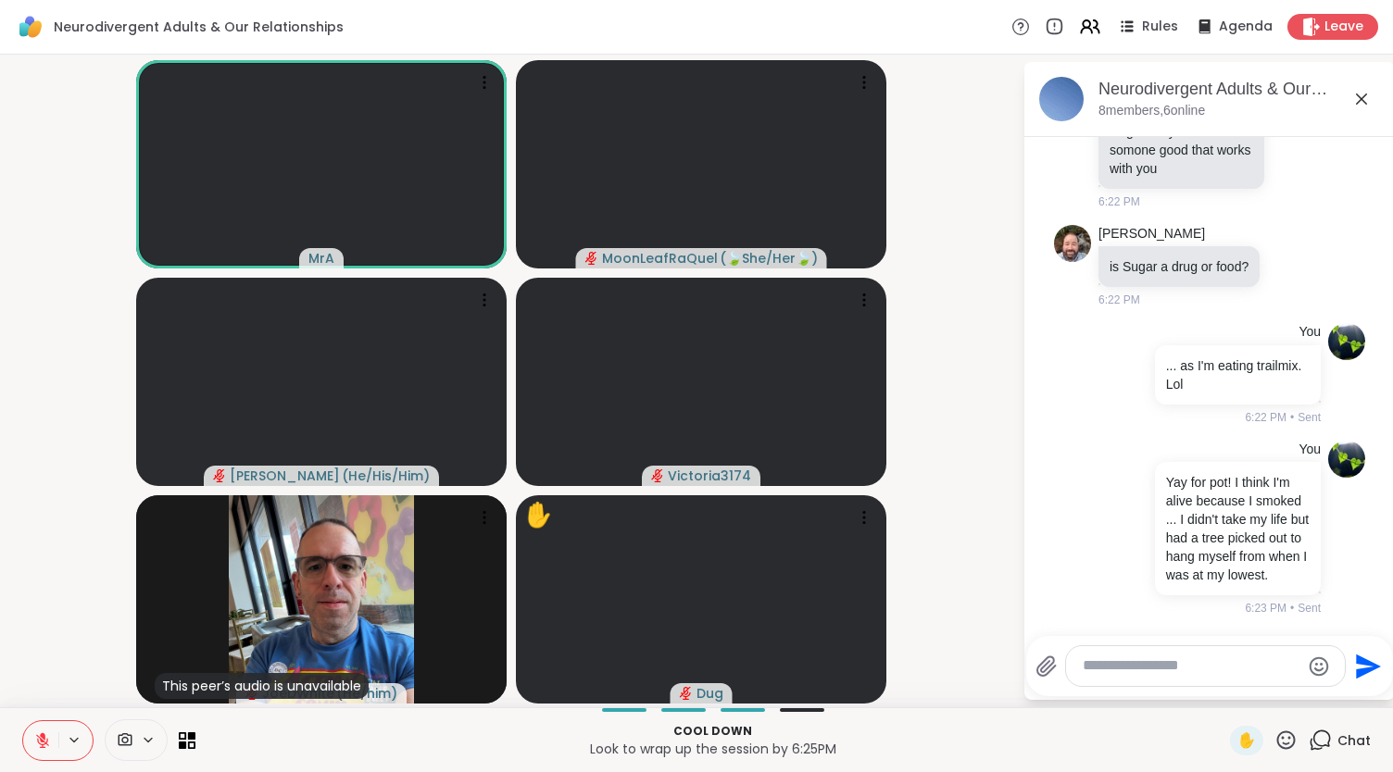
click at [1275, 731] on icon at bounding box center [1286, 740] width 23 height 23
click at [1263, 681] on span "👍" at bounding box center [1272, 692] width 19 height 22
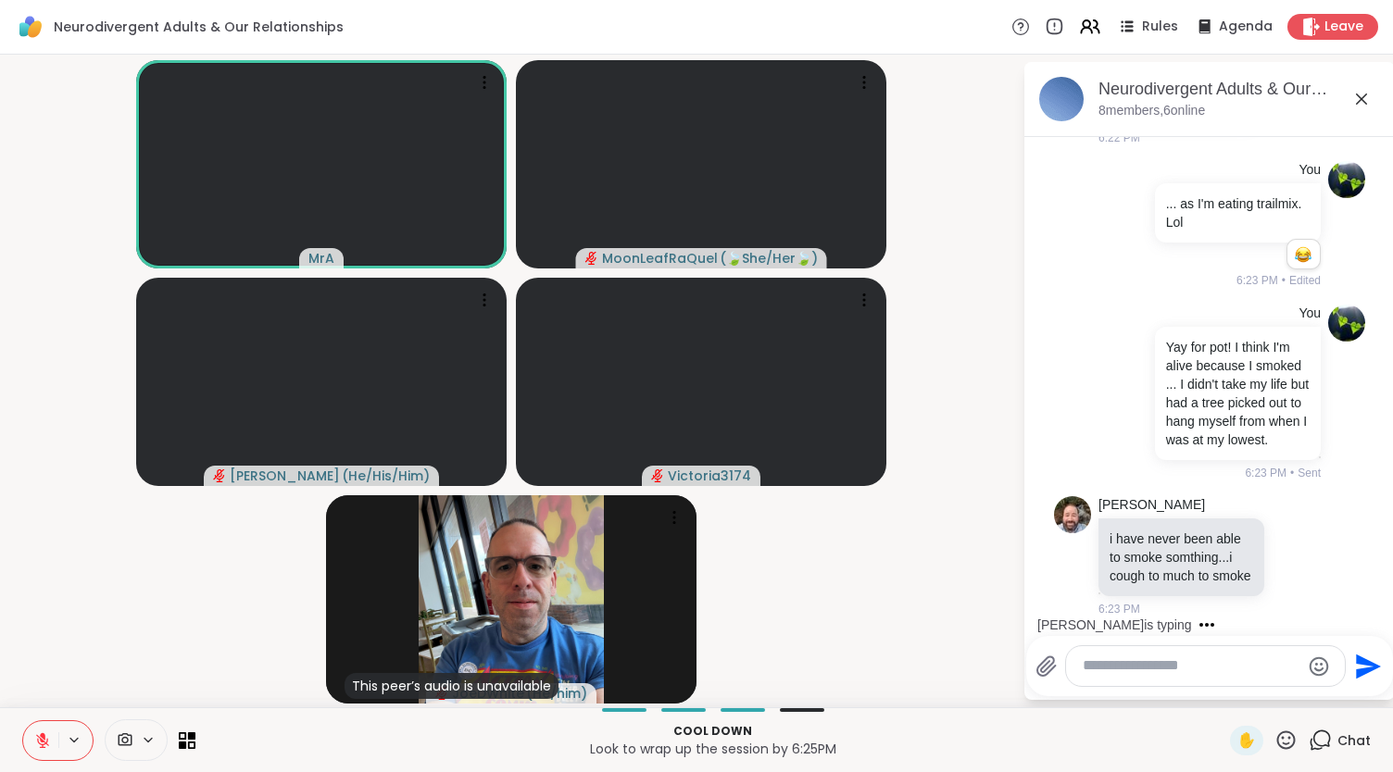
scroll to position [12402, 0]
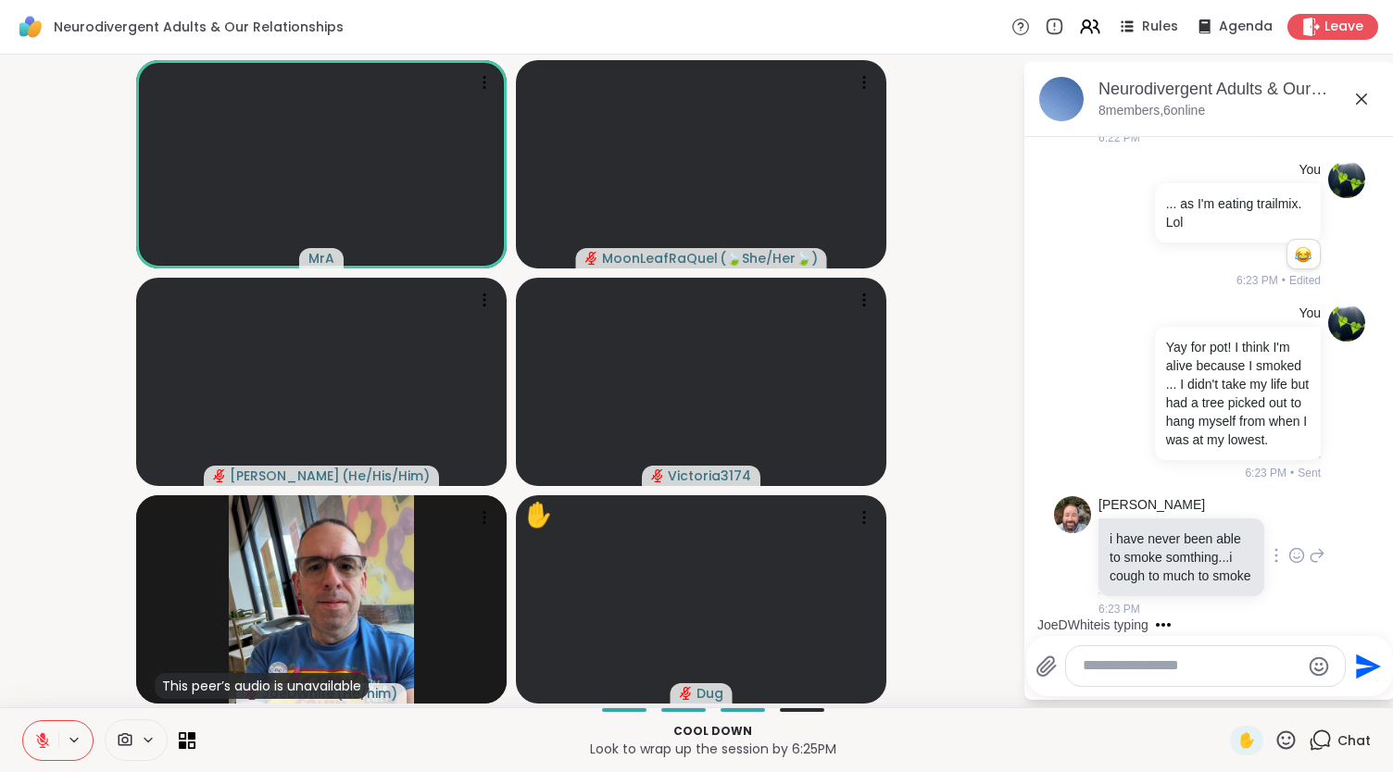
click at [1288, 546] on icon at bounding box center [1296, 555] width 17 height 19
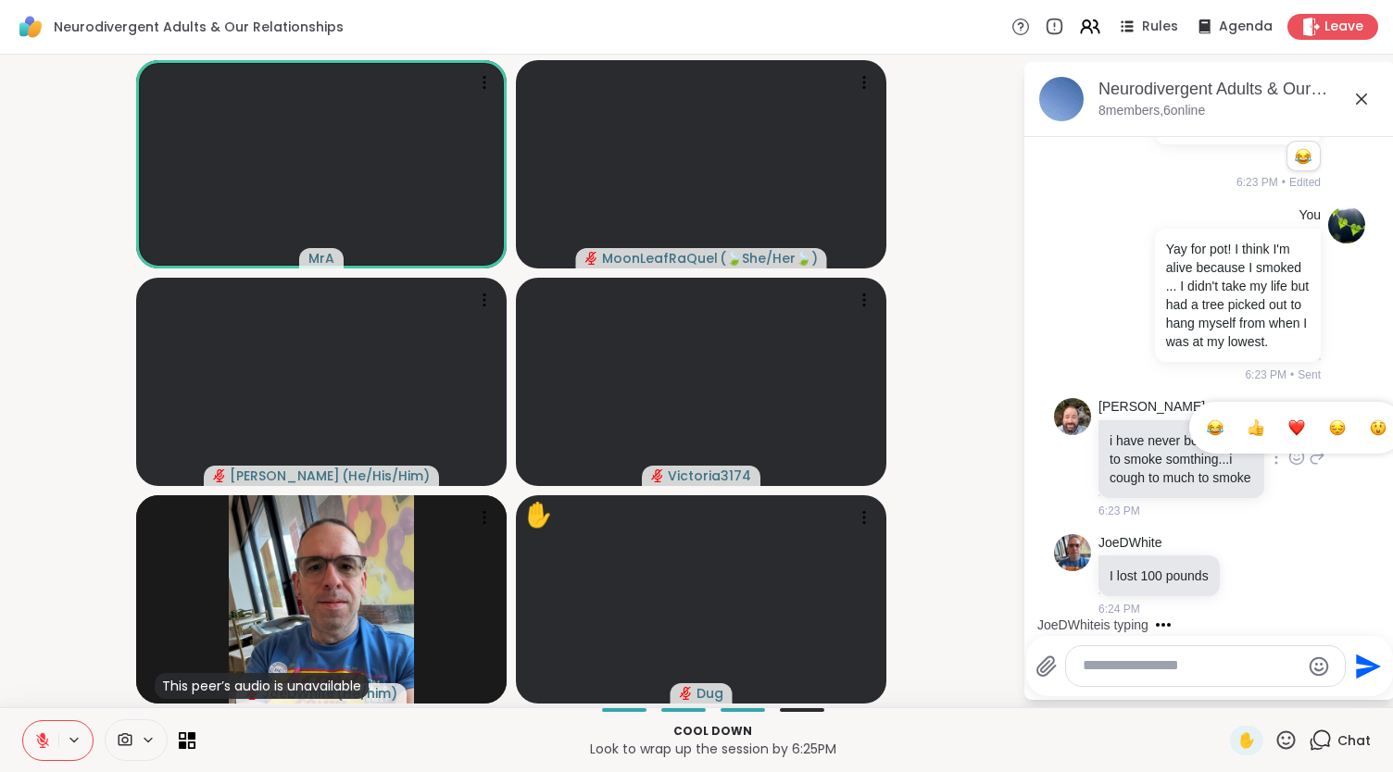
scroll to position [12500, 0]
click at [1288, 420] on div "Select Reaction: Heart" at bounding box center [1296, 428] width 17 height 17
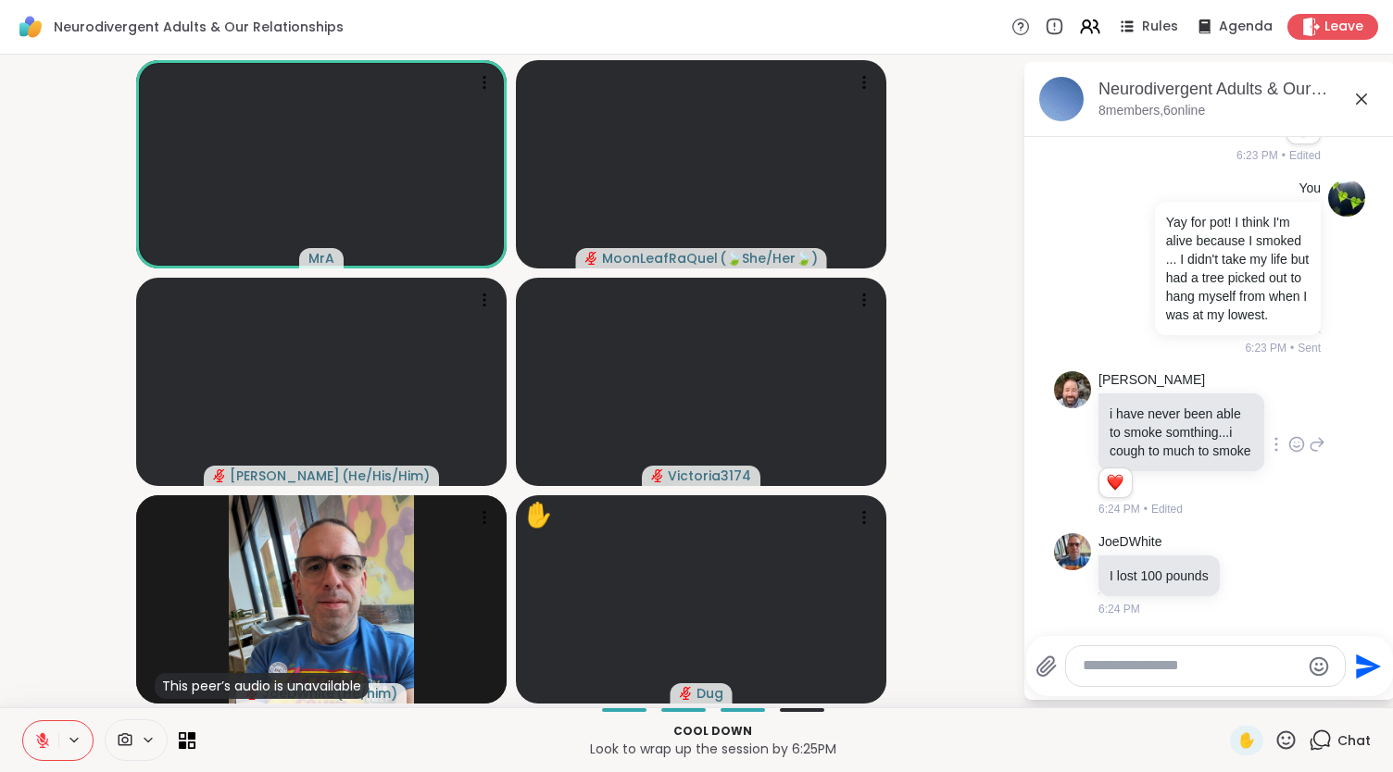
click at [1309, 456] on icon at bounding box center [1317, 444] width 17 height 22
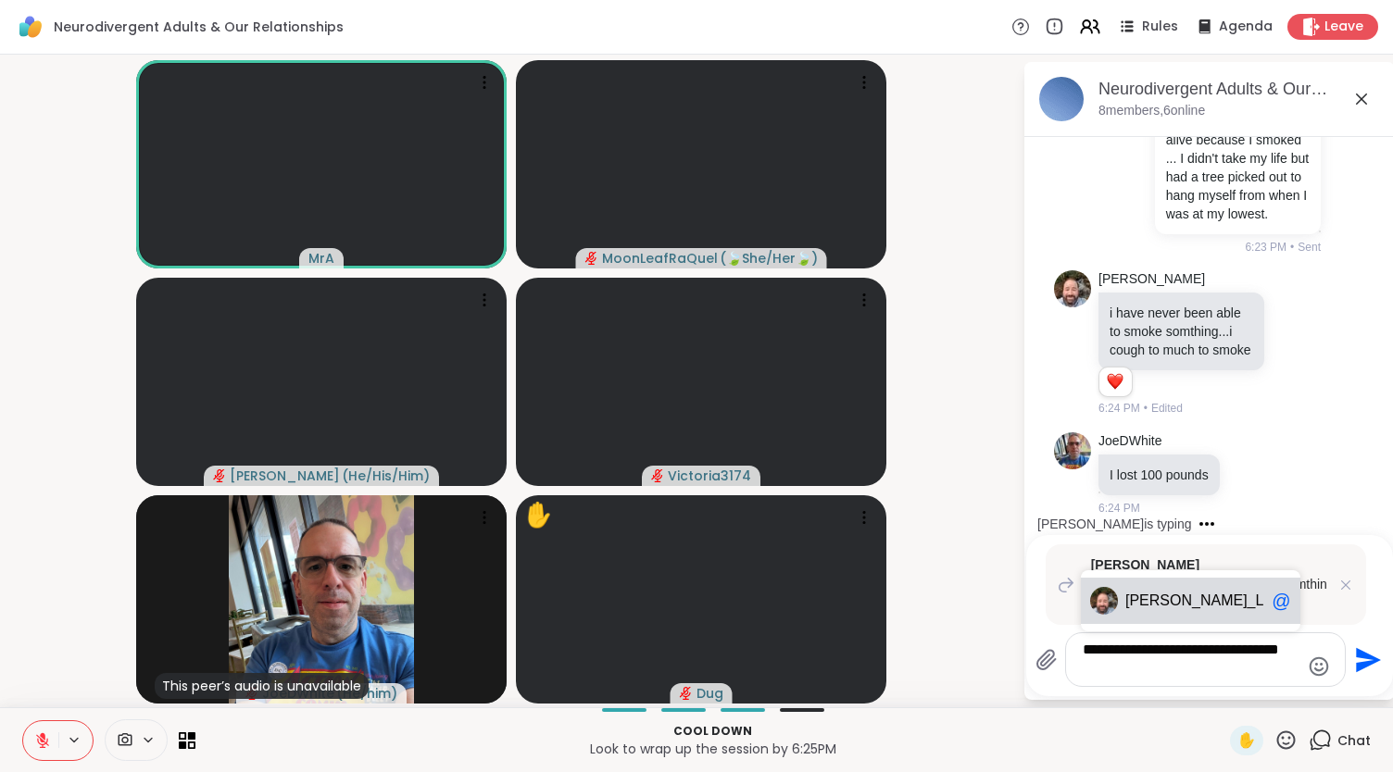
click at [1227, 596] on span "[PERSON_NAME] _L" at bounding box center [1194, 601] width 139 height 19
type textarea "**********"
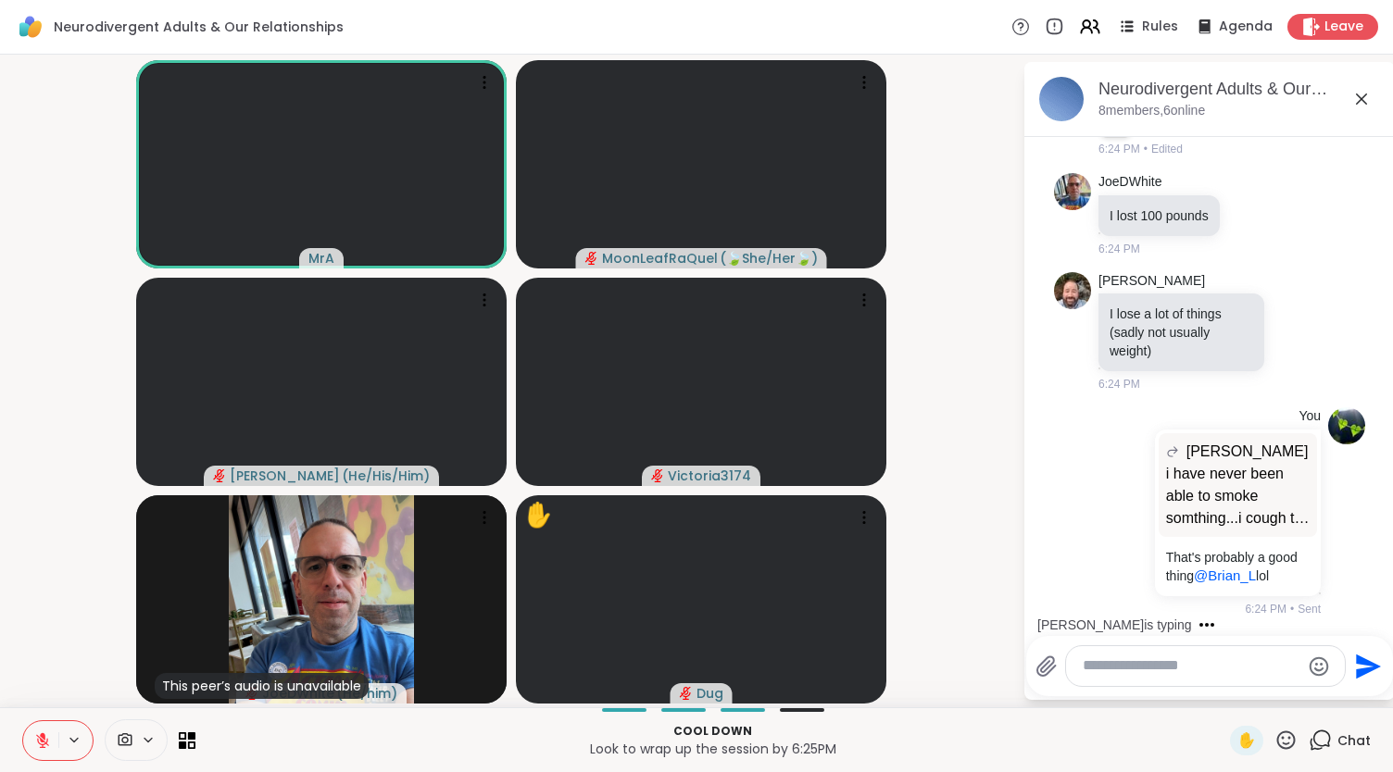
scroll to position [12904, 0]
click at [1288, 322] on icon at bounding box center [1296, 331] width 17 height 19
click at [1287, 285] on button "Select Reaction: Heart" at bounding box center [1296, 301] width 37 height 37
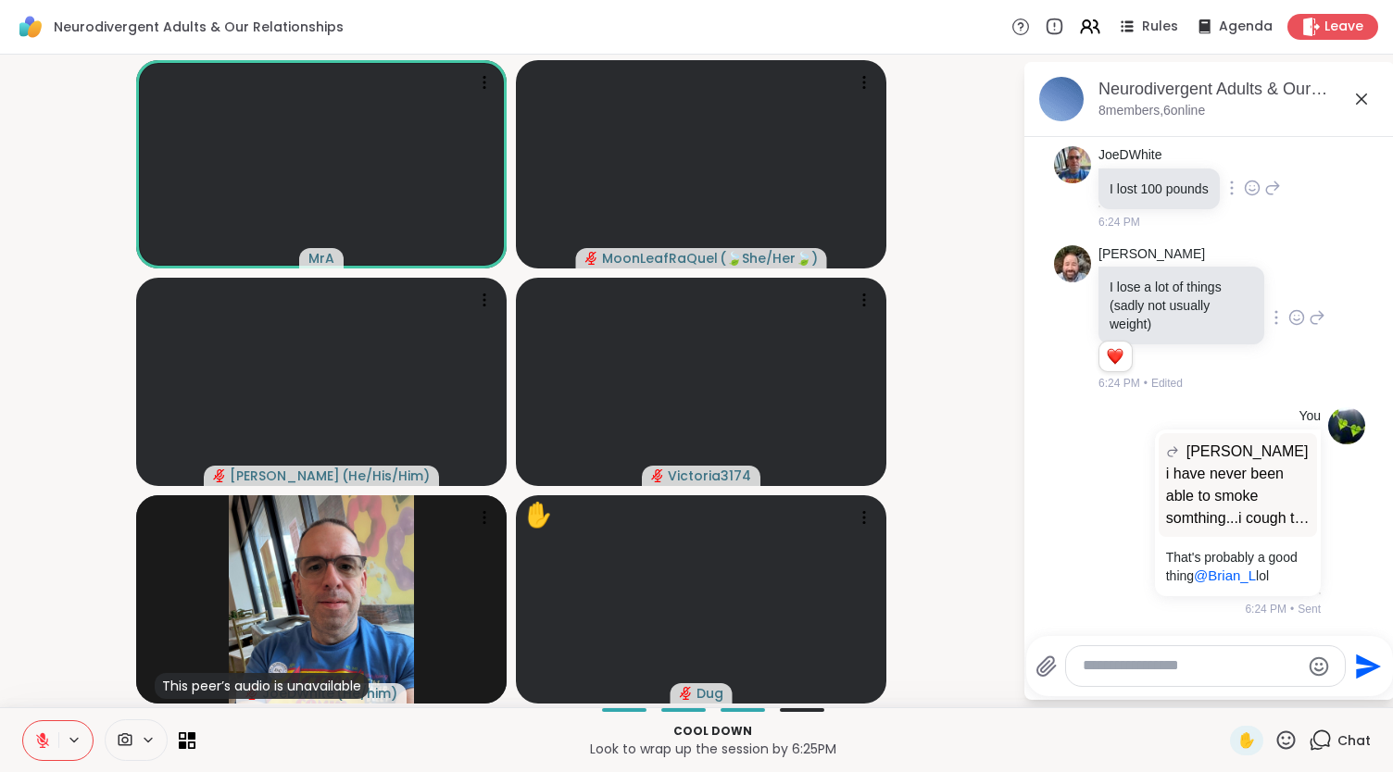
click at [1252, 197] on icon at bounding box center [1252, 188] width 17 height 19
click at [1199, 166] on button "Select Reaction: Thumbs up" at bounding box center [1211, 158] width 37 height 37
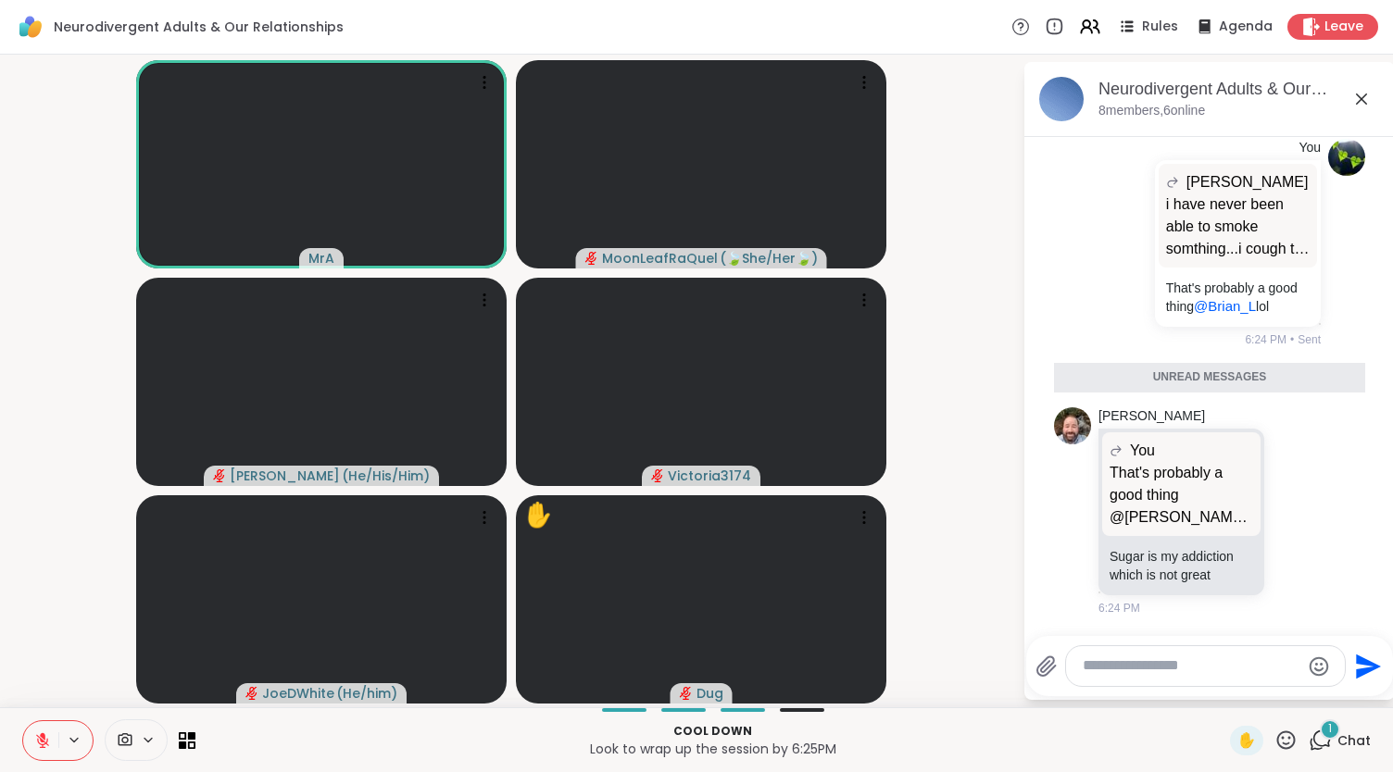
scroll to position [13180, 0]
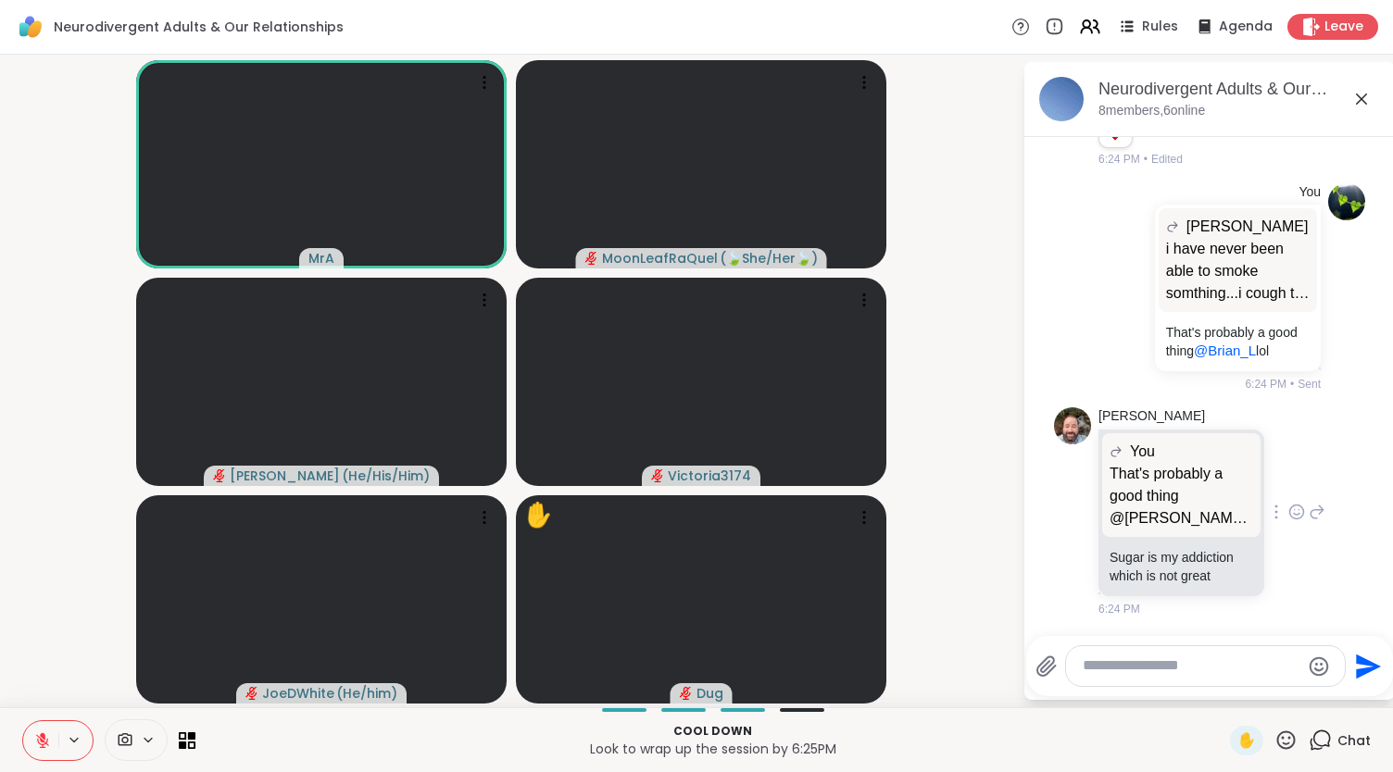
click at [1288, 514] on icon at bounding box center [1296, 512] width 17 height 19
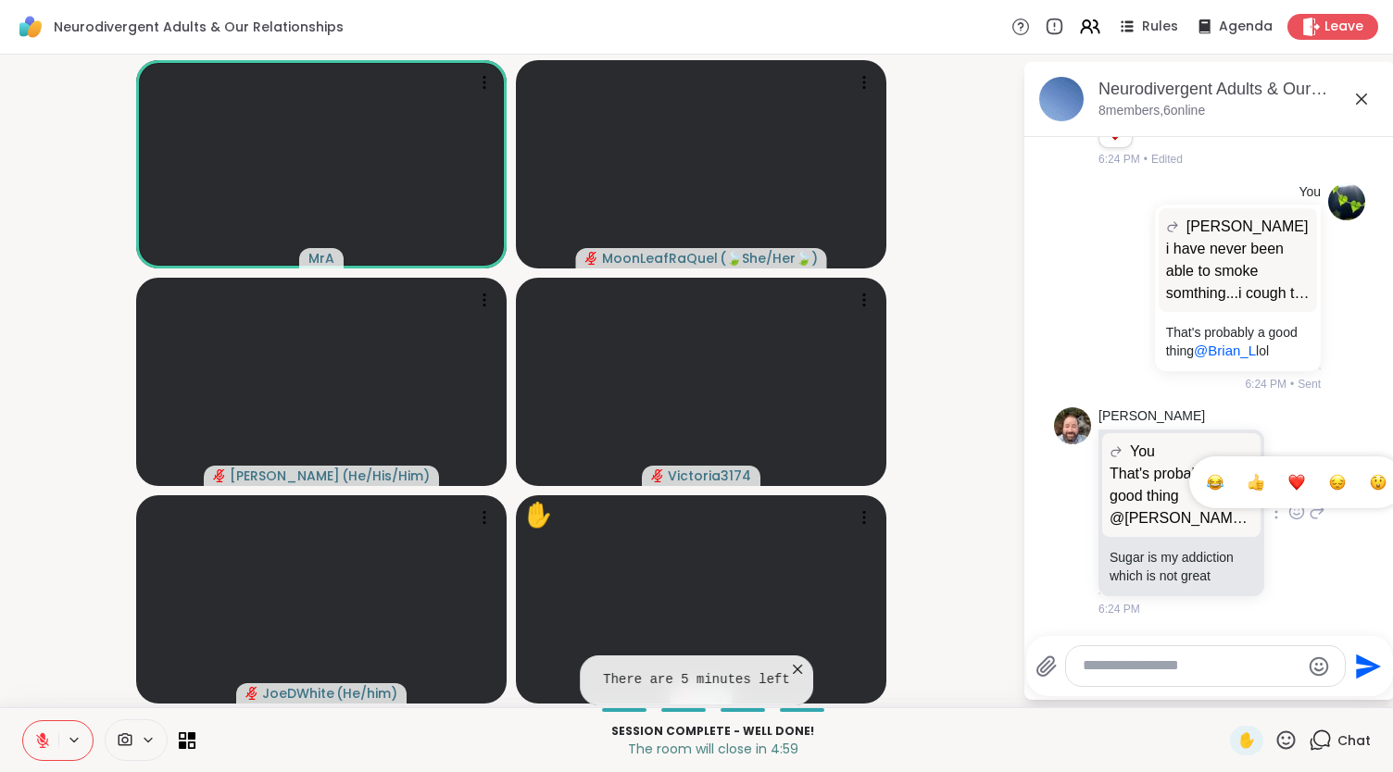
click at [1248, 484] on div "Select Reaction: Thumbs up" at bounding box center [1256, 482] width 17 height 17
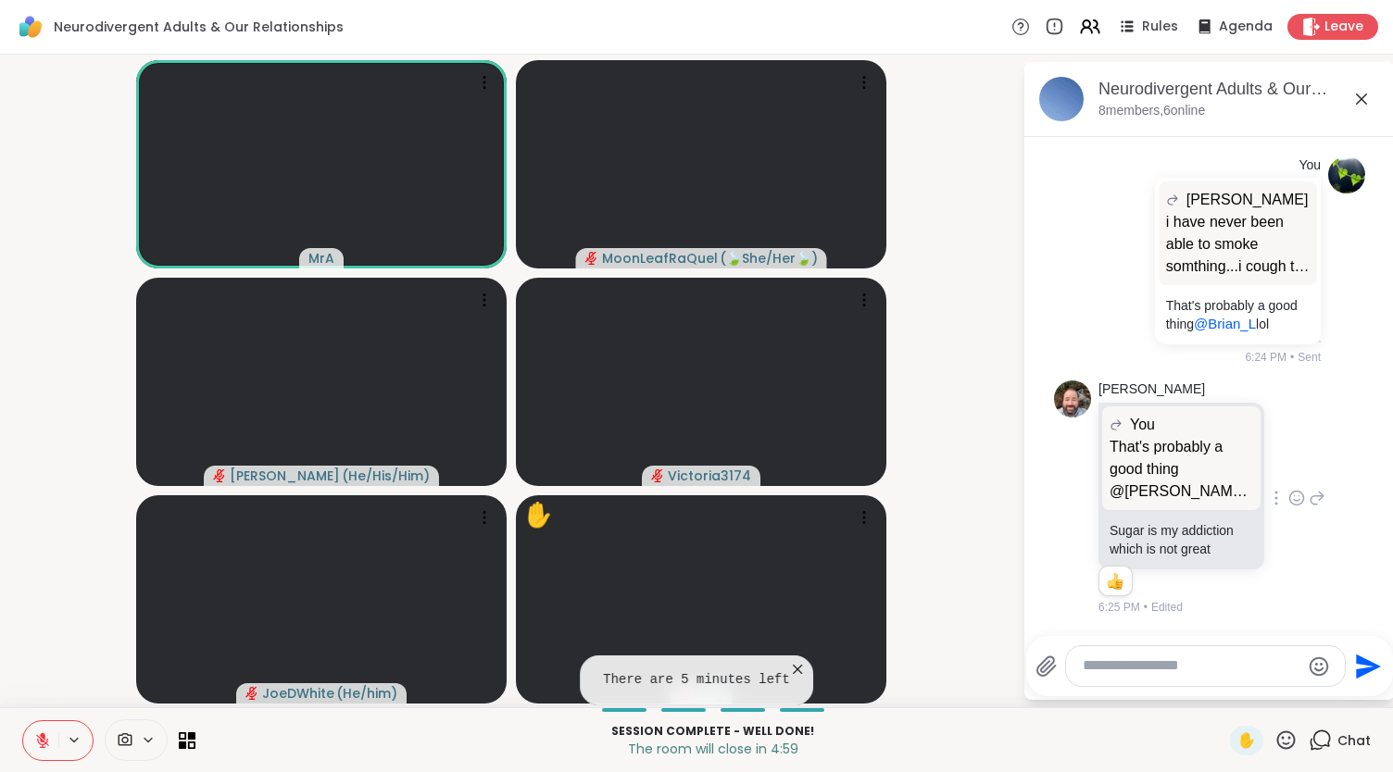
scroll to position [13207, 0]
click at [1309, 499] on icon at bounding box center [1317, 498] width 17 height 22
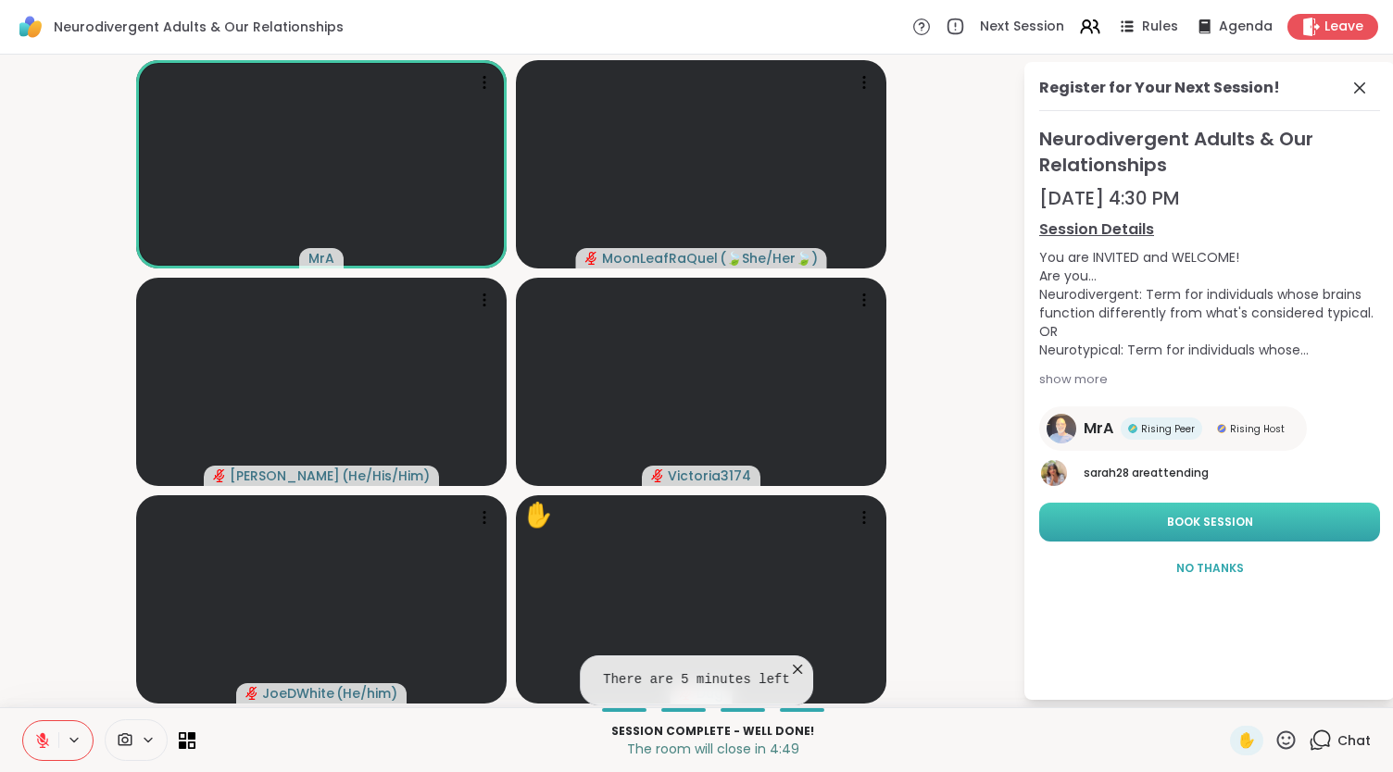
click at [1224, 511] on button "Book Session" at bounding box center [1209, 522] width 341 height 39
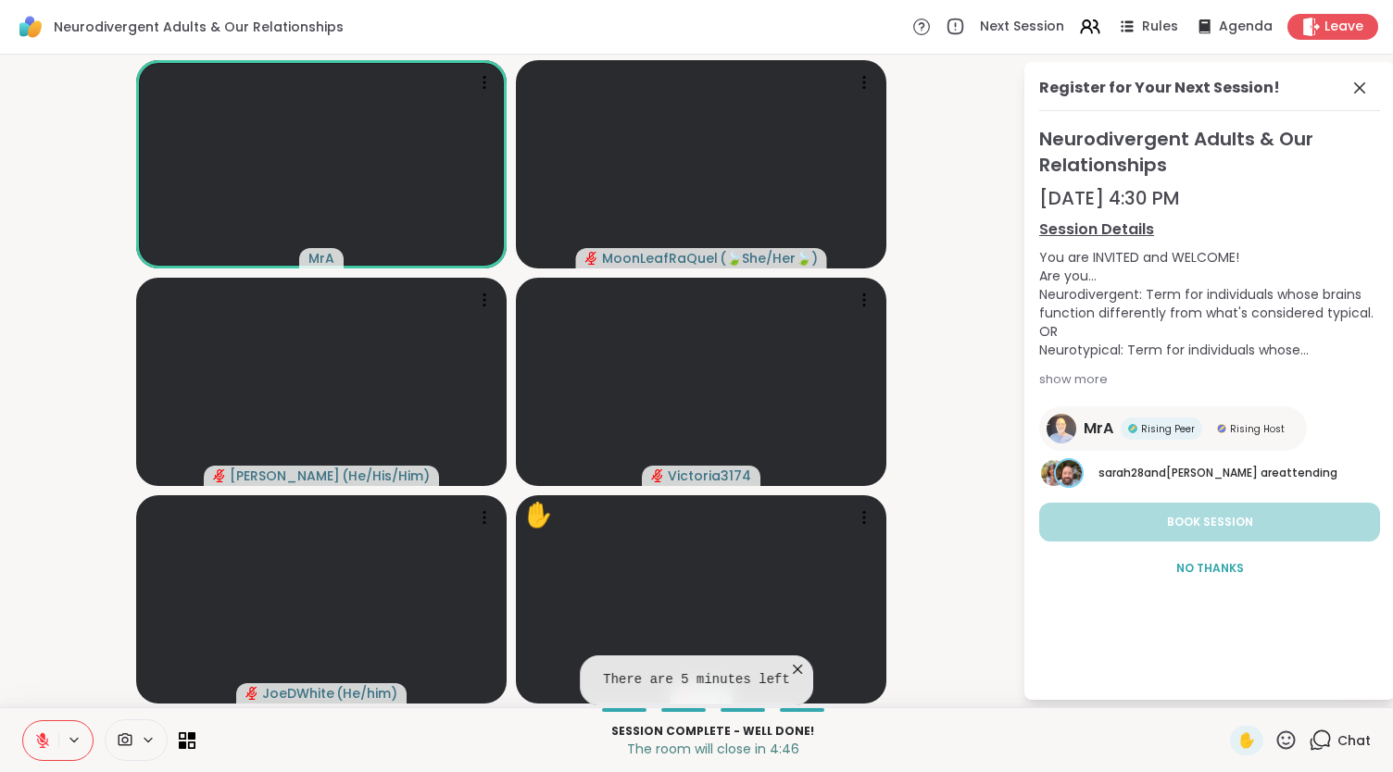
drag, startPoint x: 943, startPoint y: 251, endPoint x: 1001, endPoint y: 231, distance: 61.8
click at [1350, 78] on icon at bounding box center [1360, 88] width 22 height 22
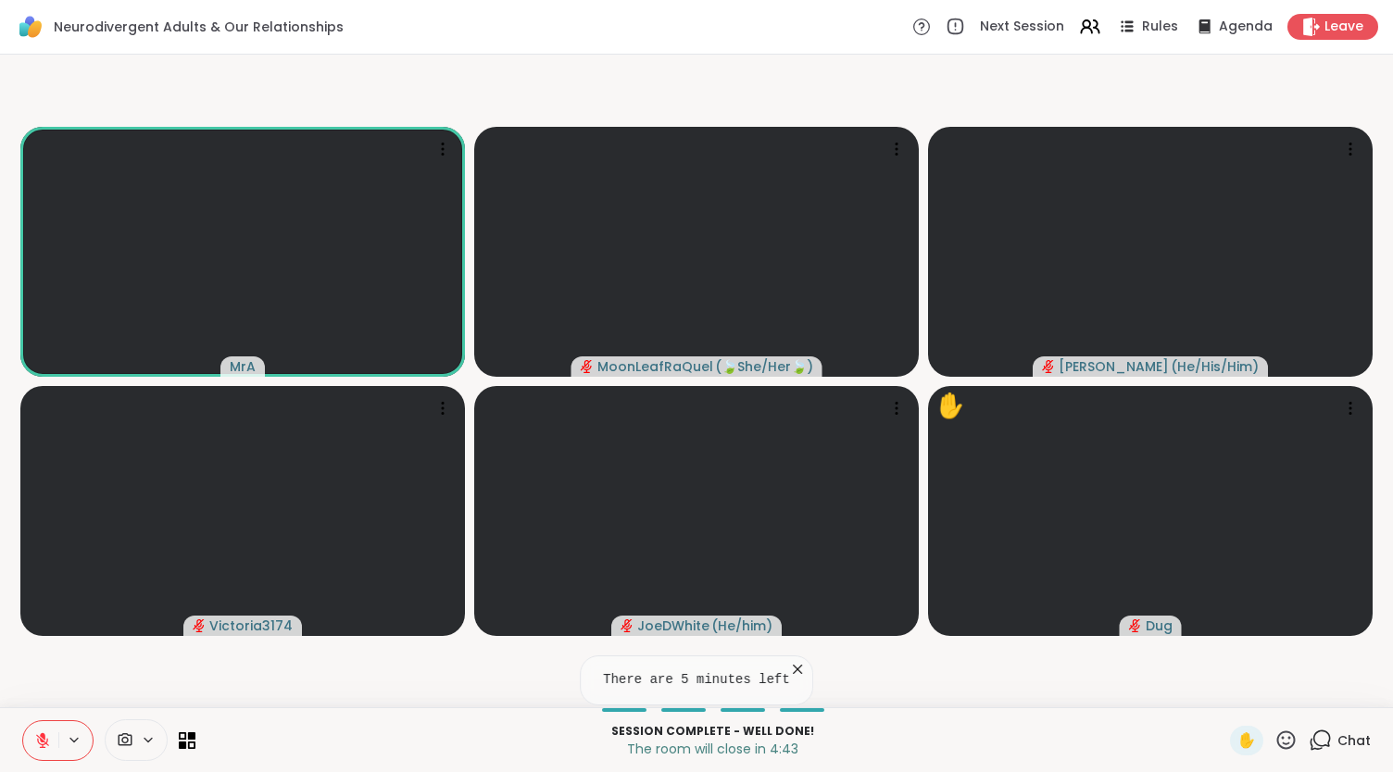
click at [1337, 739] on span "Chat" at bounding box center [1353, 741] width 33 height 19
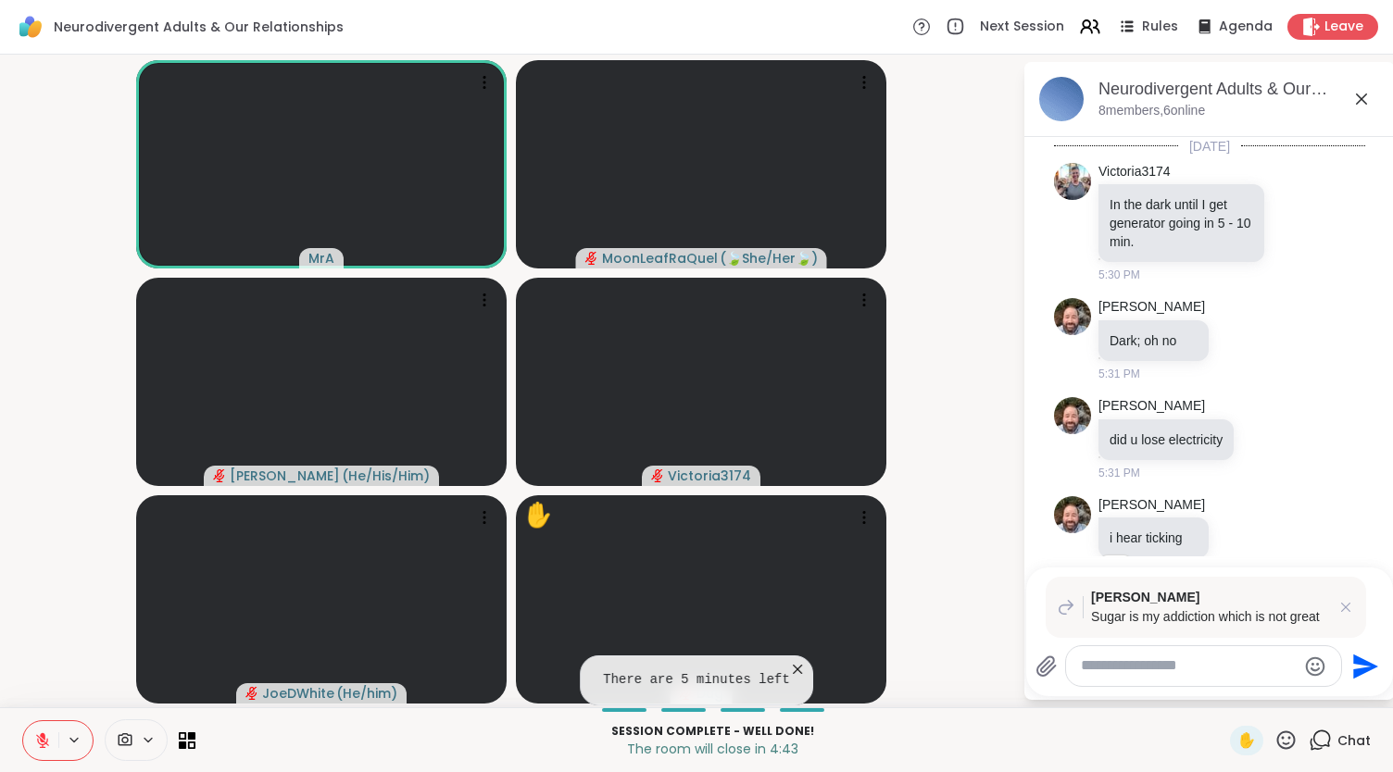
scroll to position [13257, 0]
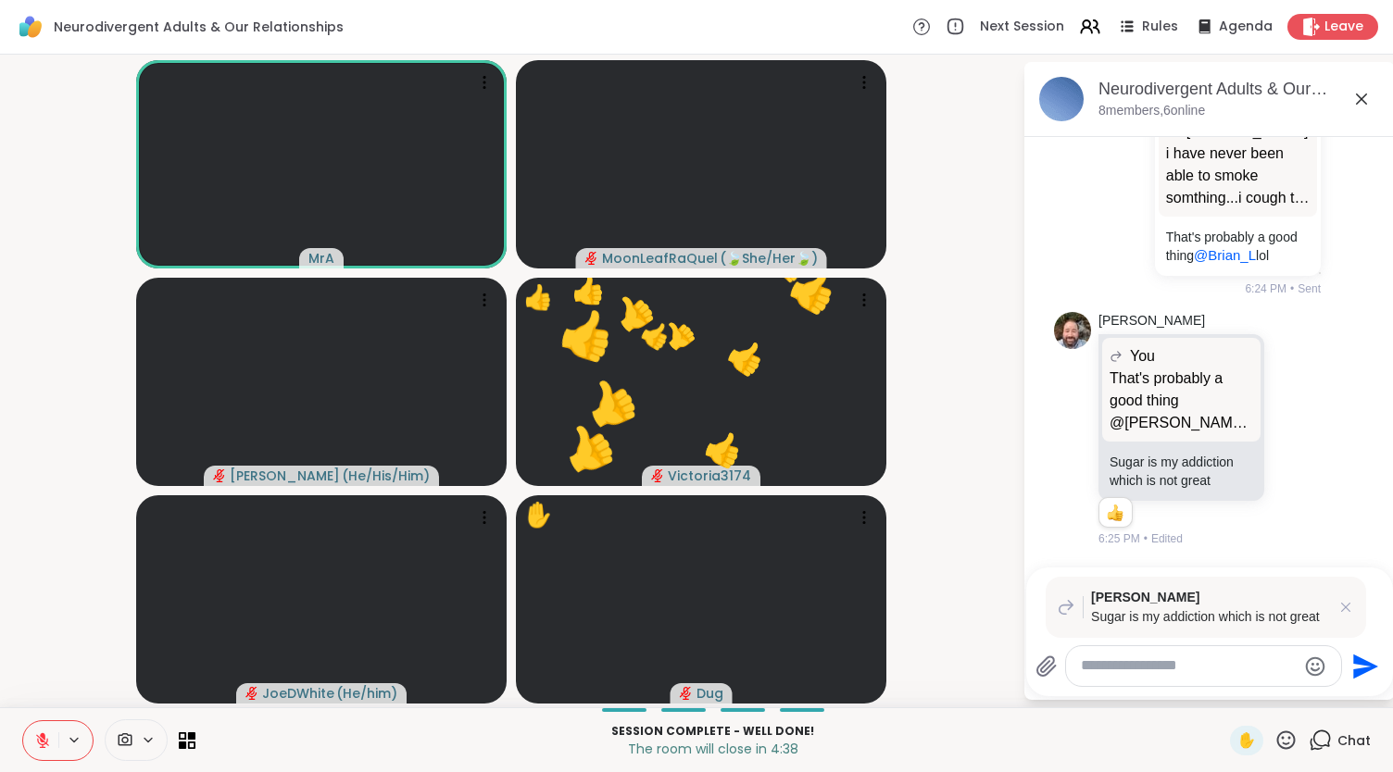
click at [45, 729] on button at bounding box center [40, 741] width 35 height 39
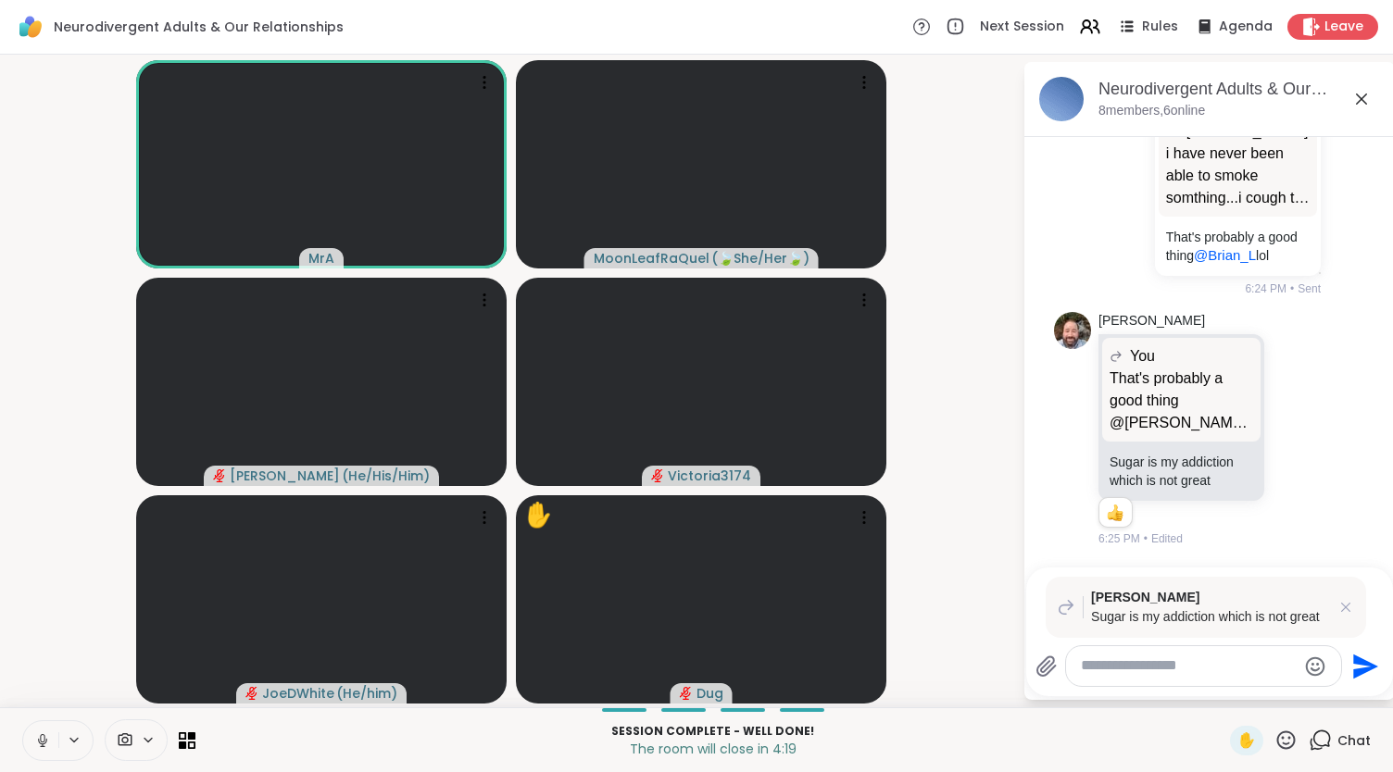
drag, startPoint x: 65, startPoint y: 688, endPoint x: 50, endPoint y: 709, distance: 25.2
click at [65, 688] on video-player-container "MrA MoonLeafRaQuel ( 🍃She/Her🍃 ) [PERSON_NAME] ( He/His/Him ) Victoria3174 JoeD…" at bounding box center [511, 381] width 1000 height 638
click at [44, 727] on button at bounding box center [40, 741] width 35 height 39
click at [1135, 672] on textarea "Type your message" at bounding box center [1189, 666] width 216 height 19
type textarea "********"
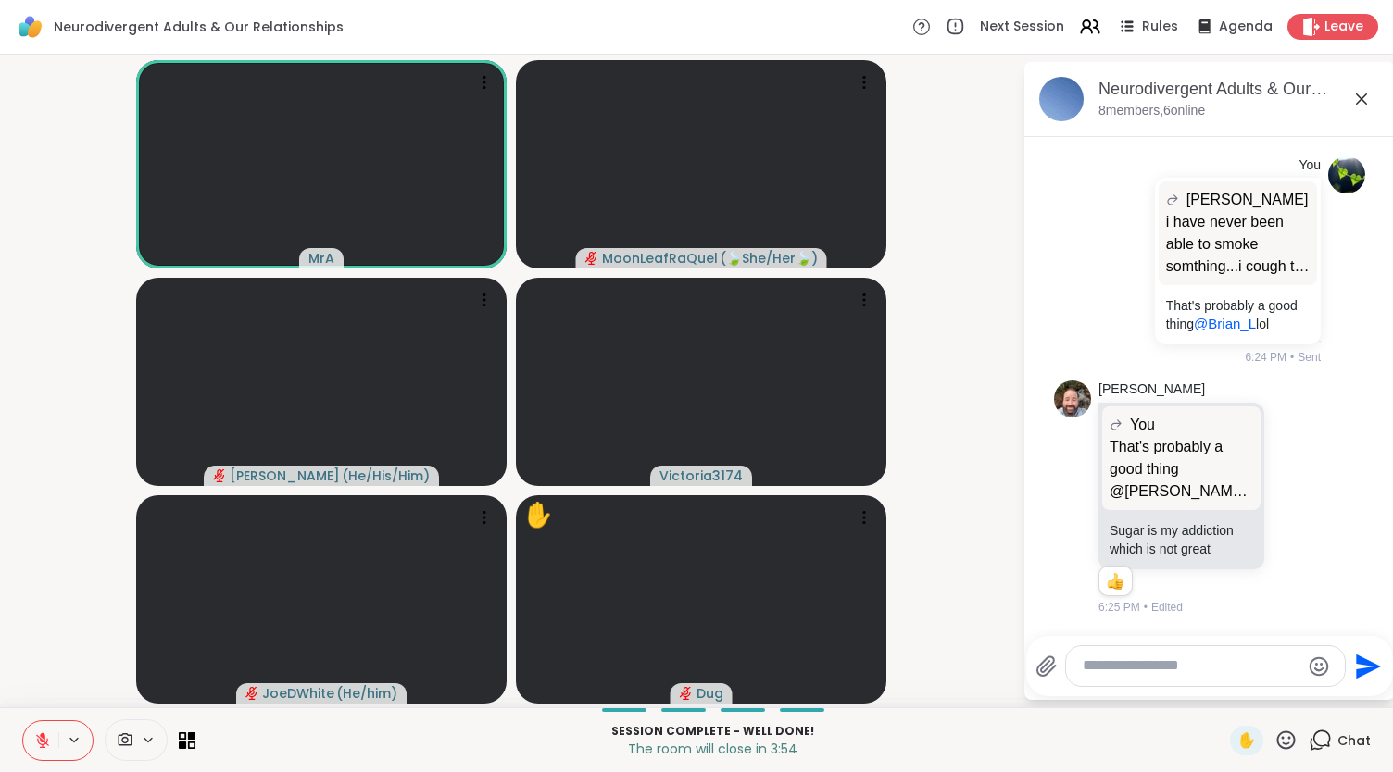
scroll to position [13394, 0]
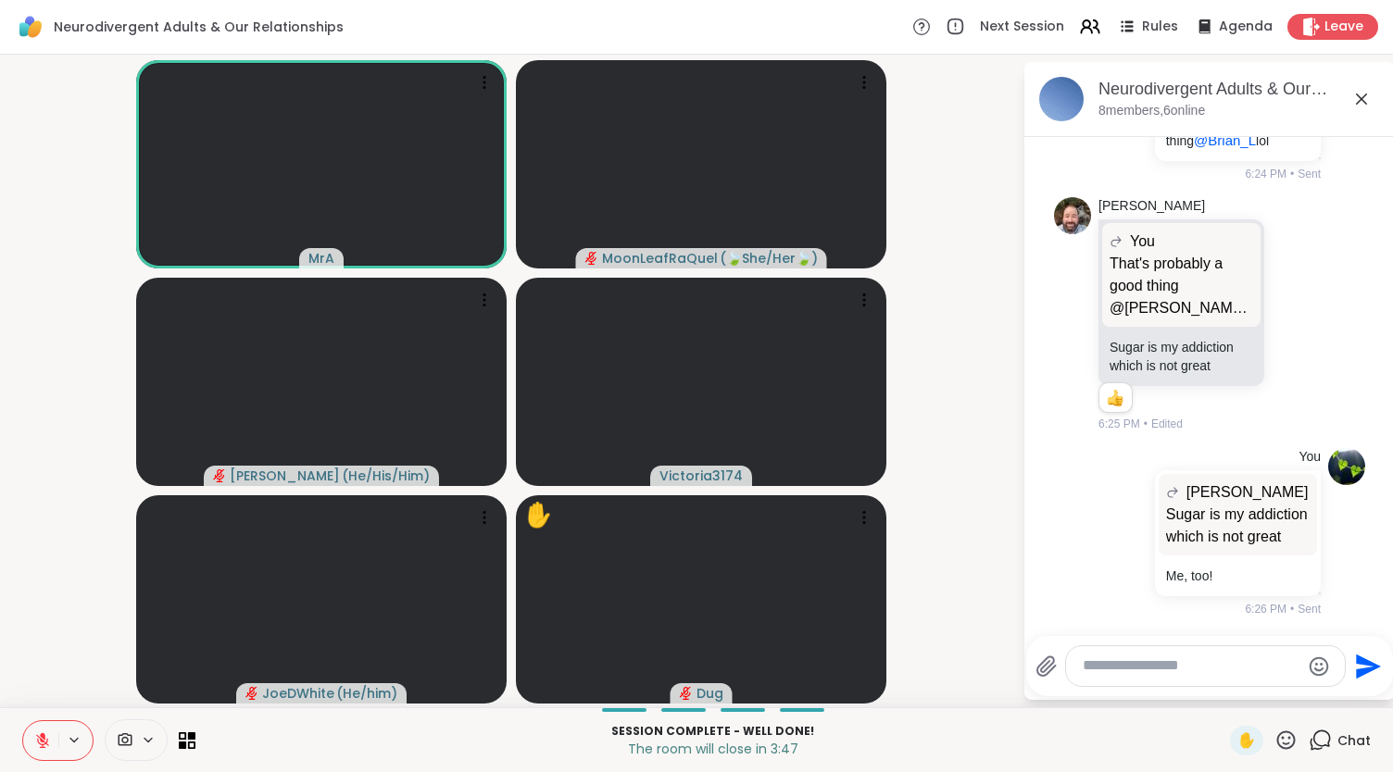
click at [46, 734] on icon at bounding box center [42, 741] width 17 height 17
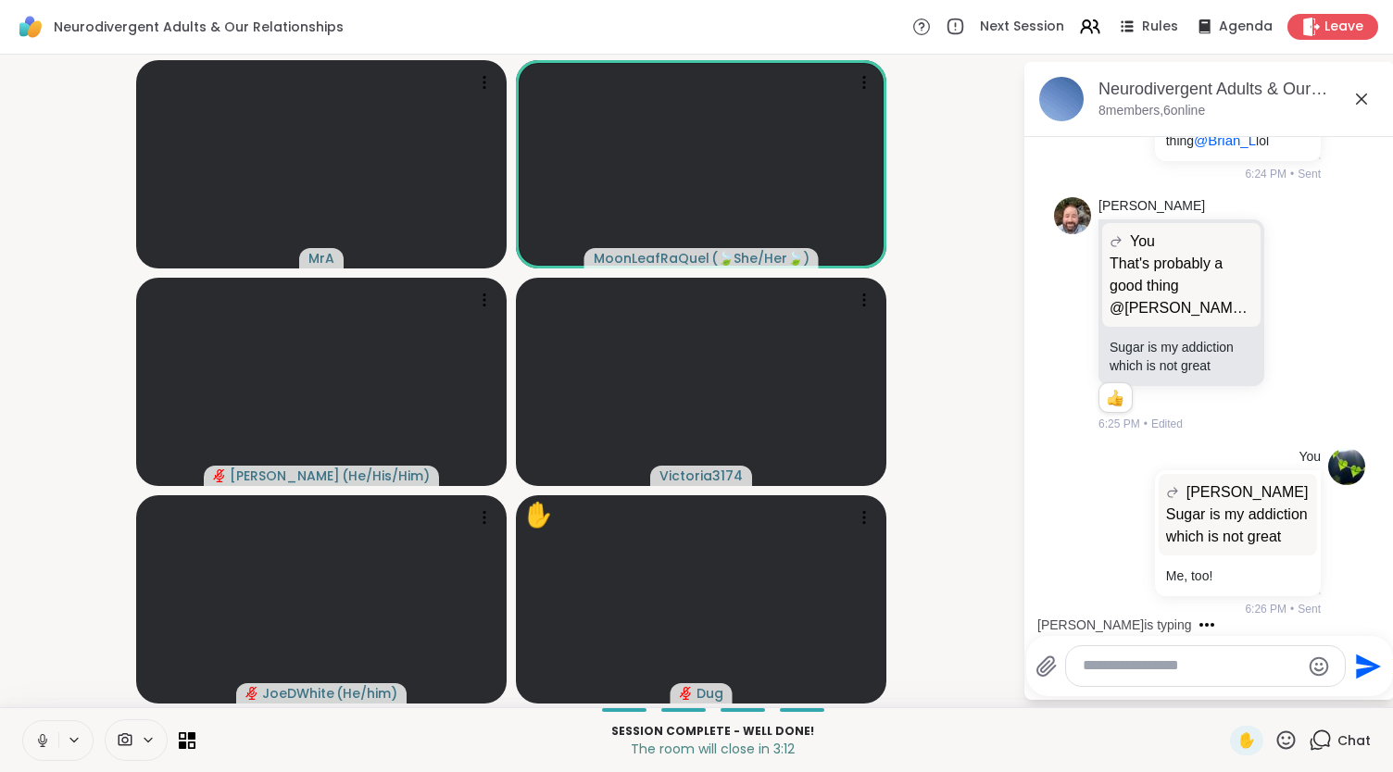
scroll to position [13530, 0]
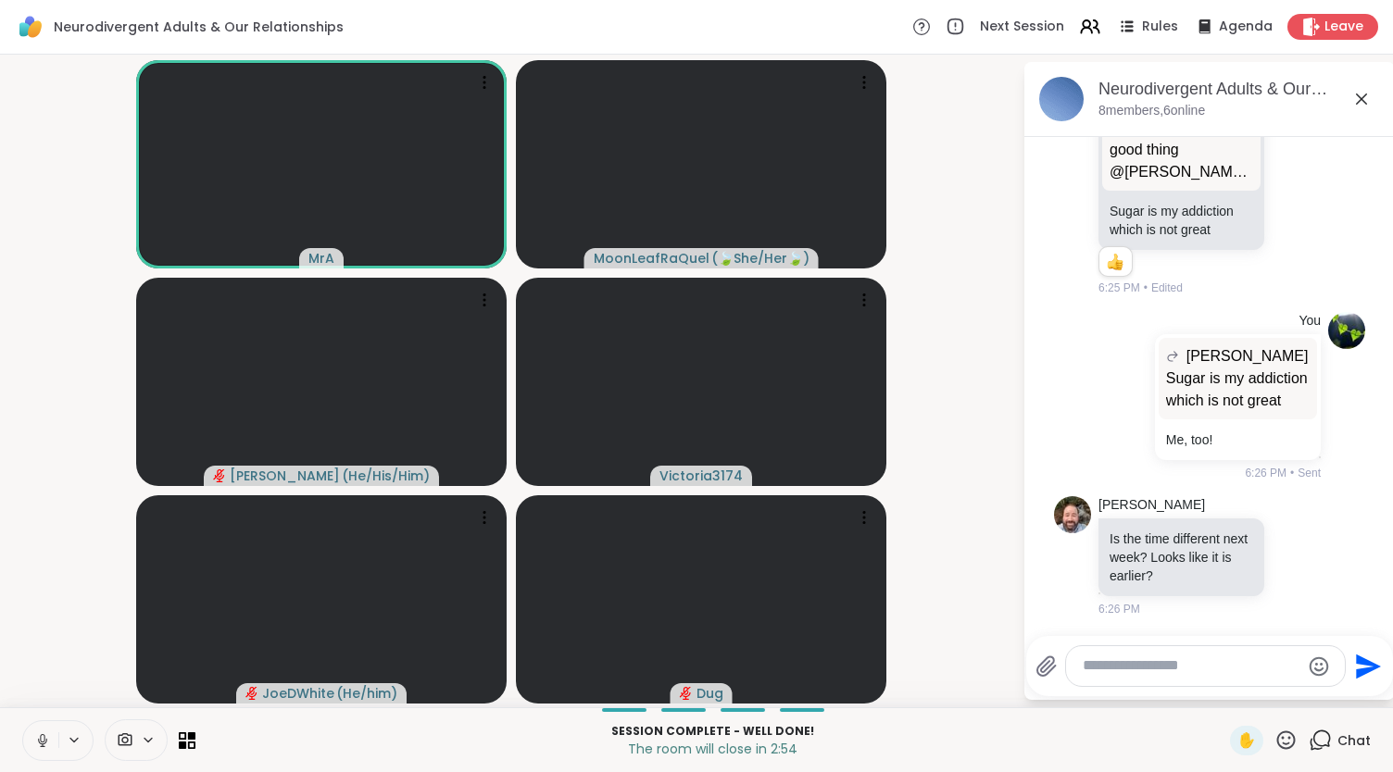
click at [43, 733] on icon at bounding box center [42, 741] width 17 height 17
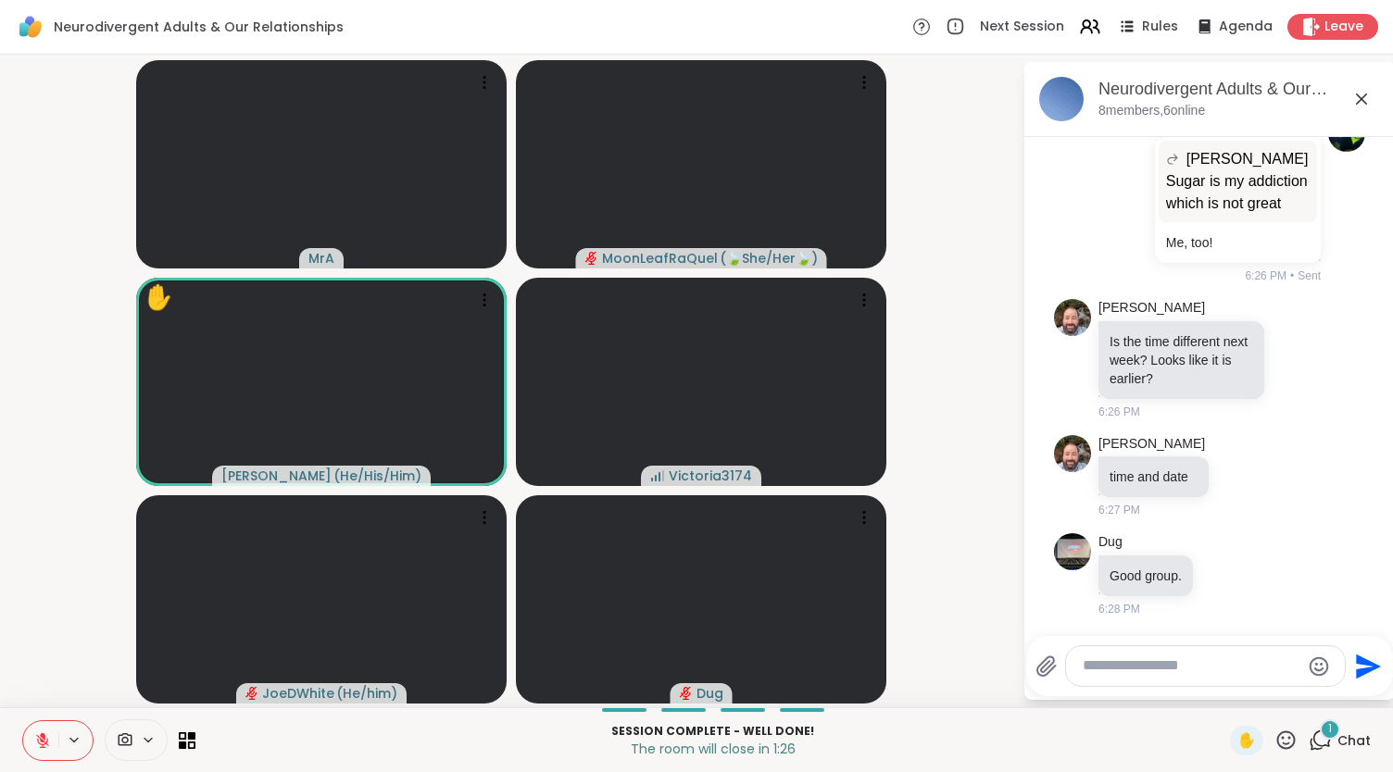
scroll to position [13726, 0]
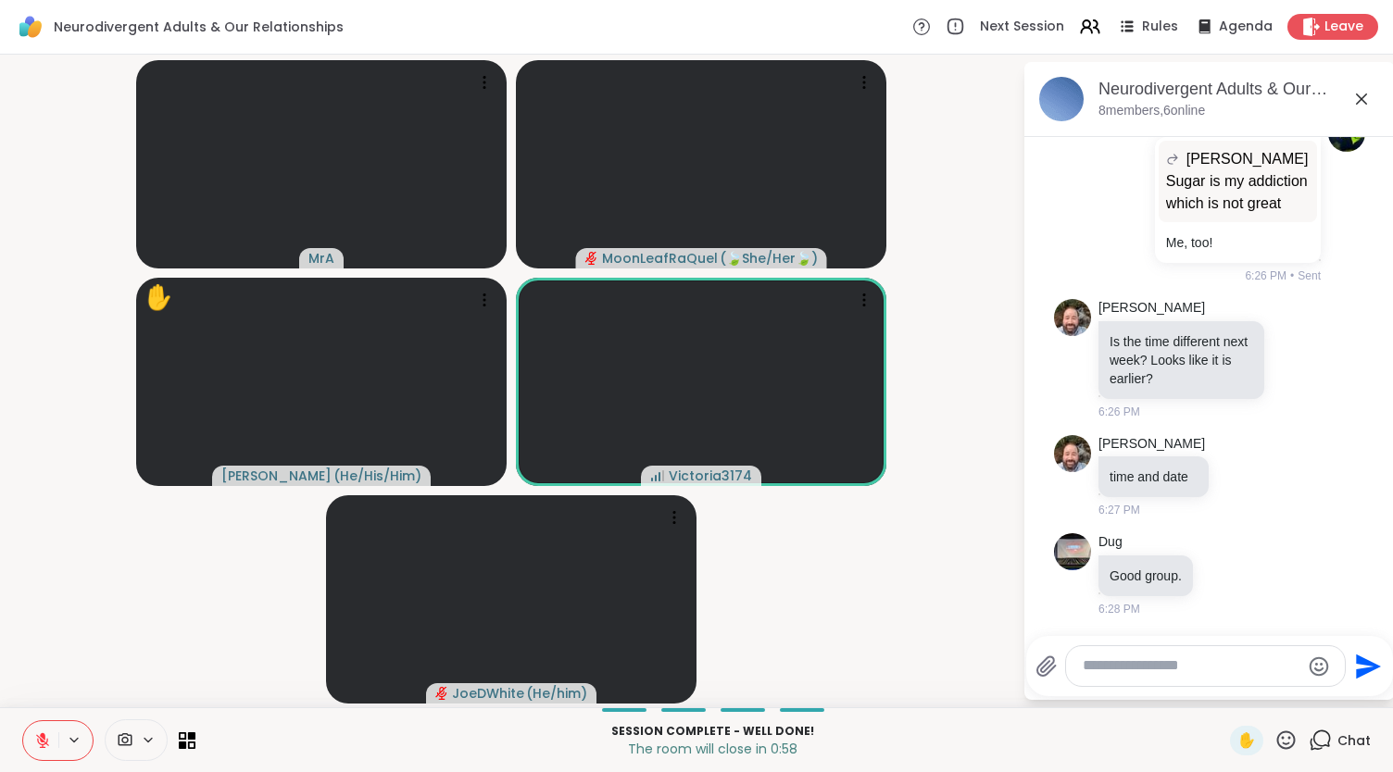
click at [1145, 665] on textarea "Type your message" at bounding box center [1191, 666] width 217 height 19
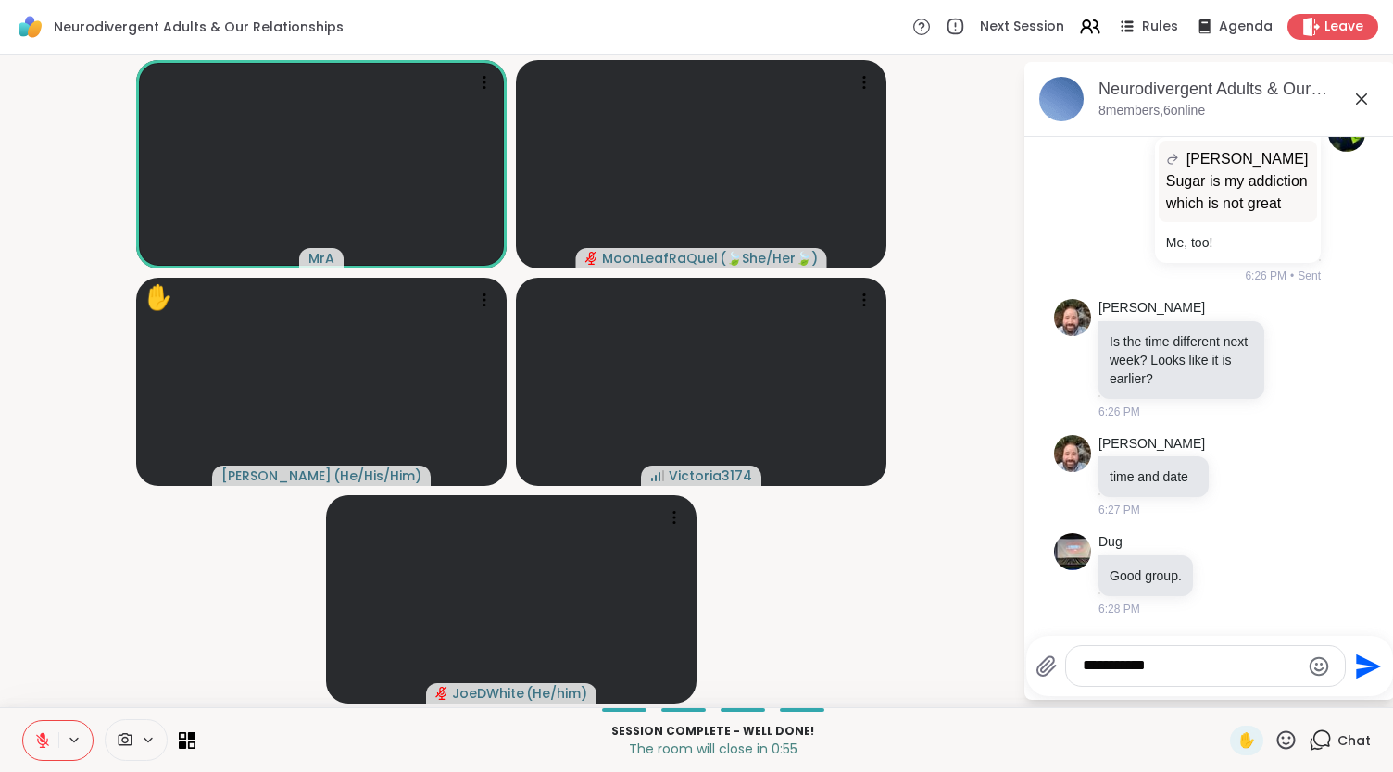
type textarea "**********"
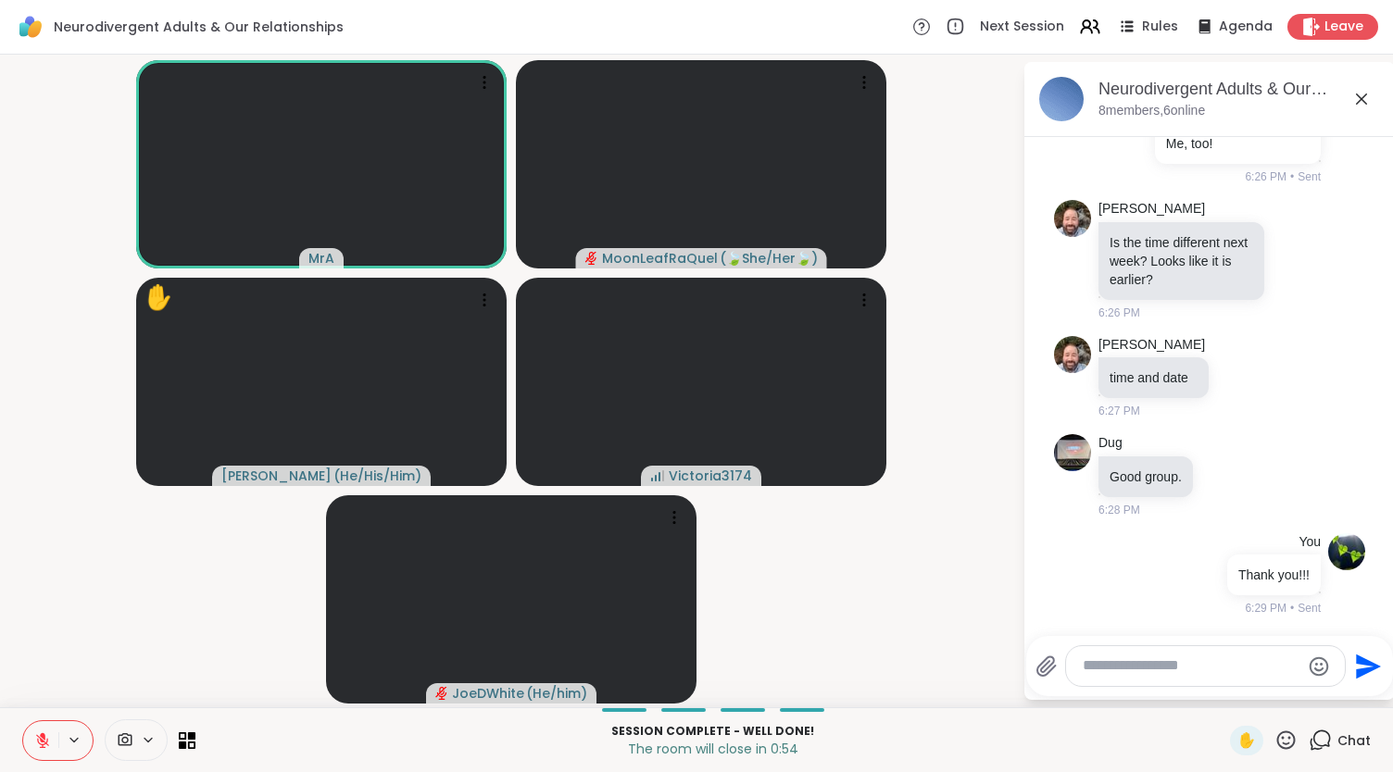
scroll to position [13824, 0]
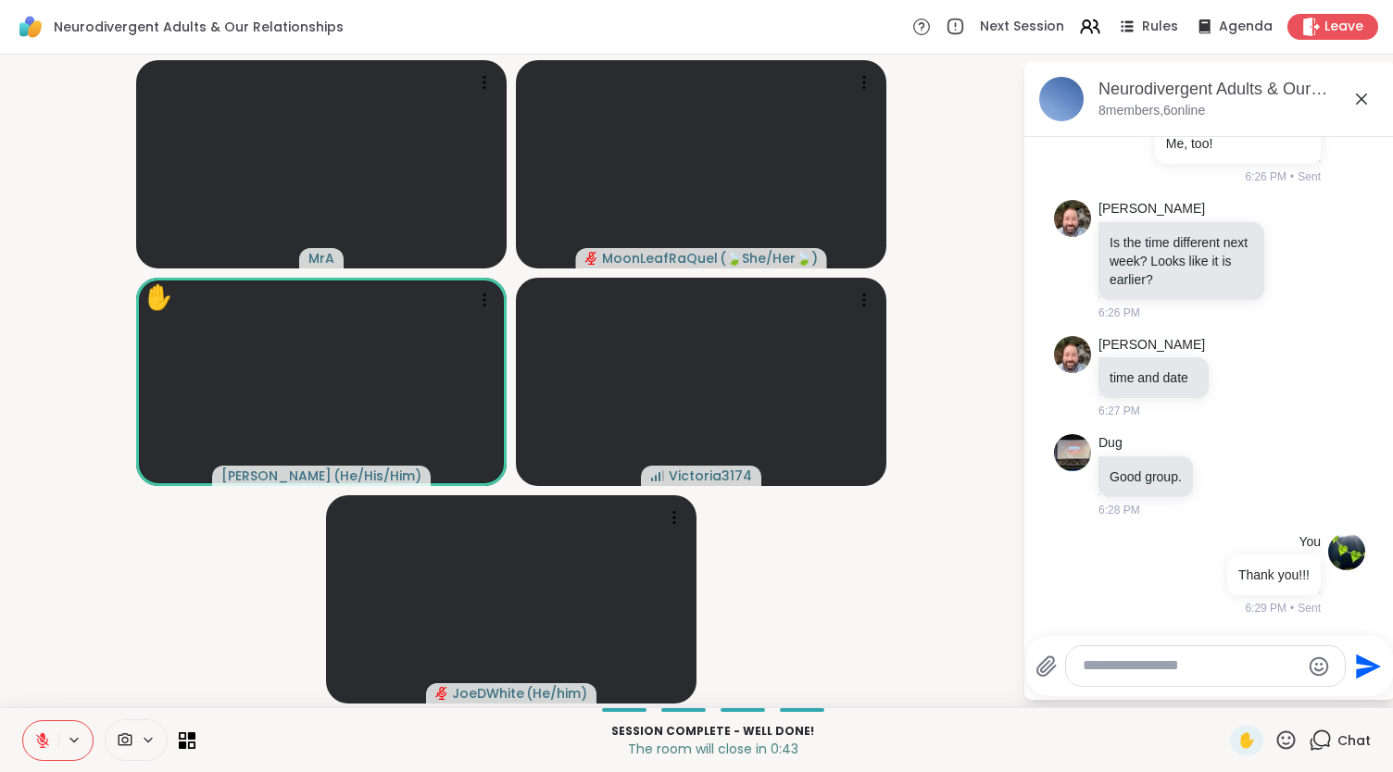
drag, startPoint x: 44, startPoint y: 738, endPoint x: 77, endPoint y: 605, distance: 137.5
click at [77, 605] on div "Neurodivergent Adults & Our Relationships Next Session Rules Agenda Leave MrA […" at bounding box center [696, 386] width 1393 height 772
click at [1275, 740] on icon at bounding box center [1286, 740] width 23 height 23
click at [1263, 691] on span "👍" at bounding box center [1272, 692] width 19 height 22
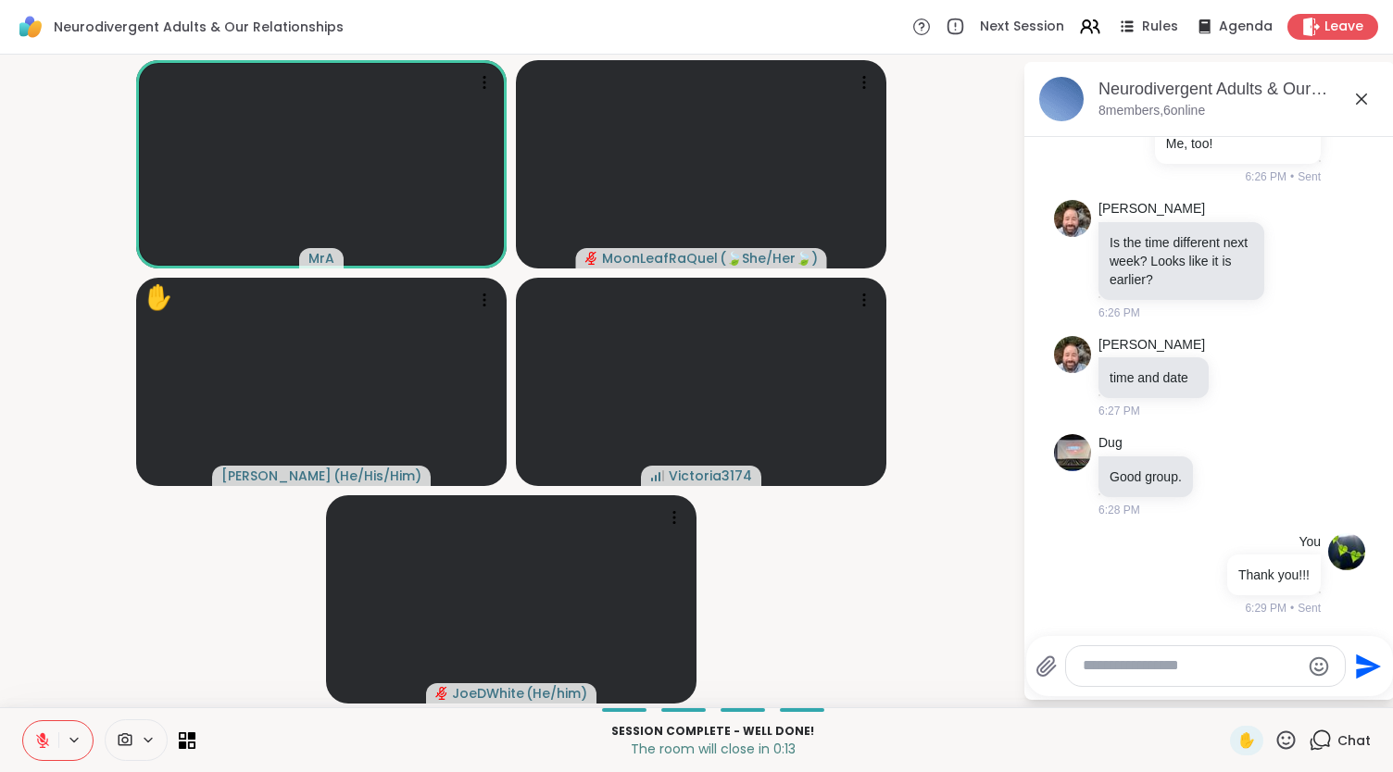
click at [48, 729] on button at bounding box center [40, 741] width 35 height 39
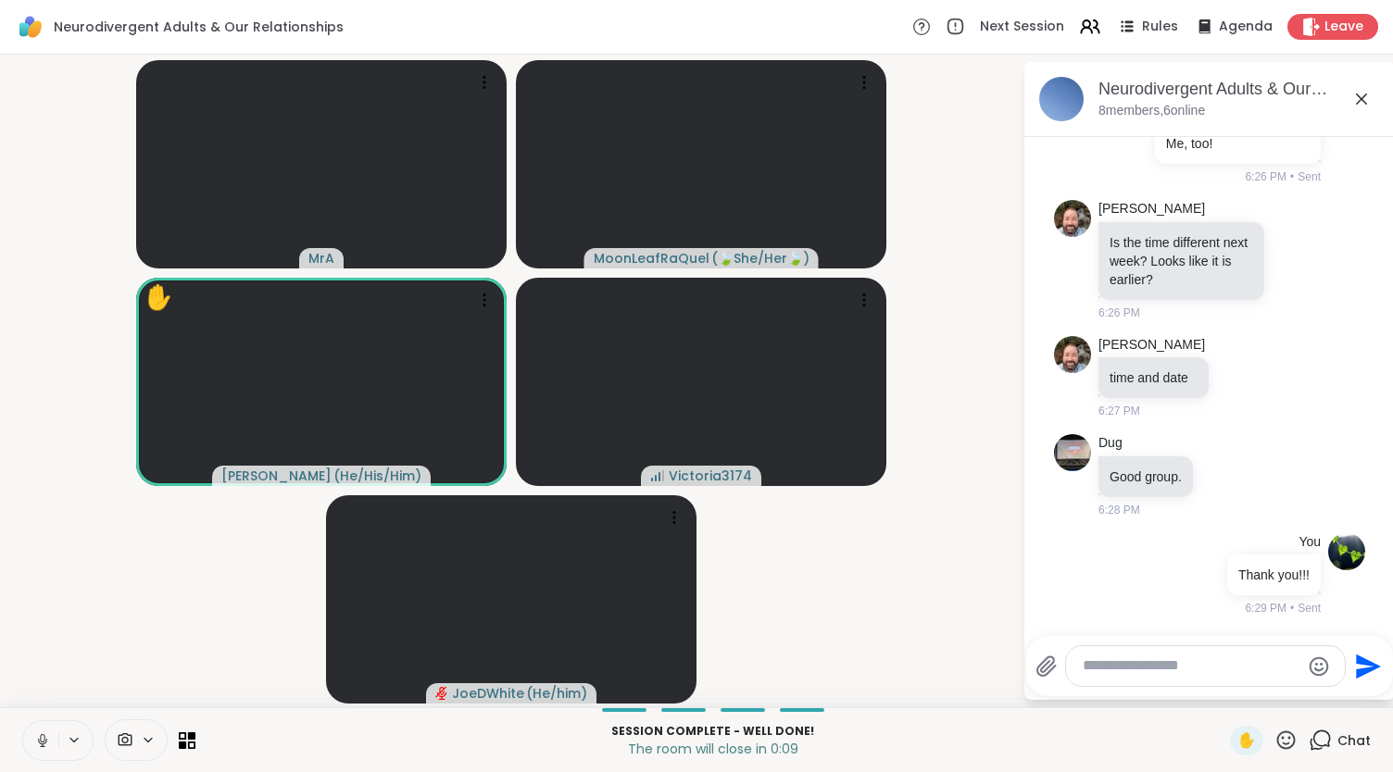
click at [43, 735] on icon at bounding box center [42, 741] width 17 height 17
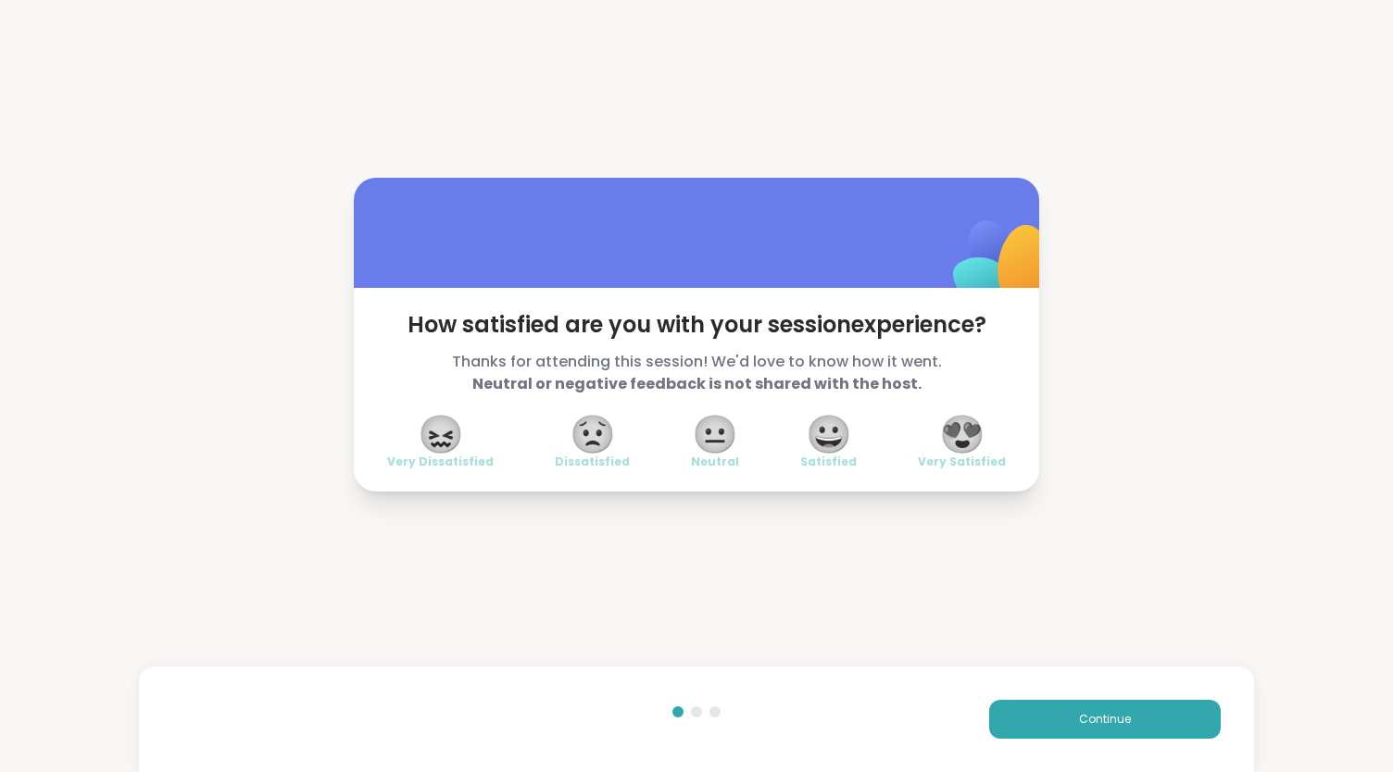
click at [969, 429] on span "😍" at bounding box center [962, 434] width 46 height 33
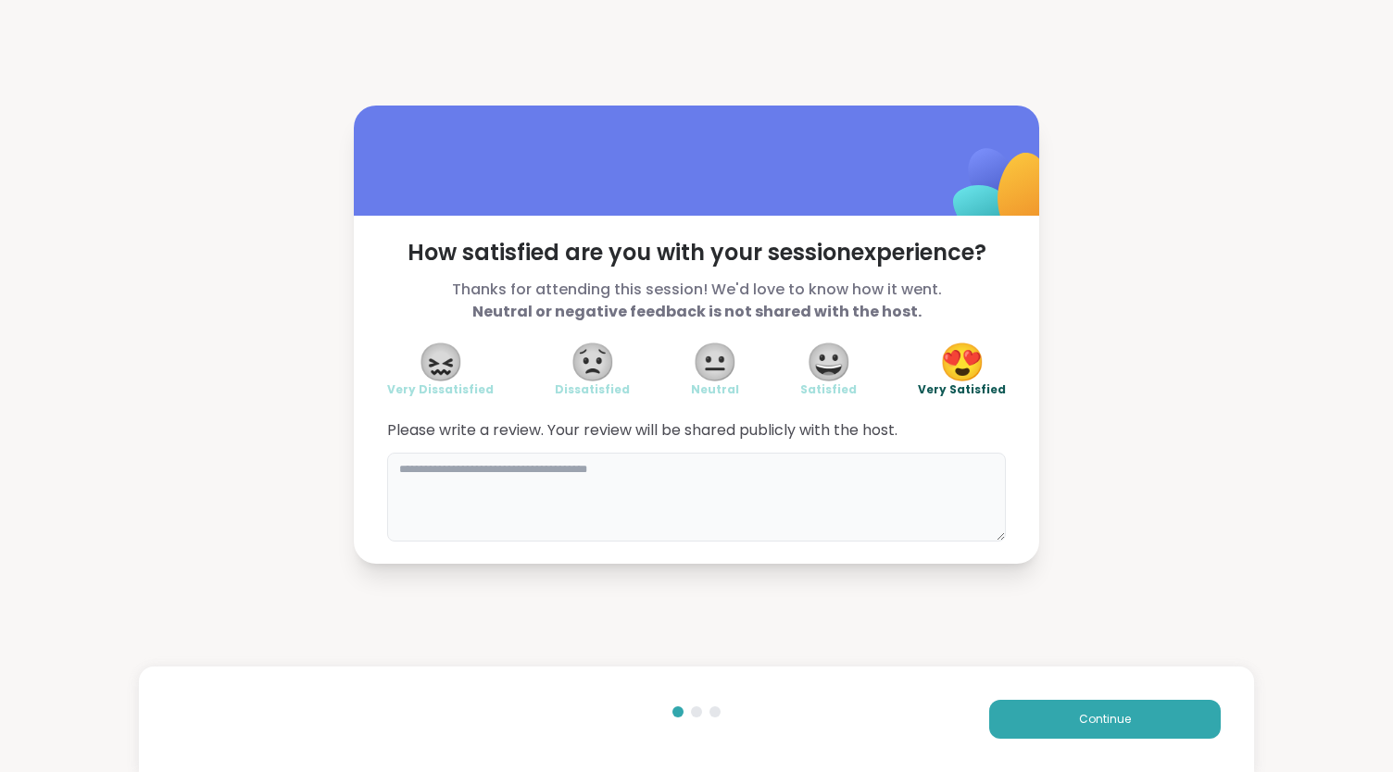
click at [498, 495] on textarea at bounding box center [696, 497] width 619 height 89
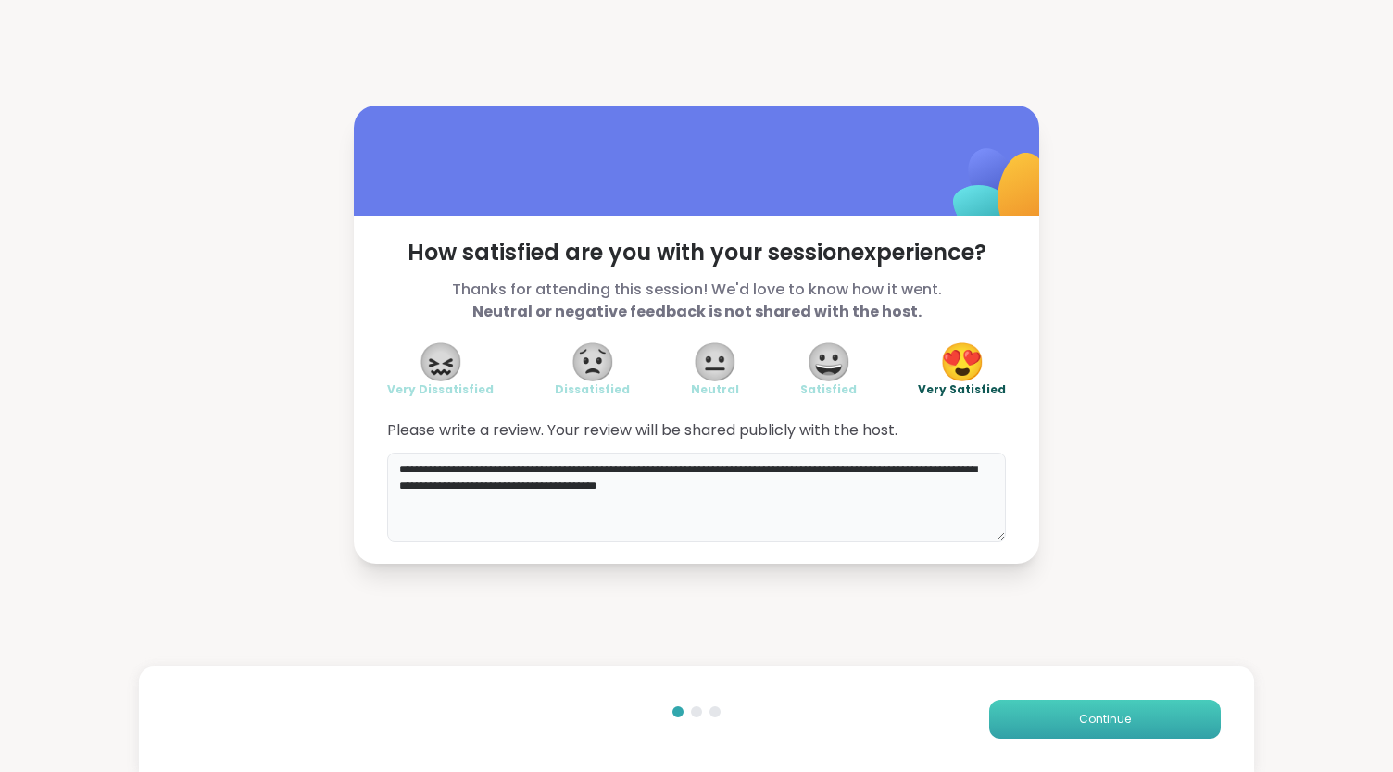
type textarea "**********"
click at [1057, 713] on button "Continue" at bounding box center [1105, 719] width 232 height 39
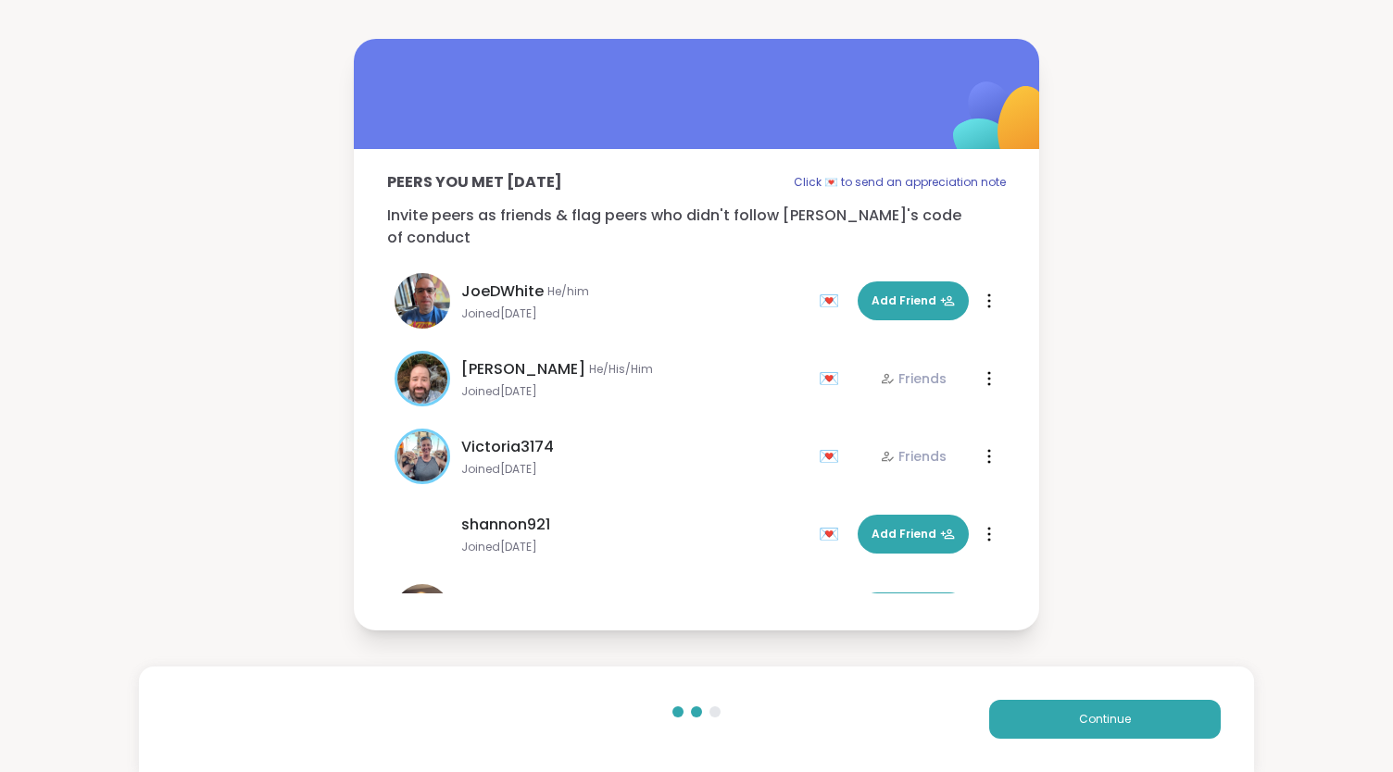
scroll to position [211, 0]
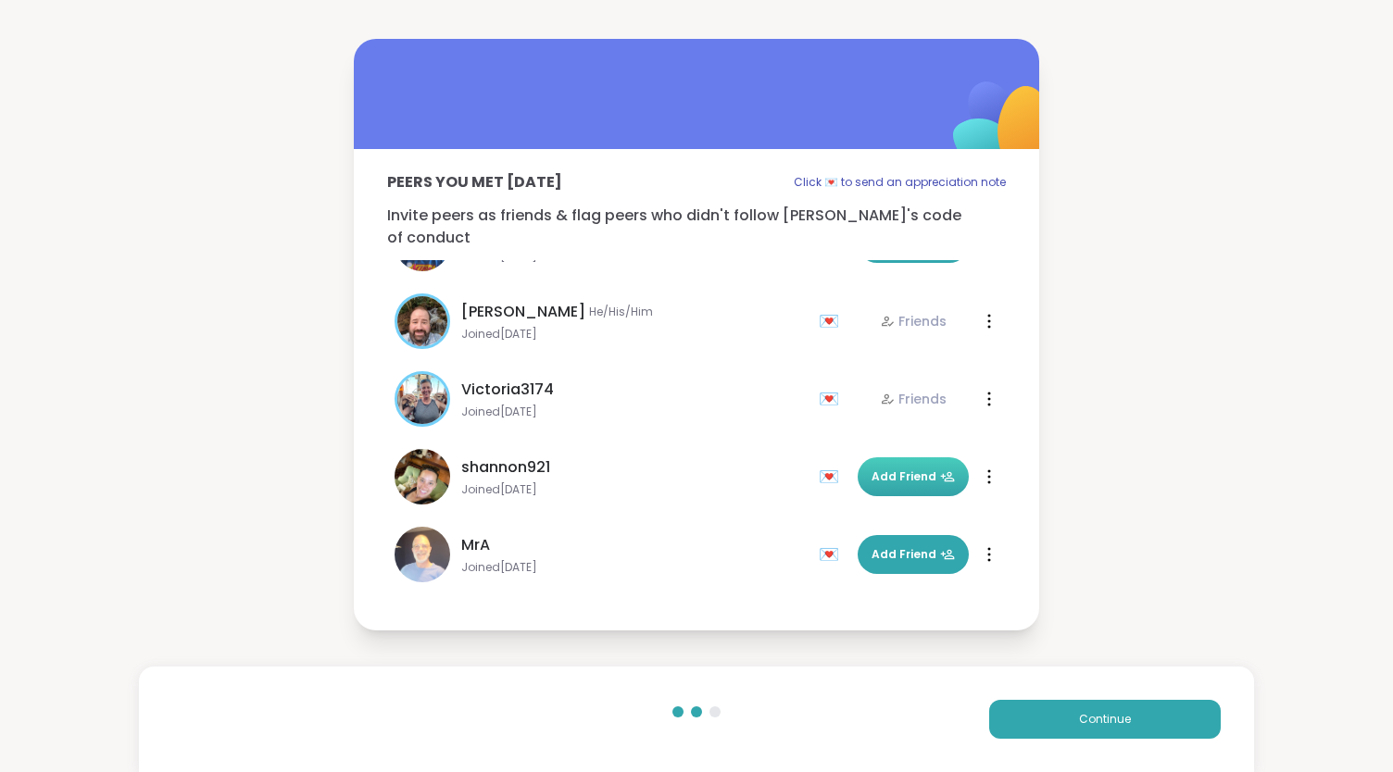
click at [908, 469] on span "Add Friend" at bounding box center [913, 477] width 83 height 17
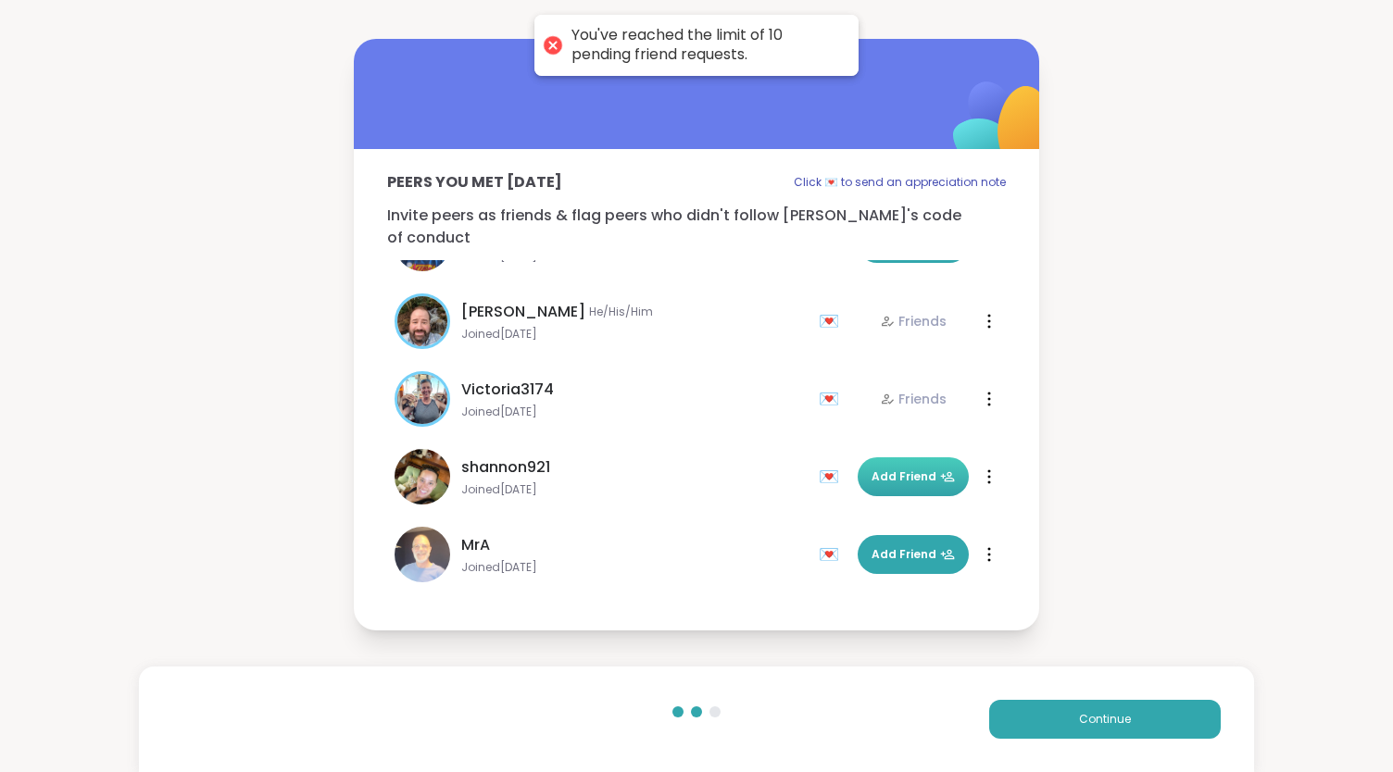
click at [819, 466] on div "💌" at bounding box center [833, 477] width 28 height 30
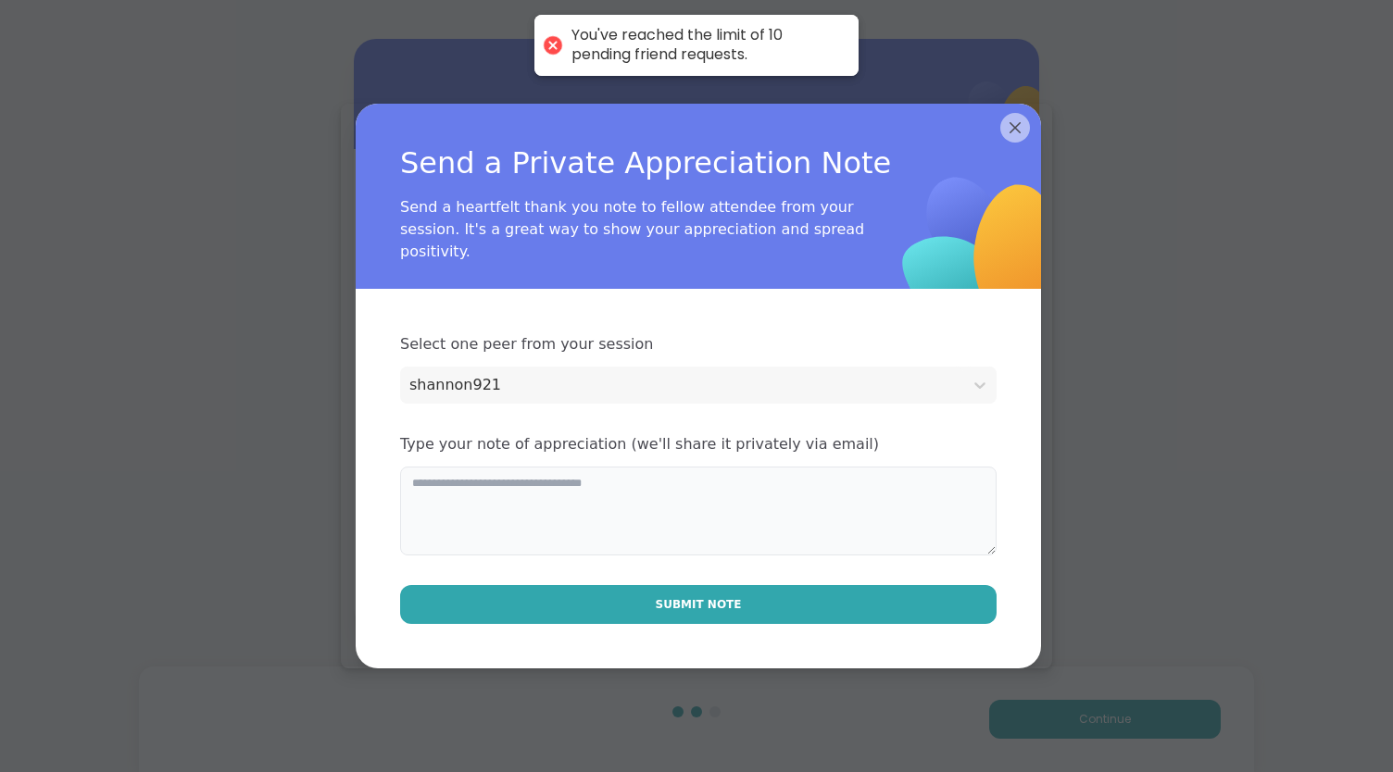
click at [654, 503] on textarea at bounding box center [698, 511] width 597 height 89
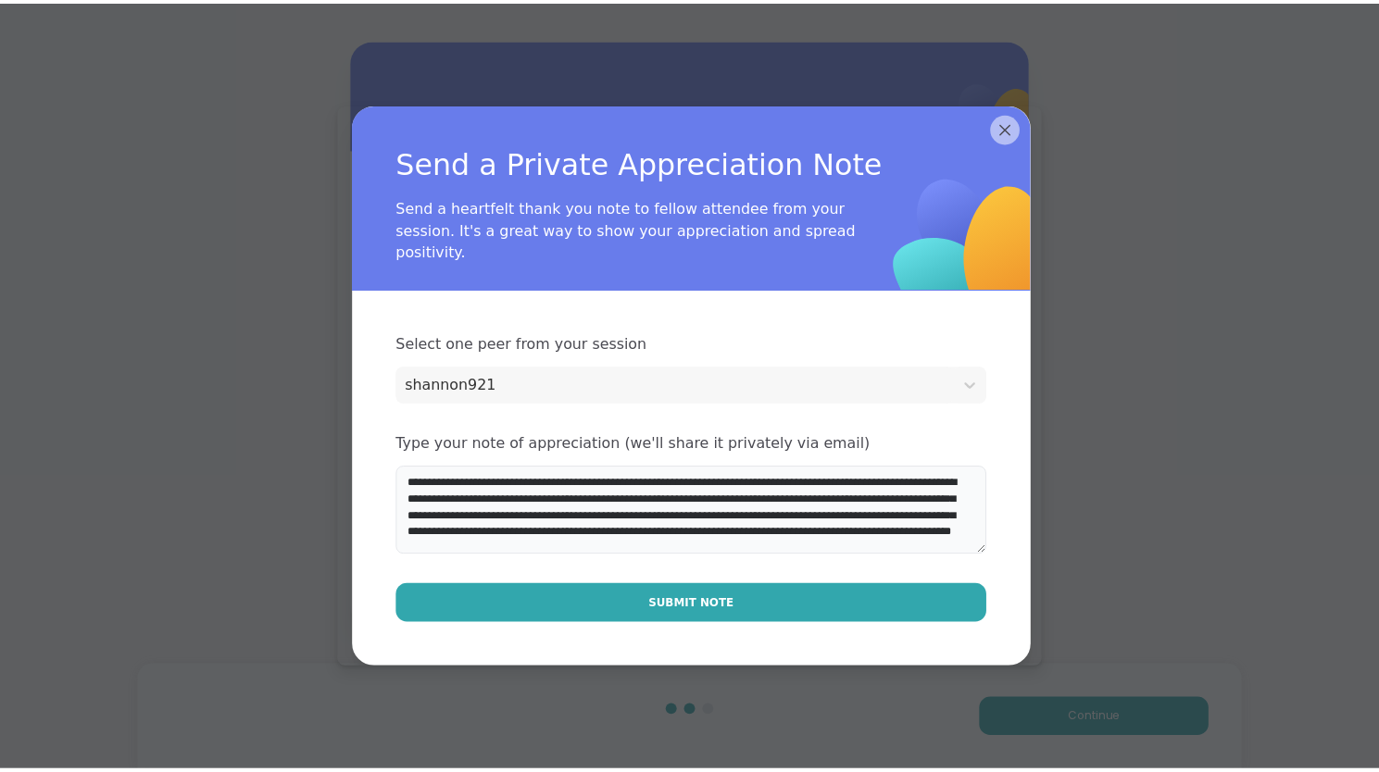
scroll to position [2, 0]
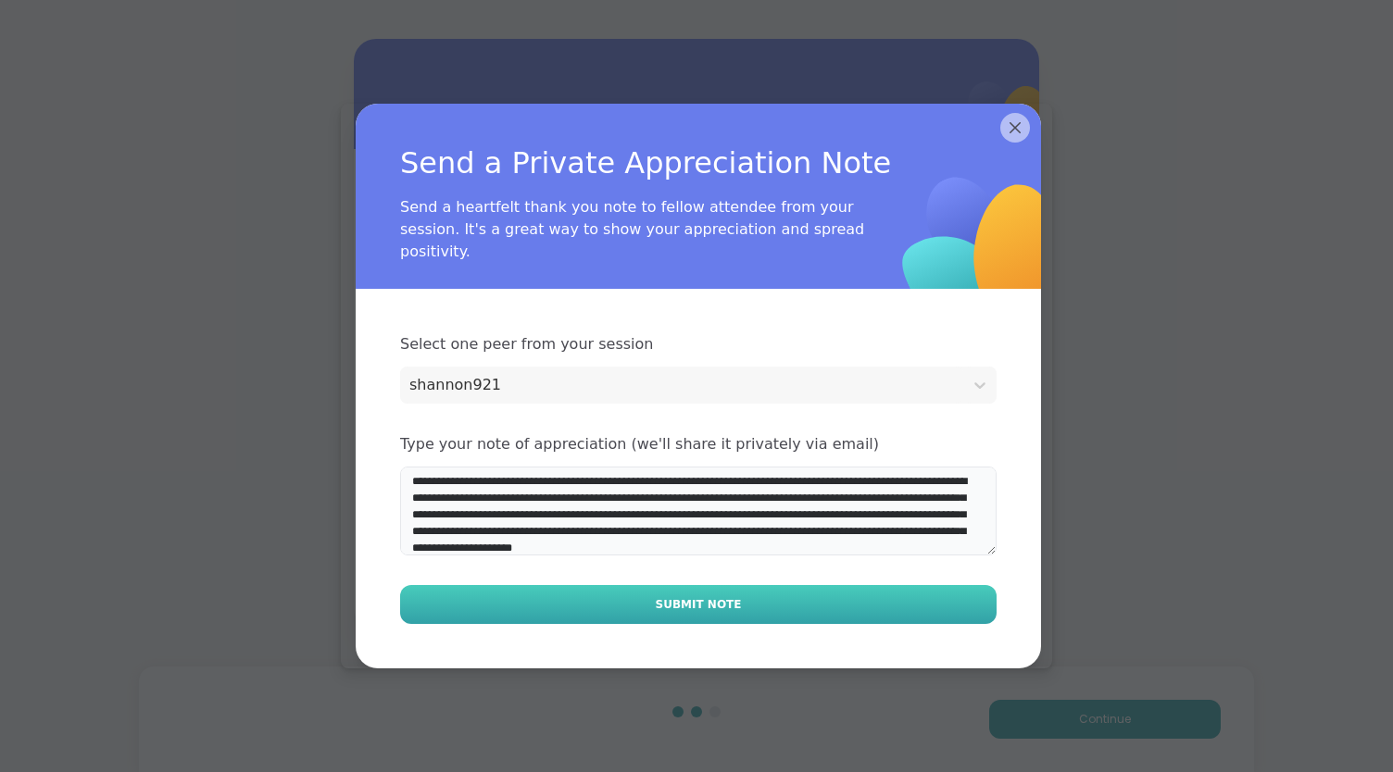
type textarea "**********"
click at [808, 599] on button "Submit Note" at bounding box center [698, 604] width 597 height 39
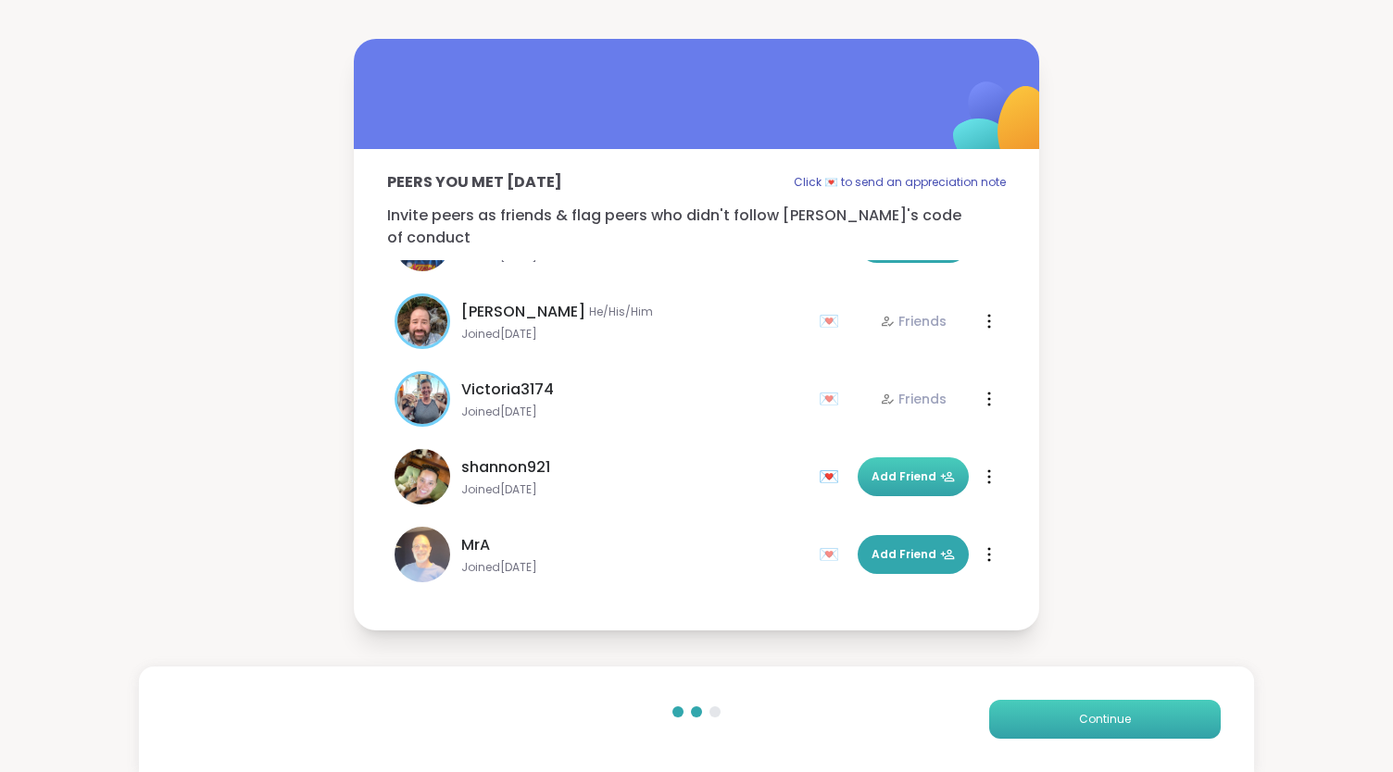
click at [1043, 710] on button "Continue" at bounding box center [1105, 719] width 232 height 39
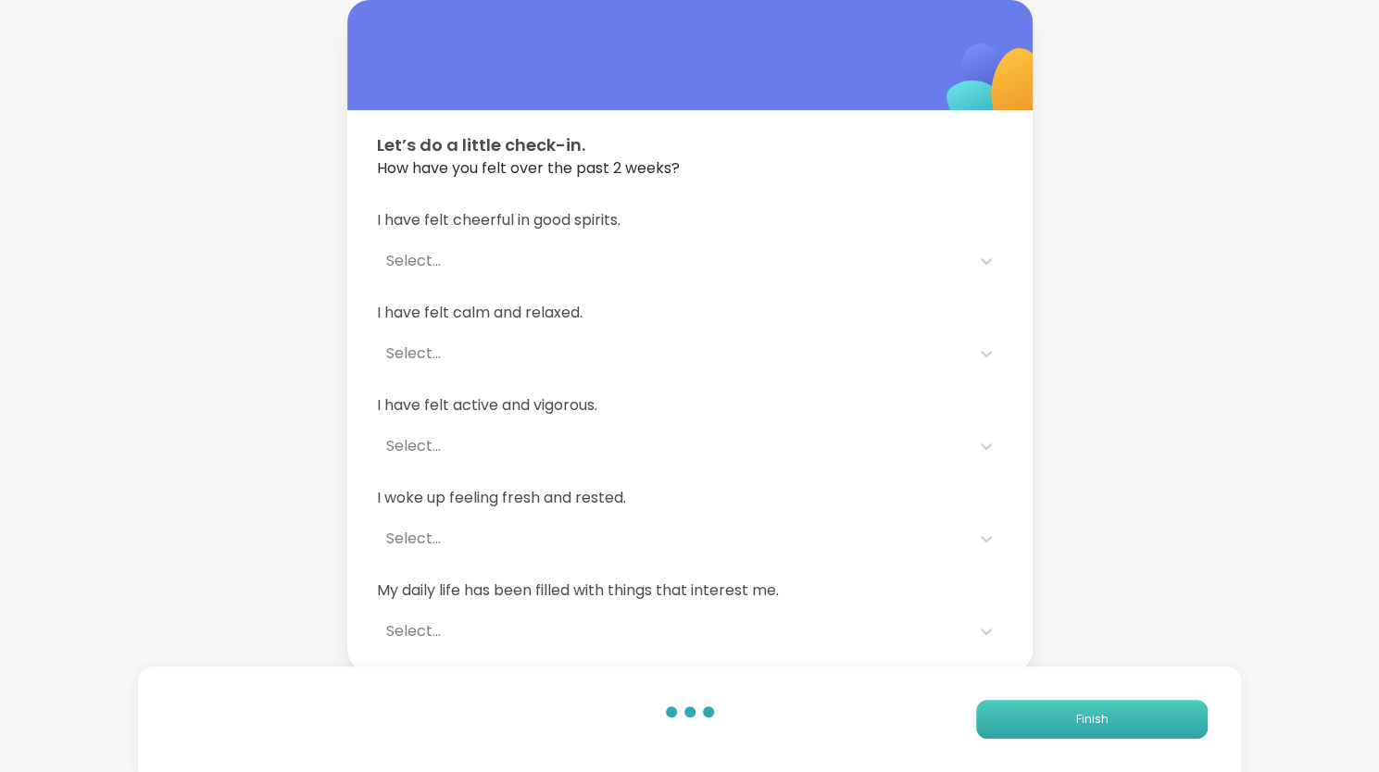
click at [1043, 711] on button "Finish" at bounding box center [1092, 719] width 232 height 39
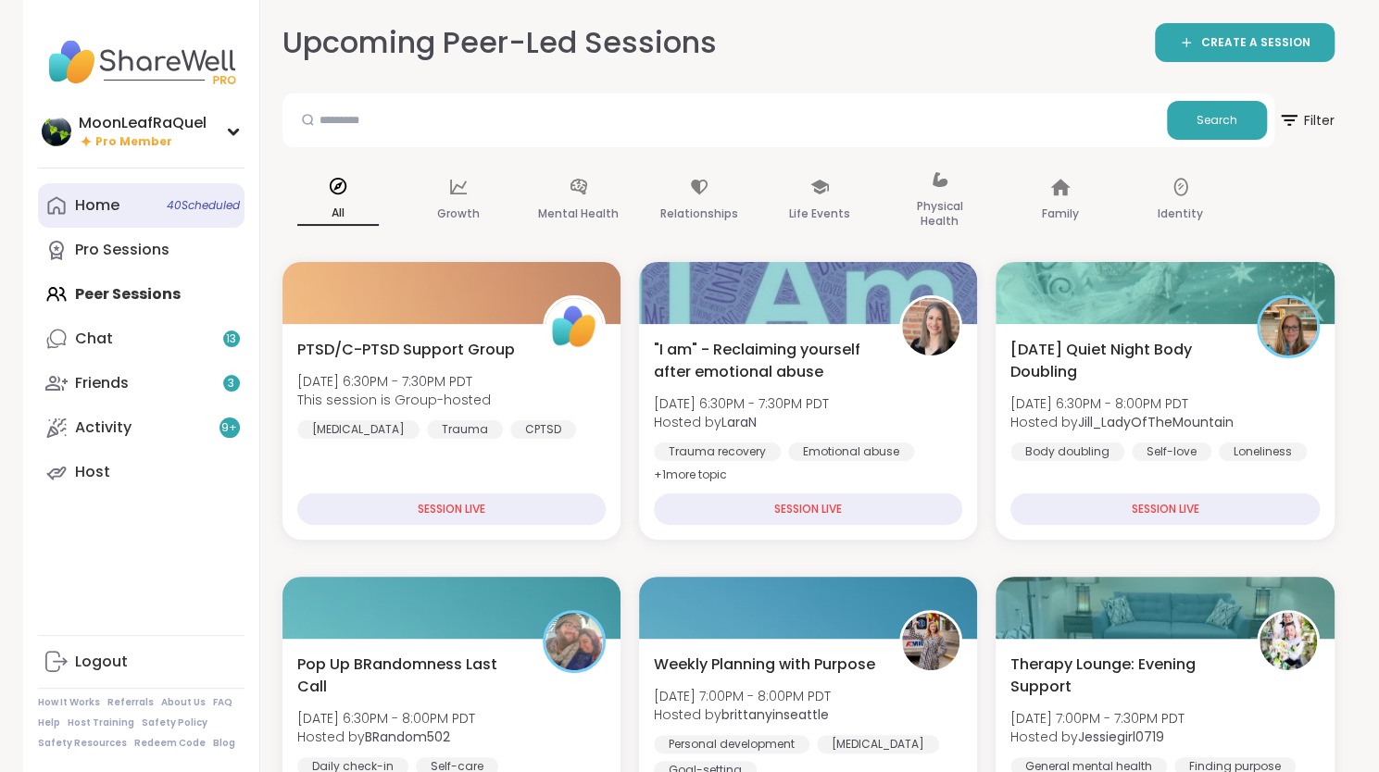
click at [111, 209] on div "Home 40 Scheduled" at bounding box center [97, 205] width 44 height 20
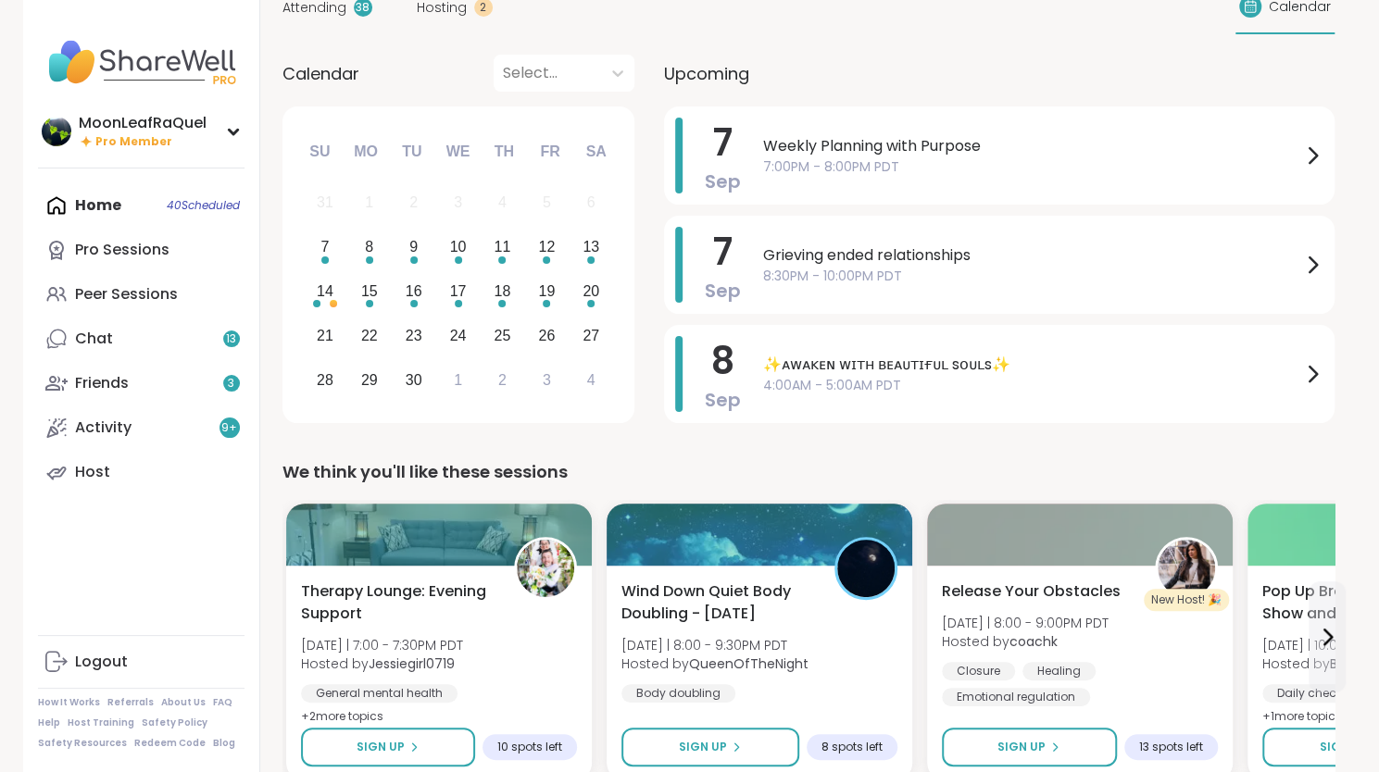
scroll to position [82, 0]
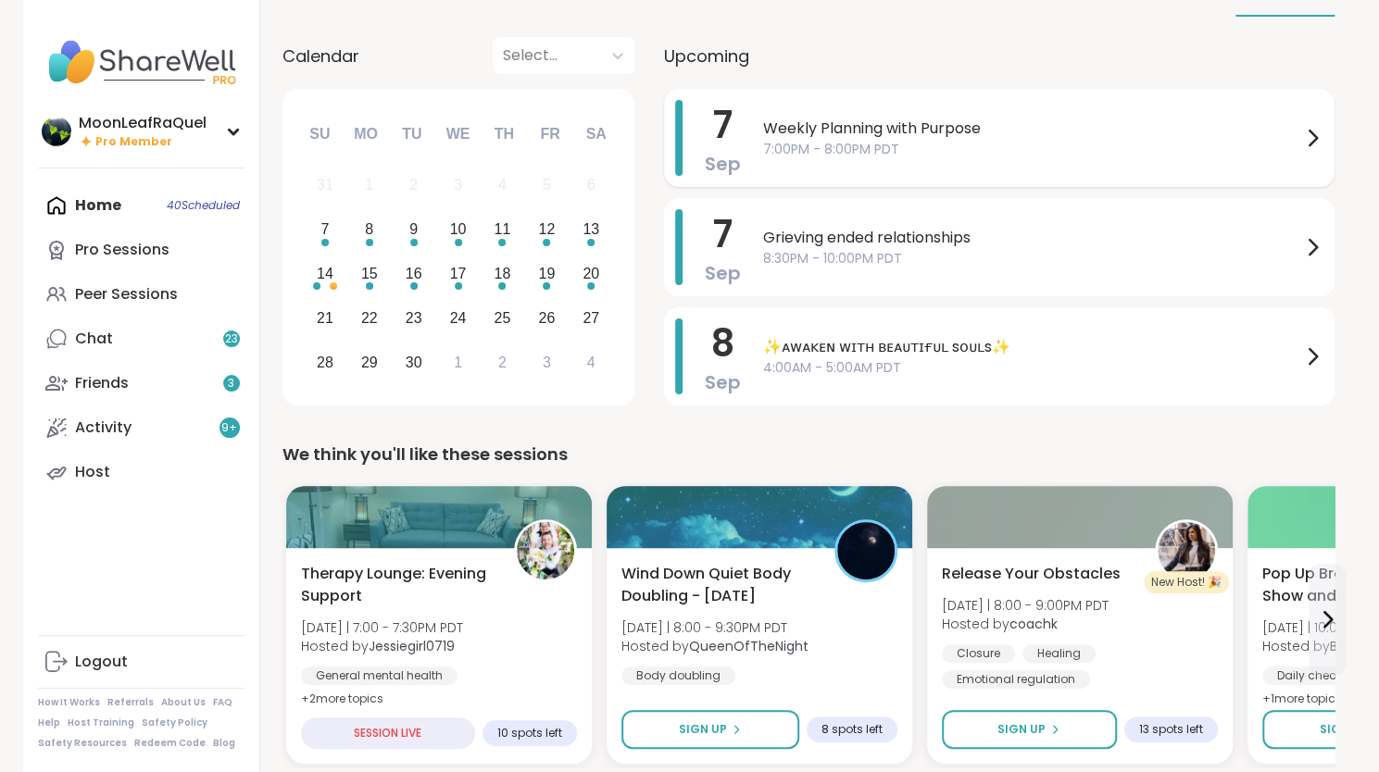
click at [944, 130] on span "Weekly Planning with Purpose" at bounding box center [1032, 129] width 538 height 22
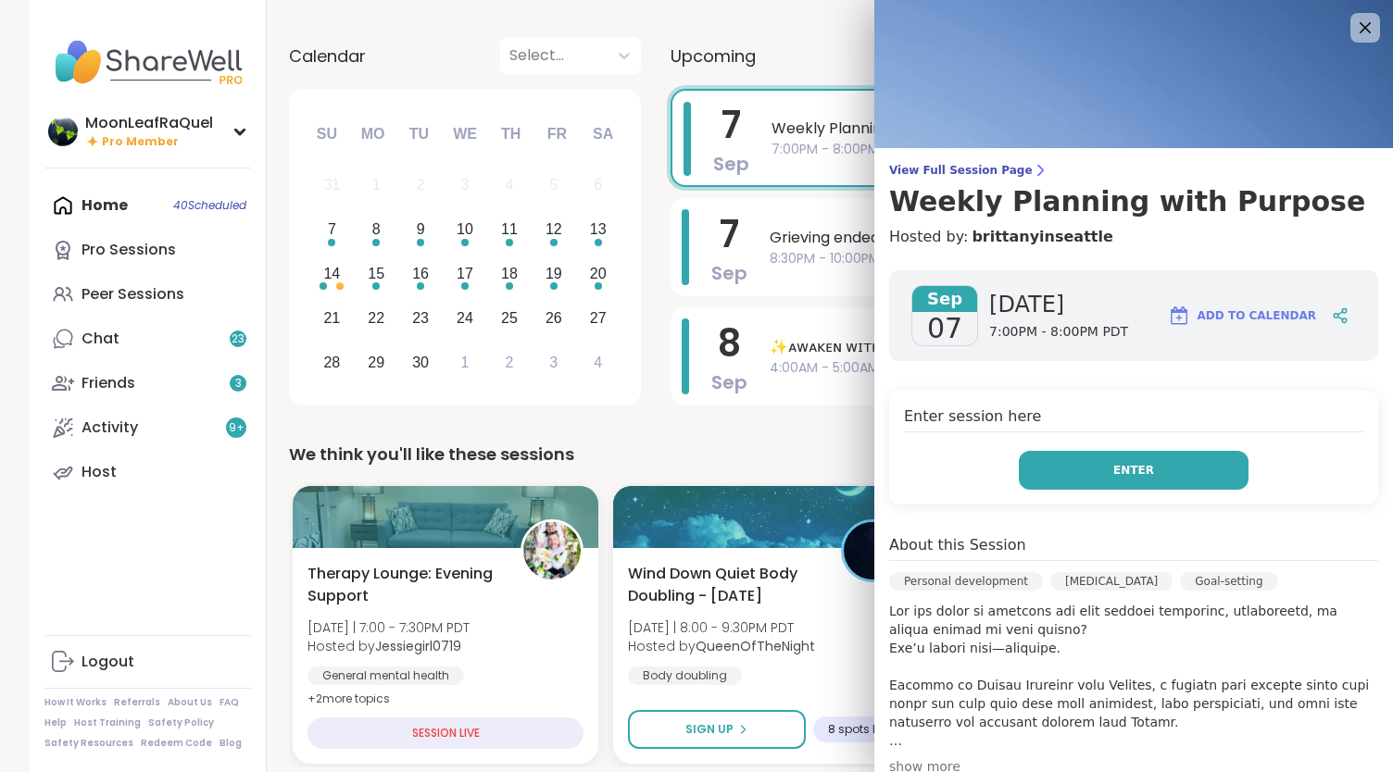
click at [1162, 462] on button "Enter" at bounding box center [1134, 470] width 230 height 39
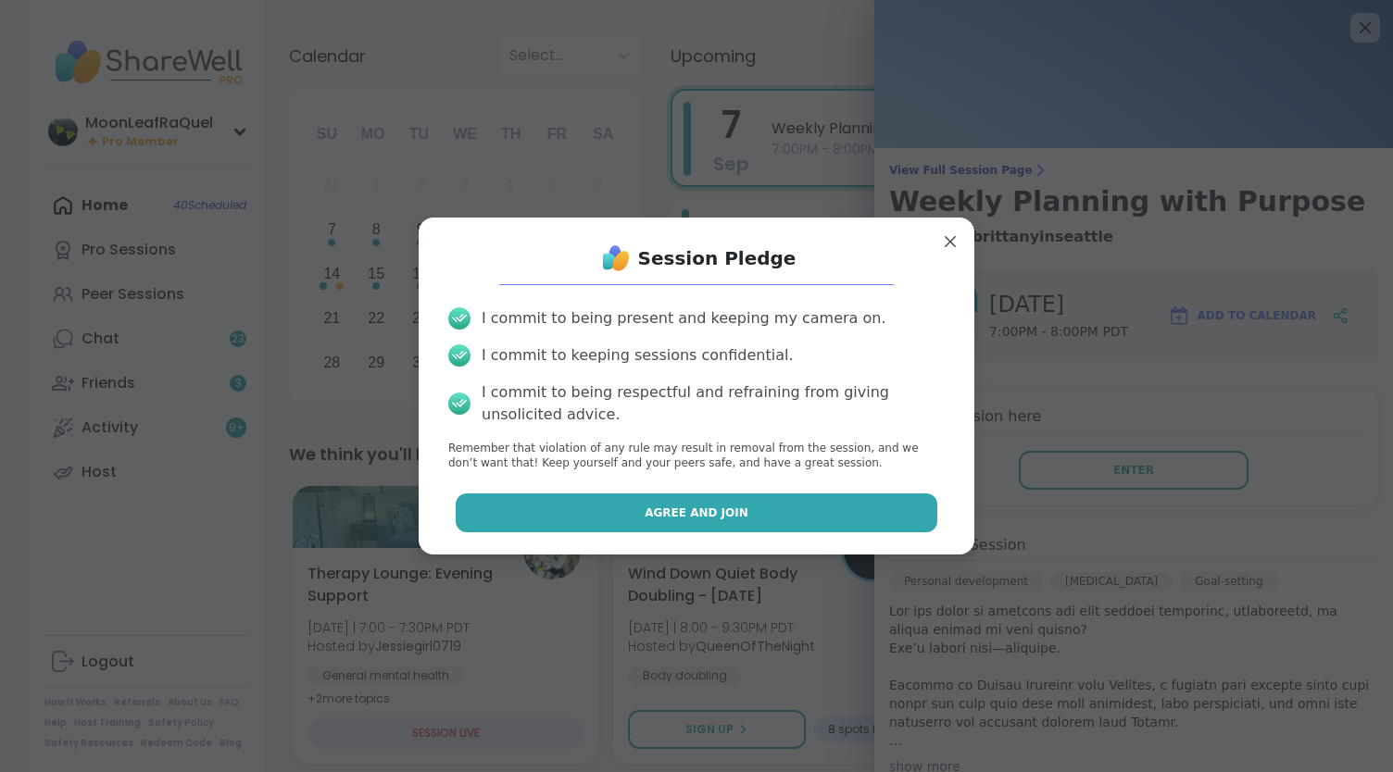
click at [847, 516] on button "Agree and Join" at bounding box center [697, 513] width 483 height 39
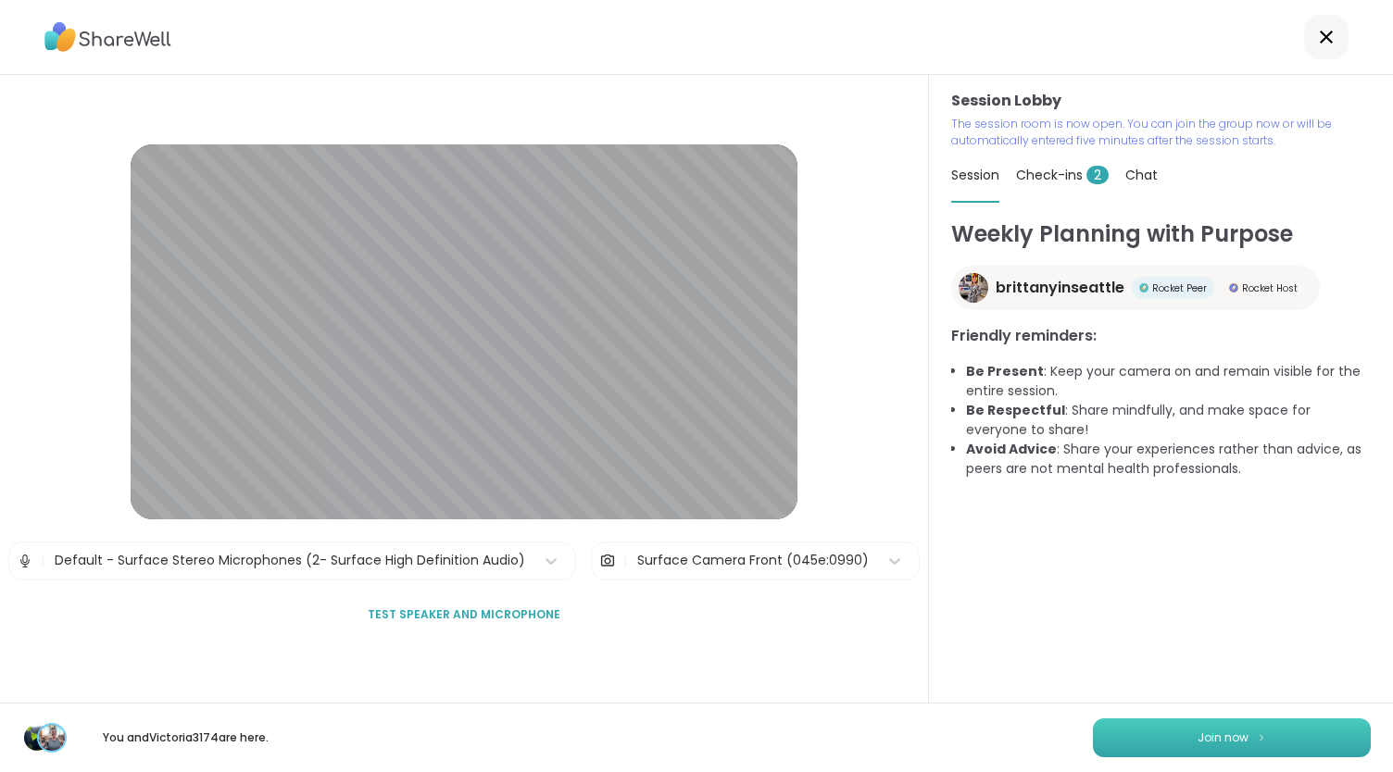
click at [1219, 735] on span "Join now" at bounding box center [1223, 738] width 51 height 17
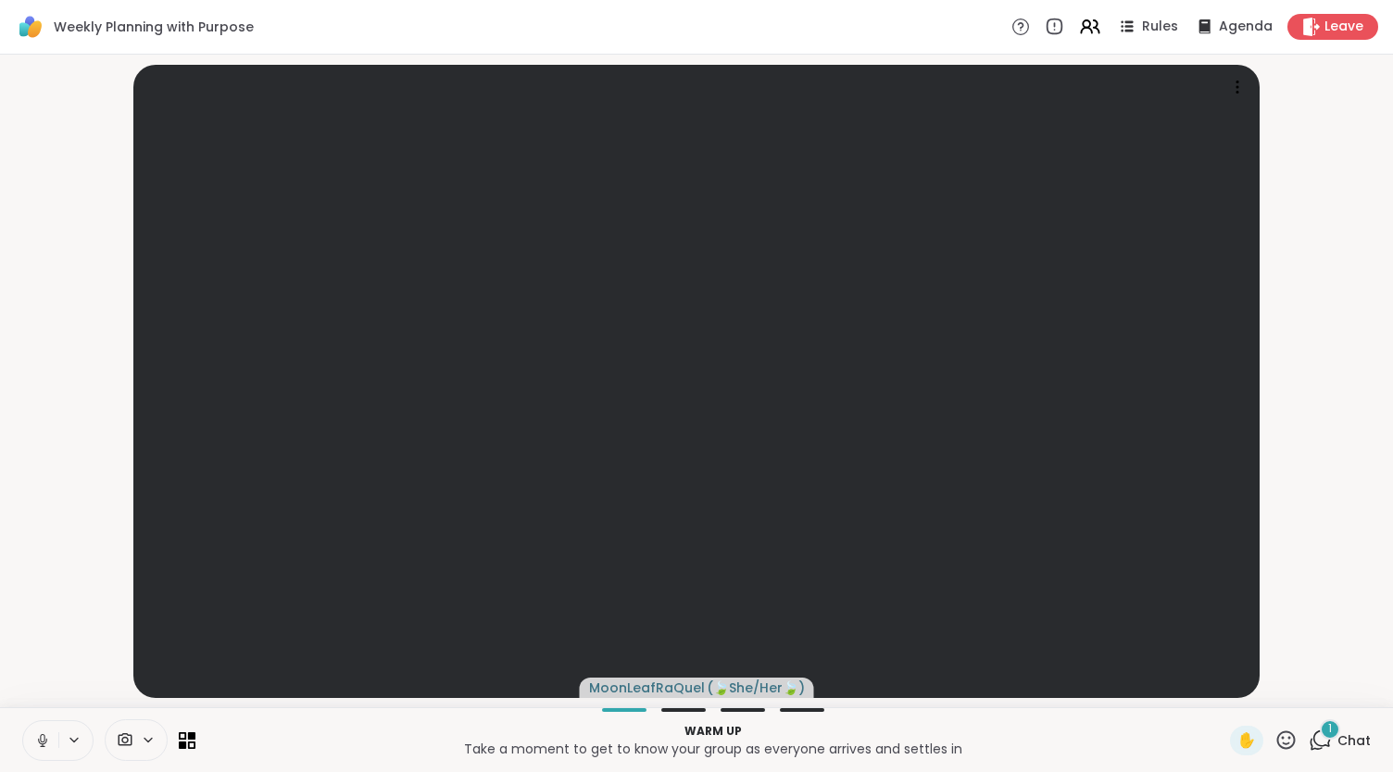
click at [44, 743] on icon at bounding box center [42, 741] width 17 height 17
click at [1336, 718] on div "Warm up Take a moment to get to know your group as everyone arrives and settles…" at bounding box center [696, 740] width 1393 height 65
click at [1320, 726] on div "1" at bounding box center [1330, 730] width 20 height 20
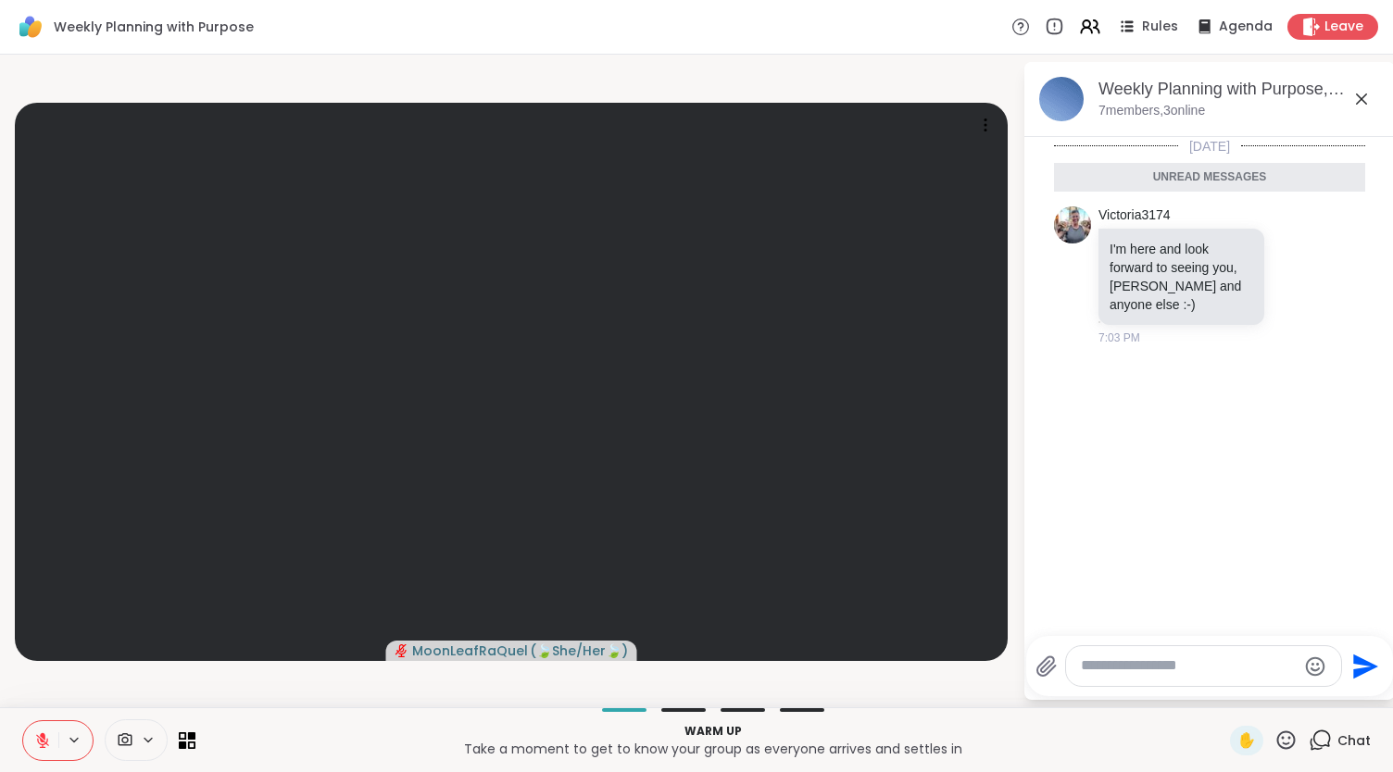
click at [1152, 659] on textarea "Type your message" at bounding box center [1189, 666] width 216 height 19
type textarea "**********"
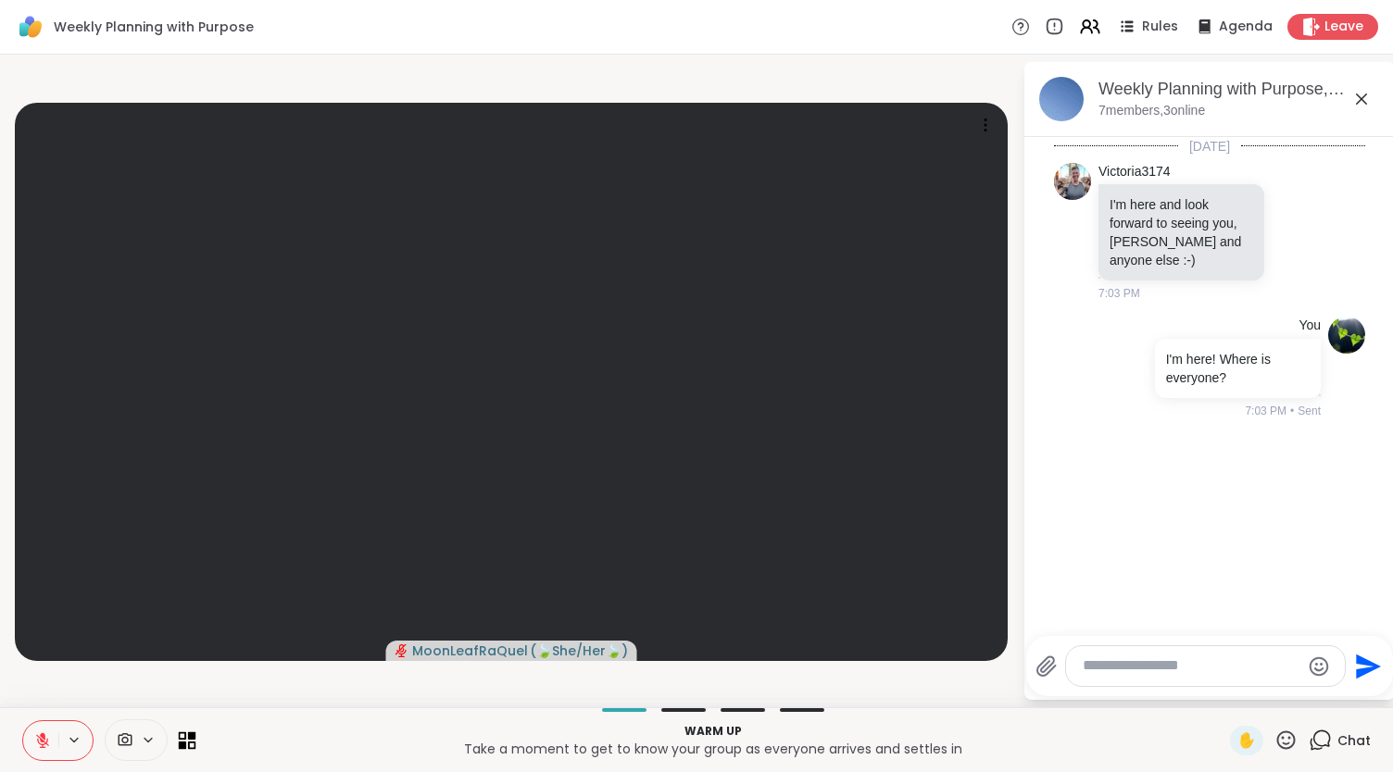
click at [191, 742] on icon at bounding box center [192, 745] width 8 height 8
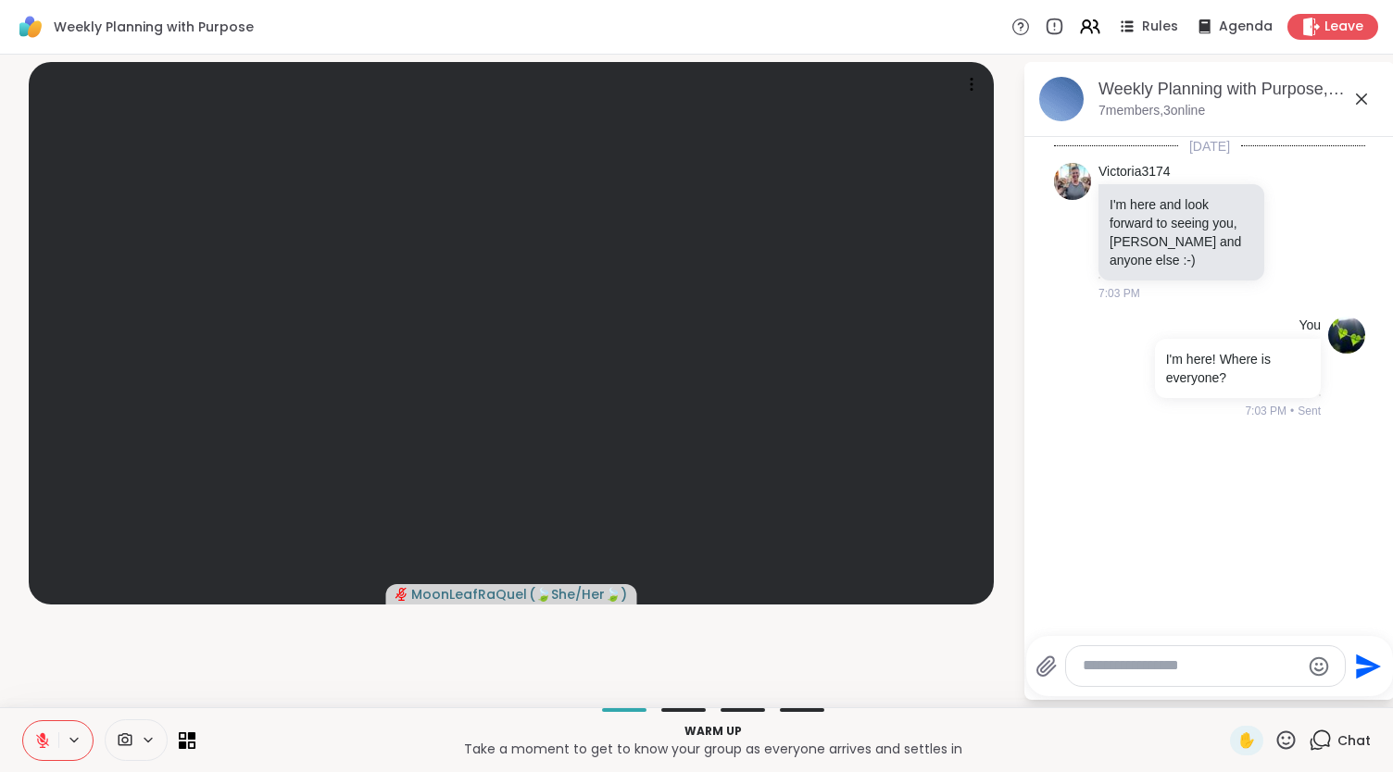
click at [59, 744] on button at bounding box center [75, 741] width 34 height 16
click at [46, 740] on icon at bounding box center [42, 741] width 13 height 13
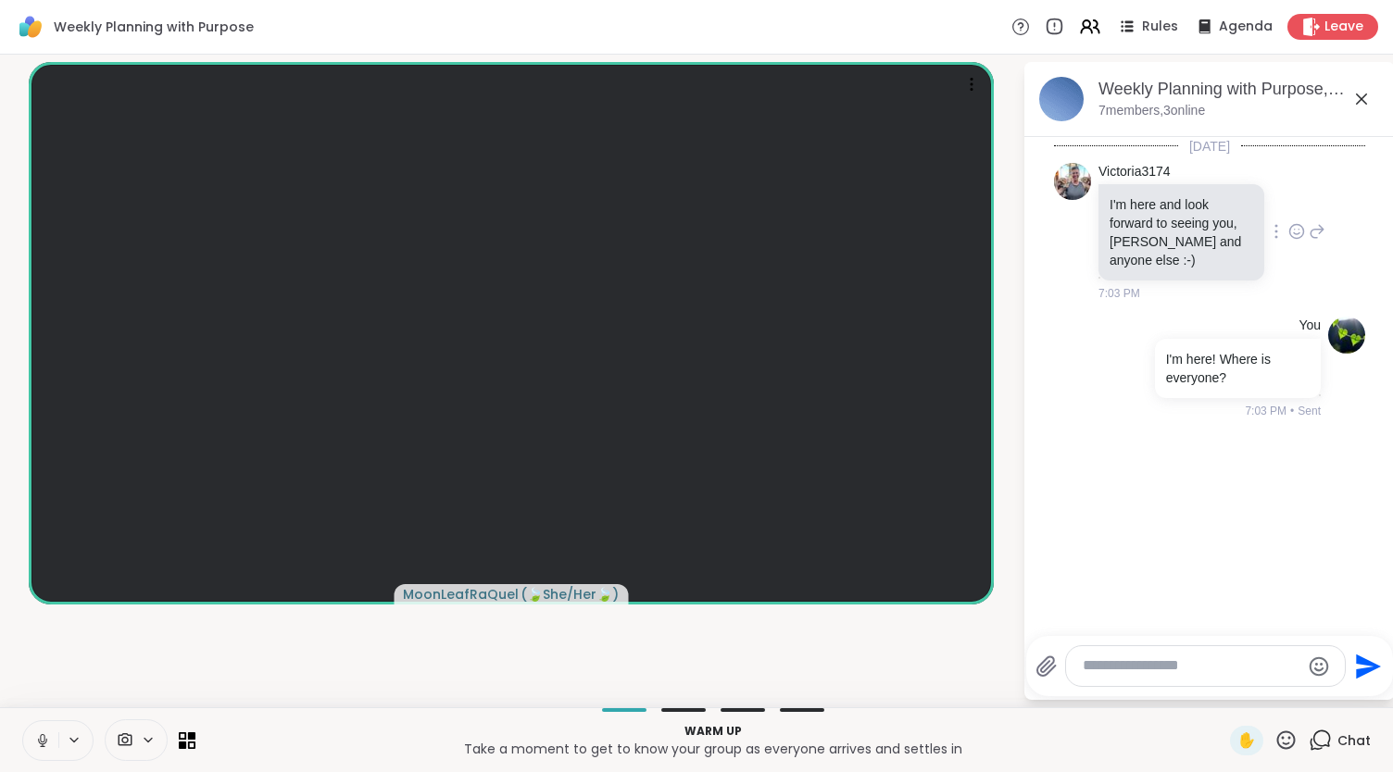
click at [1295, 230] on icon at bounding box center [1295, 230] width 0 height 0
click at [1262, 194] on button "Select Reaction: Thumbs up" at bounding box center [1255, 201] width 37 height 37
click at [35, 742] on icon at bounding box center [42, 741] width 17 height 17
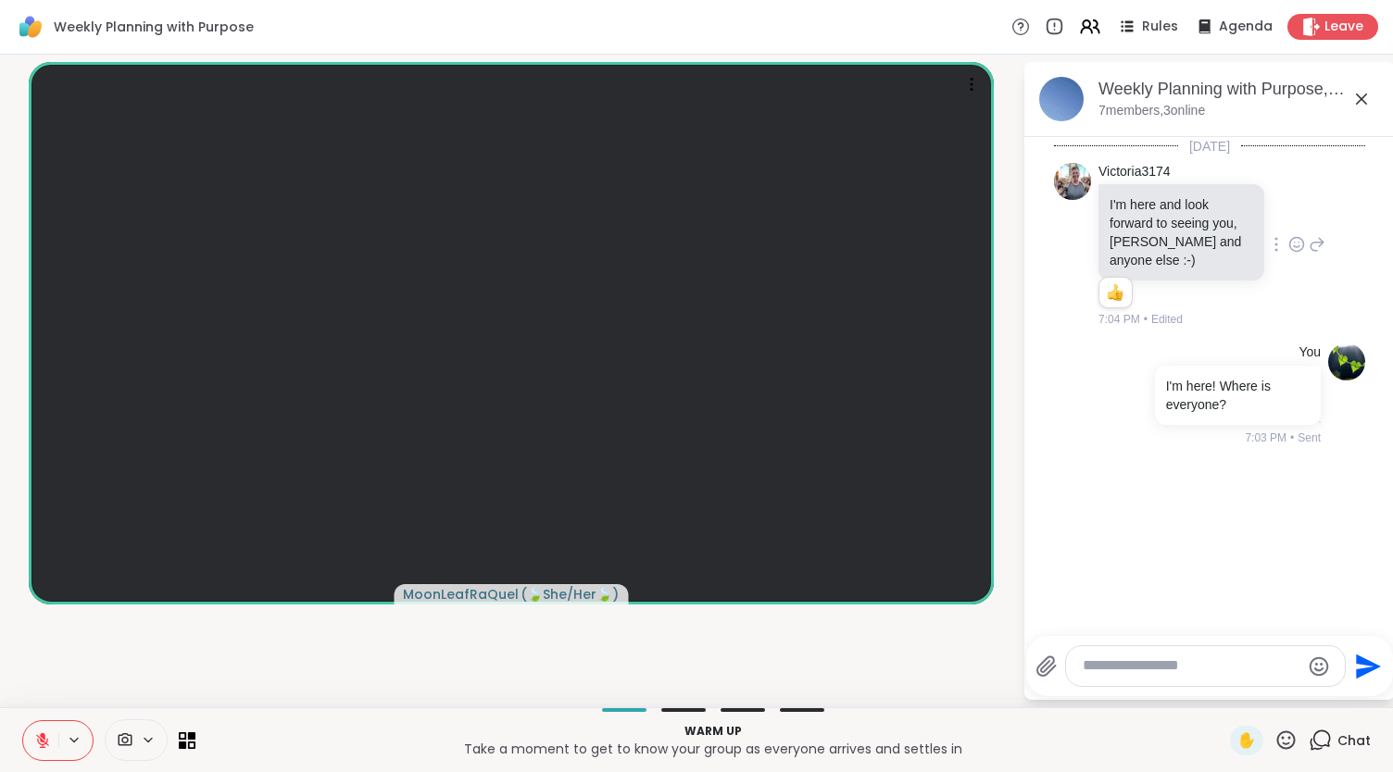
click at [1277, 738] on icon at bounding box center [1286, 740] width 19 height 19
click at [1337, 690] on div "🎉" at bounding box center [1353, 692] width 33 height 30
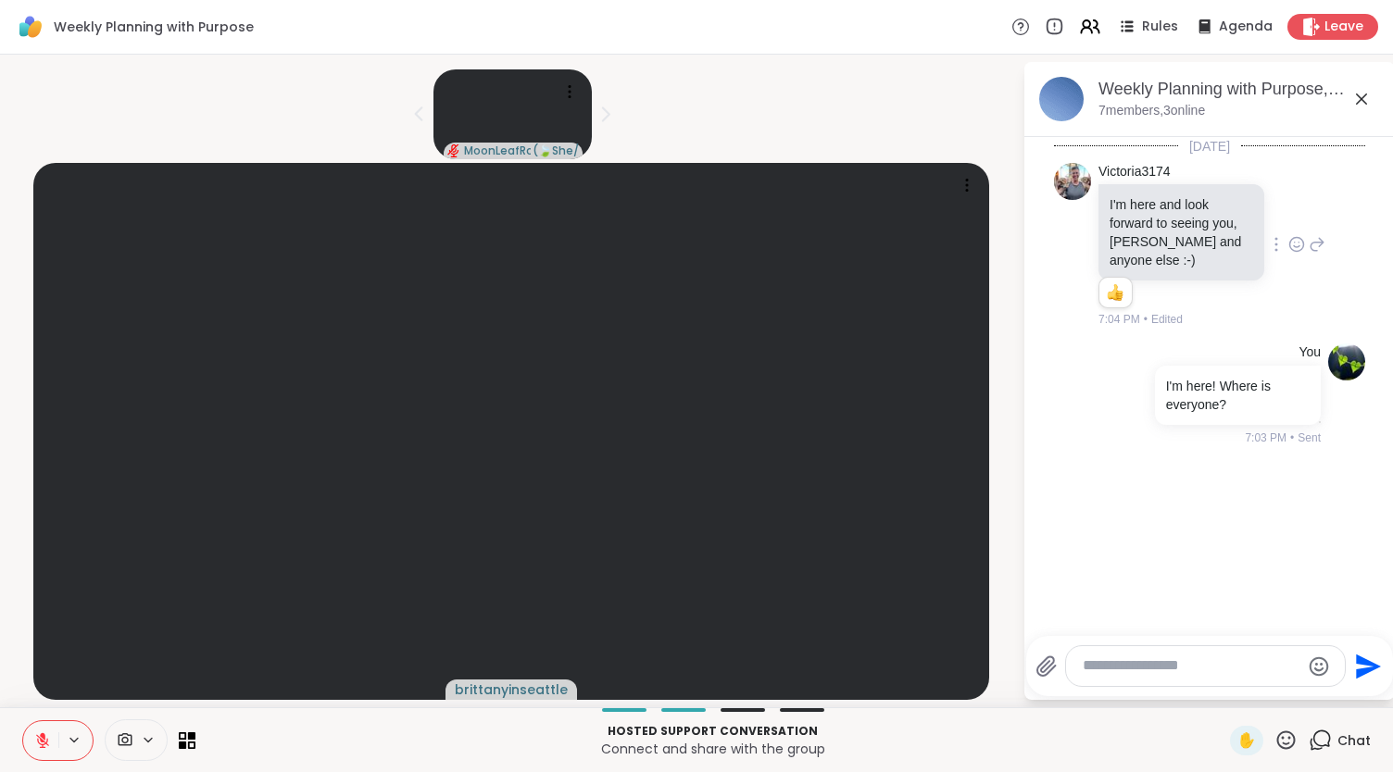
click at [40, 746] on icon at bounding box center [42, 741] width 17 height 17
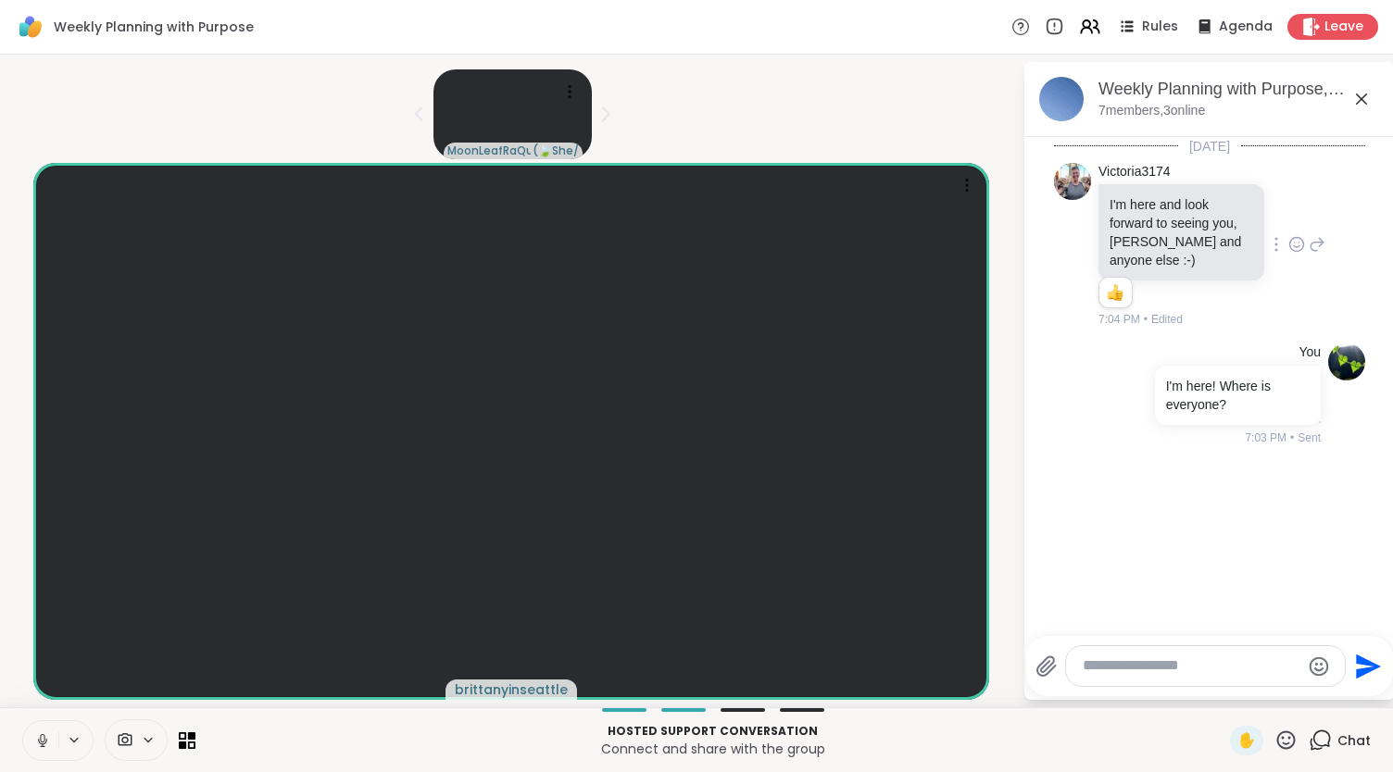
click at [1021, 218] on div "MoonLeafRaQuel ( 🍃She/Her🍃 ) brittanyinseattle Weekly Planning with Purpose, [D…" at bounding box center [696, 381] width 1393 height 653
click at [1015, 629] on div "MoonLeafRaQuel ( 🍃She/Her🍃 ) brittanyinseattle Weekly Planning with Purpose, [D…" at bounding box center [696, 381] width 1393 height 653
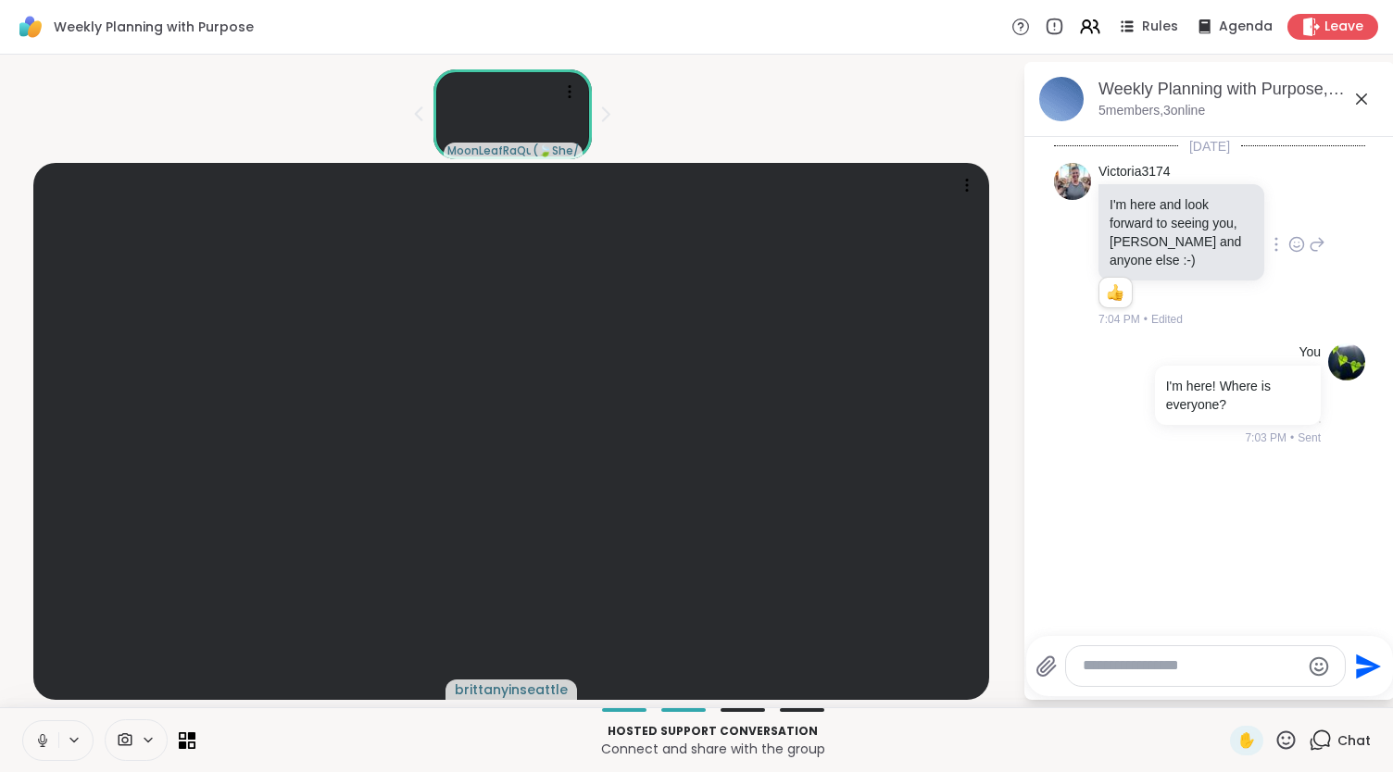
click at [1137, 672] on textarea "Type your message" at bounding box center [1191, 666] width 217 height 19
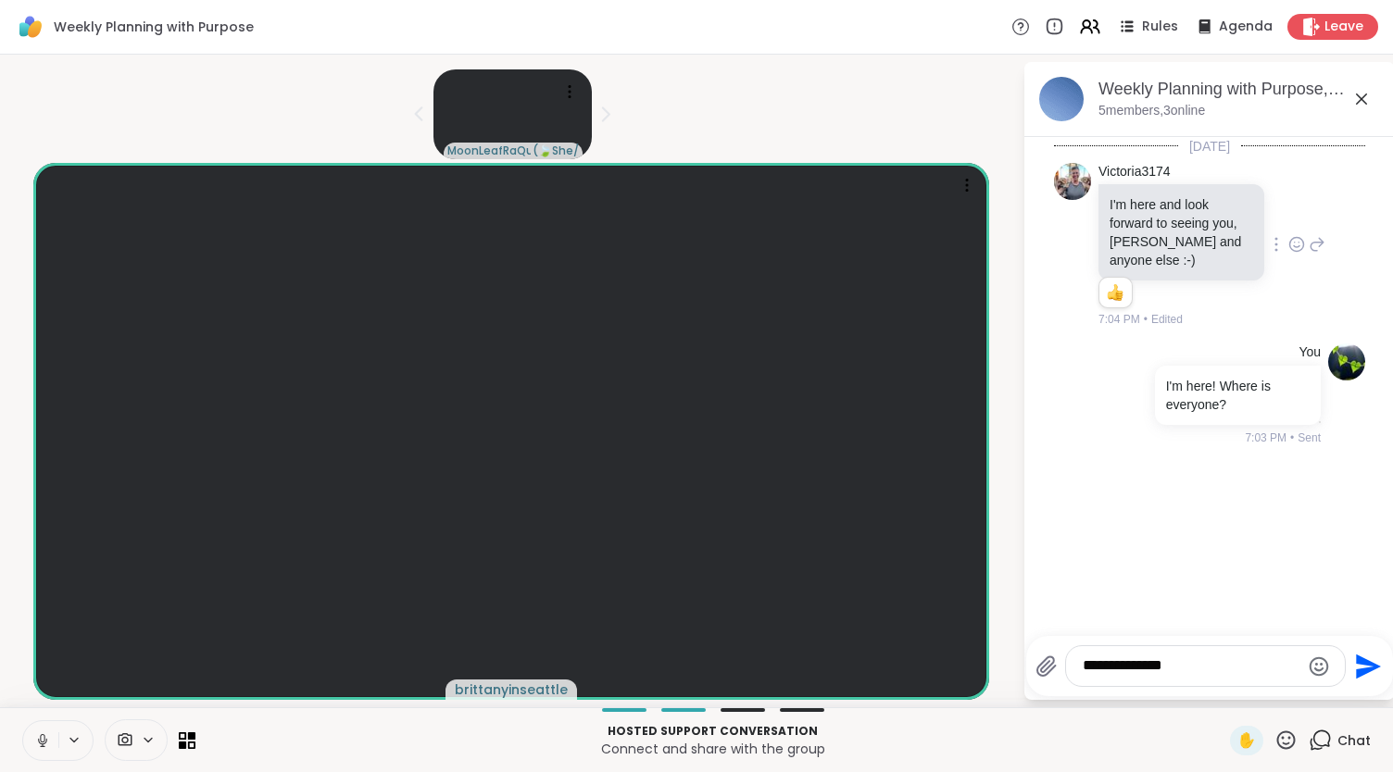
type textarea "**********"
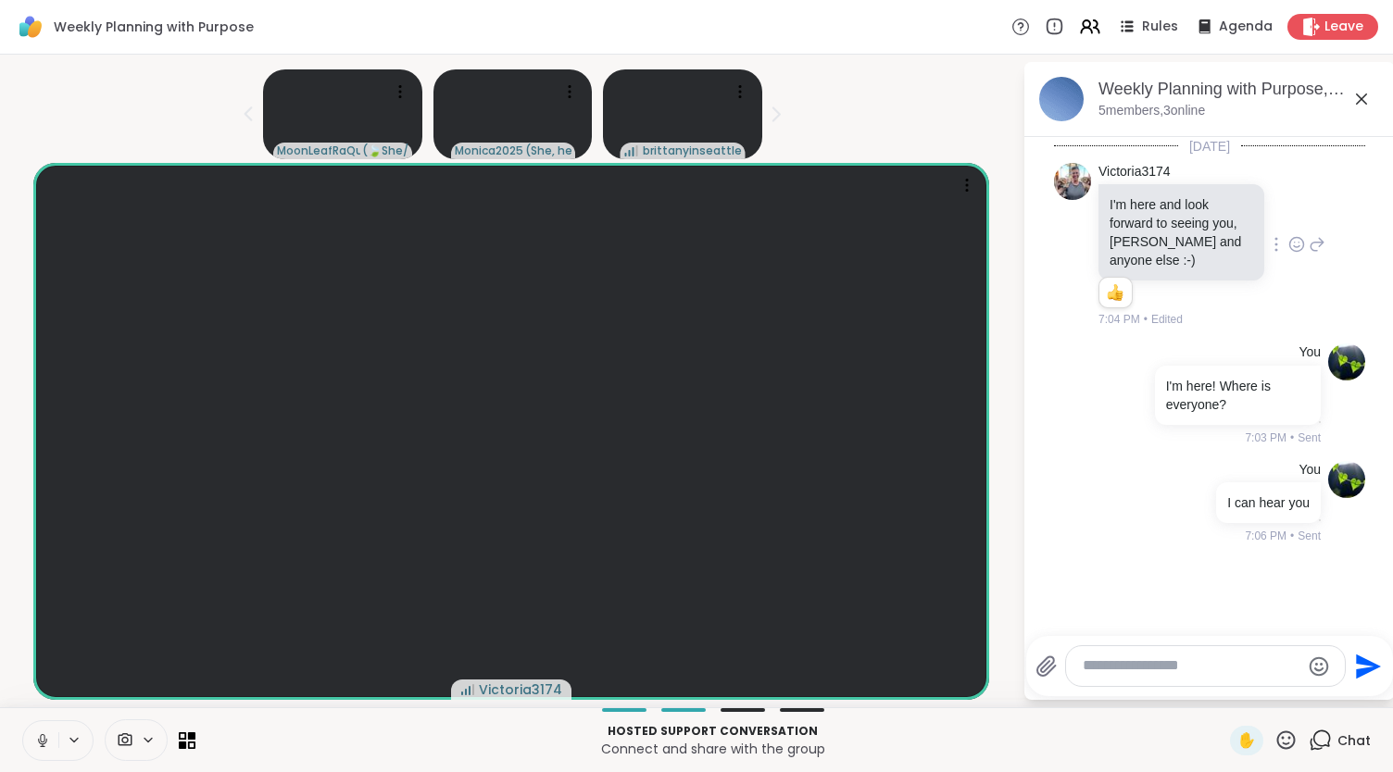
click at [1277, 733] on icon at bounding box center [1286, 740] width 19 height 19
click at [1223, 692] on span "❤️" at bounding box center [1232, 692] width 19 height 22
click at [37, 737] on icon at bounding box center [42, 741] width 17 height 17
click at [1275, 737] on icon at bounding box center [1286, 740] width 23 height 23
click at [40, 729] on button at bounding box center [40, 741] width 35 height 39
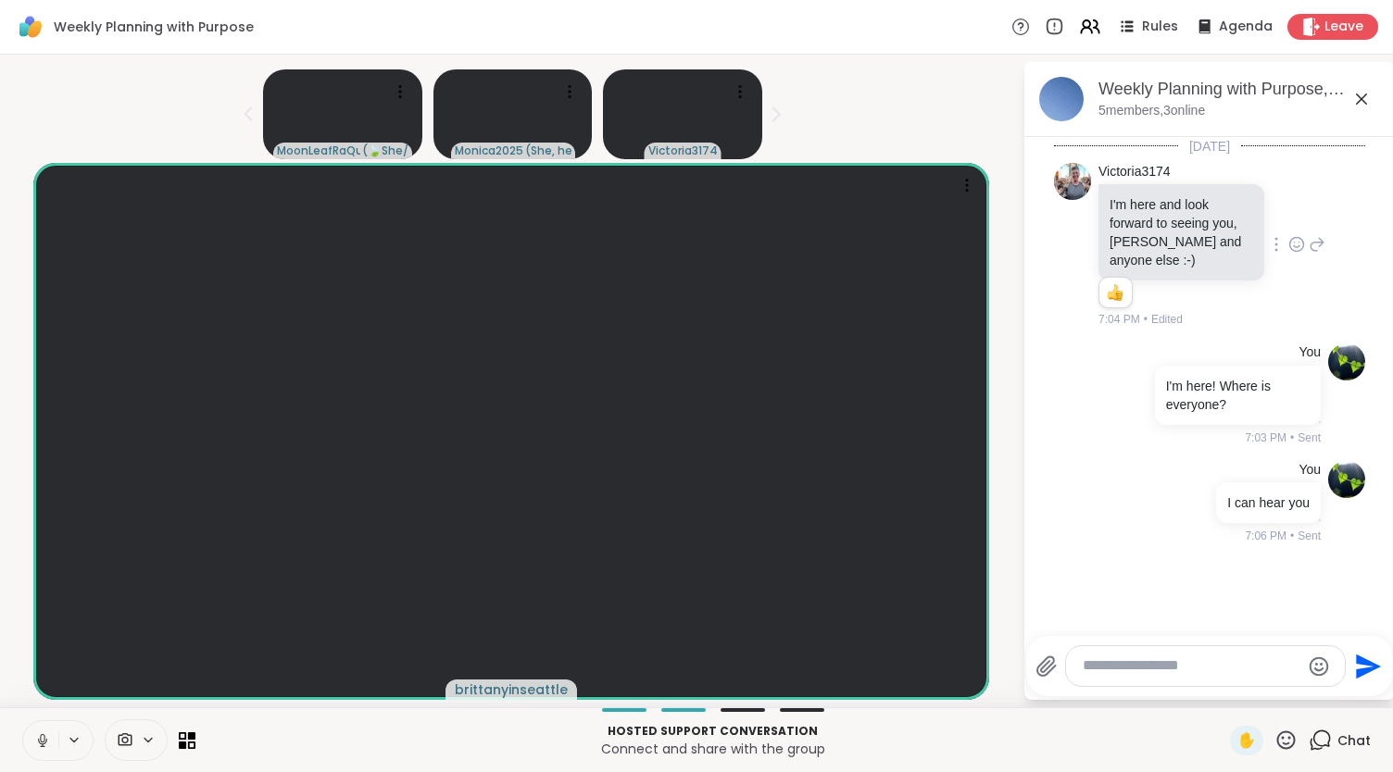
click at [1275, 731] on icon at bounding box center [1286, 740] width 23 height 23
click at [1345, 694] on span "🎉" at bounding box center [1354, 692] width 19 height 22
click at [1277, 740] on icon at bounding box center [1286, 740] width 19 height 19
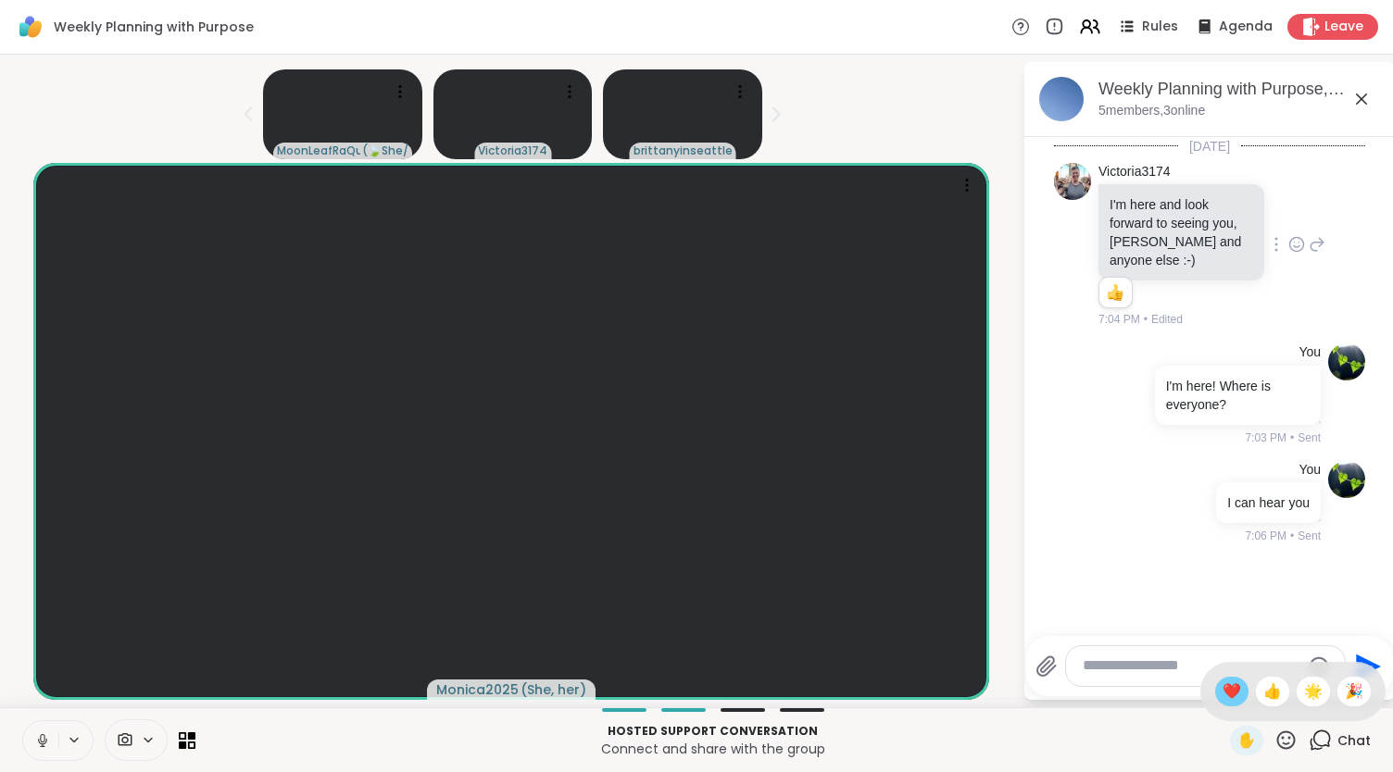
click at [1223, 684] on span "❤️" at bounding box center [1232, 692] width 19 height 22
click at [1113, 662] on textarea "Type your message" at bounding box center [1191, 666] width 217 height 19
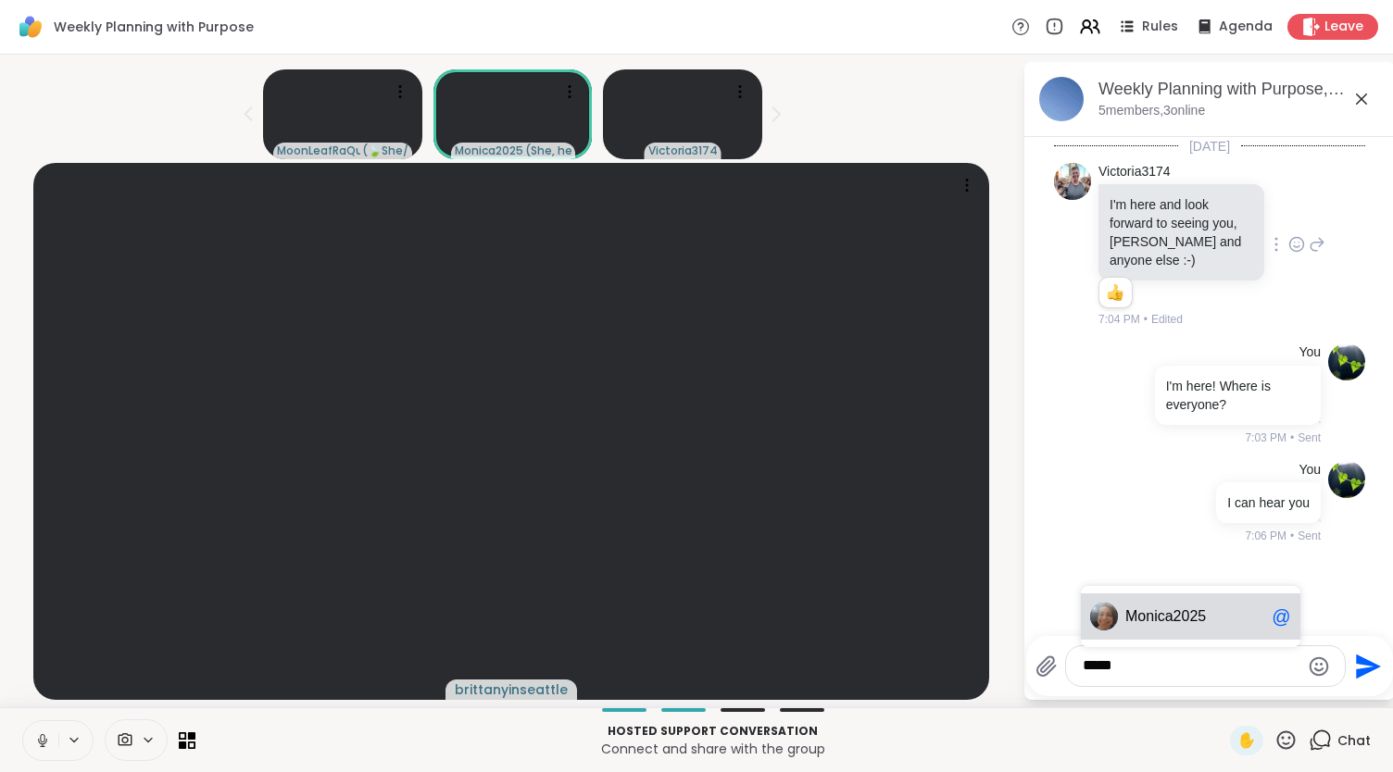
click at [1150, 629] on div "Moni ca2025 @" at bounding box center [1191, 617] width 220 height 46
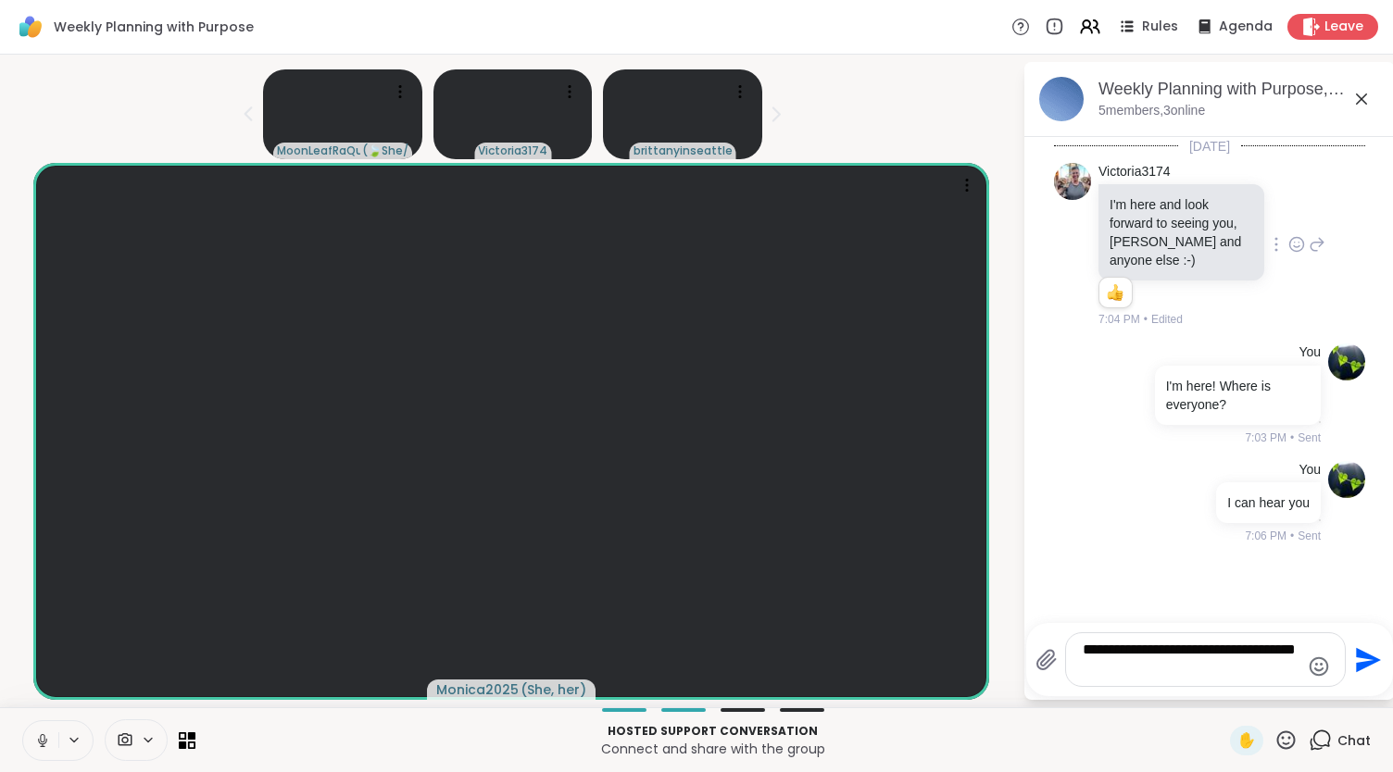
type textarea "**********"
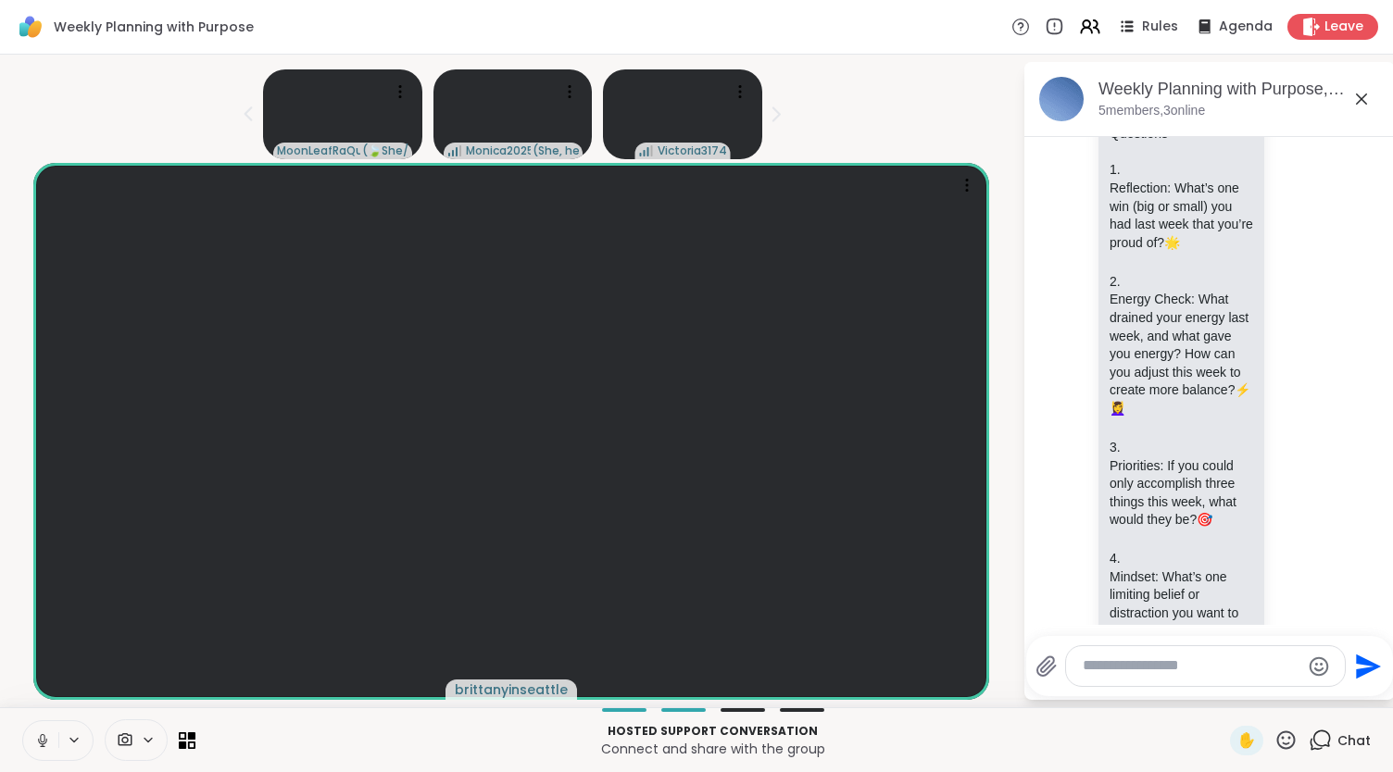
scroll to position [635, 0]
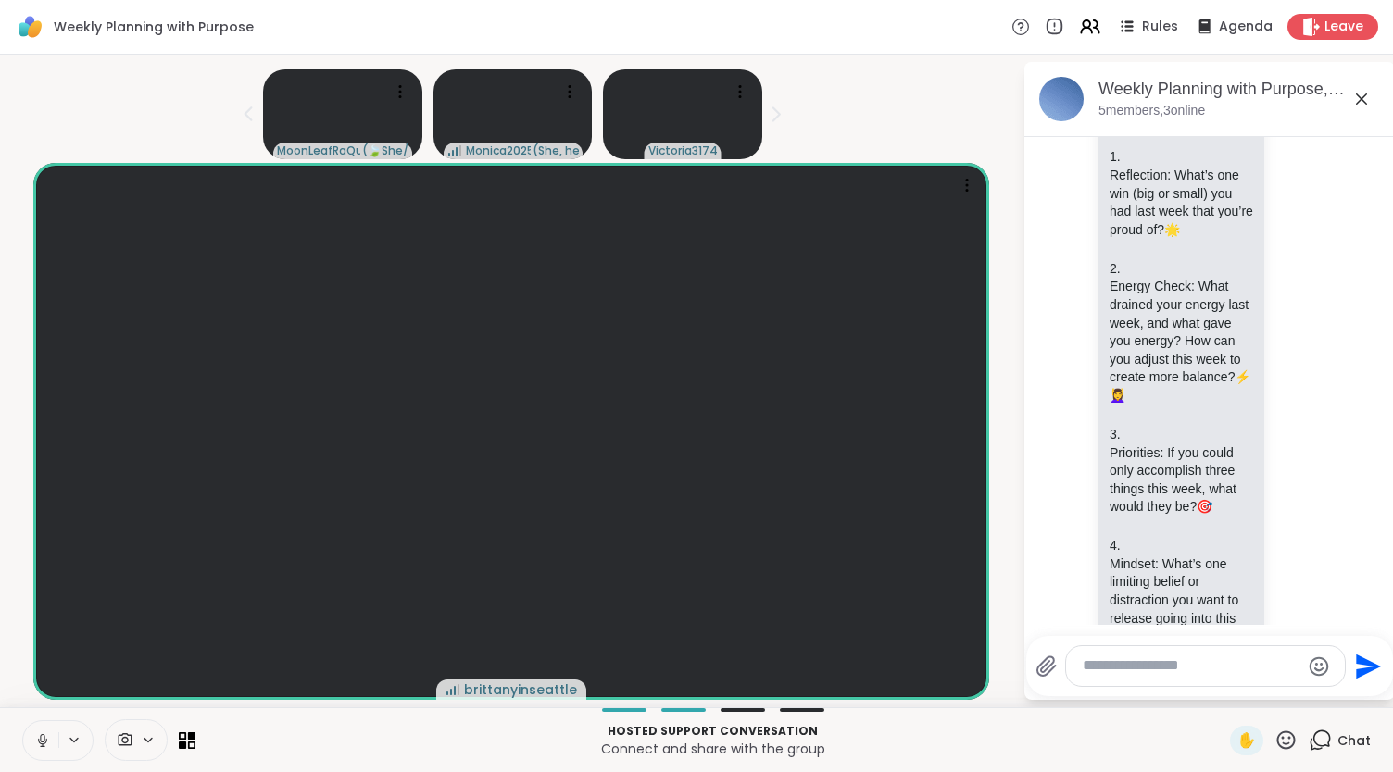
click at [1279, 744] on icon at bounding box center [1286, 740] width 23 height 23
click at [1223, 699] on span "❤️" at bounding box center [1232, 692] width 19 height 22
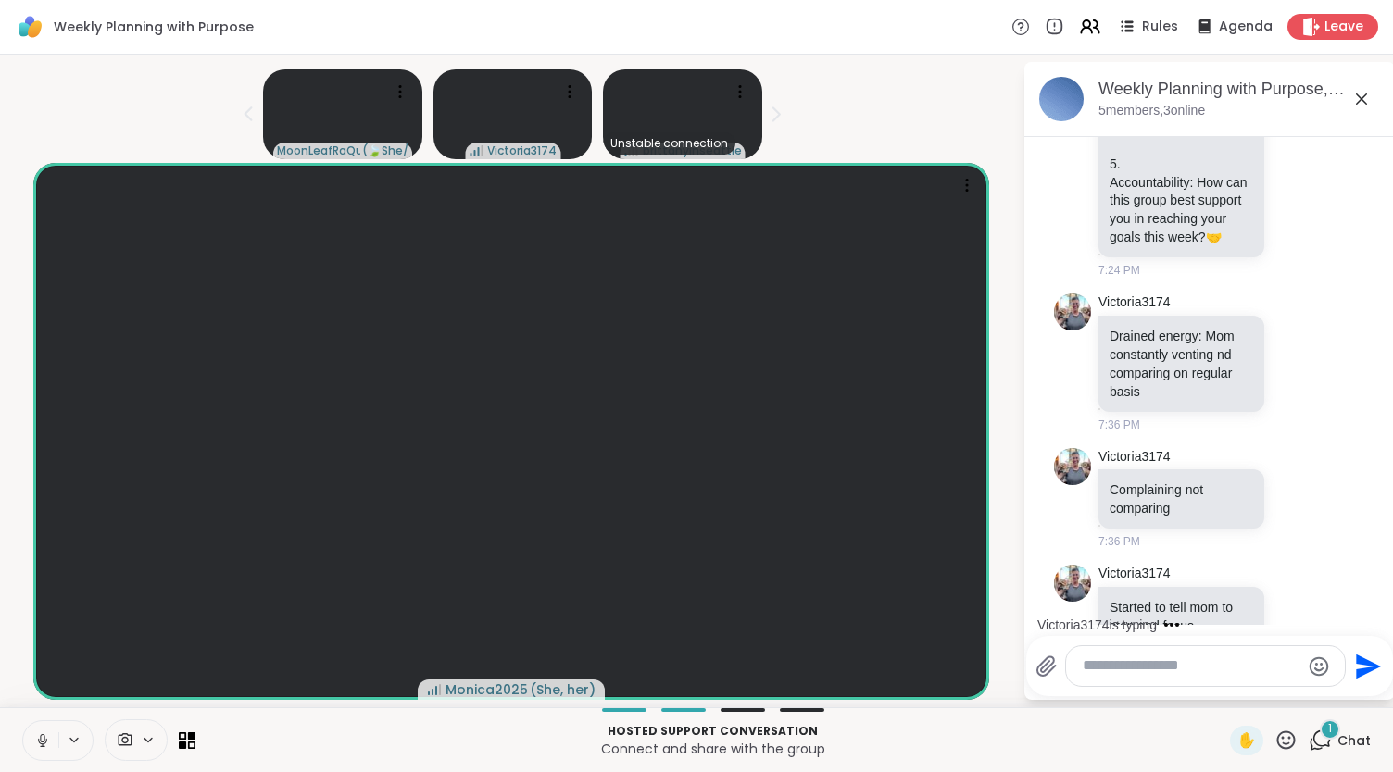
scroll to position [1263, 0]
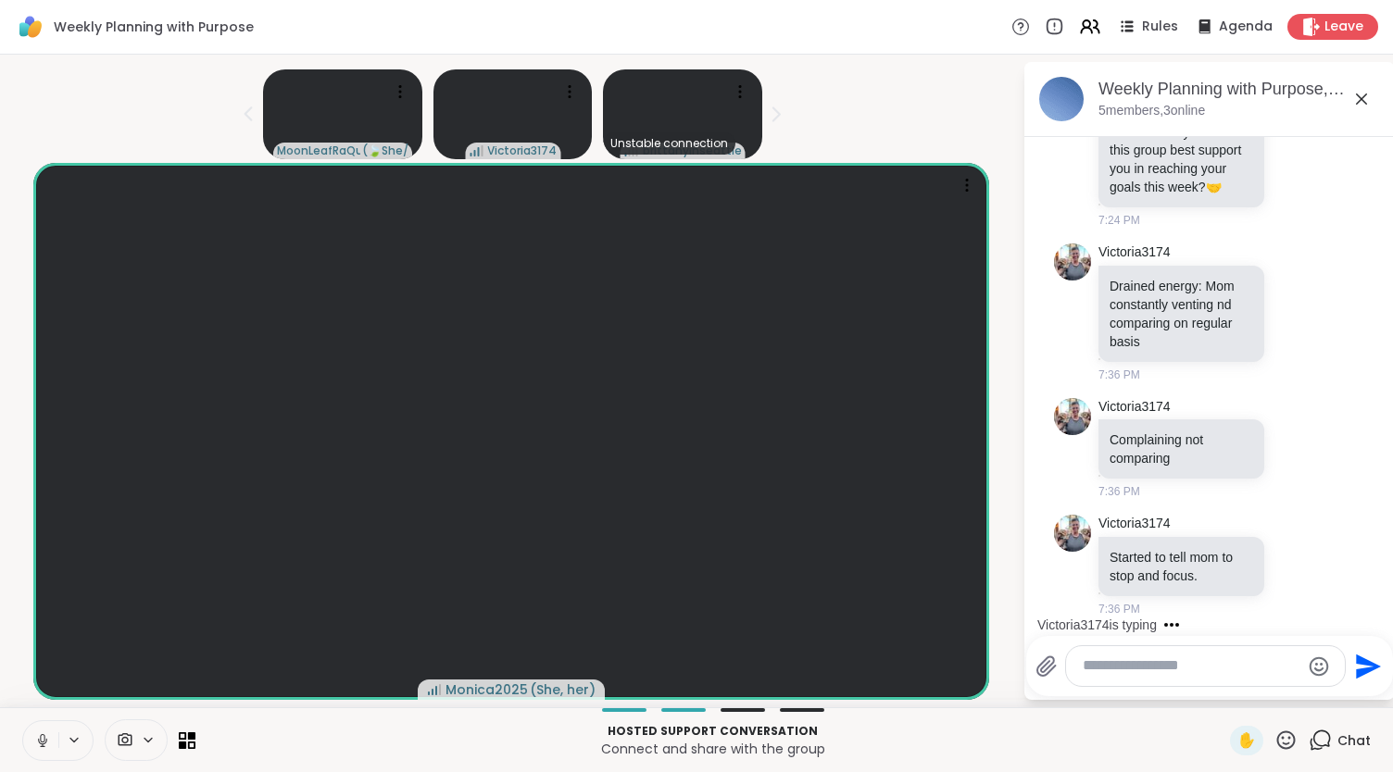
click at [1281, 731] on icon at bounding box center [1286, 740] width 23 height 23
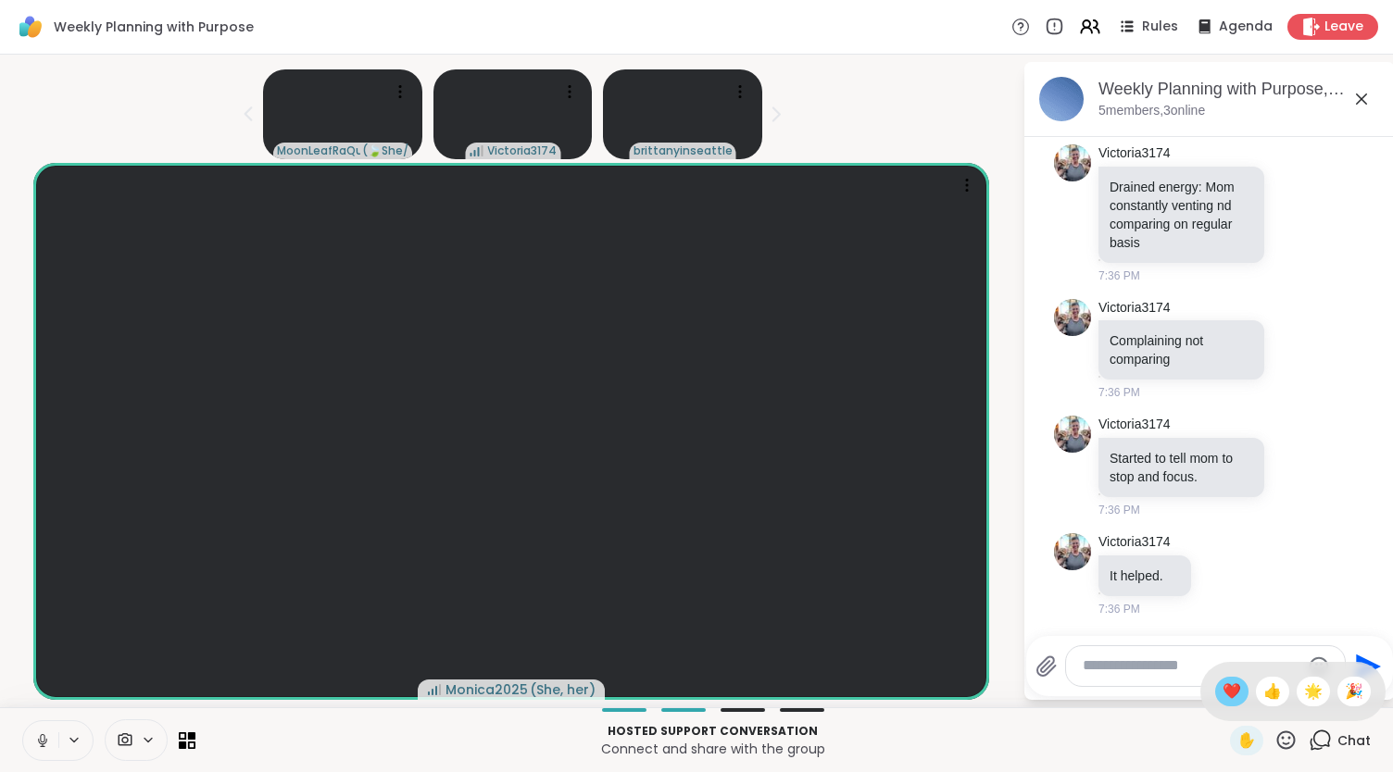
click at [1224, 687] on div "❤️" at bounding box center [1231, 692] width 33 height 30
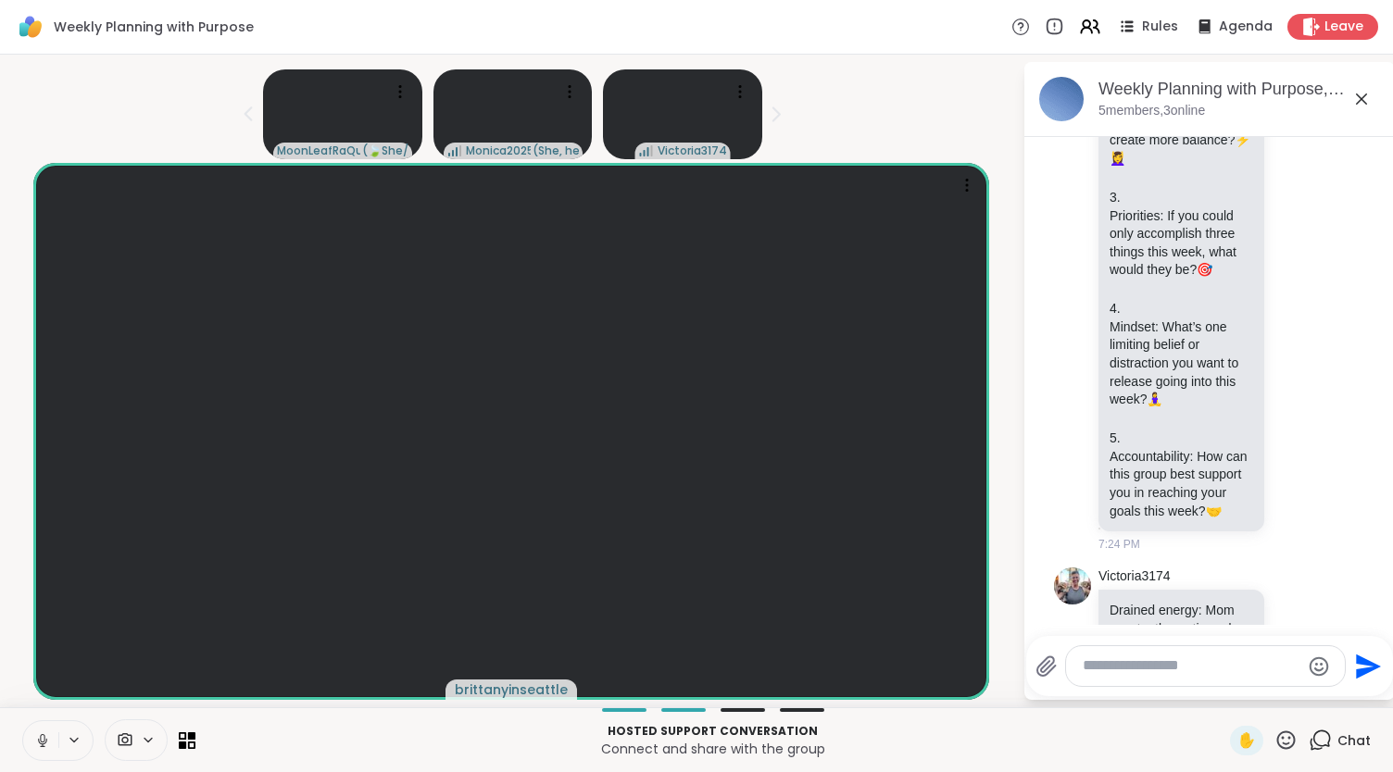
scroll to position [876, 0]
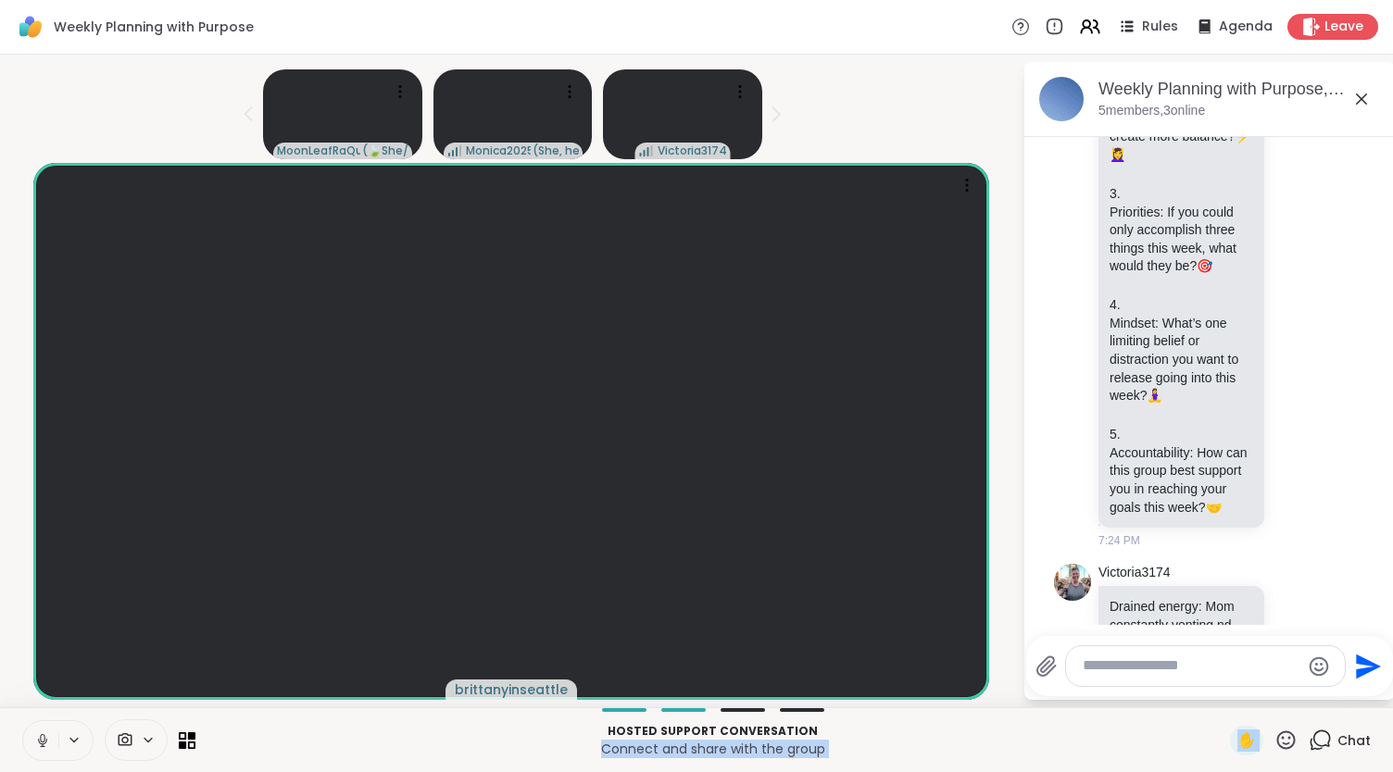
drag, startPoint x: 1273, startPoint y: 734, endPoint x: 1160, endPoint y: 733, distance: 113.0
click at [1160, 733] on div "Hosted support conversation Connect and share with the group ✋ Chat" at bounding box center [696, 740] width 1393 height 65
click at [1160, 733] on p "Hosted support conversation" at bounding box center [713, 731] width 1012 height 17
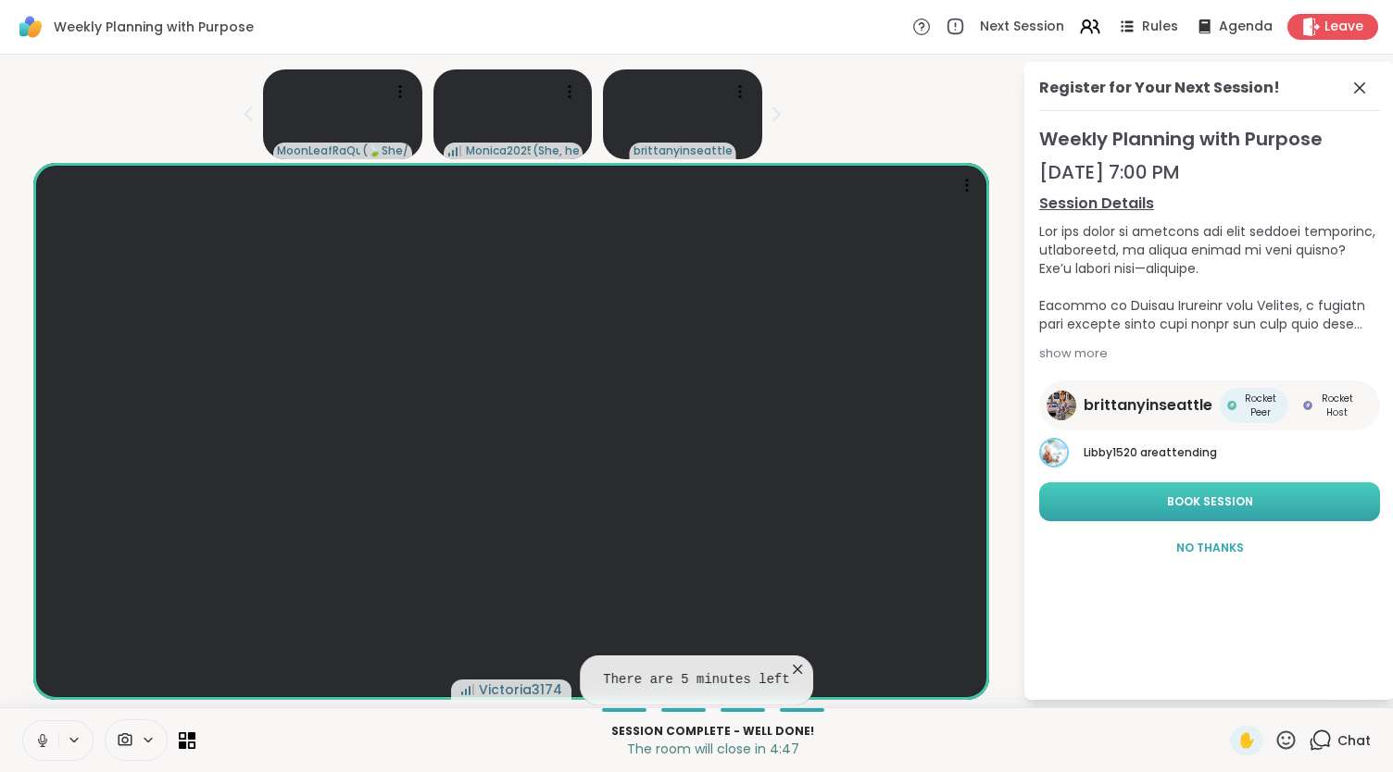
click at [1124, 490] on button "Book Session" at bounding box center [1209, 502] width 341 height 39
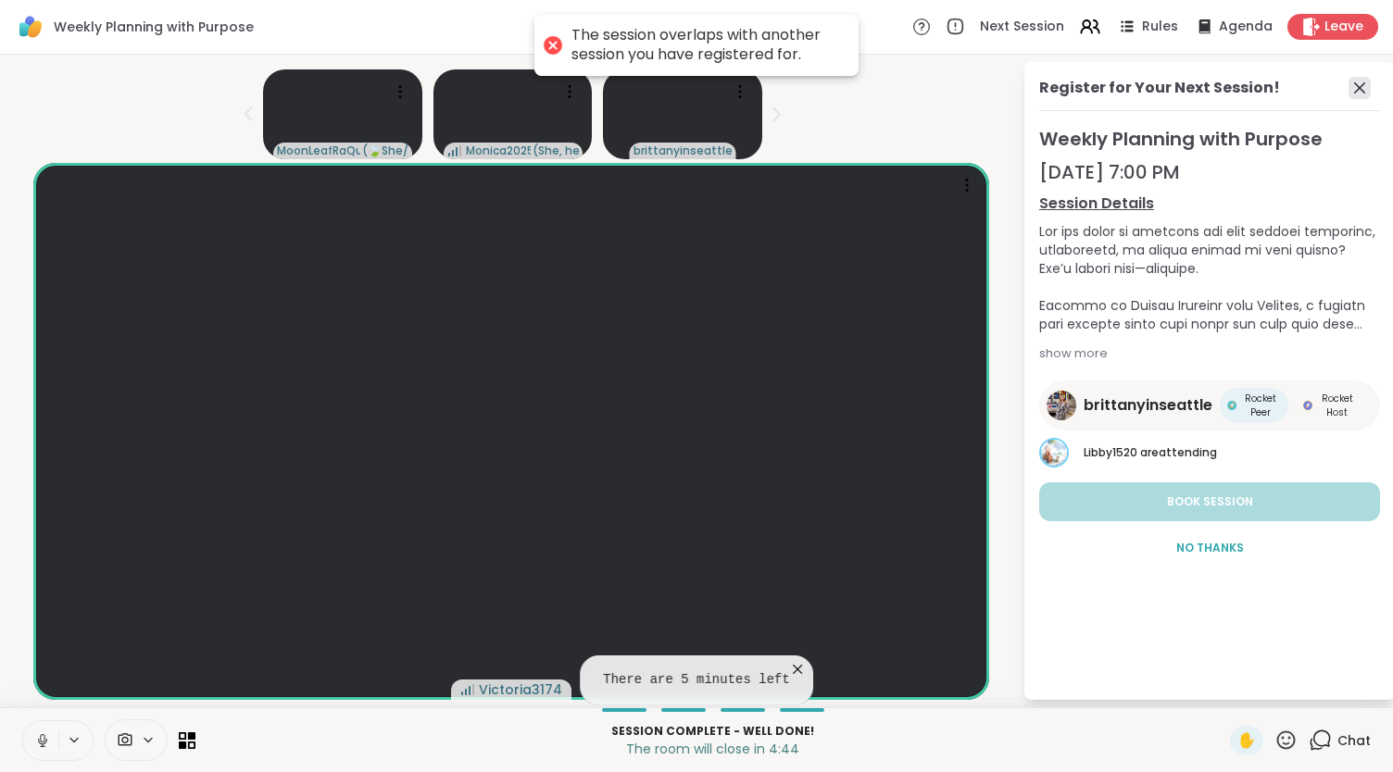
click at [1360, 78] on icon at bounding box center [1360, 88] width 22 height 22
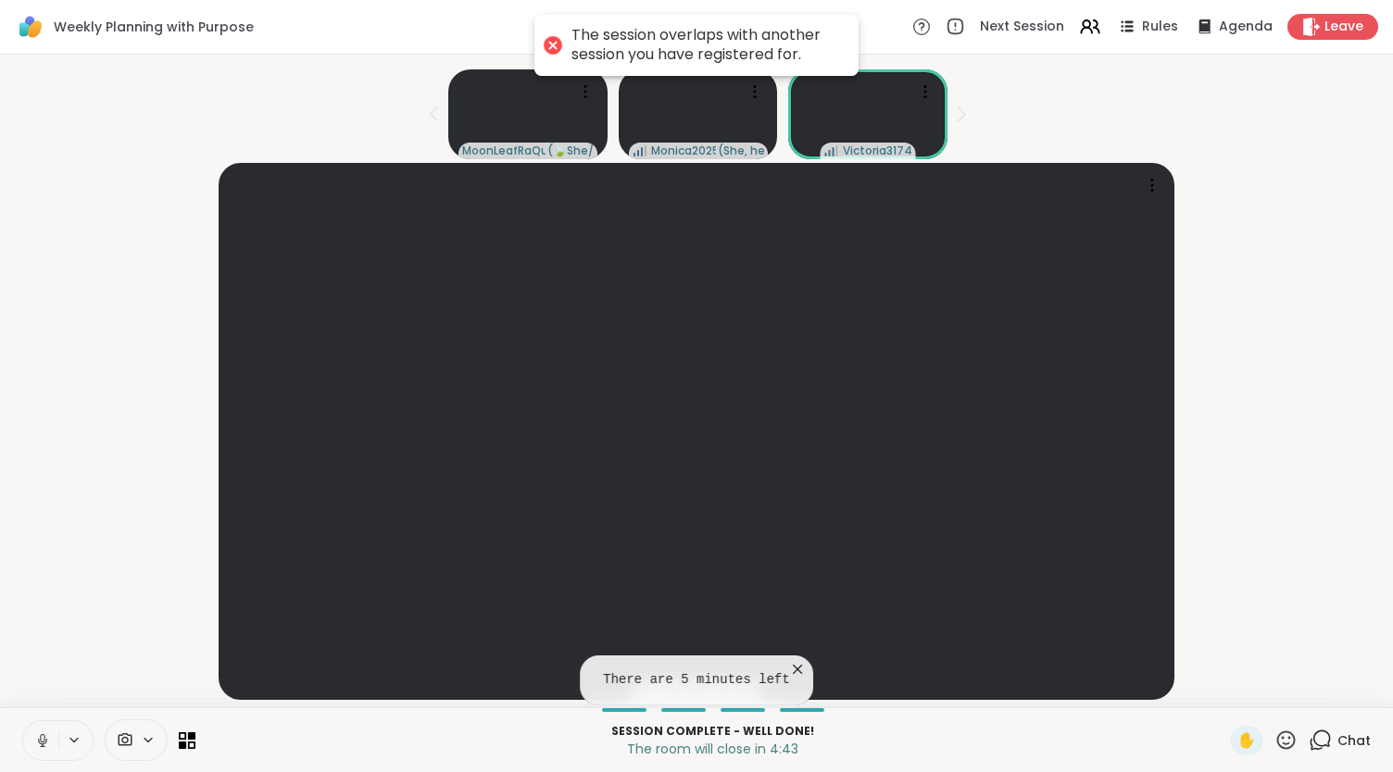
click at [1337, 742] on span "Chat" at bounding box center [1353, 741] width 33 height 19
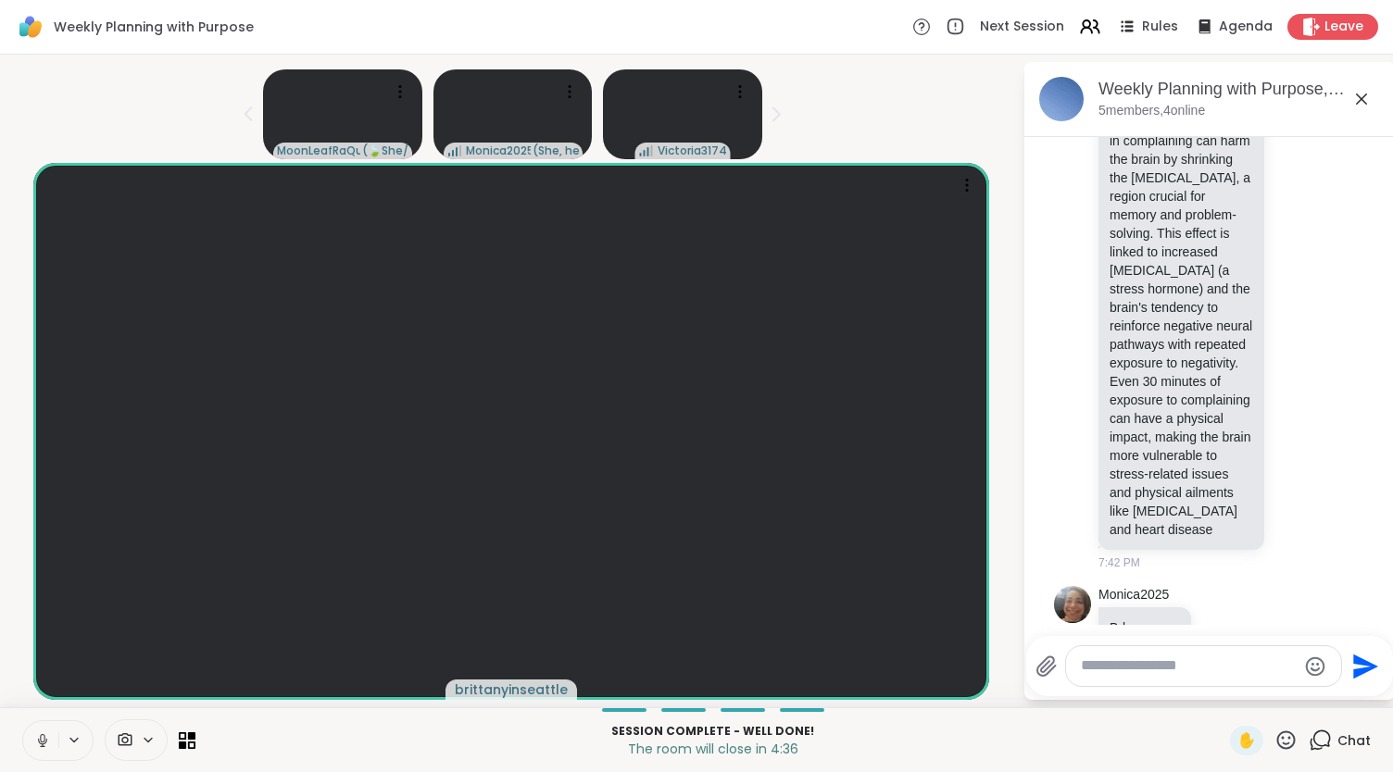
scroll to position [1951, 0]
drag, startPoint x: 1156, startPoint y: 401, endPoint x: 1214, endPoint y: 350, distance: 77.5
click at [1214, 350] on p "Overhearing or engaging in complaining can harm the brain by shrinking the [MED…" at bounding box center [1182, 322] width 144 height 426
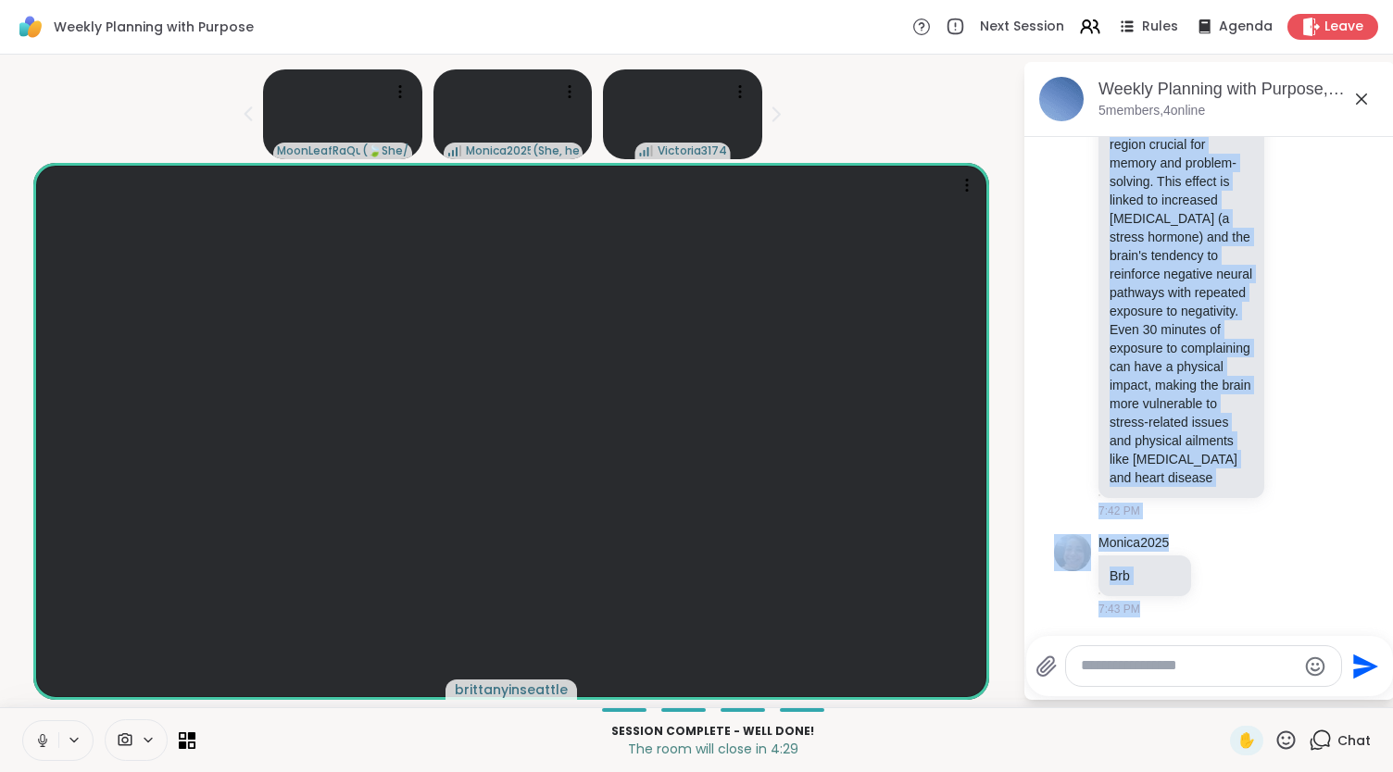
scroll to position [4, 0]
drag, startPoint x: 1110, startPoint y: 174, endPoint x: 1204, endPoint y: 475, distance: 315.5
click at [1204, 475] on p "Overhearing or engaging in complaining can harm the brain by shrinking the [MED…" at bounding box center [1182, 270] width 144 height 426
copy p "Overhearing or engaging in complaining can harm the brain by shrinking the [MED…"
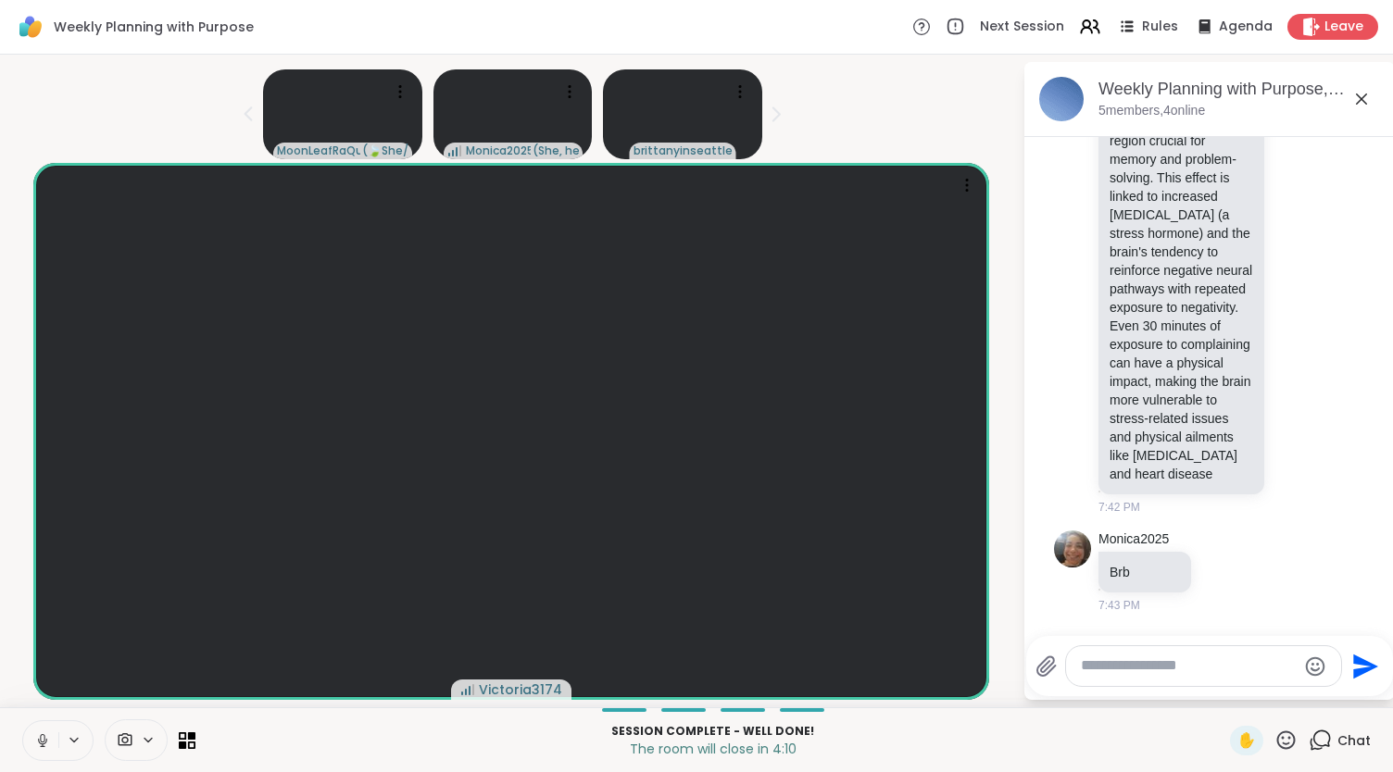
click at [1149, 662] on textarea "Type your message" at bounding box center [1189, 666] width 216 height 19
type textarea "**********"
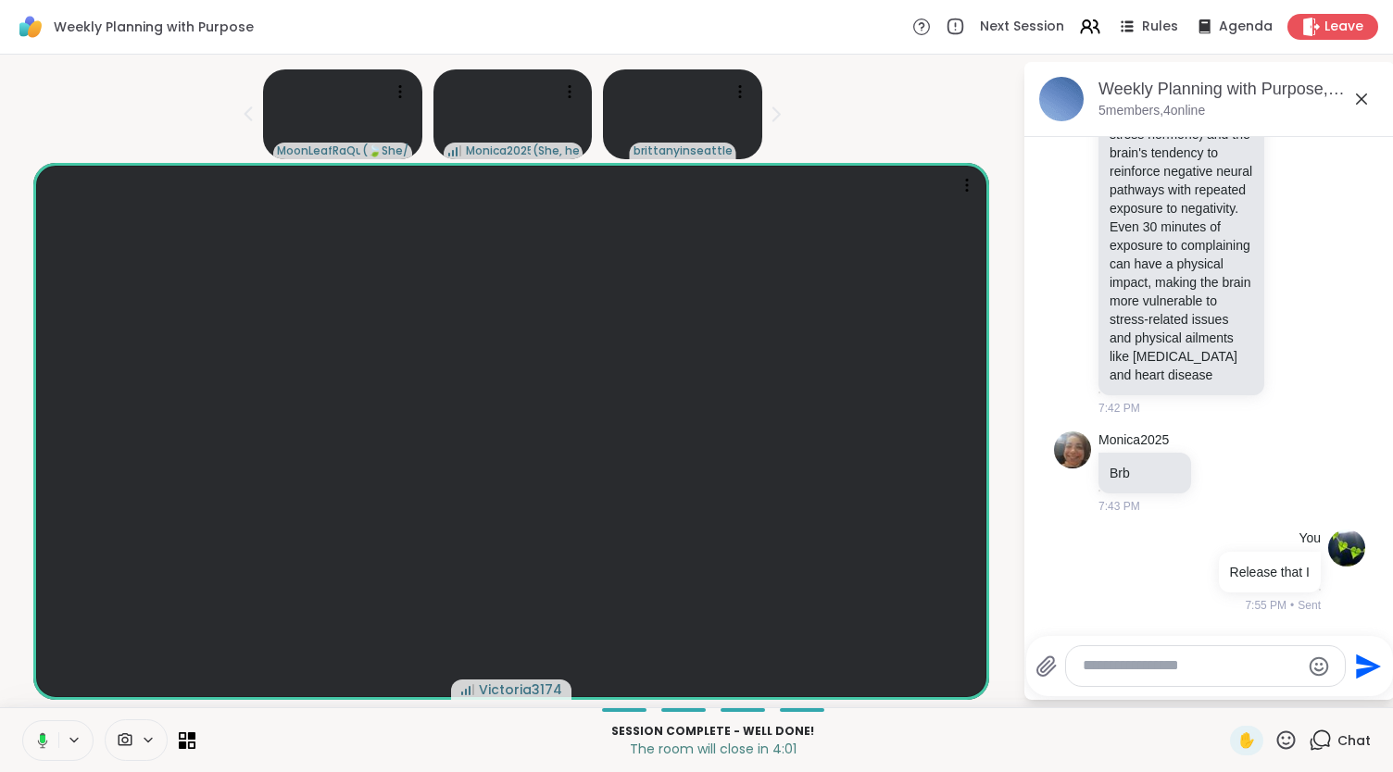
scroll to position [2236, 0]
type textarea "*"
type textarea "**********"
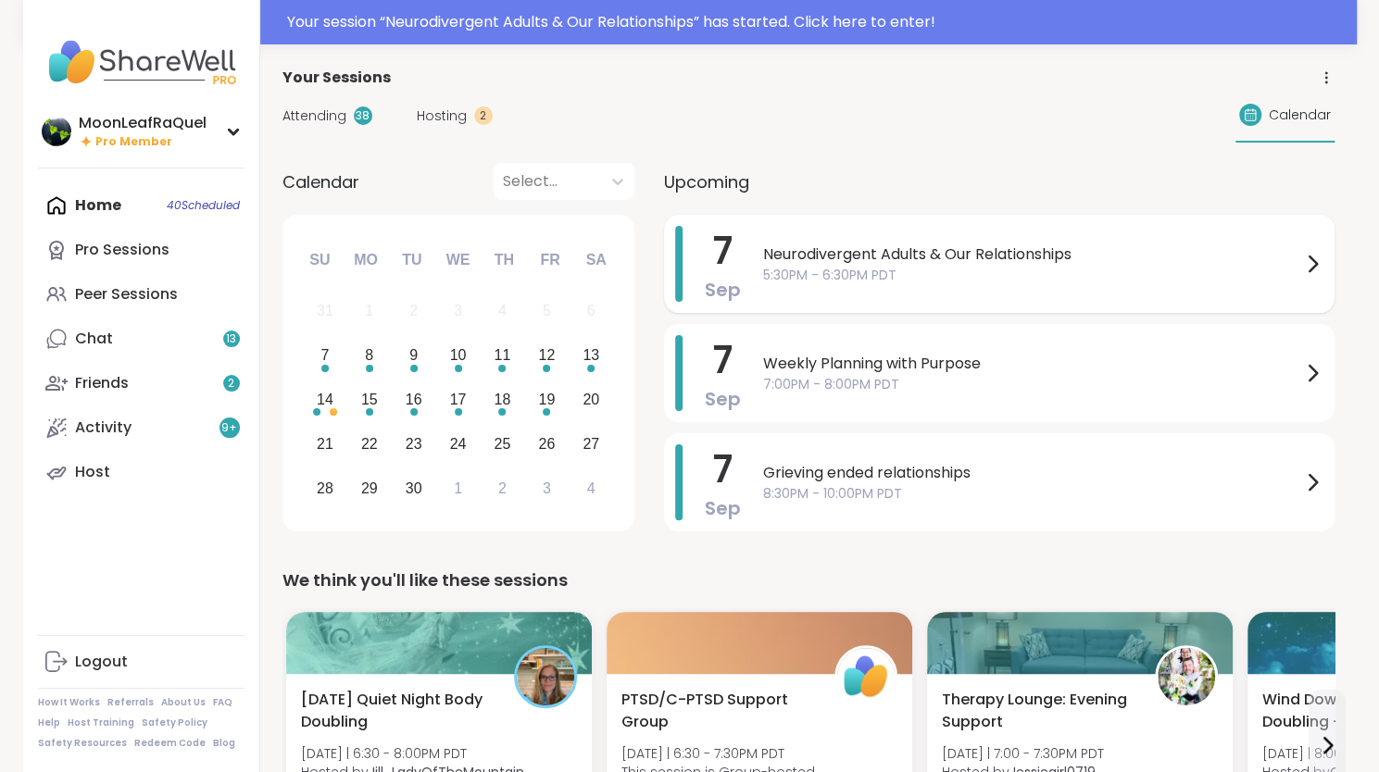
click at [846, 256] on span "Neurodivergent Adults & Our Relationships" at bounding box center [1032, 255] width 538 height 22
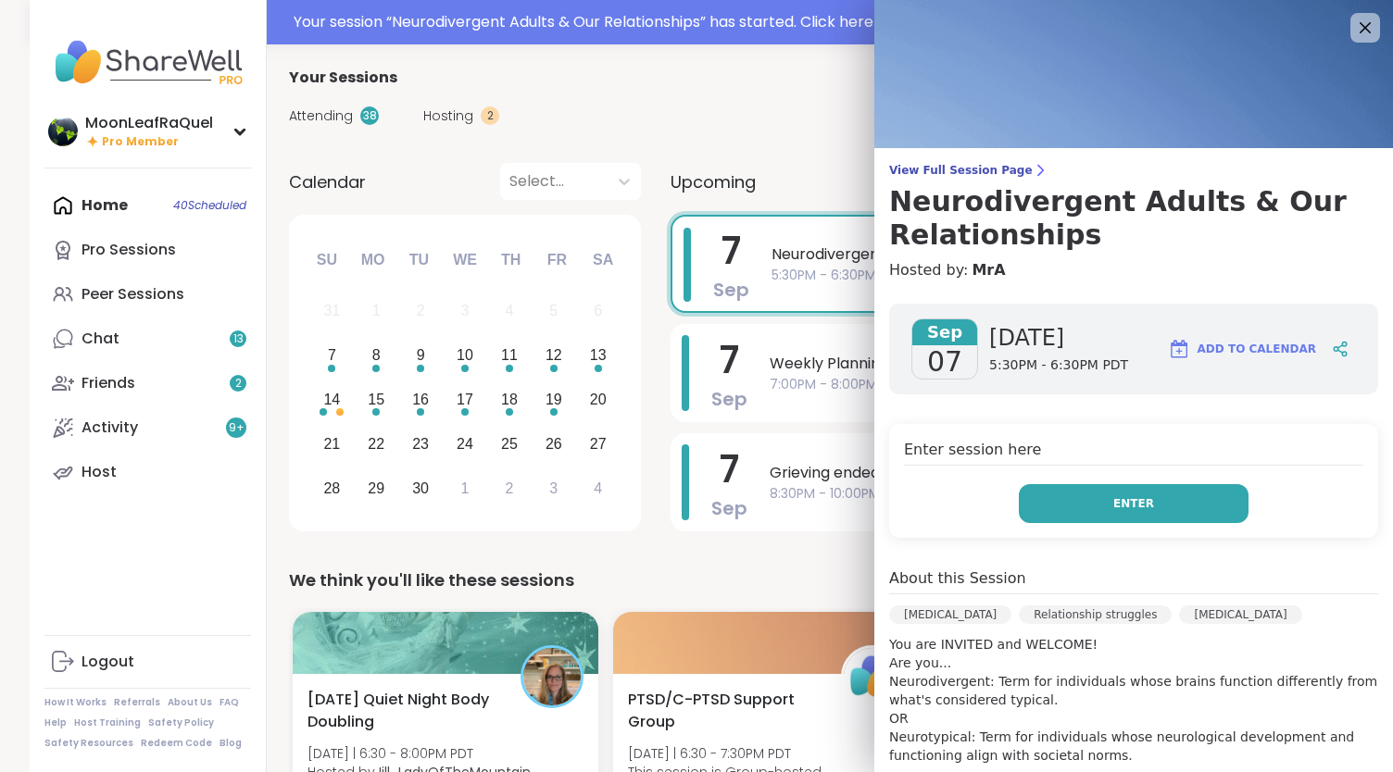
click at [1123, 503] on span "Enter" at bounding box center [1133, 504] width 41 height 17
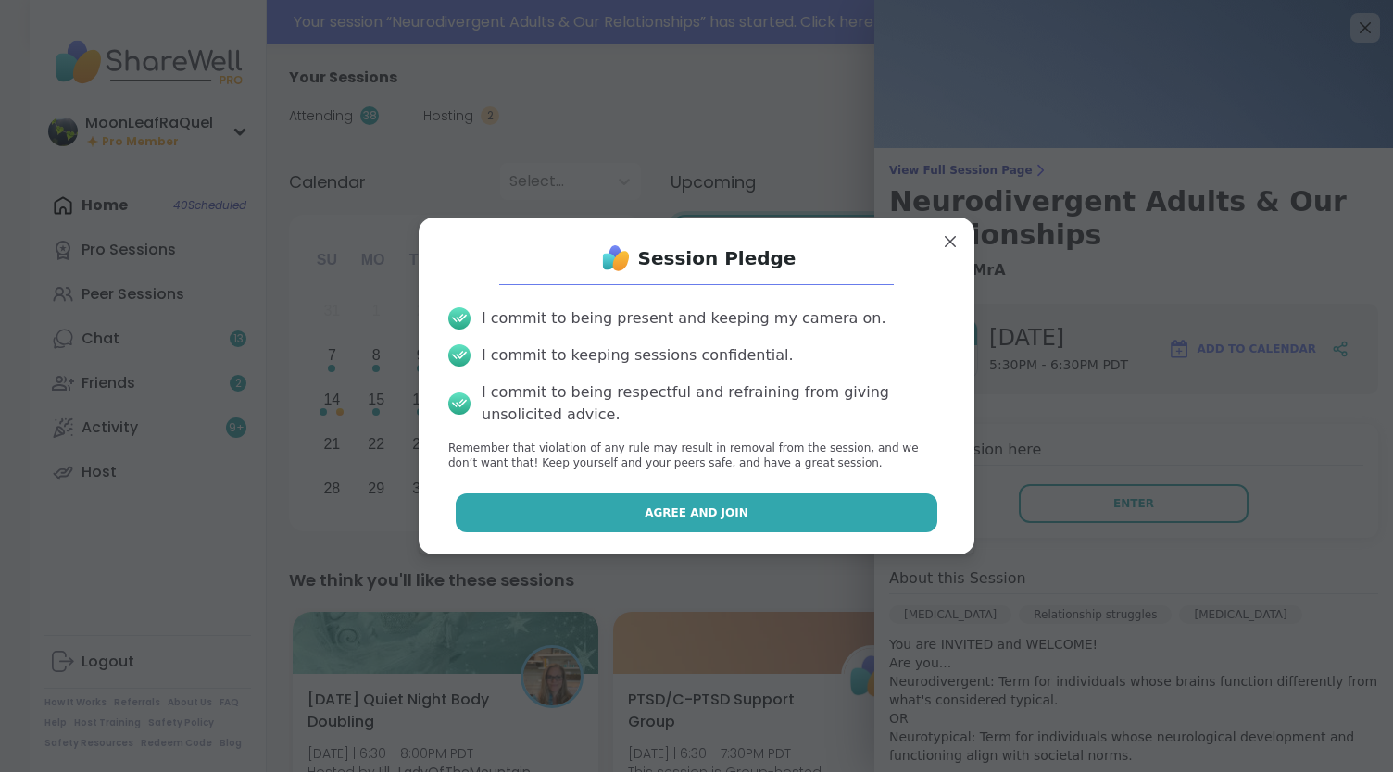
click at [623, 512] on button "Agree and Join" at bounding box center [697, 513] width 483 height 39
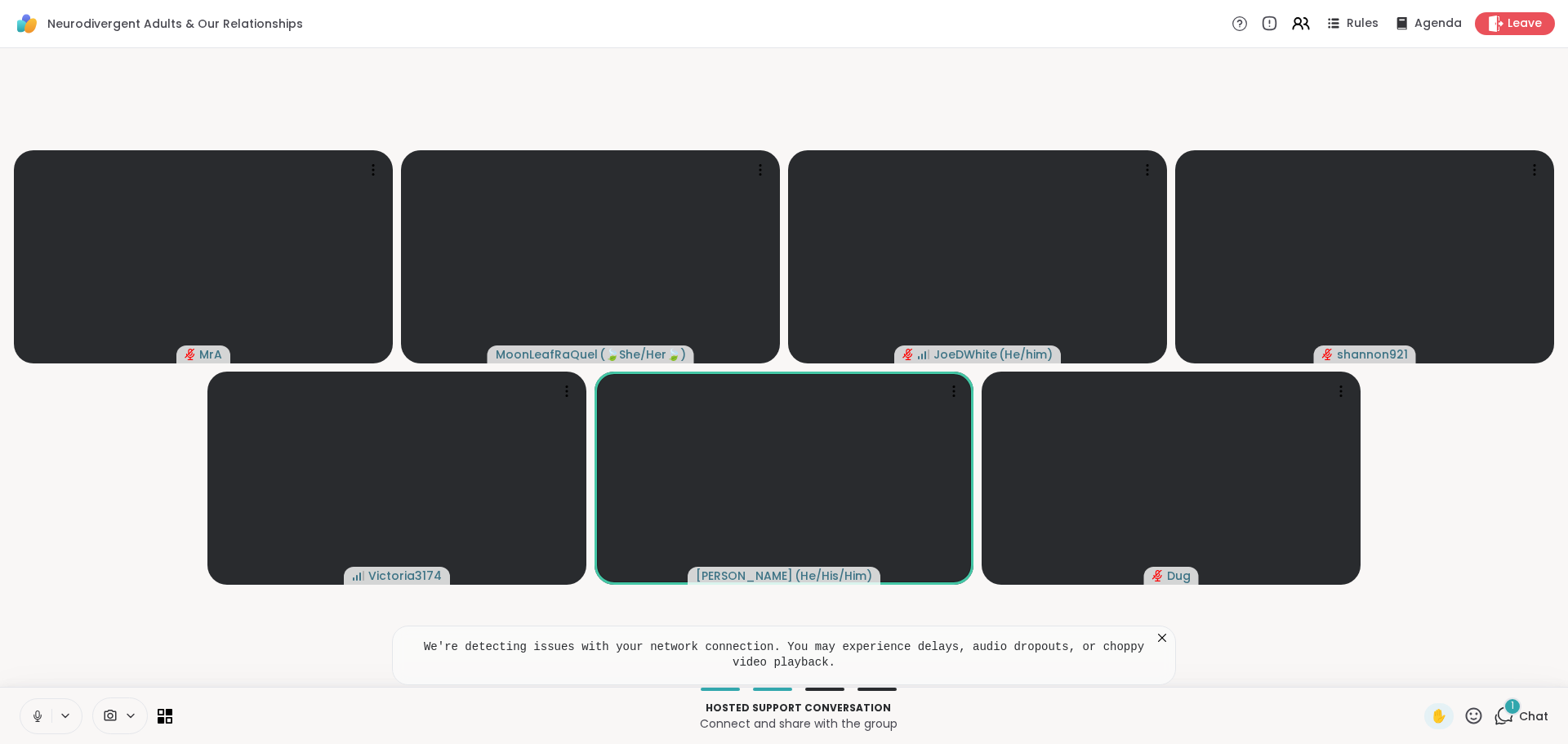
click at [33, 681] on icon at bounding box center [37, 716] width 15 height 15
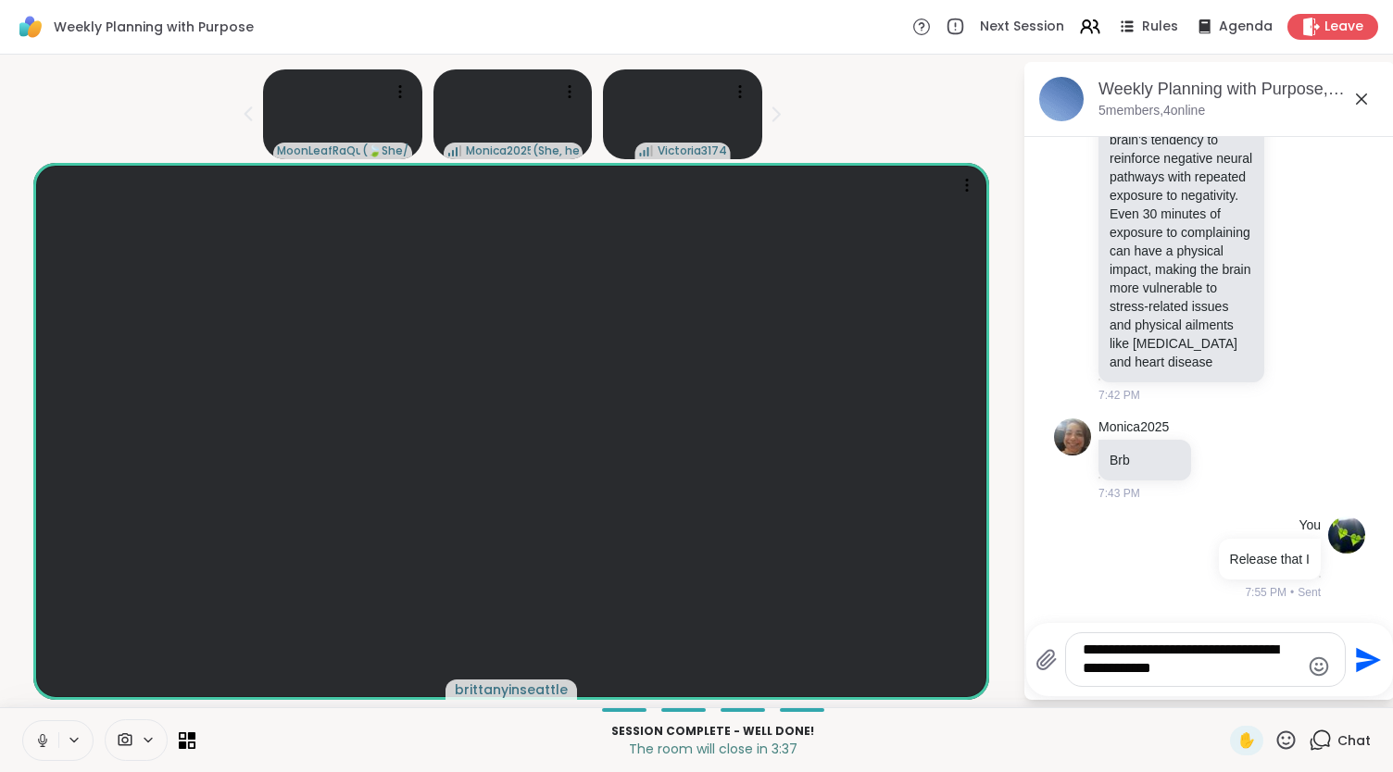
click at [1287, 651] on textarea "**********" at bounding box center [1191, 660] width 217 height 38
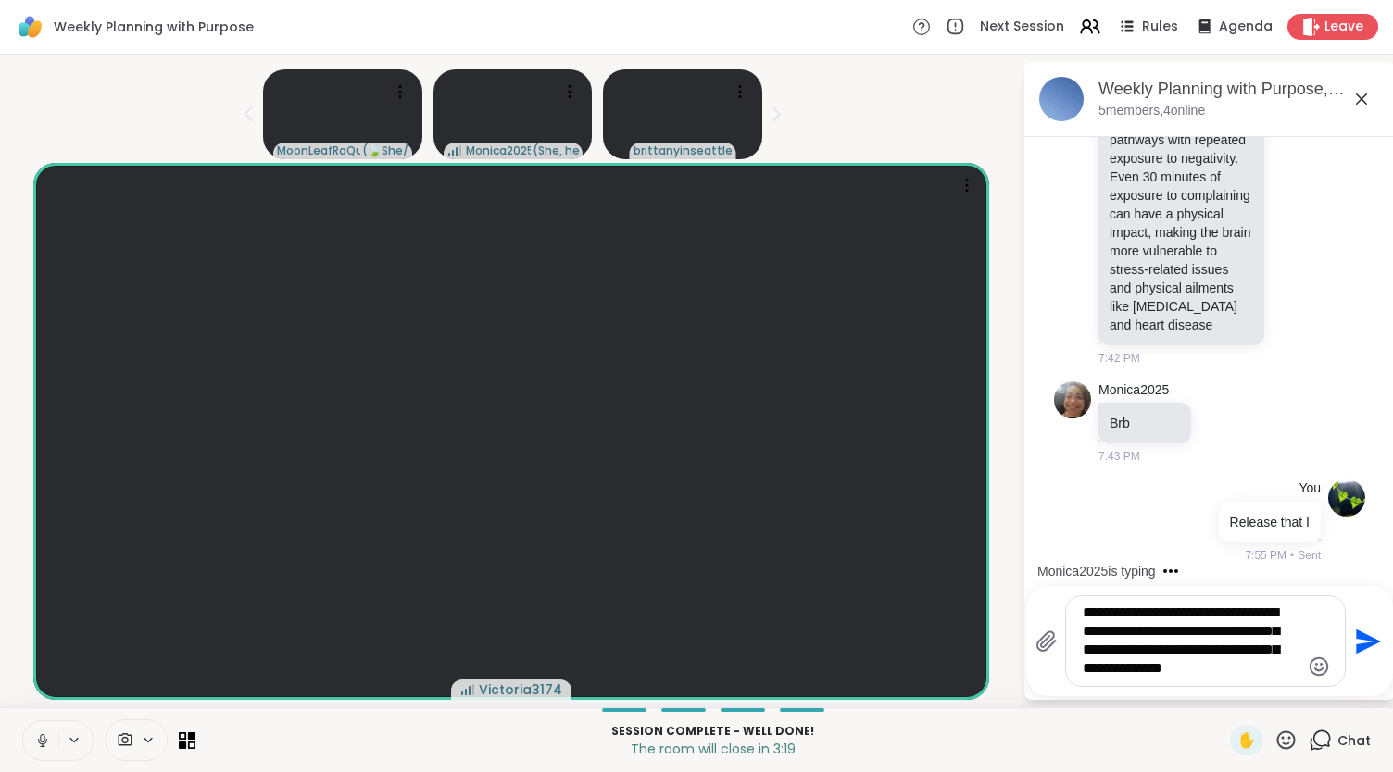
scroll to position [2401, 0]
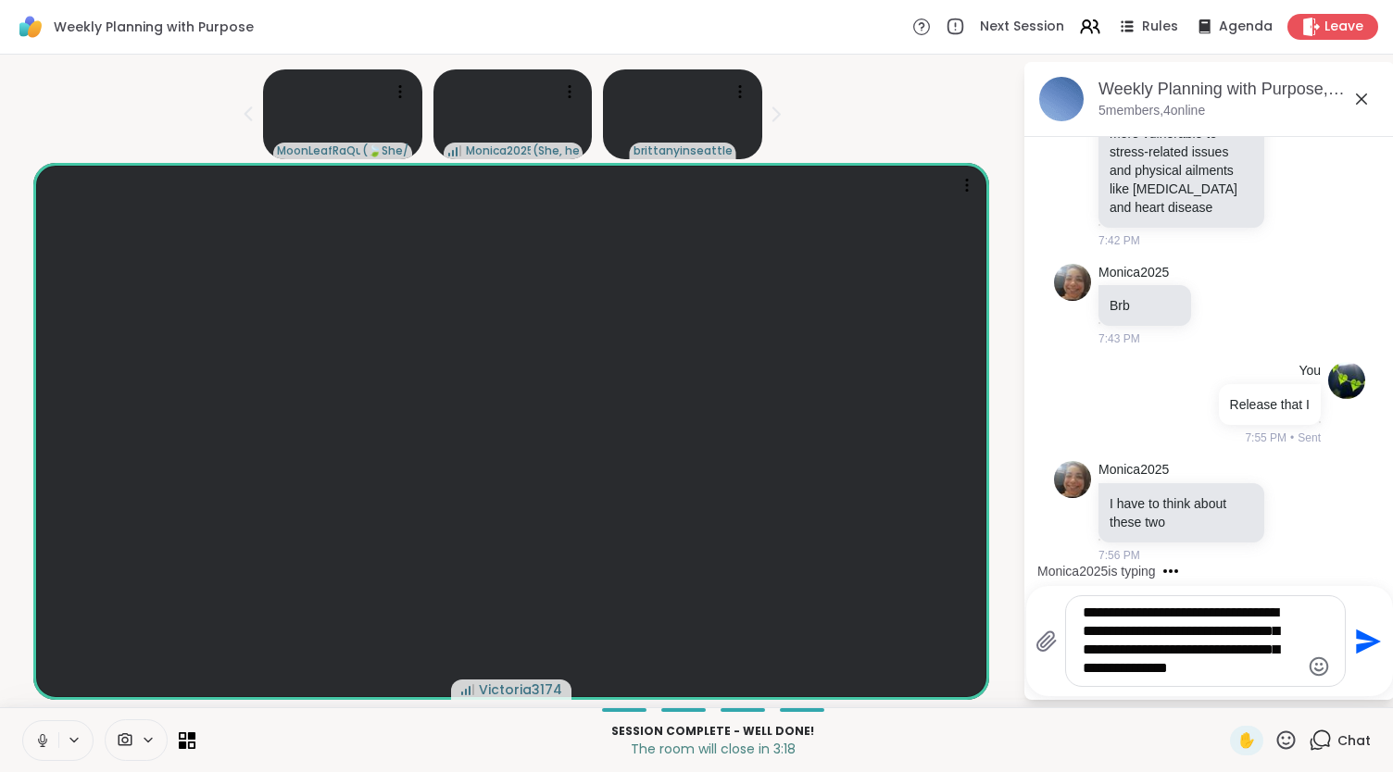
type textarea "**********"
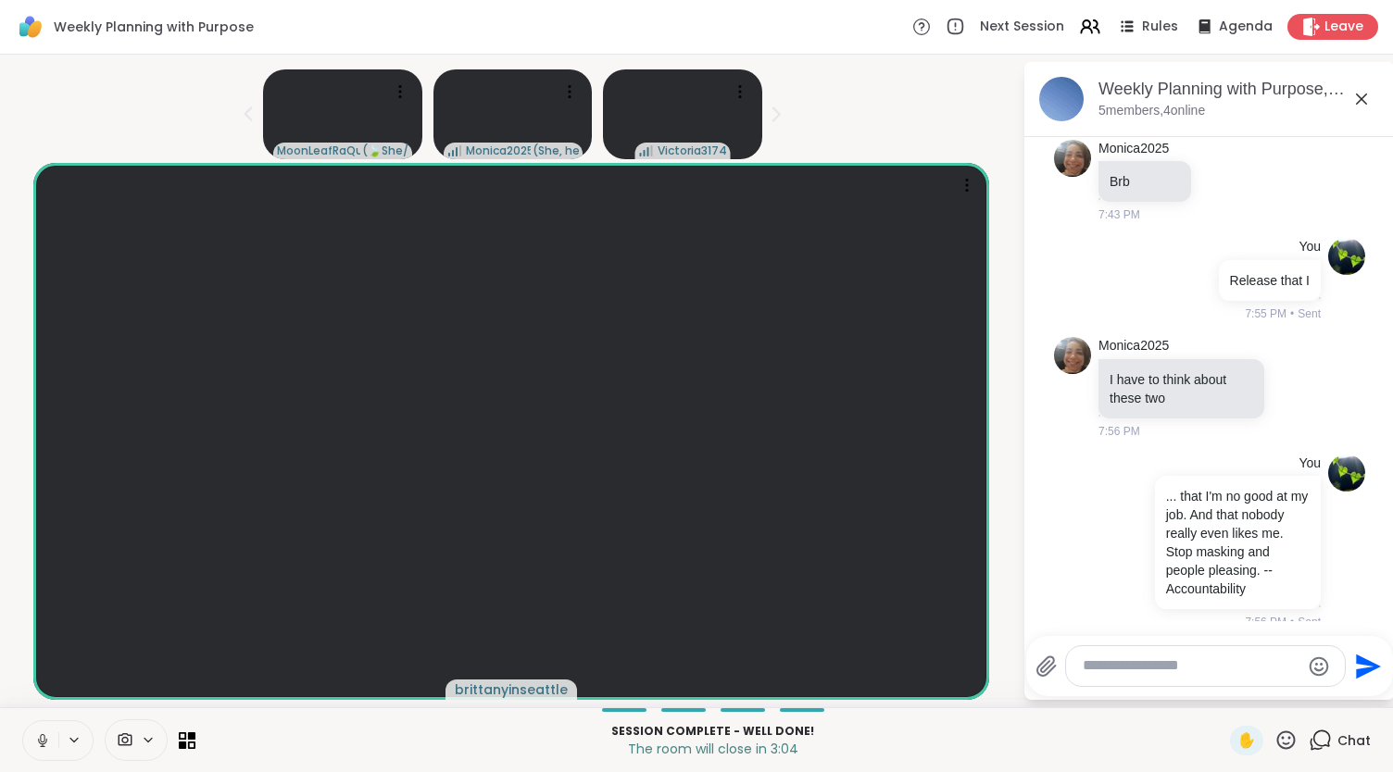
scroll to position [2561, 0]
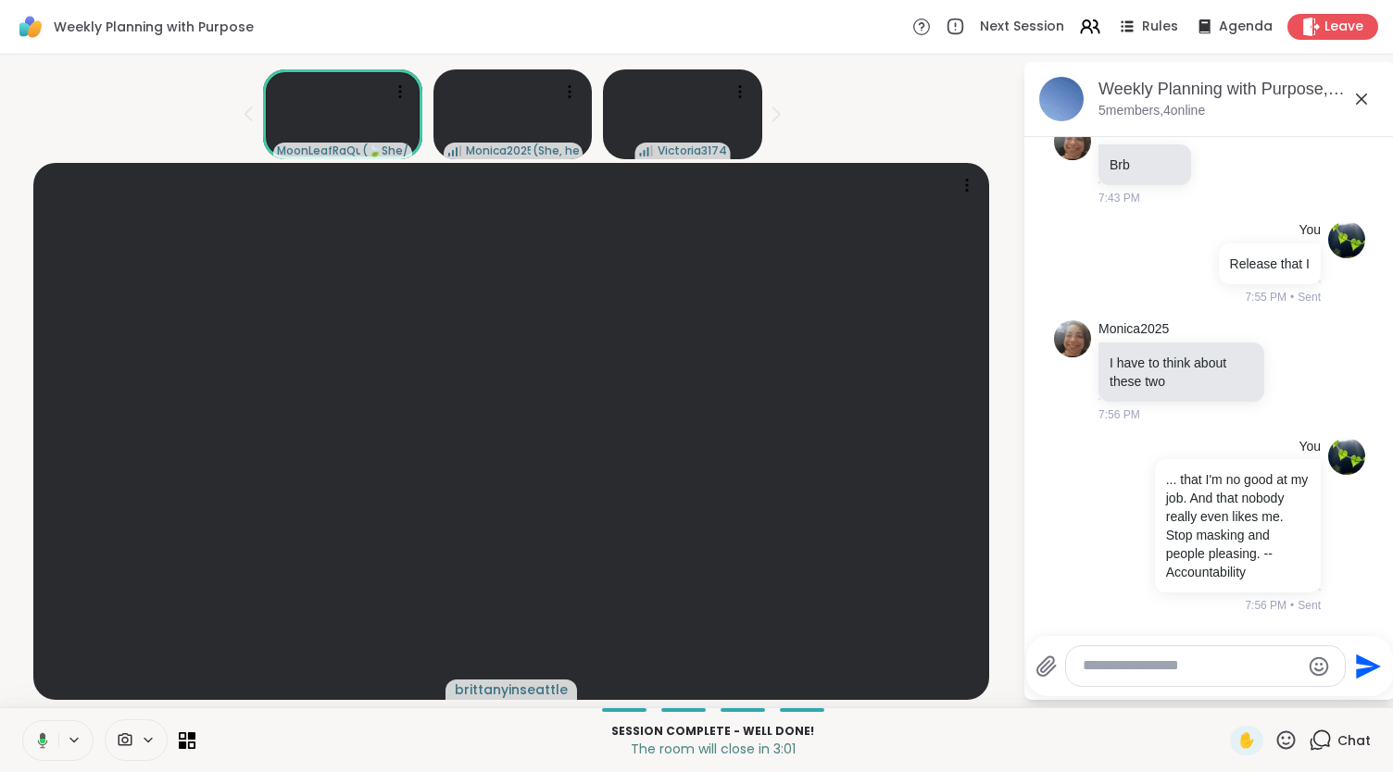
click at [1124, 675] on textarea "Type your message" at bounding box center [1191, 666] width 217 height 19
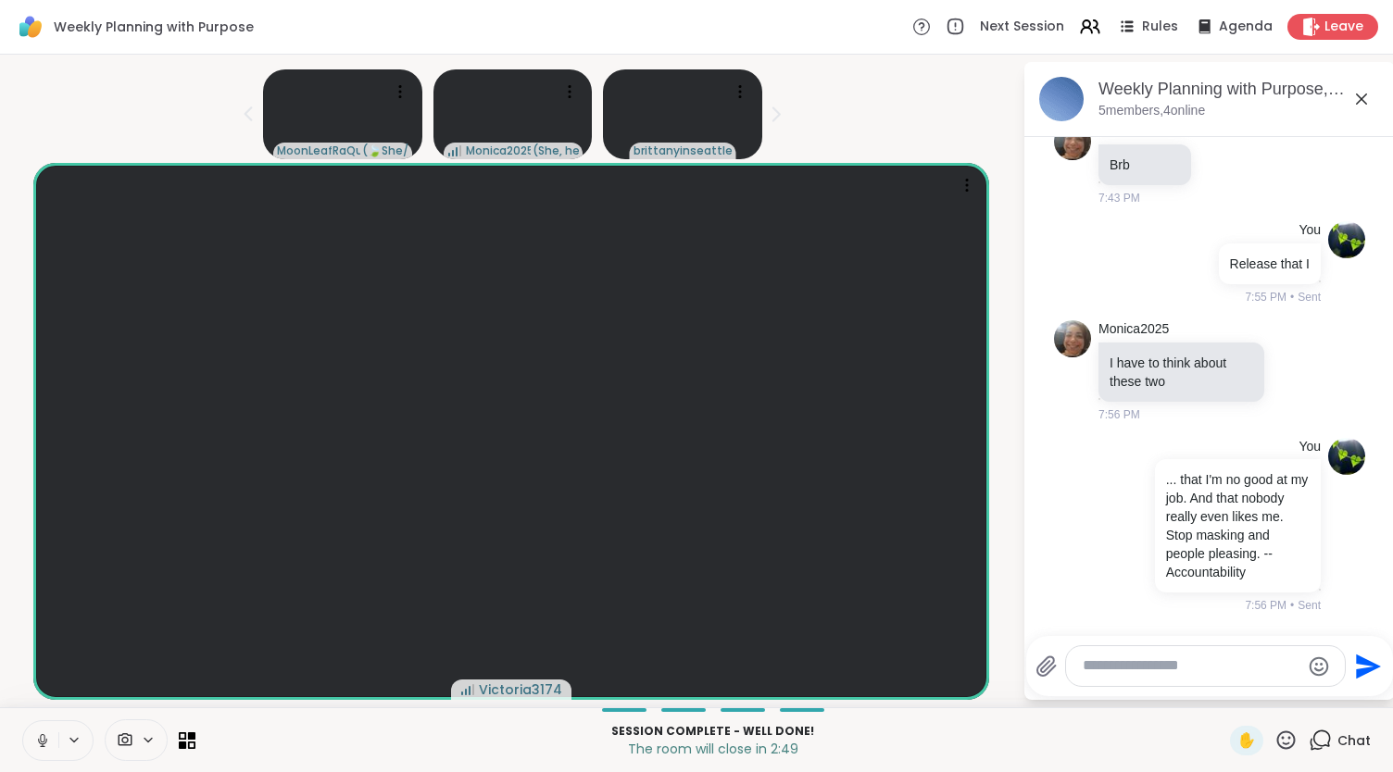
click at [1151, 660] on textarea "Type your message" at bounding box center [1191, 666] width 217 height 19
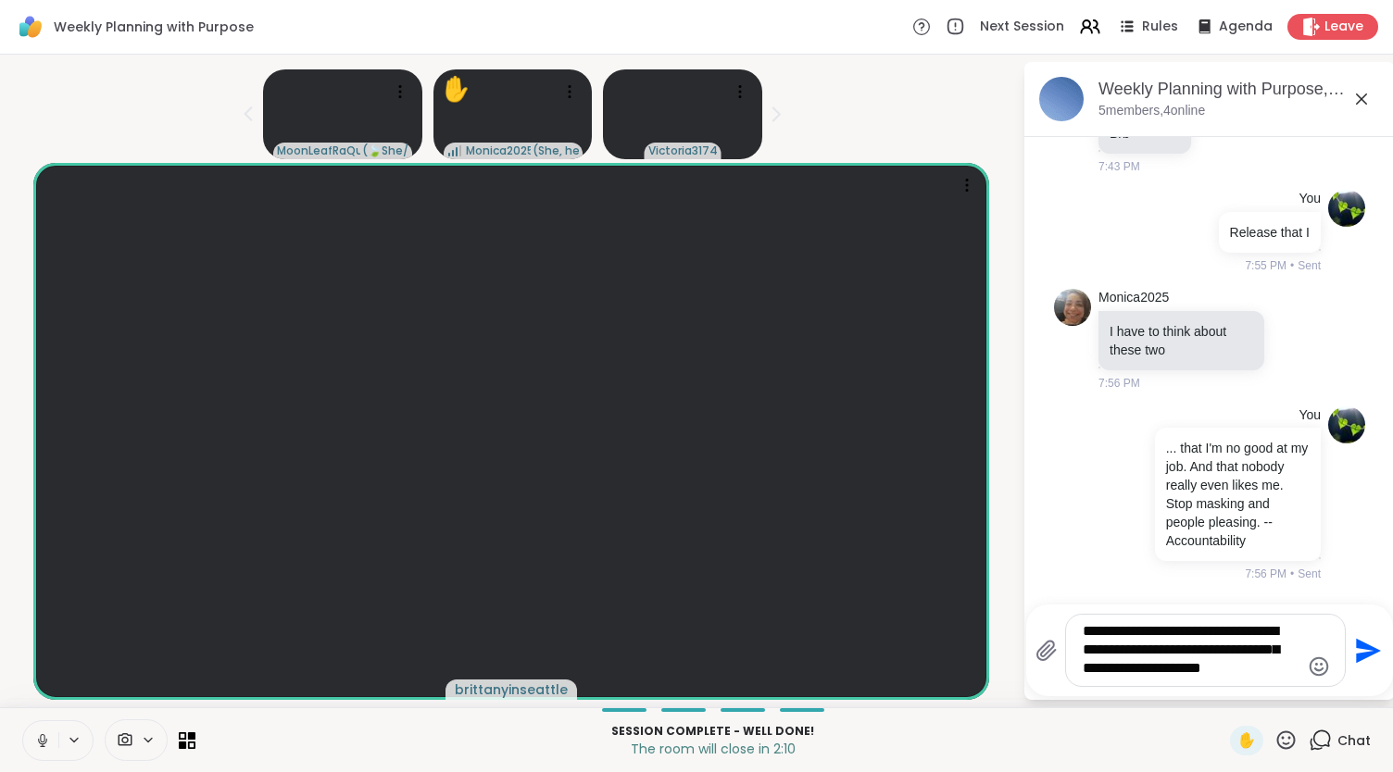
type textarea "**********"
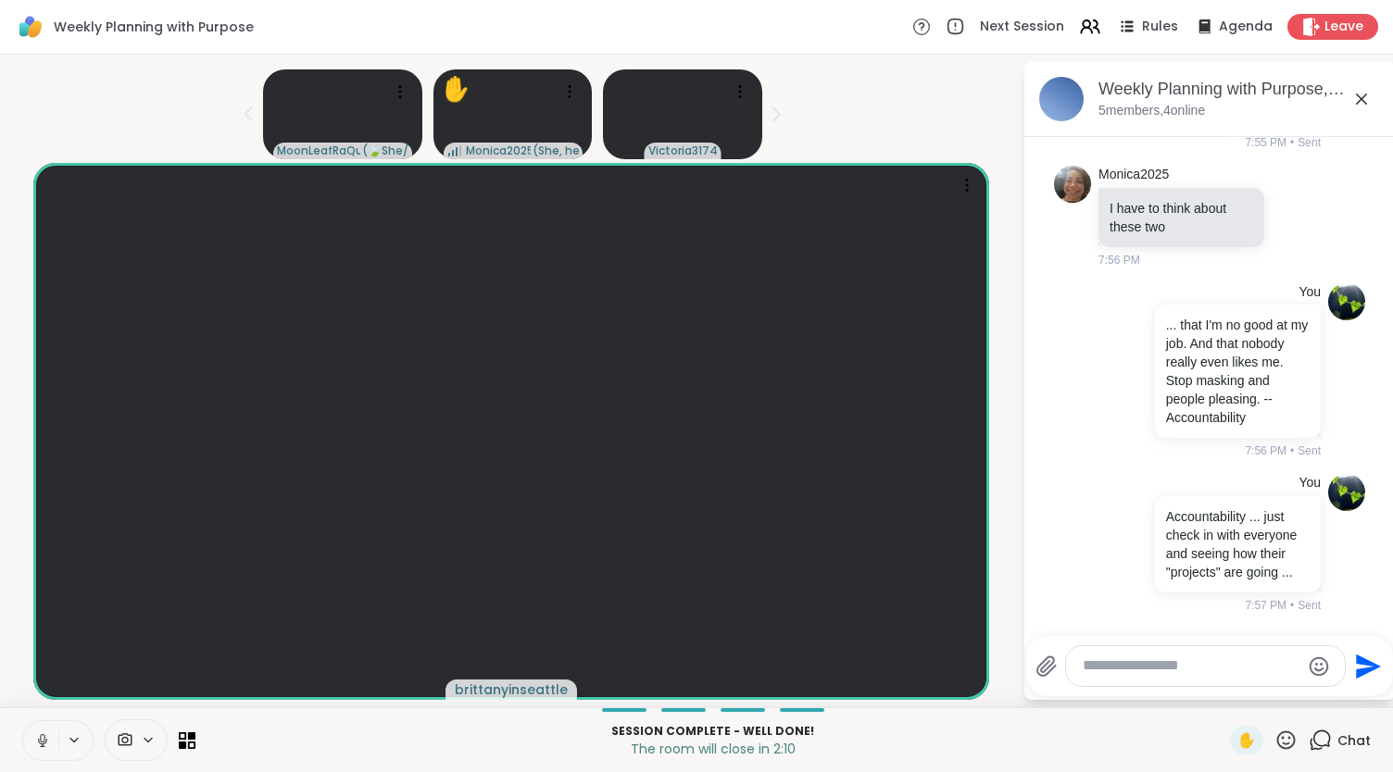
scroll to position [2733, 0]
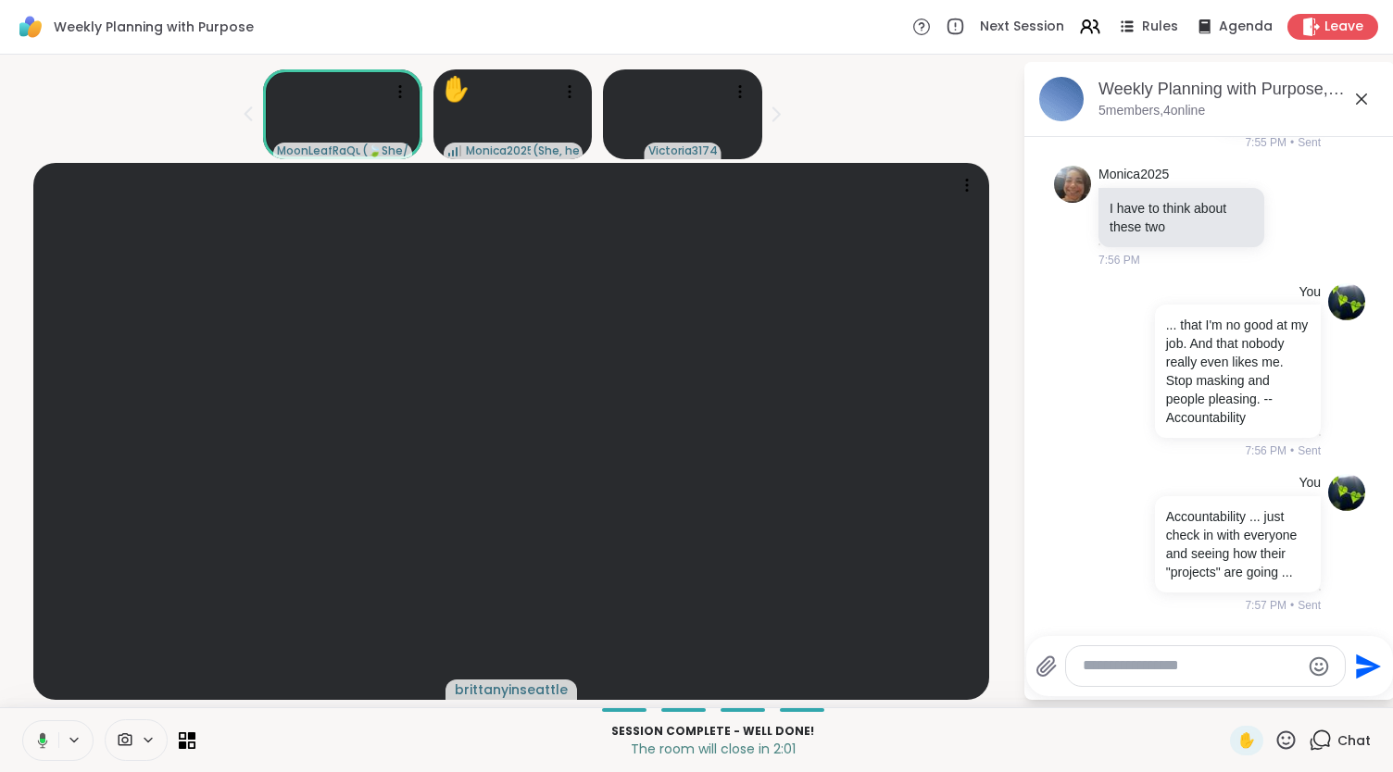
click at [1355, 105] on icon at bounding box center [1361, 99] width 22 height 22
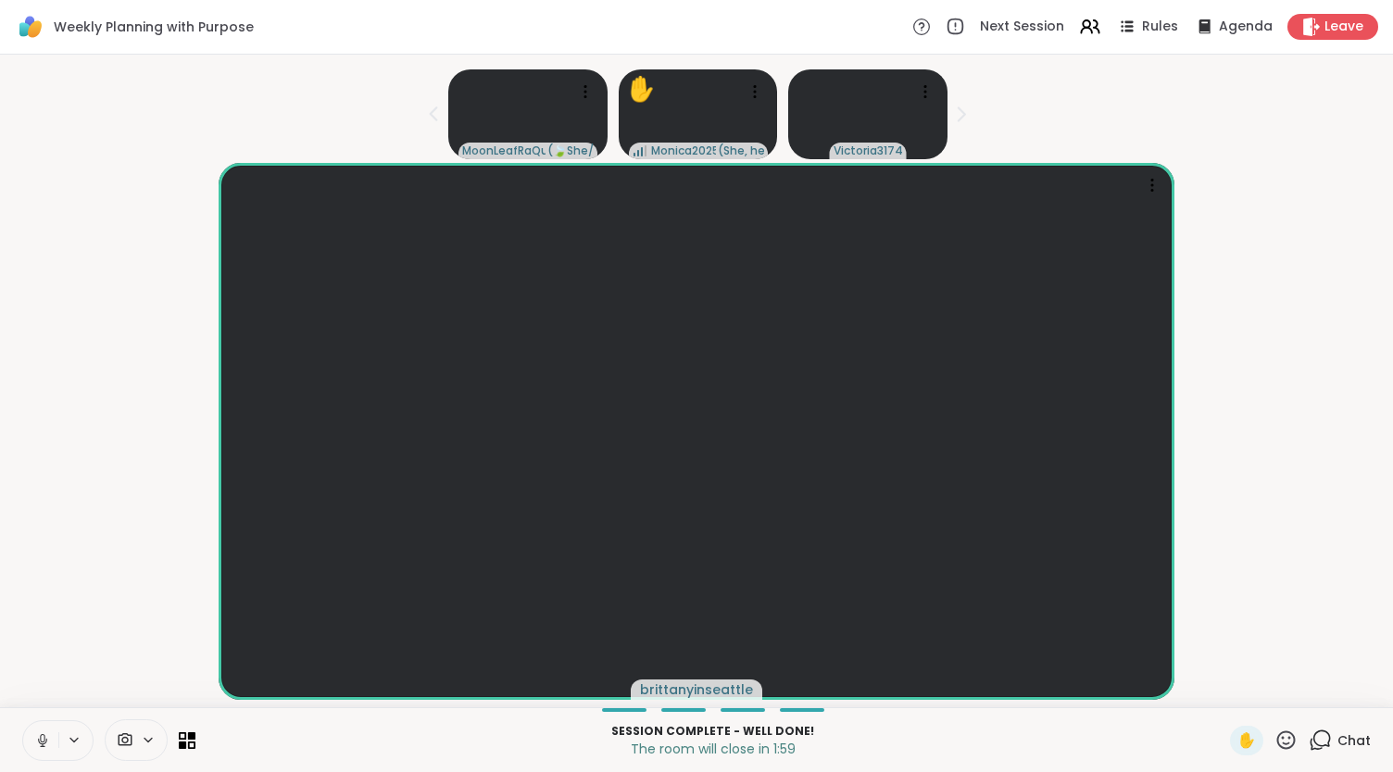
click at [1314, 736] on icon at bounding box center [1320, 740] width 23 height 23
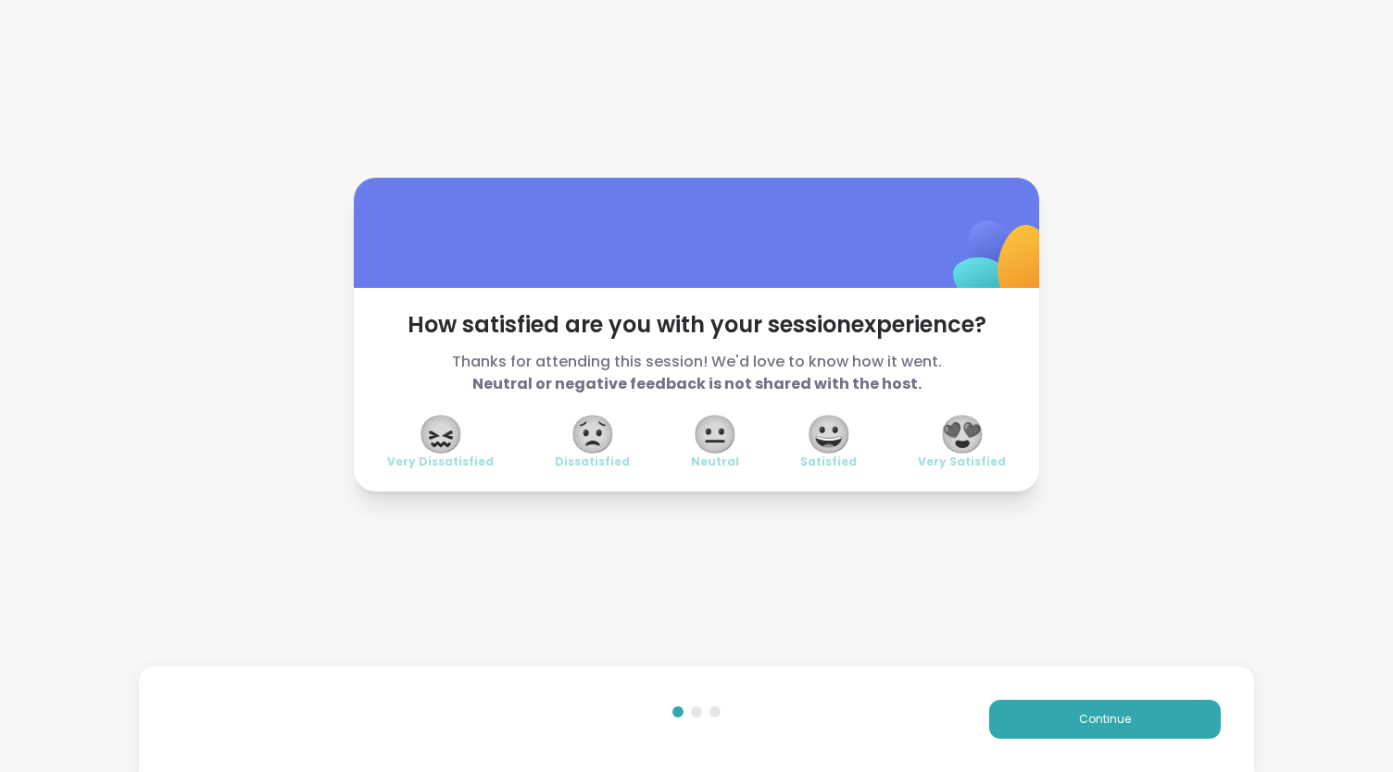
click at [954, 438] on span "😍" at bounding box center [962, 434] width 46 height 33
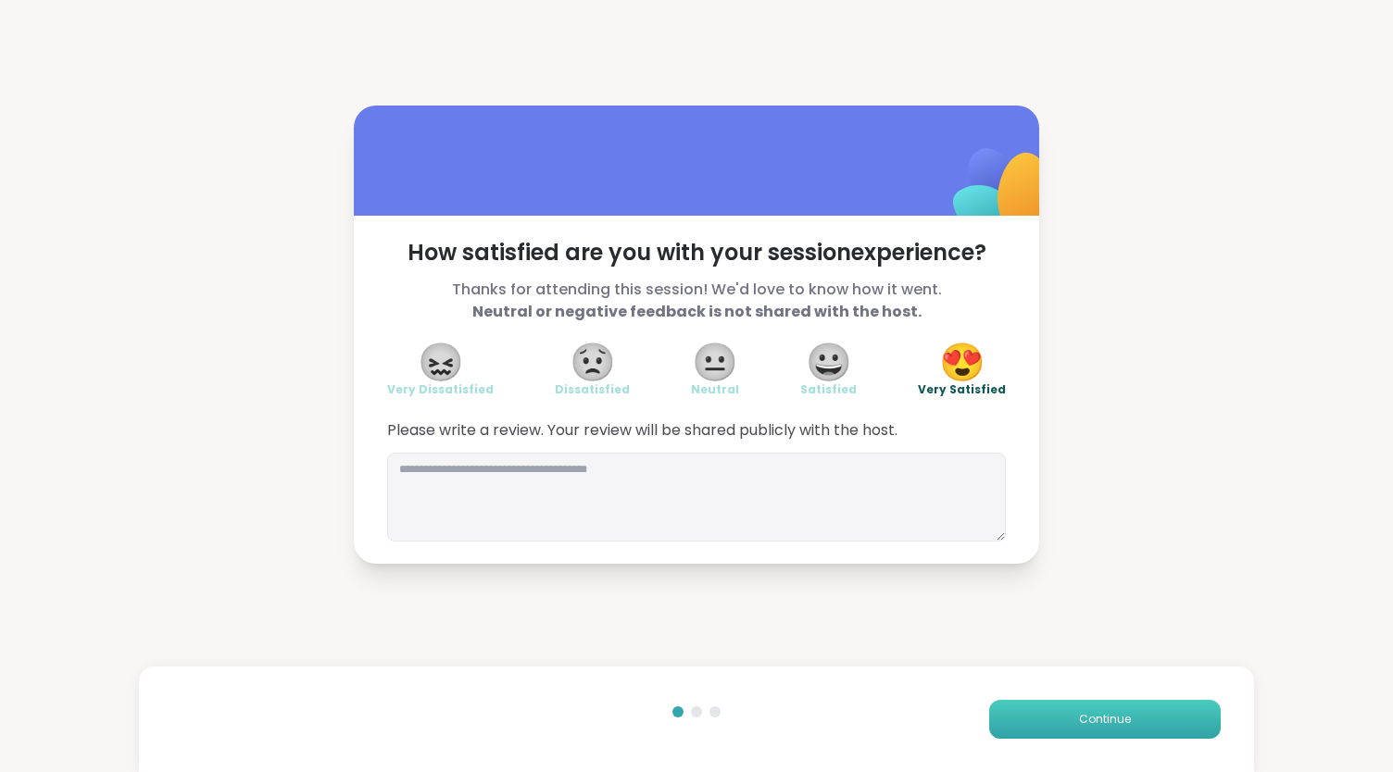
click at [1089, 705] on button "Continue" at bounding box center [1105, 719] width 232 height 39
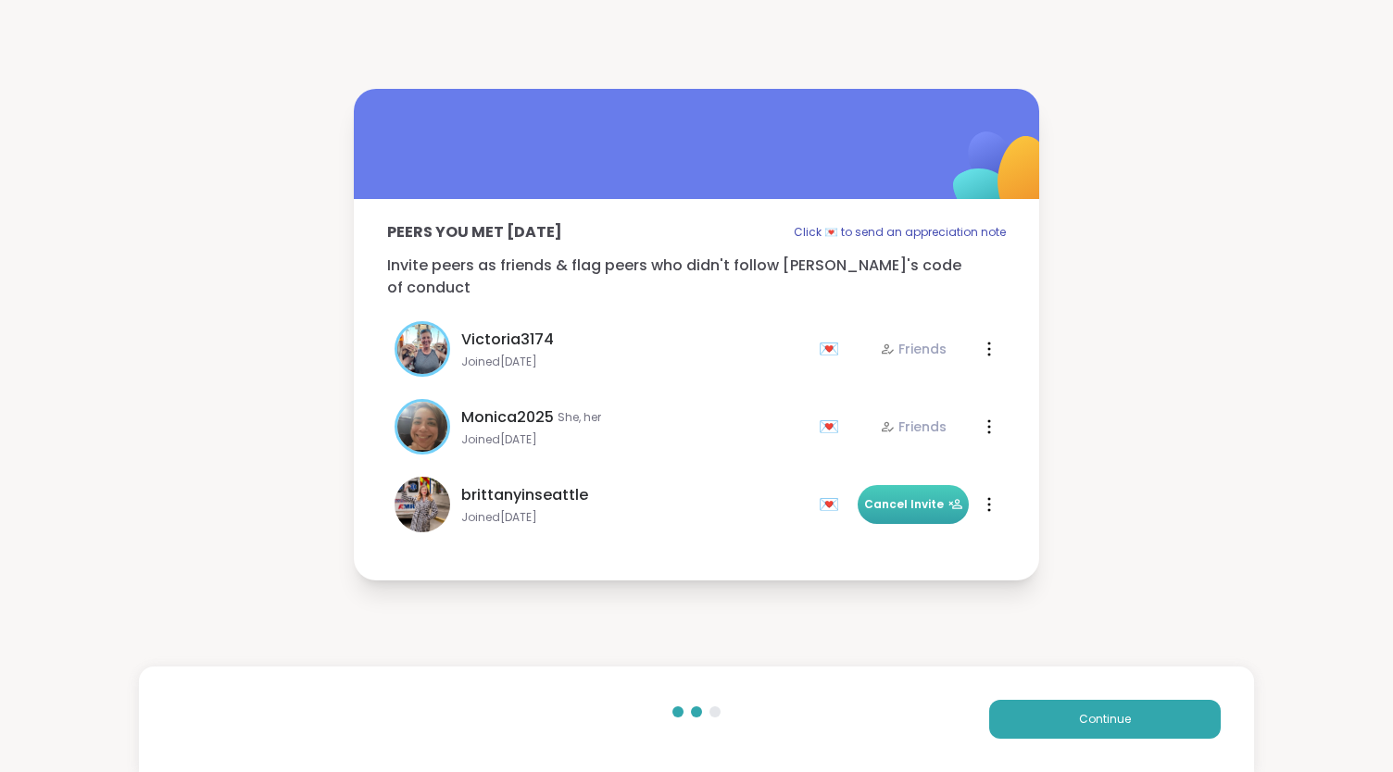
click at [928, 496] on span "Cancel Invite" at bounding box center [913, 504] width 99 height 17
click at [928, 496] on span "Add Friend" at bounding box center [913, 504] width 83 height 17
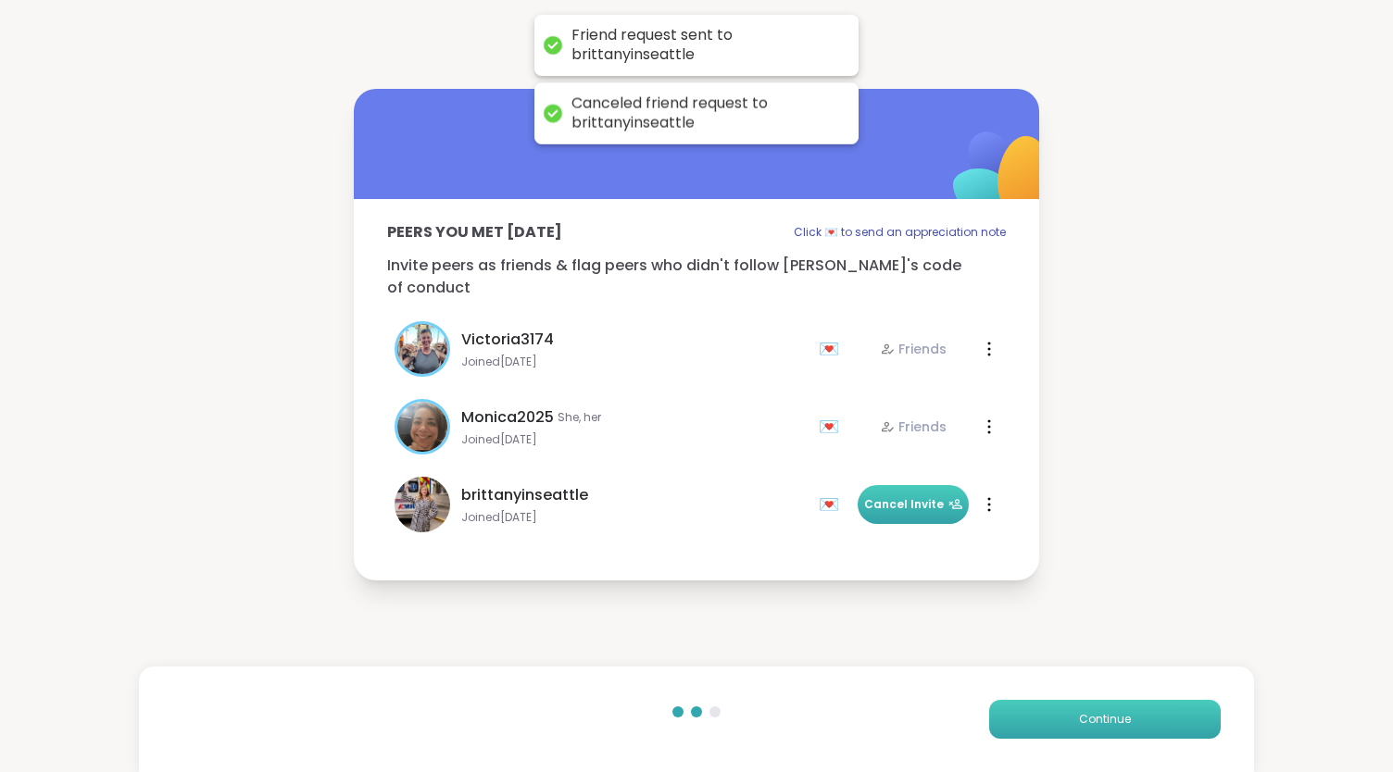
click at [1122, 723] on button "Continue" at bounding box center [1105, 719] width 232 height 39
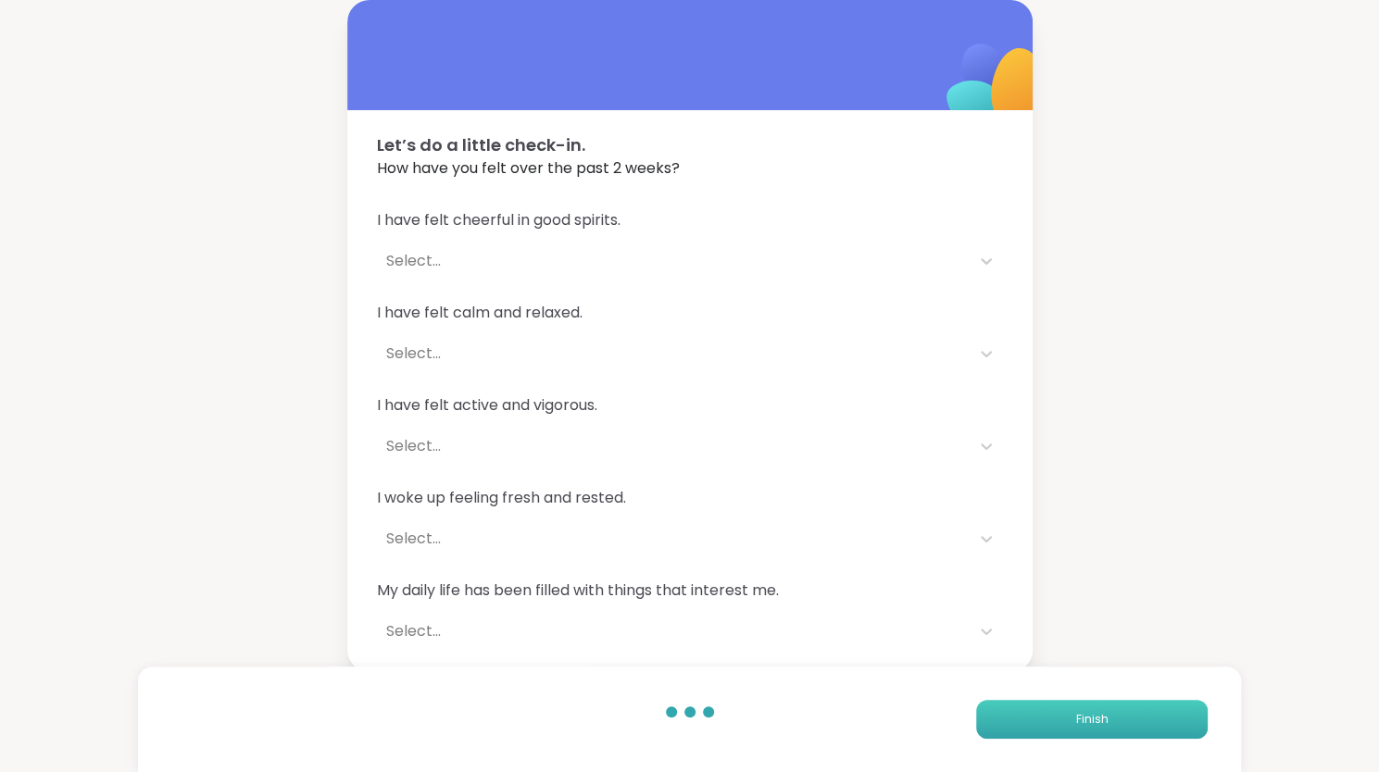
click at [1174, 722] on button "Finish" at bounding box center [1092, 719] width 232 height 39
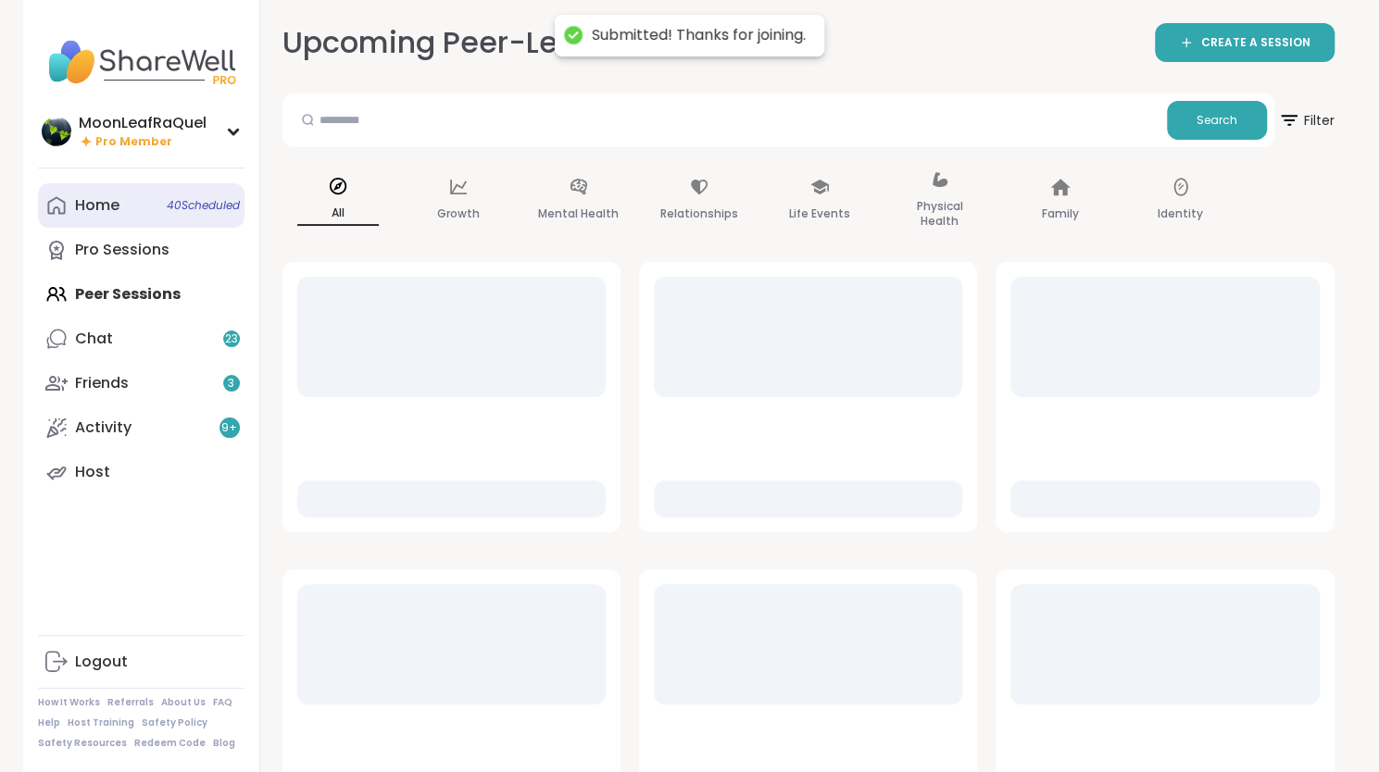
click at [112, 198] on div "Home 40 Scheduled" at bounding box center [97, 205] width 44 height 20
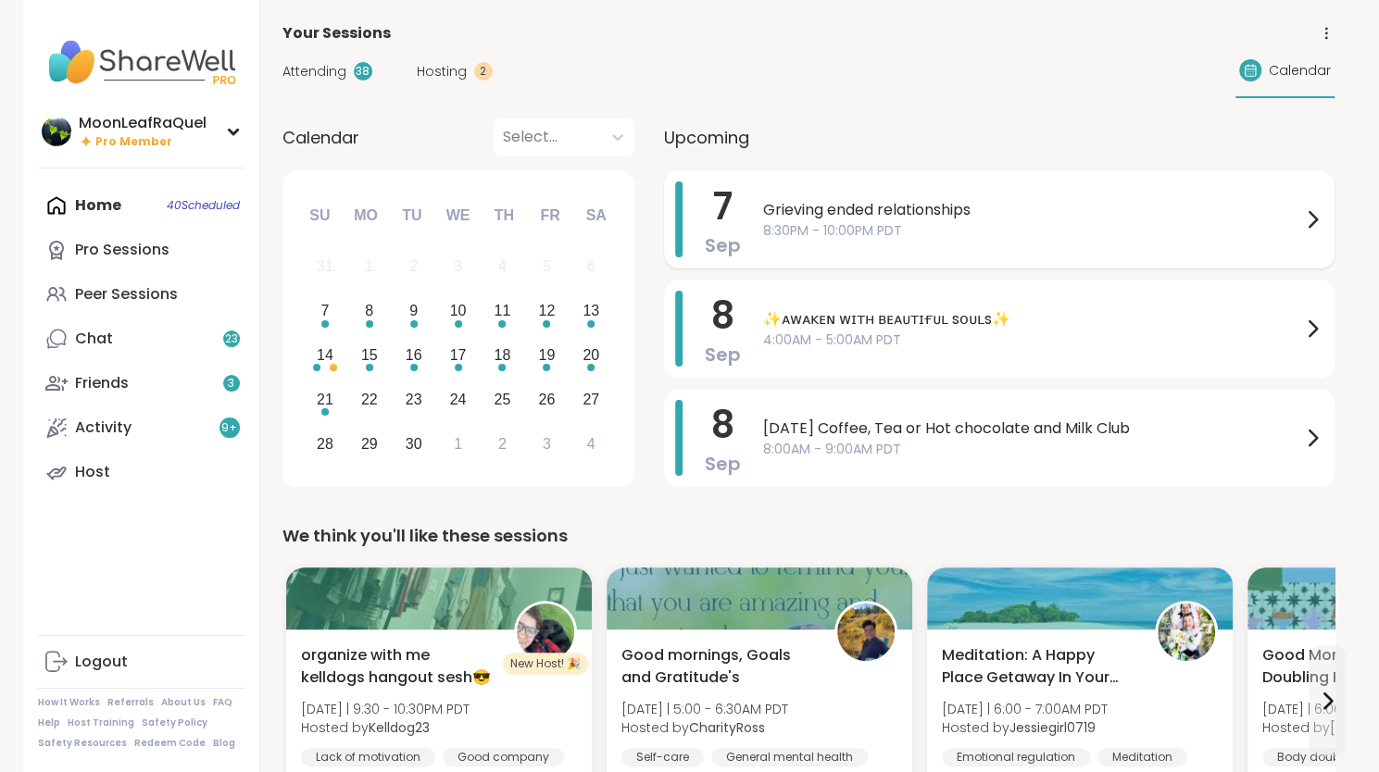
click at [1021, 213] on span "Grieving ended relationships" at bounding box center [1032, 210] width 538 height 22
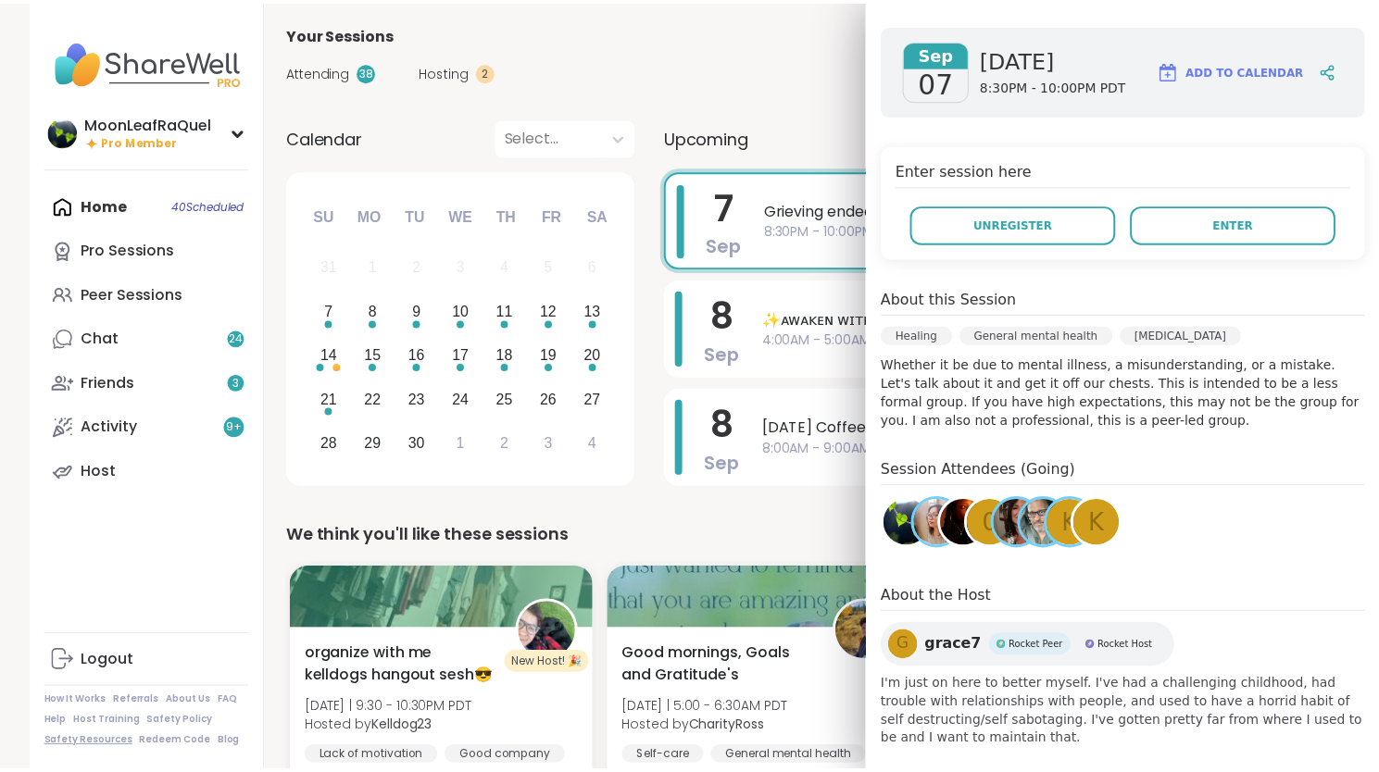
scroll to position [248, 0]
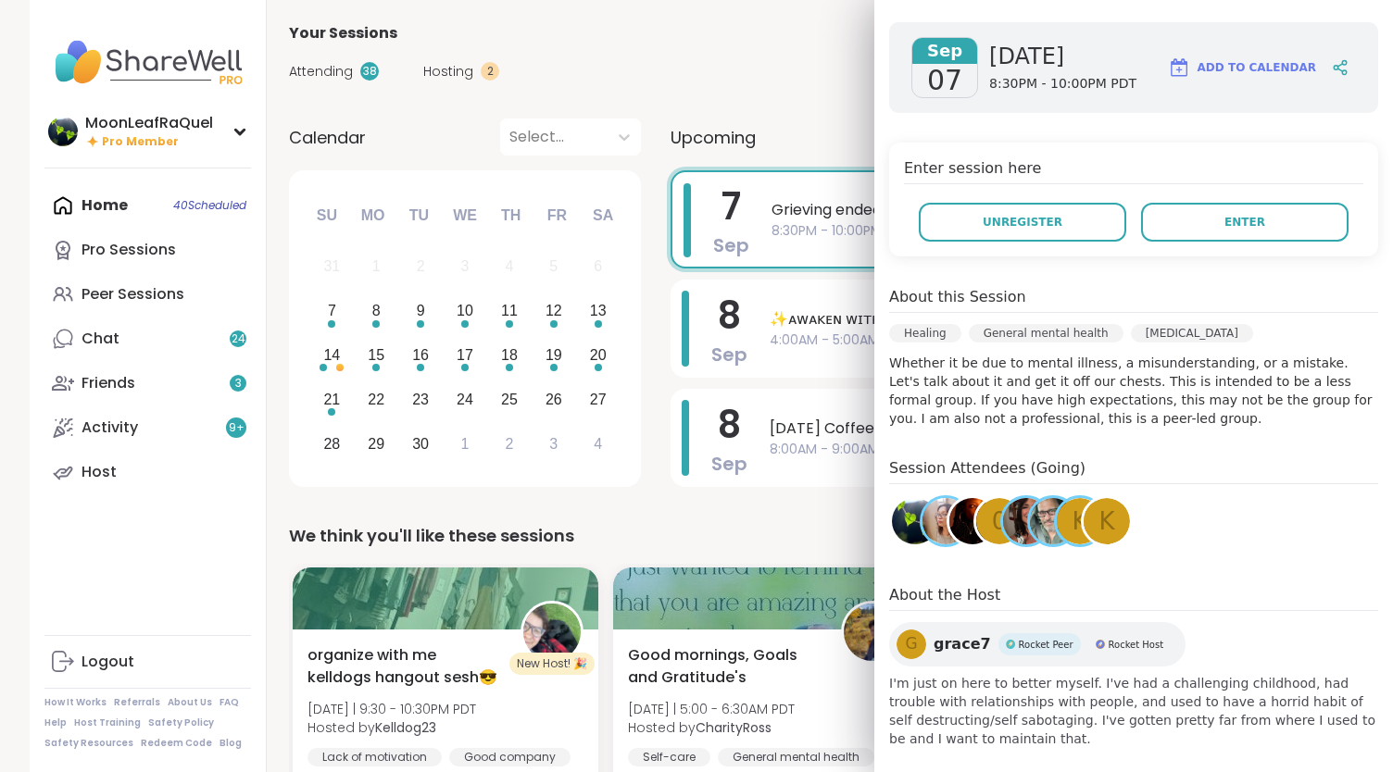
click at [1024, 749] on div "View Full Session Page Grieving ended relationships Hosted by: grace7 Sep 07 Su…" at bounding box center [1133, 272] width 519 height 1041
click at [999, 220] on span "Unregister" at bounding box center [1023, 222] width 80 height 17
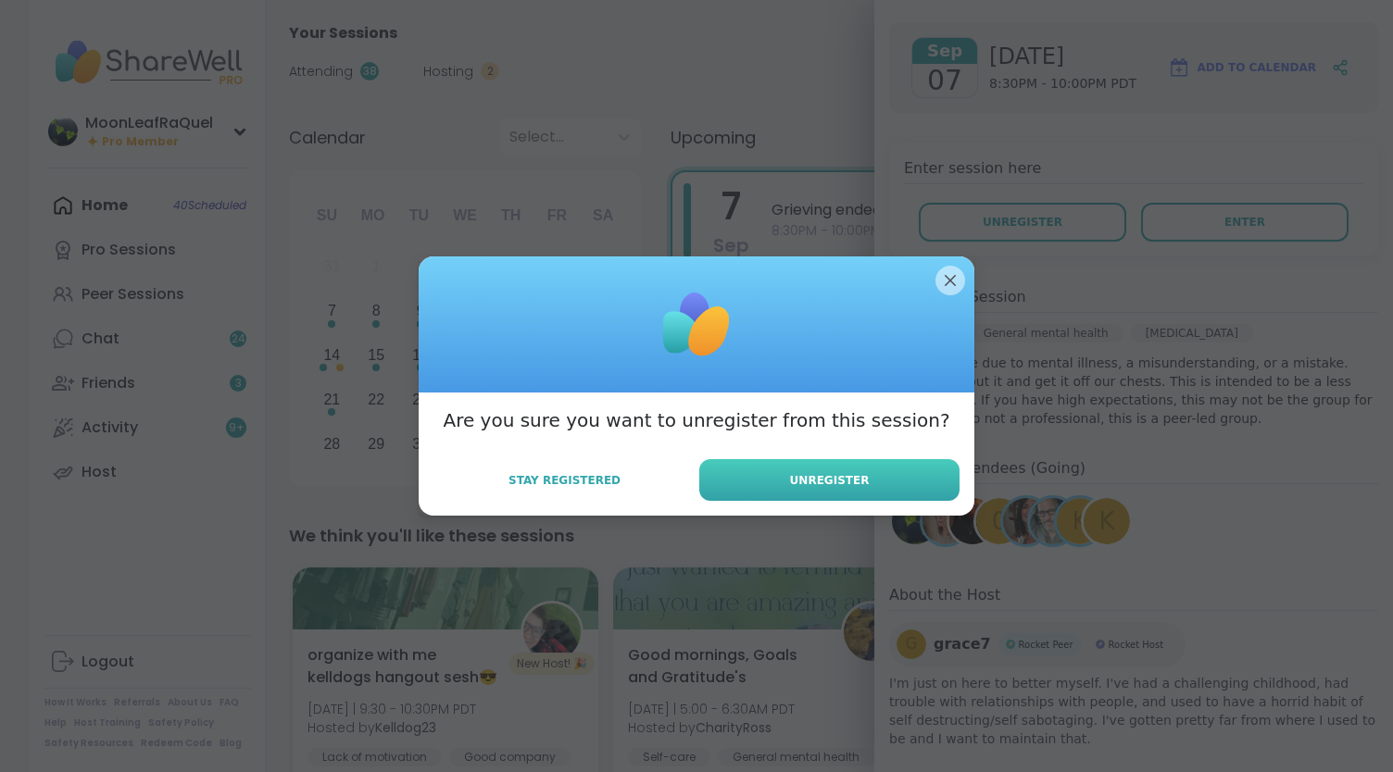
click at [811, 475] on span "Unregister" at bounding box center [830, 480] width 80 height 17
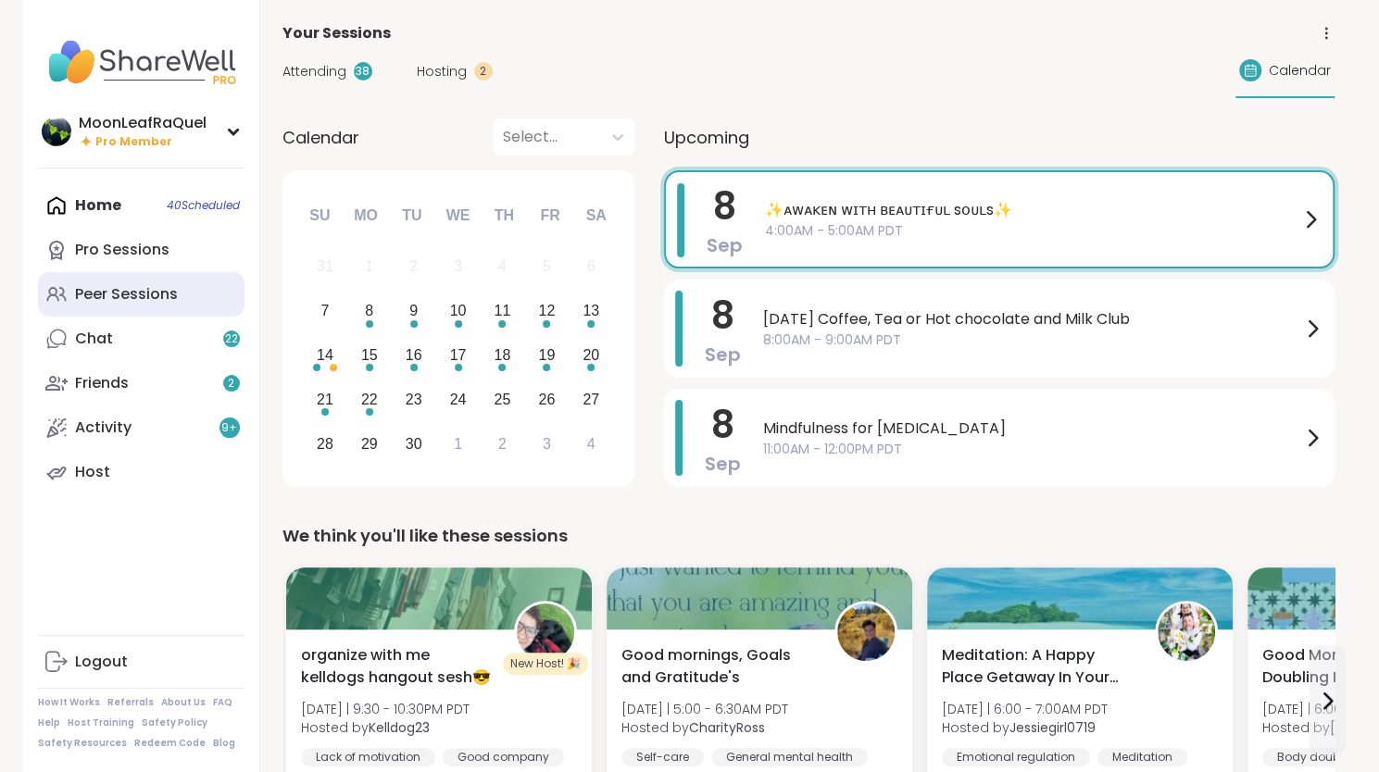
click at [172, 295] on div "Peer Sessions" at bounding box center [126, 294] width 103 height 20
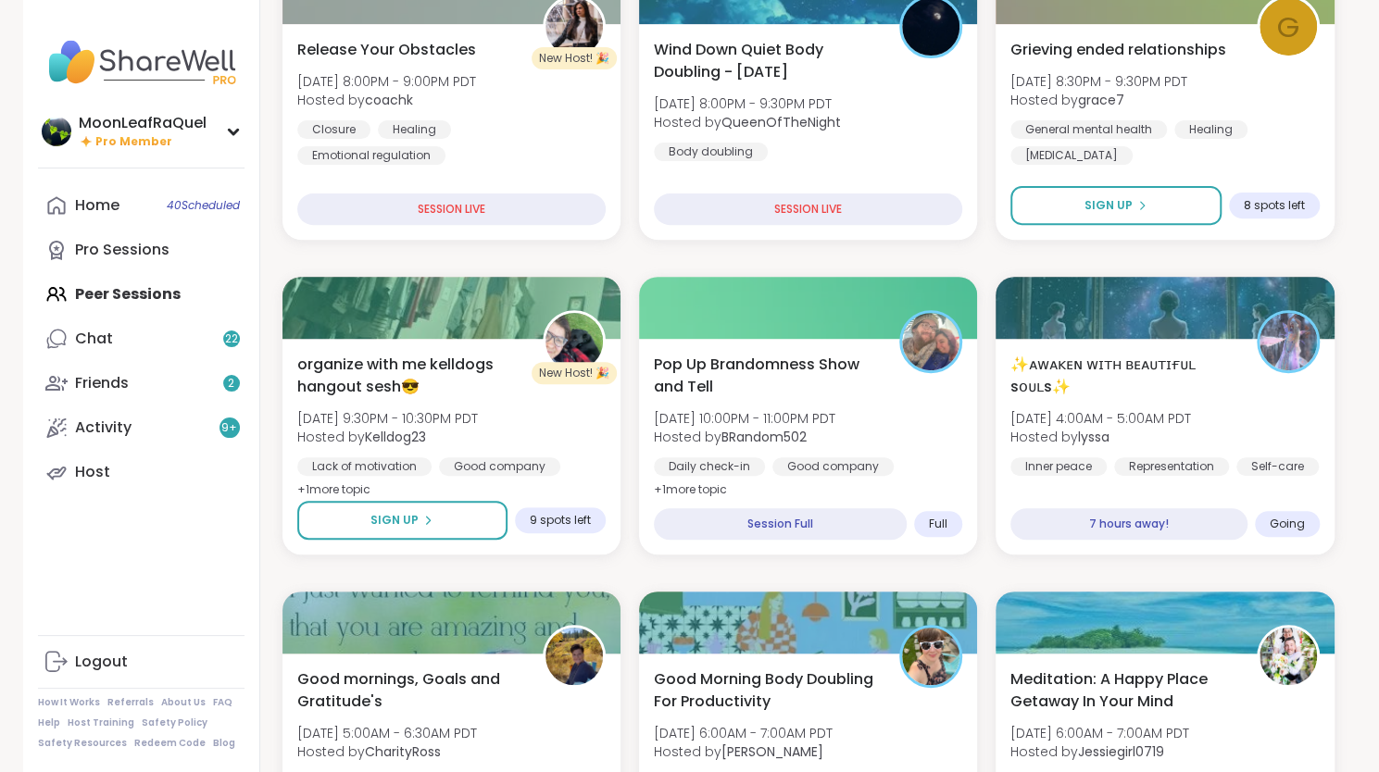
scroll to position [307, 0]
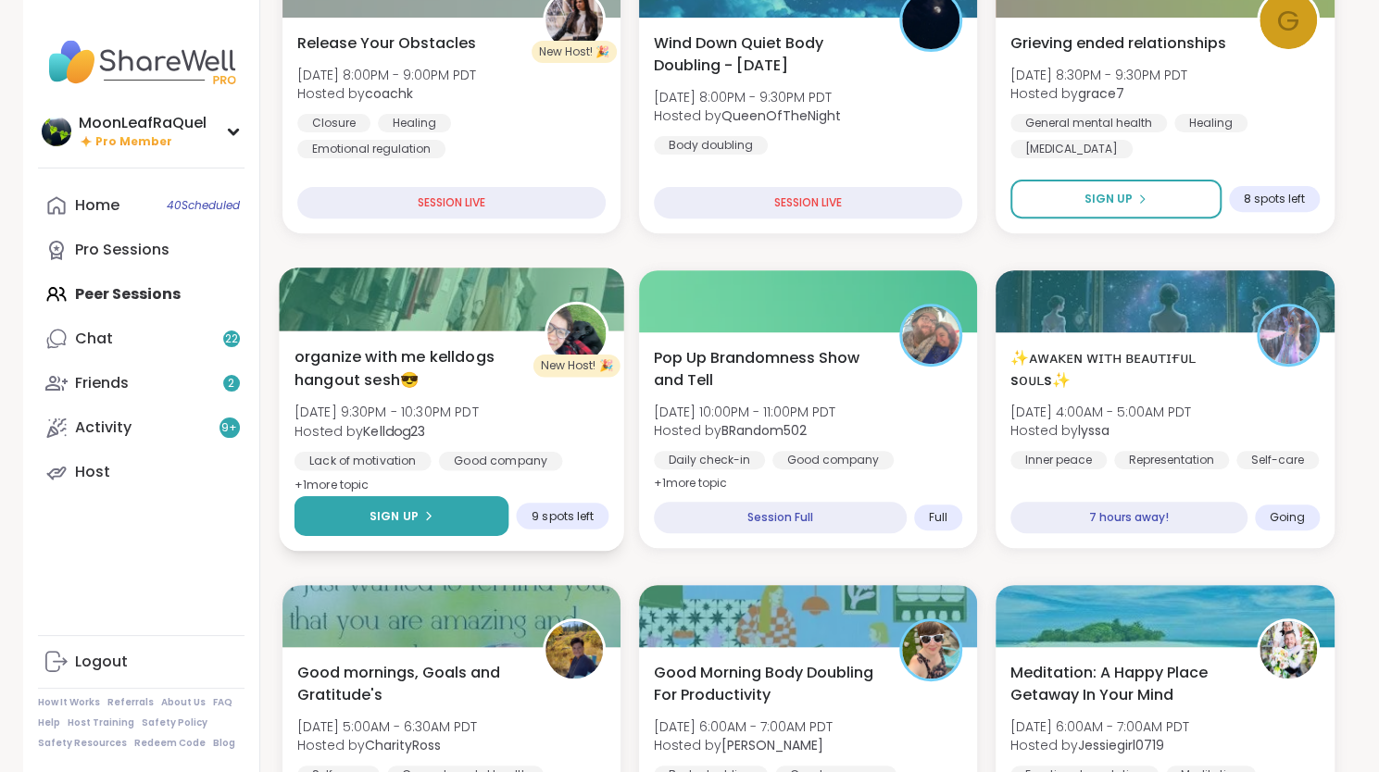
click at [479, 510] on button "Sign Up" at bounding box center [401, 516] width 215 height 40
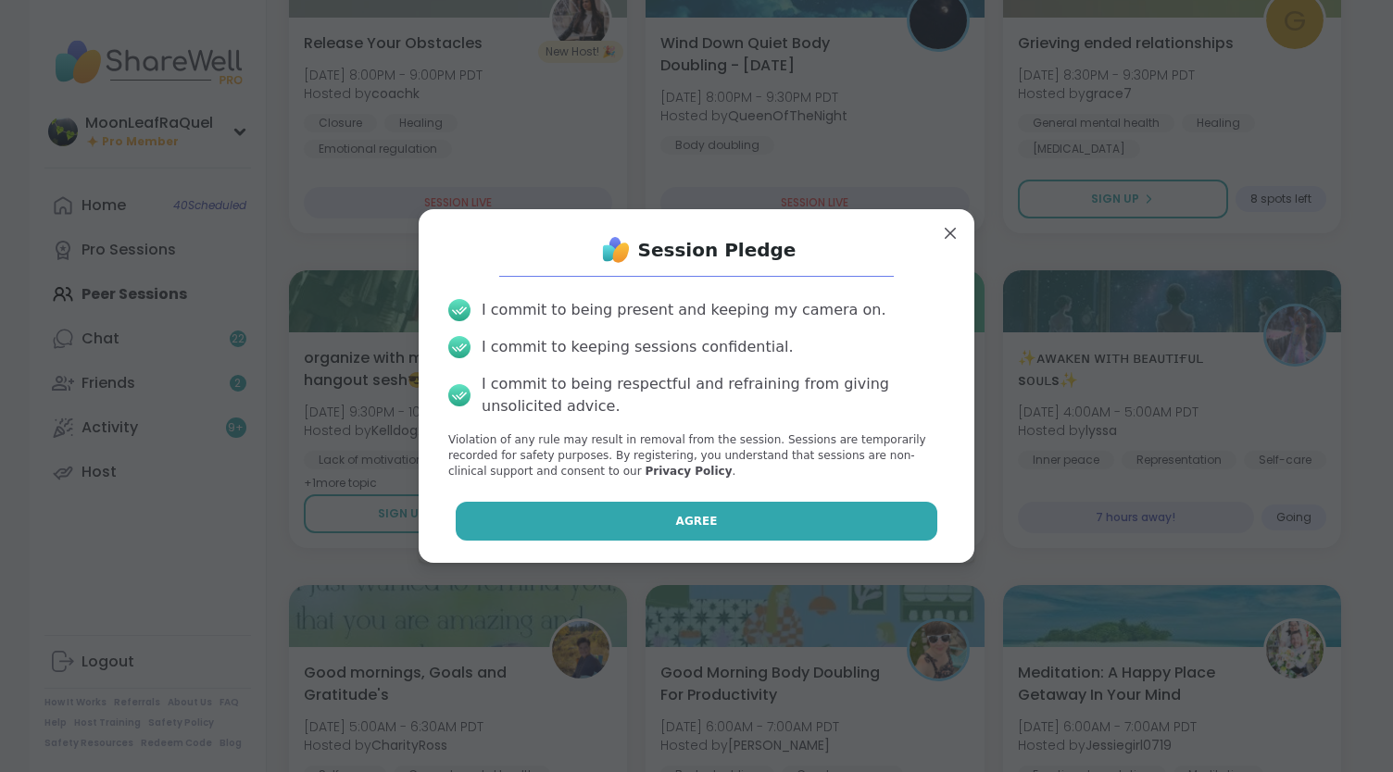
click at [628, 518] on button "Agree" at bounding box center [697, 521] width 483 height 39
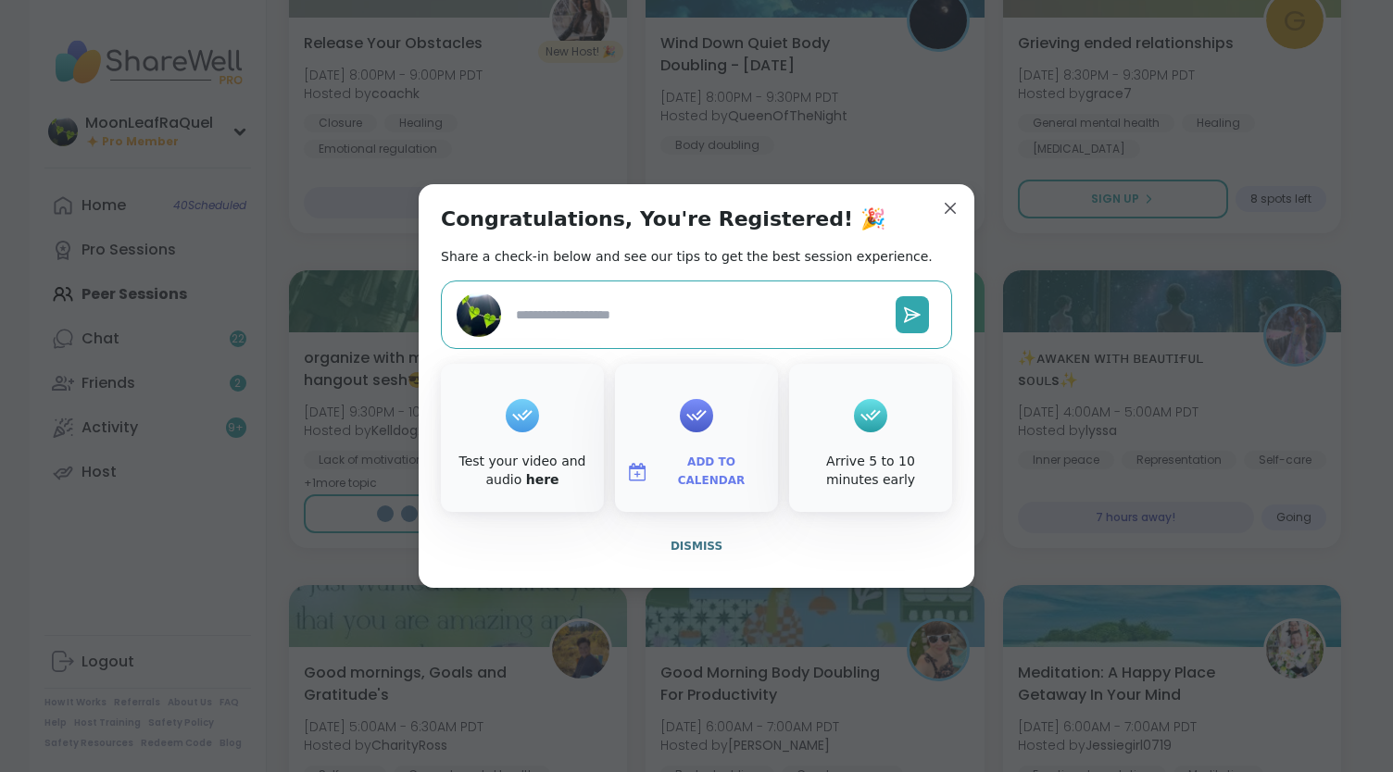
type textarea "*"
